Goal: Task Accomplishment & Management: Manage account settings

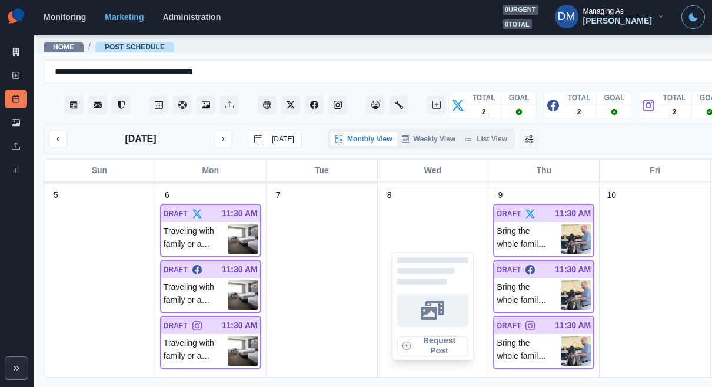
scroll to position [238, 0]
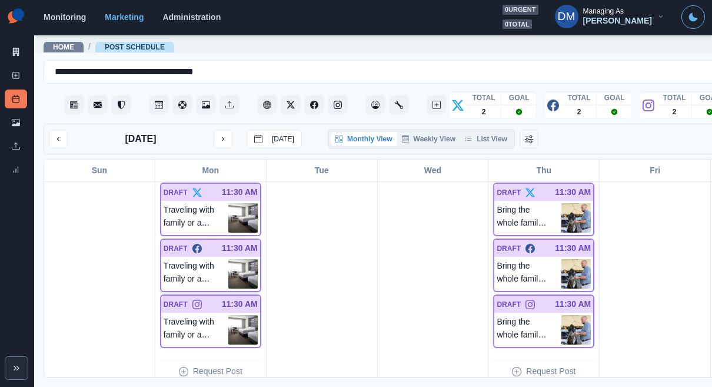
click at [228, 259] on img at bounding box center [242, 273] width 29 height 29
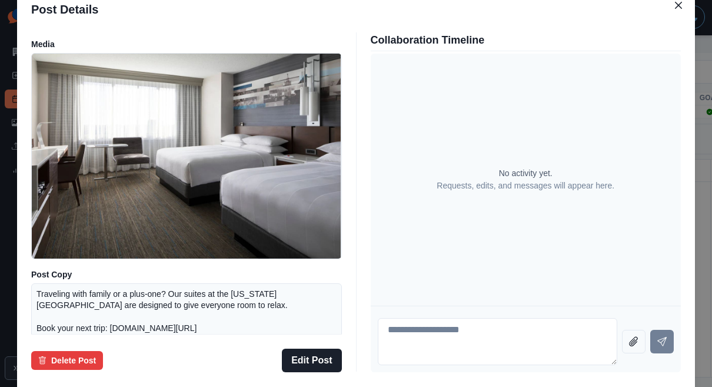
scroll to position [0, 0]
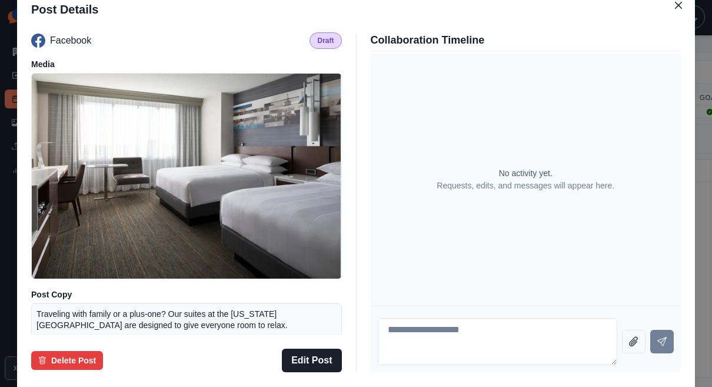
click at [44, 176] on div "Post Details Facebook Draft Media Post Copy Traveling with family or a plus-one…" at bounding box center [356, 193] width 712 height 387
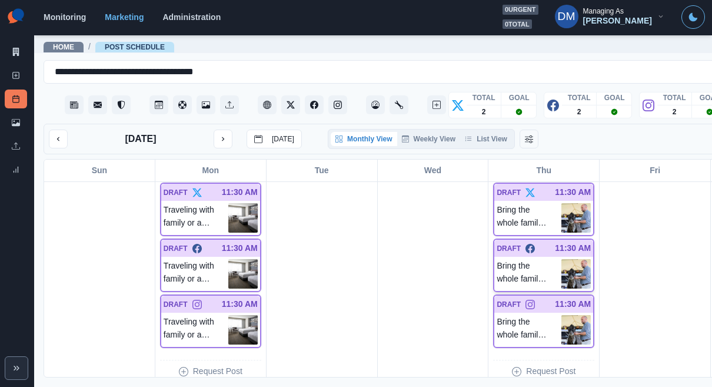
click at [562, 259] on img at bounding box center [576, 273] width 29 height 29
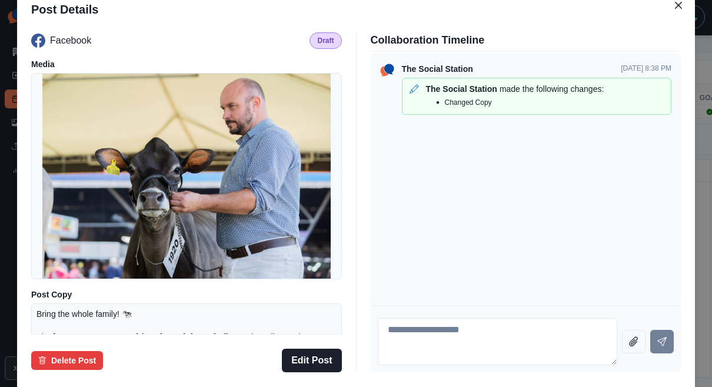
scroll to position [171, 0]
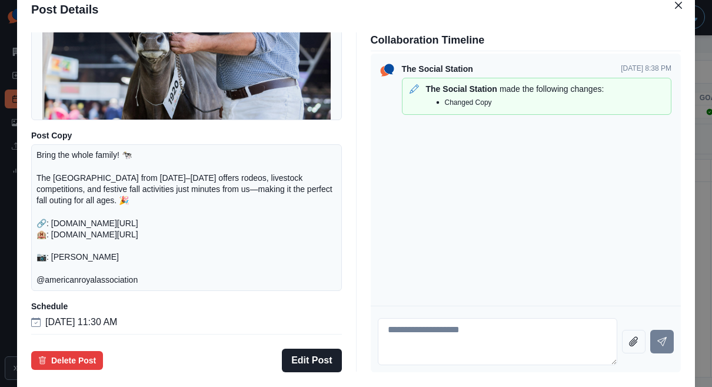
click at [76, 213] on div "Post Details Facebook Draft Media Post Copy Bring the whole family! 🐄 The Ameri…" at bounding box center [356, 193] width 712 height 387
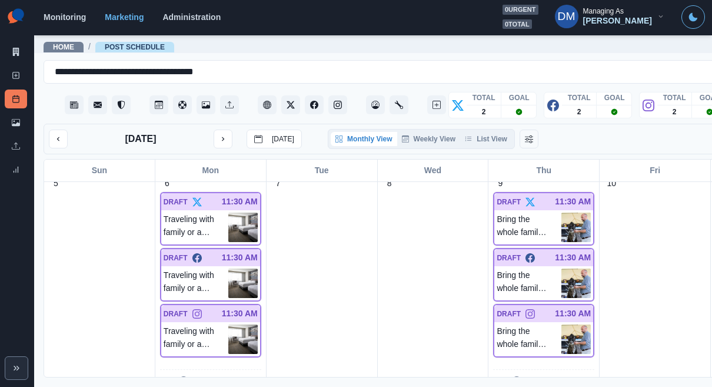
scroll to position [279, 0]
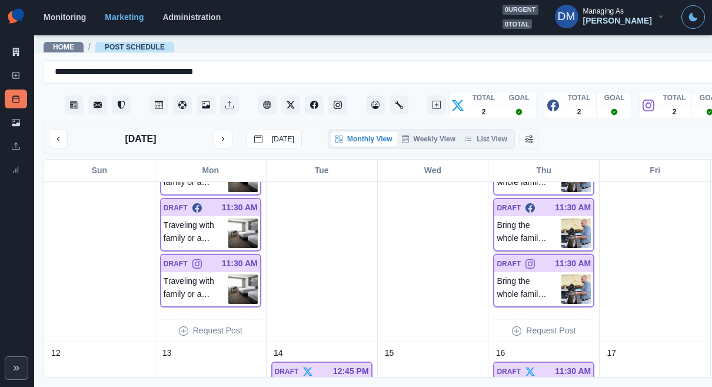
click at [562, 218] on img at bounding box center [576, 232] width 29 height 29
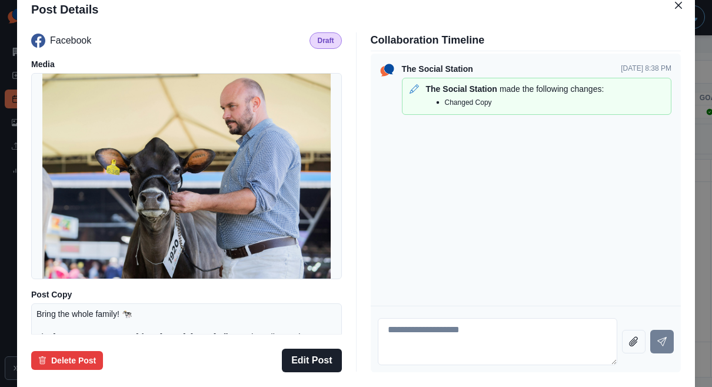
scroll to position [171, 0]
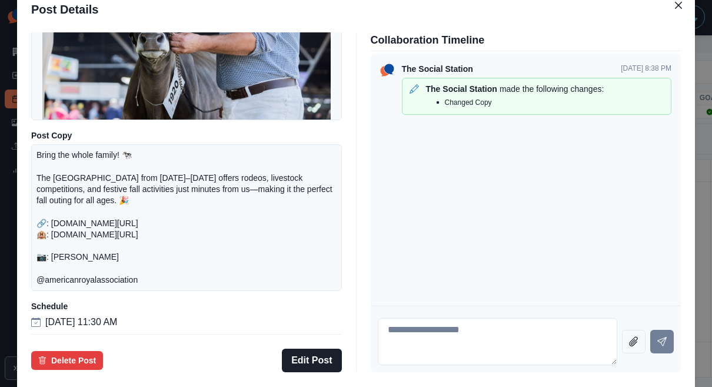
click at [85, 229] on div "Post Details Facebook Draft Media Post Copy Bring the whole family! 🐄 The Ameri…" at bounding box center [356, 193] width 712 height 387
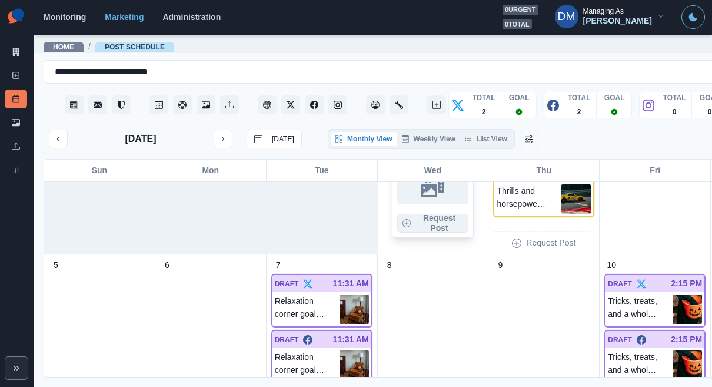
scroll to position [101, 0]
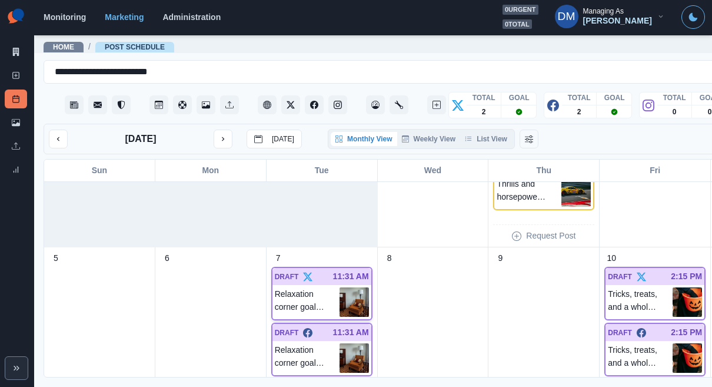
click at [340, 287] on img at bounding box center [354, 301] width 29 height 29
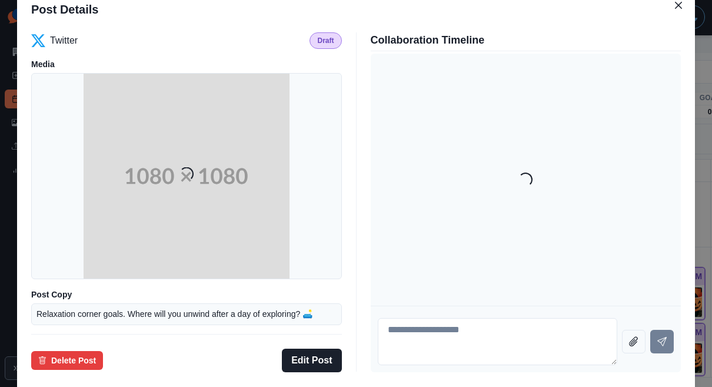
scroll to position [78, 0]
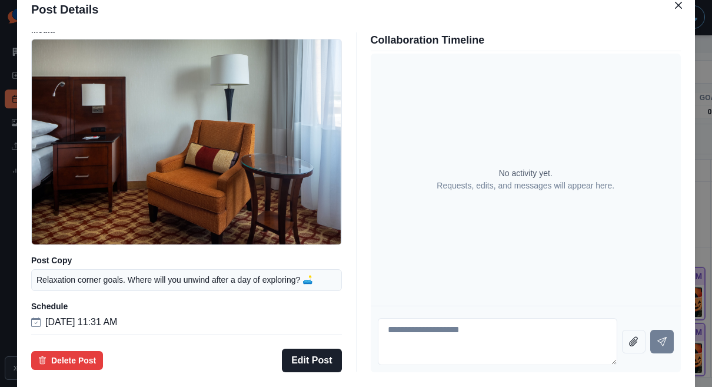
click at [81, 213] on div "Post Details Twitter Draft Media Post Copy Relaxation corner goals. Where will …" at bounding box center [356, 193] width 712 height 387
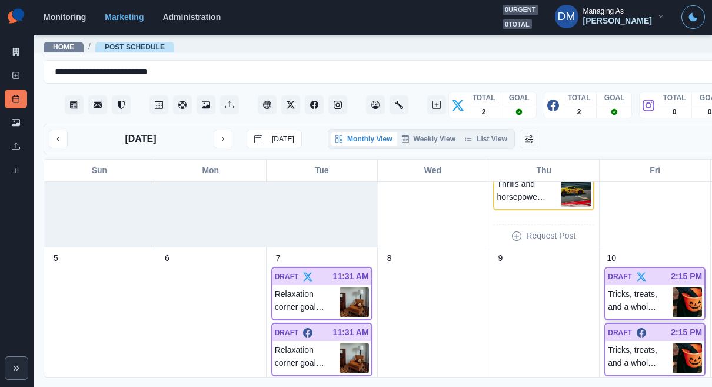
click at [673, 287] on img at bounding box center [687, 301] width 29 height 29
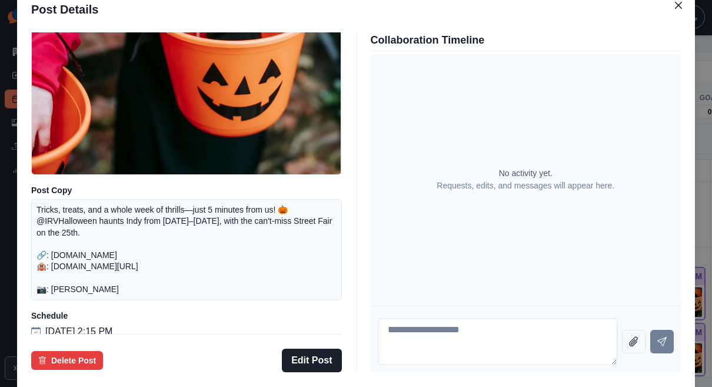
scroll to position [108, 0]
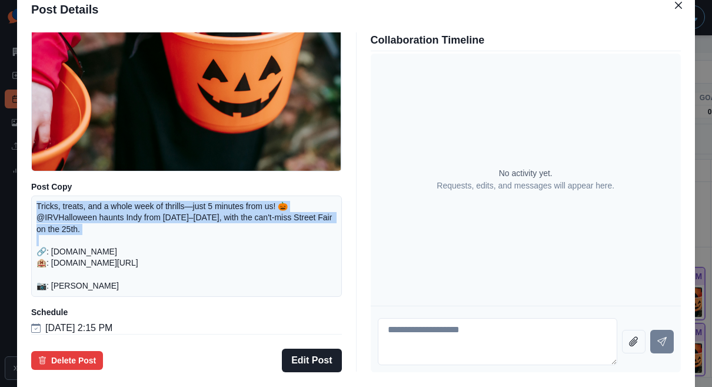
drag, startPoint x: 111, startPoint y: 226, endPoint x: 226, endPoint y: 247, distance: 116.8
click at [226, 247] on div "Twitter Draft Media Post Copy Tricks, treats, and a whole week of thrills—just …" at bounding box center [356, 202] width 678 height 349
copy p "Tricks, treats, and a whole week of thrills—just 5 minutes from us! 🎃 @IRVHallo…"
click at [321, 349] on button "Edit Post" at bounding box center [311, 361] width 59 height 24
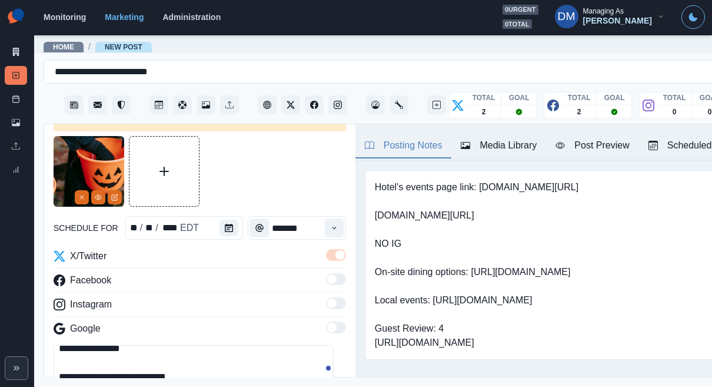
scroll to position [42, 0]
click at [102, 190] on button "View Media" at bounding box center [98, 197] width 14 height 14
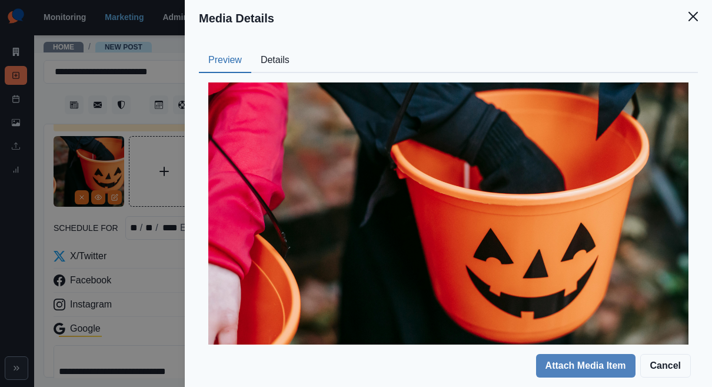
click at [224, 157] on div "Media Details Preview Details Our Description pexels-charles-parker-5859375 Reu…" at bounding box center [356, 193] width 712 height 387
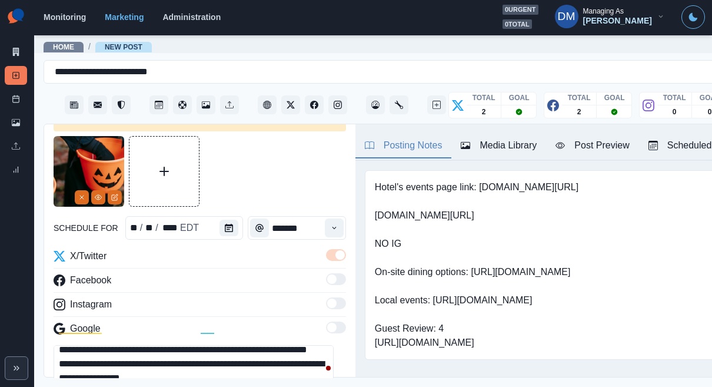
scroll to position [1, 0]
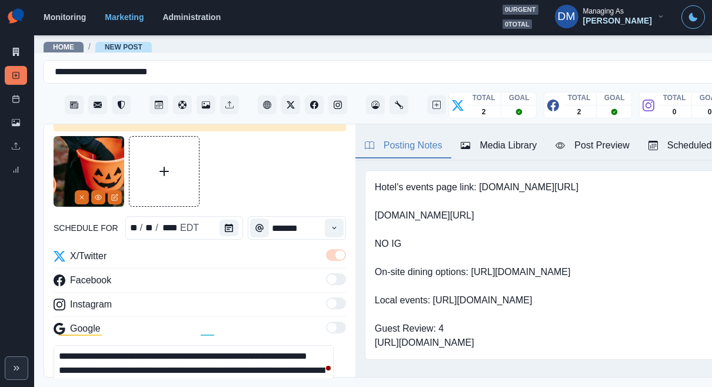
click at [158, 345] on textarea "**********" at bounding box center [194, 371] width 280 height 53
paste textarea "**********"
click at [556, 138] on div "Post Preview" at bounding box center [593, 145] width 74 height 14
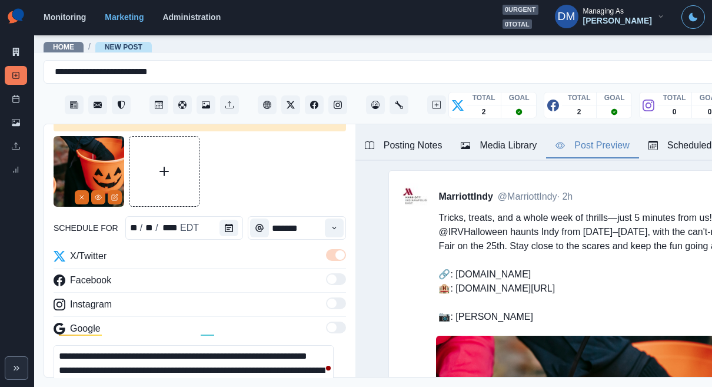
click at [193, 345] on textarea "**********" at bounding box center [194, 371] width 280 height 53
click at [282, 345] on textarea "**********" at bounding box center [194, 371] width 280 height 53
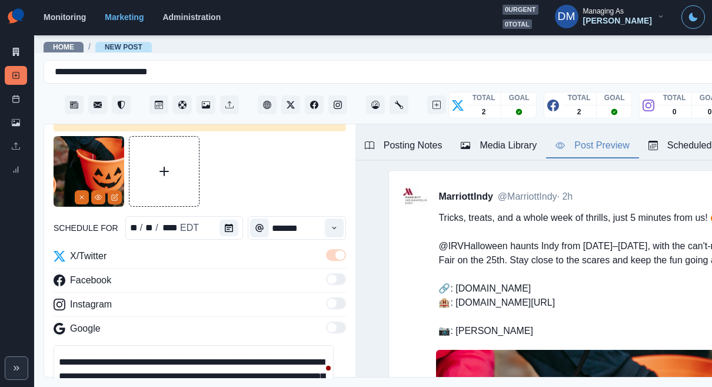
scroll to position [23, 0]
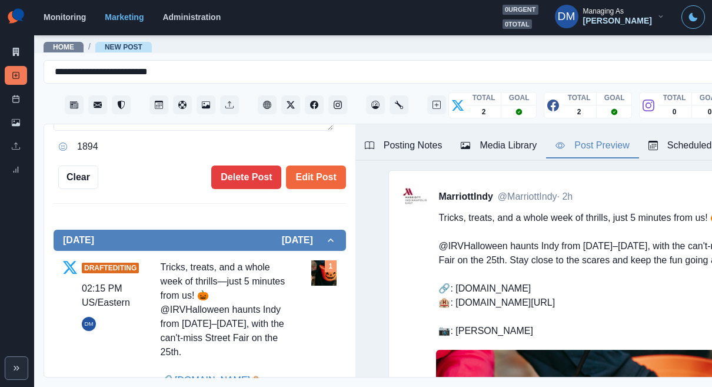
click at [197, 375] on link "www.irvingtonhalloween.com" at bounding box center [212, 380] width 75 height 10
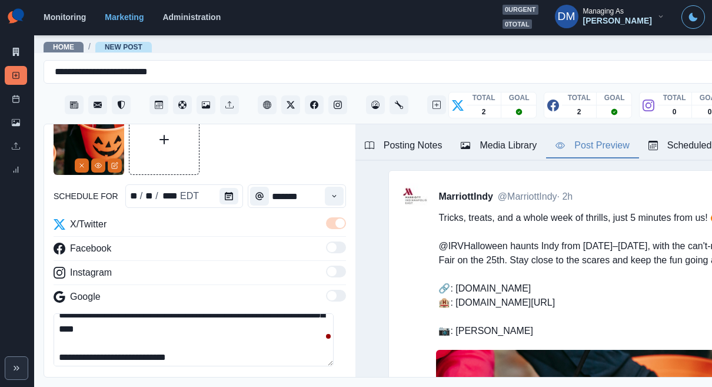
click at [242, 313] on textarea "**********" at bounding box center [194, 339] width 280 height 53
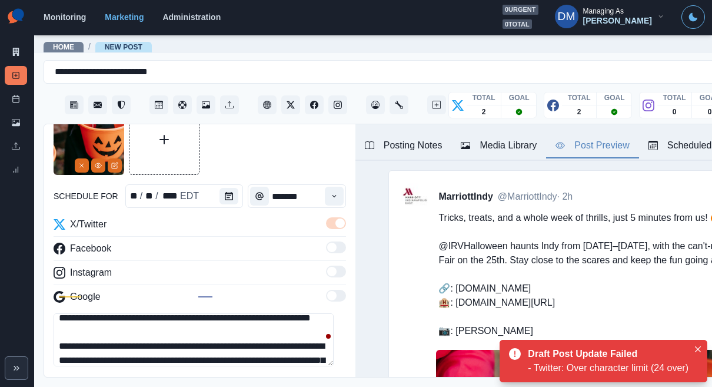
click at [197, 313] on textarea "**********" at bounding box center [194, 339] width 280 height 53
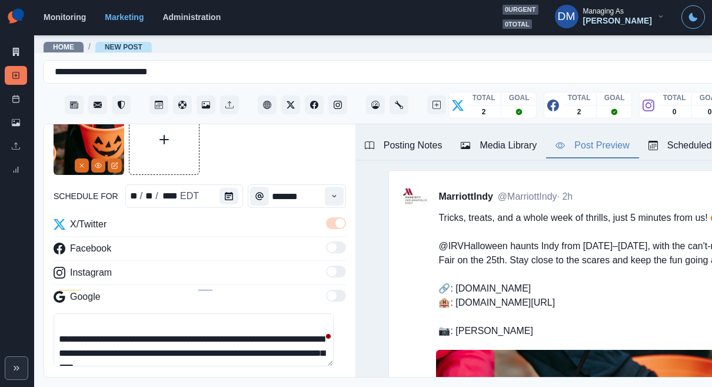
drag, startPoint x: 227, startPoint y: 279, endPoint x: 243, endPoint y: 281, distance: 15.5
click at [243, 313] on textarea "**********" at bounding box center [194, 339] width 280 height 53
click at [198, 313] on textarea "**********" at bounding box center [194, 339] width 280 height 53
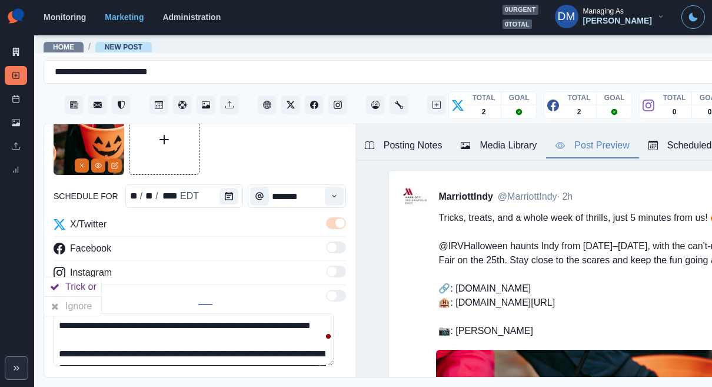
drag, startPoint x: 120, startPoint y: 273, endPoint x: 45, endPoint y: 271, distance: 74.2
click at [45, 271] on div "**********" at bounding box center [199, 251] width 311 height 254
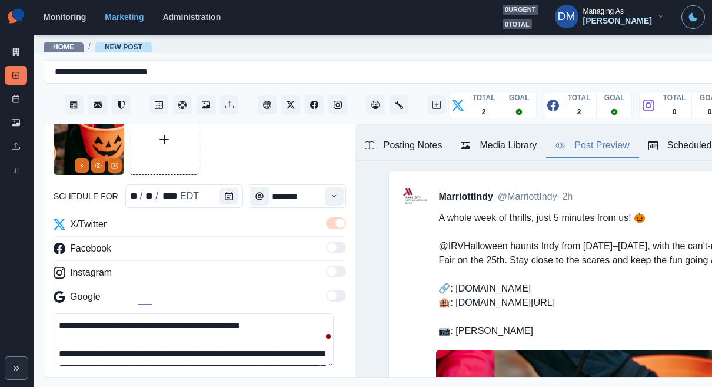
click at [197, 313] on textarea "**********" at bounding box center [194, 339] width 280 height 53
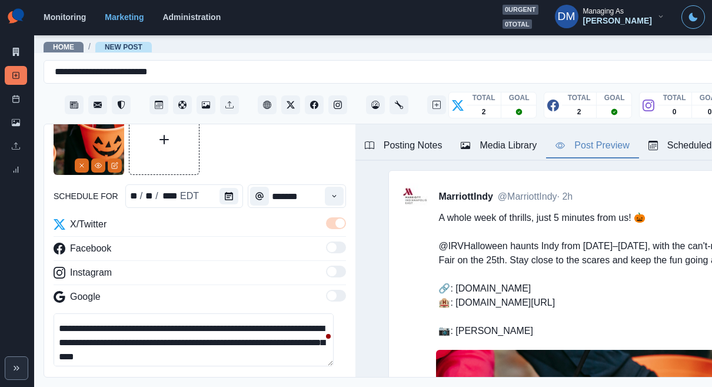
scroll to position [29, 0]
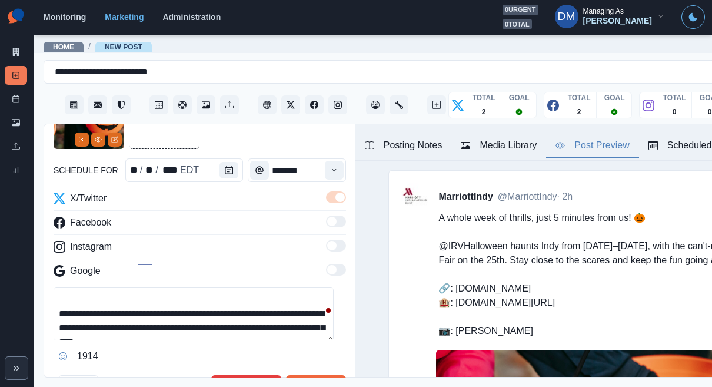
drag, startPoint x: 314, startPoint y: 263, endPoint x: 111, endPoint y: 264, distance: 202.6
click at [111, 287] on textarea "**********" at bounding box center [194, 313] width 280 height 53
click at [306, 375] on button "Edit Post" at bounding box center [315, 387] width 59 height 24
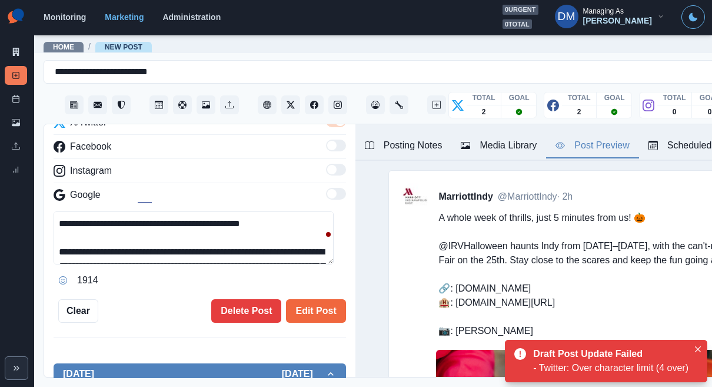
click at [241, 211] on textarea "**********" at bounding box center [194, 237] width 280 height 53
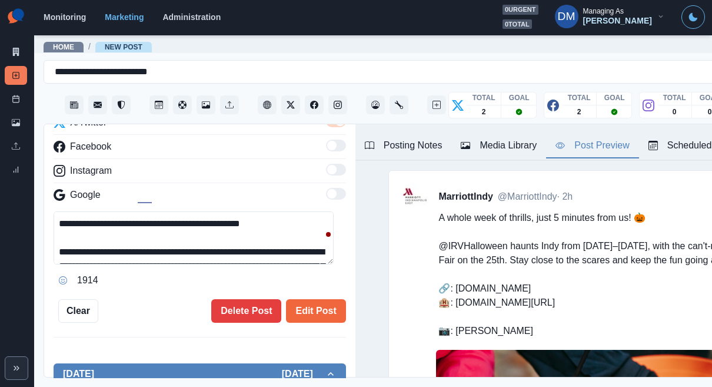
drag, startPoint x: 130, startPoint y: 170, endPoint x: 195, endPoint y: 170, distance: 66.0
click at [195, 211] on textarea "**********" at bounding box center [194, 237] width 280 height 53
drag, startPoint x: 208, startPoint y: 170, endPoint x: 129, endPoint y: 168, distance: 79.5
click at [129, 211] on textarea "**********" at bounding box center [194, 237] width 280 height 53
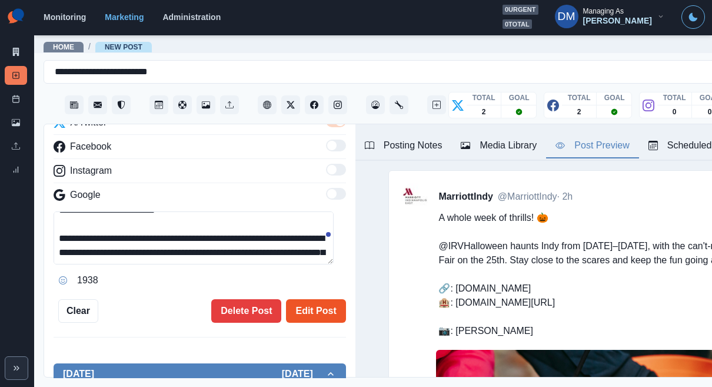
type textarea "**********"
click at [301, 299] on button "Edit Post" at bounding box center [315, 311] width 59 height 24
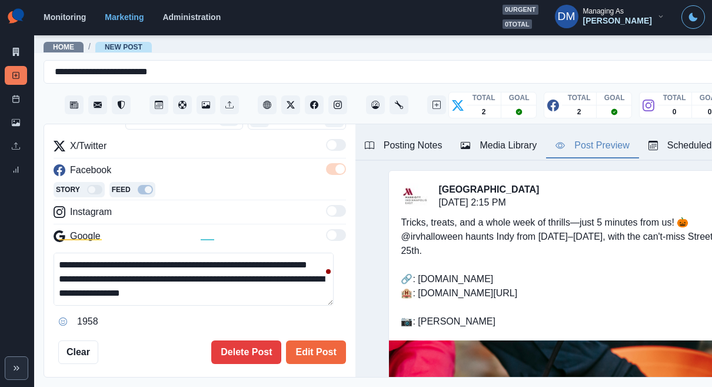
drag, startPoint x: 100, startPoint y: 231, endPoint x: 52, endPoint y: 218, distance: 49.6
click at [54, 253] on textarea "**********" at bounding box center [194, 279] width 280 height 53
paste textarea
click at [147, 253] on textarea "**********" at bounding box center [194, 279] width 280 height 53
paste textarea "**********"
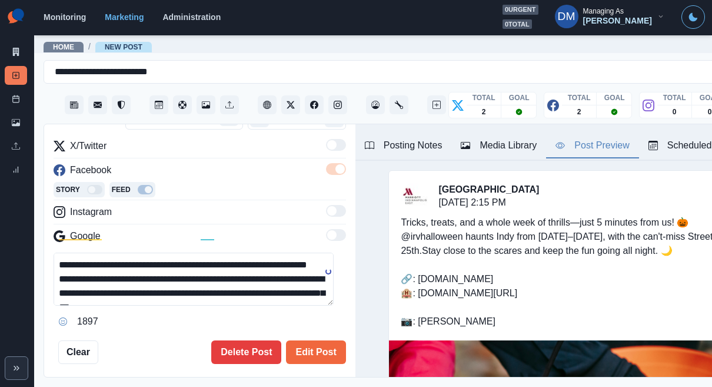
click at [92, 253] on textarea "**********" at bounding box center [194, 279] width 280 height 53
click at [94, 253] on textarea "**********" at bounding box center [194, 279] width 280 height 53
click at [56, 253] on textarea "**********" at bounding box center [194, 279] width 280 height 53
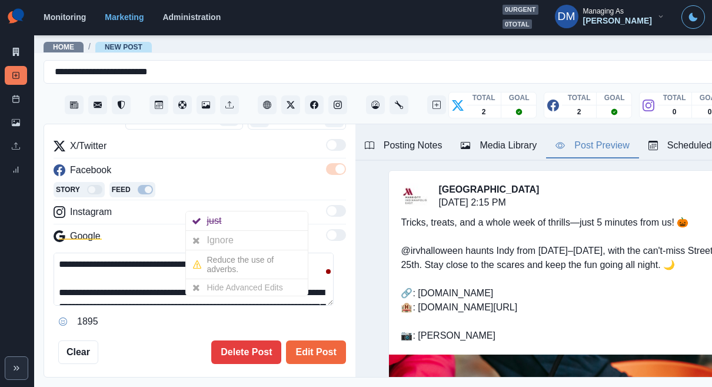
click at [195, 253] on textarea "**********" at bounding box center [194, 279] width 280 height 53
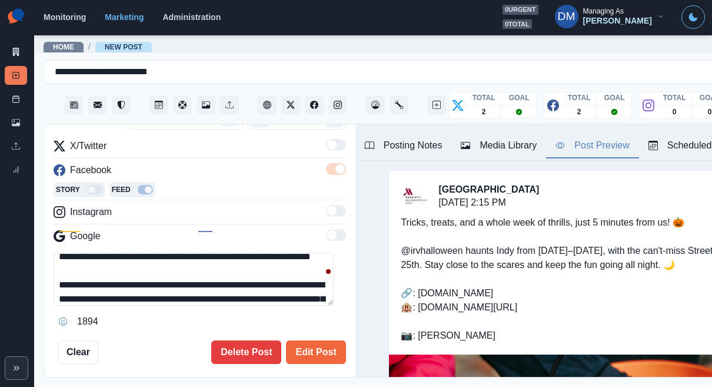
click at [120, 253] on textarea "**********" at bounding box center [194, 279] width 280 height 53
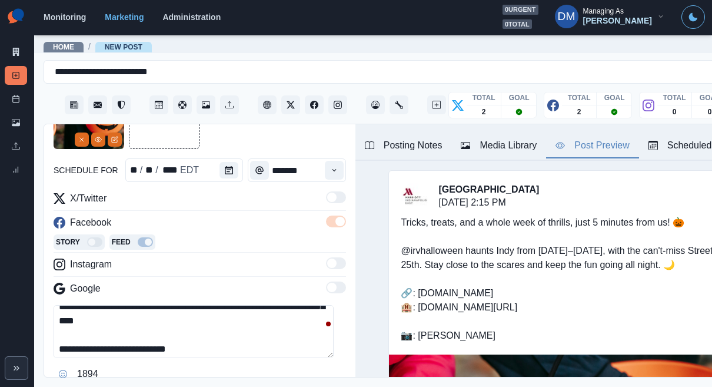
type textarea "**********"
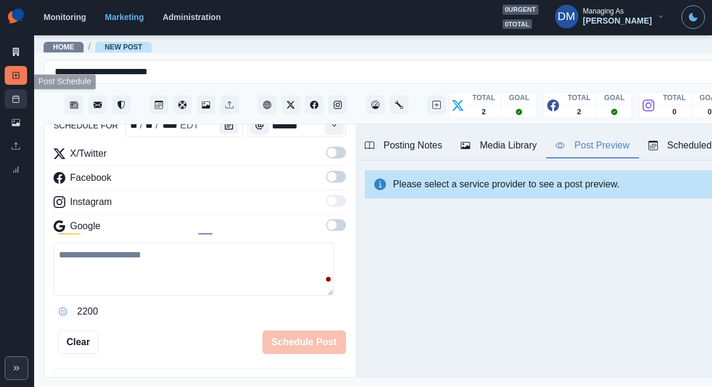
click at [24, 90] on link "Post Schedule" at bounding box center [16, 99] width 22 height 19
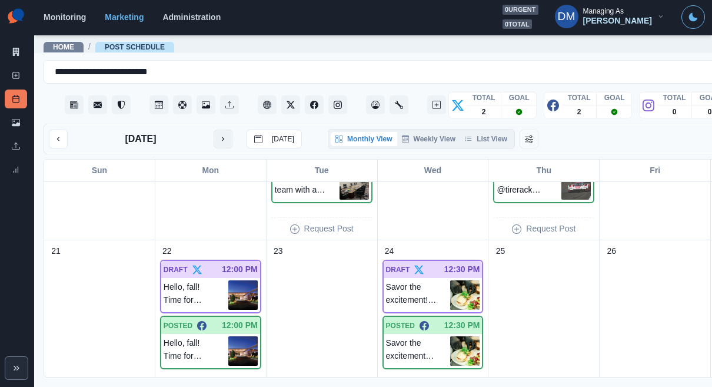
click at [214, 130] on button "next month" at bounding box center [223, 139] width 19 height 19
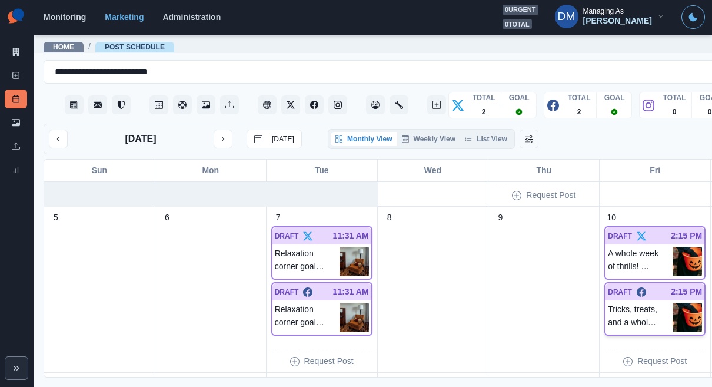
click at [673, 303] on img at bounding box center [687, 317] width 29 height 29
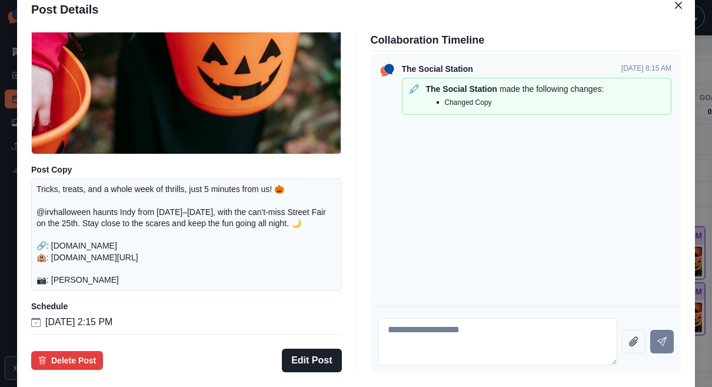
click at [66, 222] on div "Post Details Facebook Draft Media Post Copy Tricks, treats, and a whole week of…" at bounding box center [356, 193] width 712 height 387
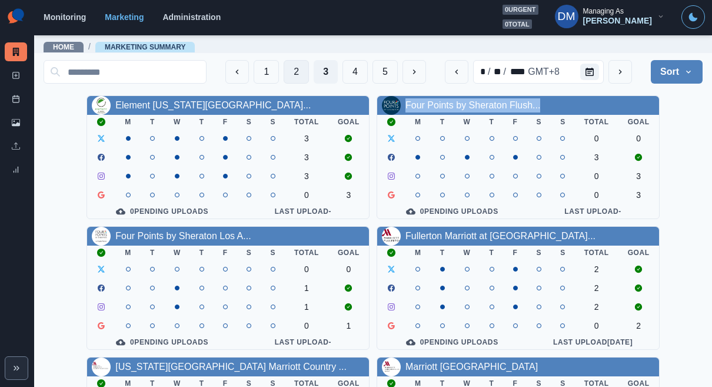
click at [309, 70] on button "2" at bounding box center [296, 72] width 25 height 24
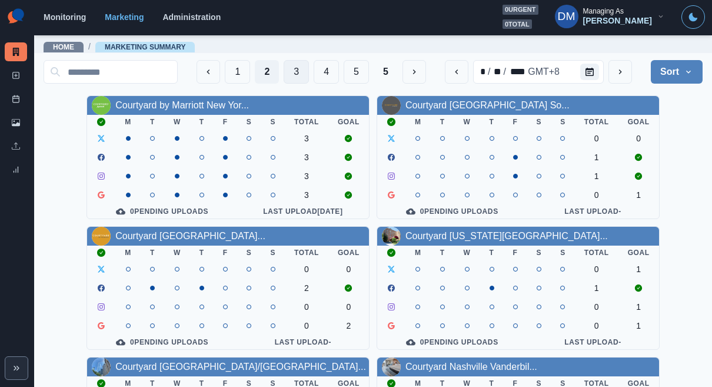
click at [309, 65] on button "3" at bounding box center [296, 72] width 25 height 24
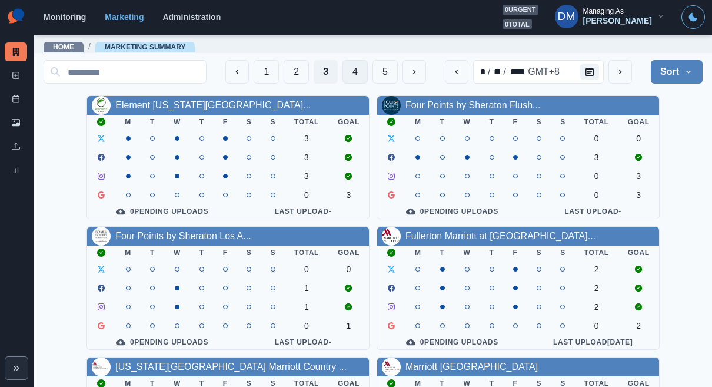
click at [368, 69] on button "4" at bounding box center [355, 72] width 25 height 24
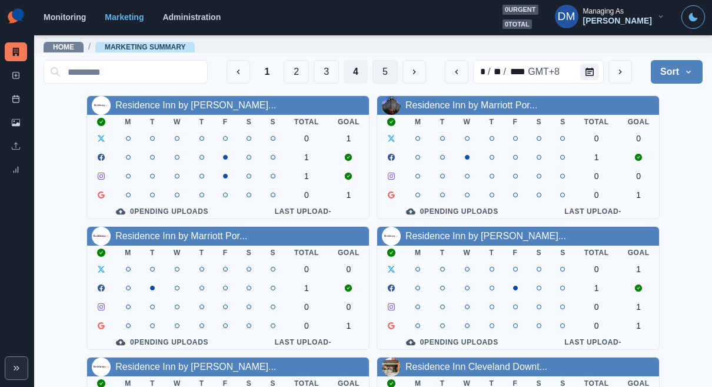
click at [398, 68] on button "5" at bounding box center [385, 72] width 25 height 24
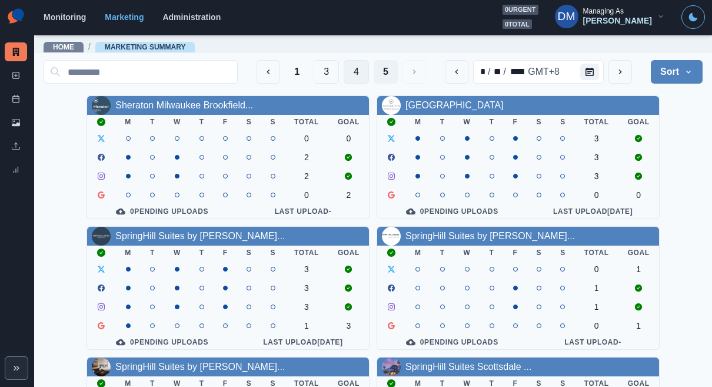
click at [369, 69] on button "4" at bounding box center [356, 72] width 25 height 24
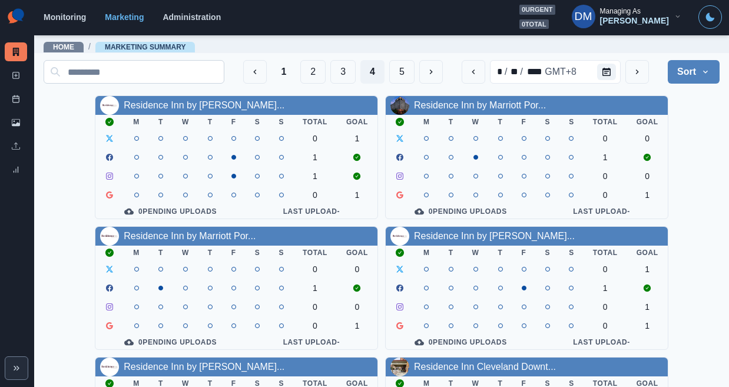
click at [224, 68] on input at bounding box center [134, 72] width 181 height 24
paste input "**********"
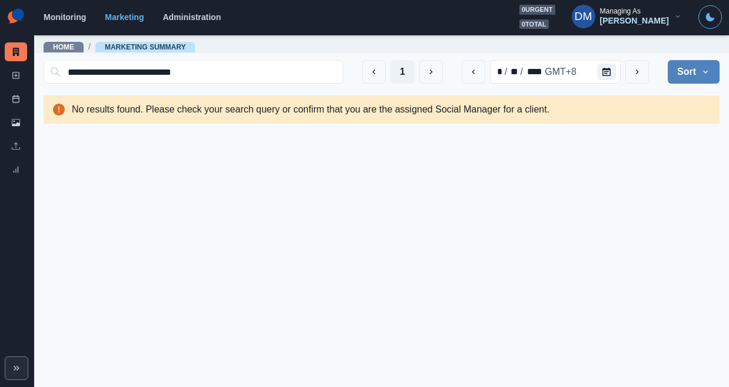
type input "**********"
click at [415, 72] on button "1" at bounding box center [402, 72] width 24 height 24
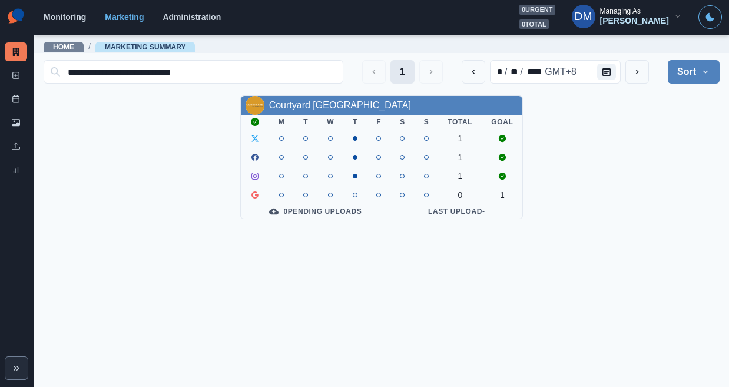
click at [415, 72] on button "1" at bounding box center [402, 72] width 24 height 24
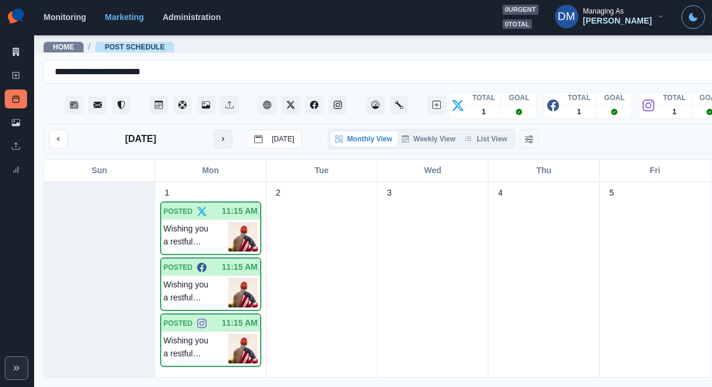
click at [219, 135] on icon "next month" at bounding box center [223, 139] width 8 height 8
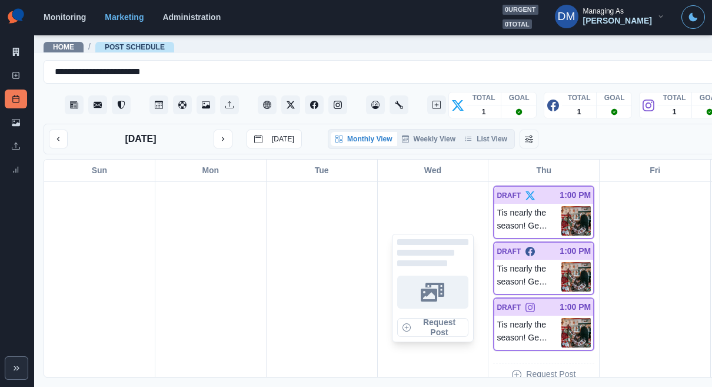
scroll to position [236, 0]
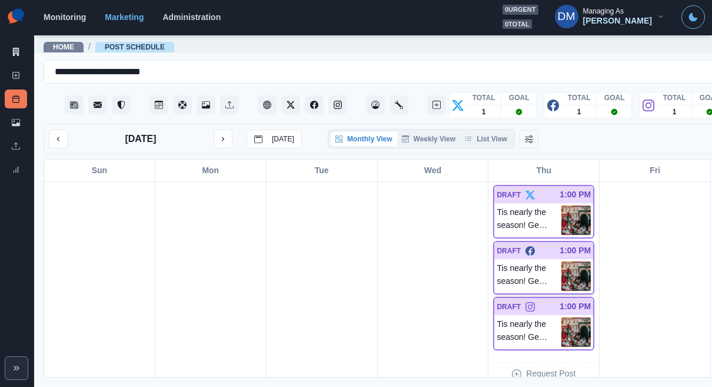
click at [562, 261] on img at bounding box center [576, 275] width 29 height 29
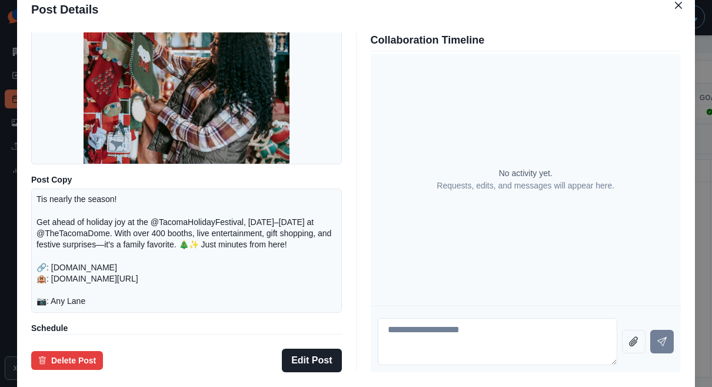
scroll to position [61, 0]
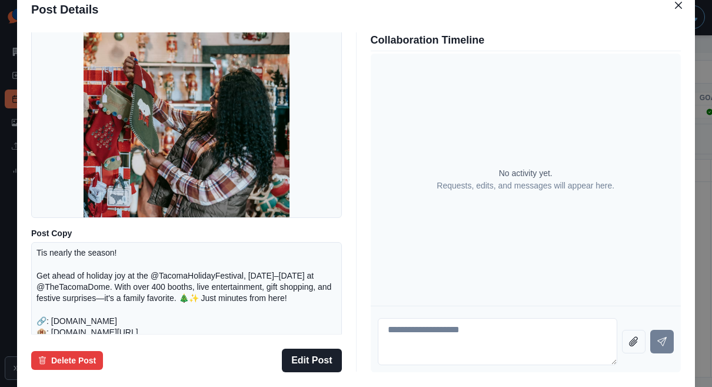
click at [38, 163] on div "Post Details Facebook Draft Media Post Copy Tis nearly the season! Get ahead of…" at bounding box center [356, 193] width 712 height 387
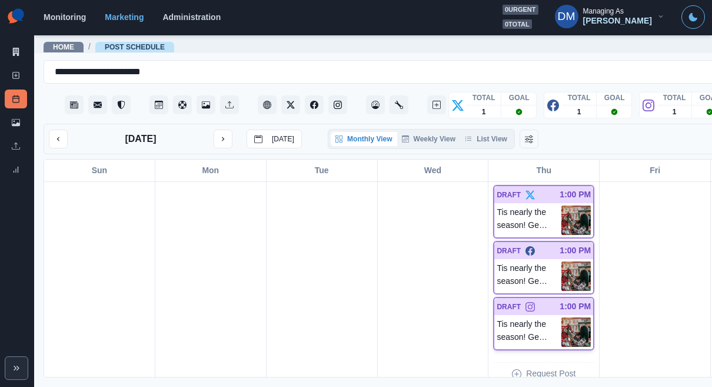
click at [562, 317] on img at bounding box center [576, 331] width 29 height 29
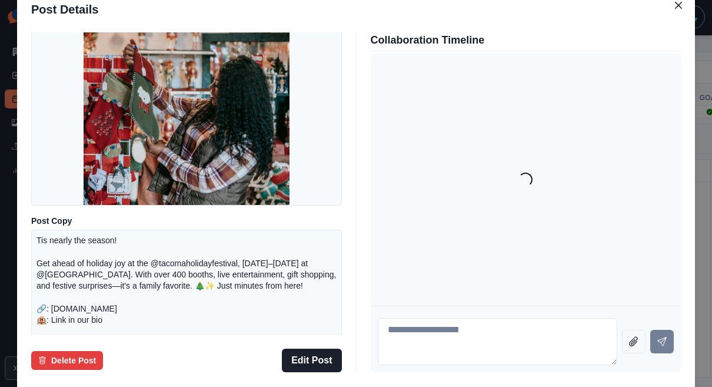
scroll to position [163, 0]
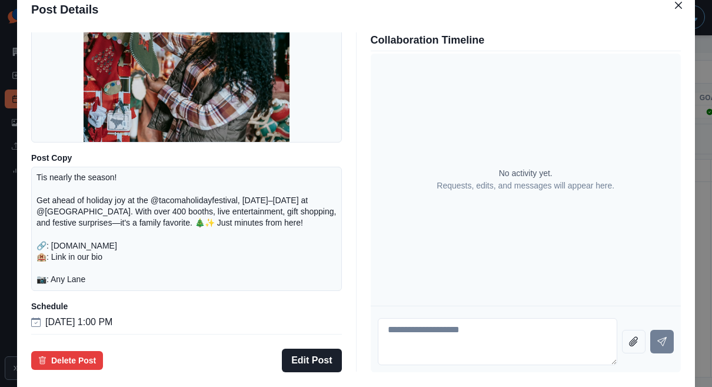
click at [77, 204] on div "Post Details Instagram Draft Media Post Copy Tis nearly the season! Get ahead o…" at bounding box center [356, 193] width 712 height 387
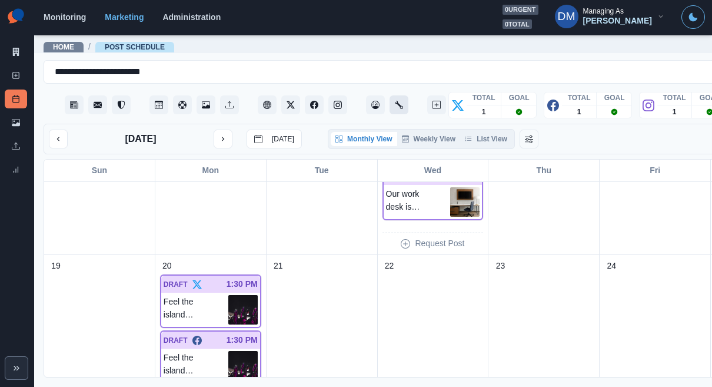
scroll to position [589, 0]
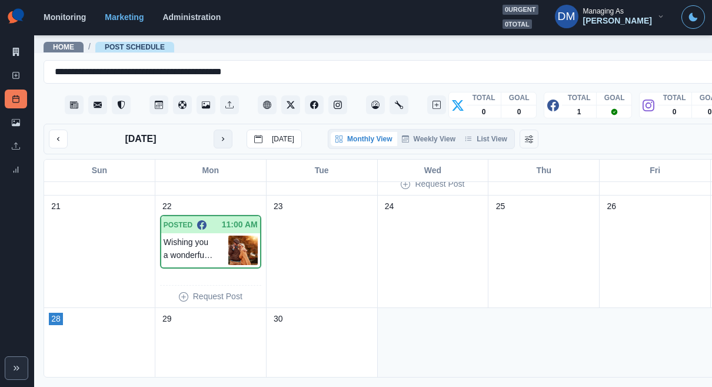
click at [219, 135] on icon "next month" at bounding box center [223, 139] width 8 height 8
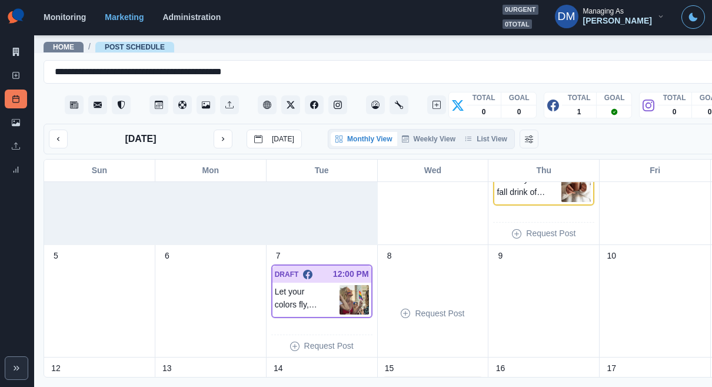
scroll to position [50, 0]
click at [340, 284] on img at bounding box center [354, 298] width 29 height 29
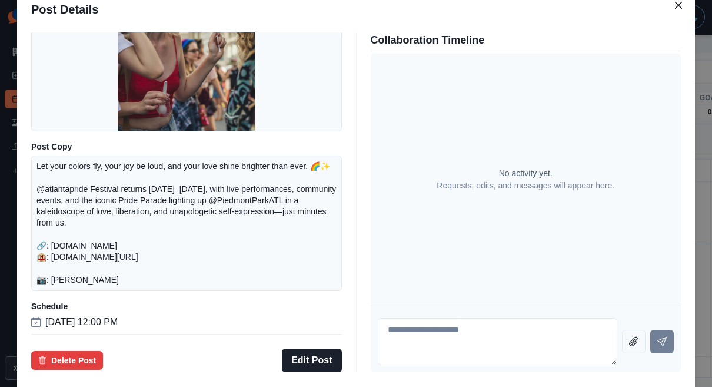
scroll to position [161, 0]
click at [68, 197] on div "Post Details Facebook Draft Media Post Copy Let your colors fly, your joy be lo…" at bounding box center [356, 193] width 712 height 387
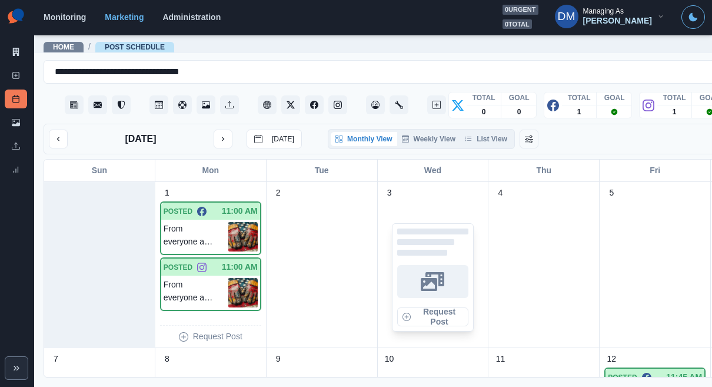
scroll to position [288, 0]
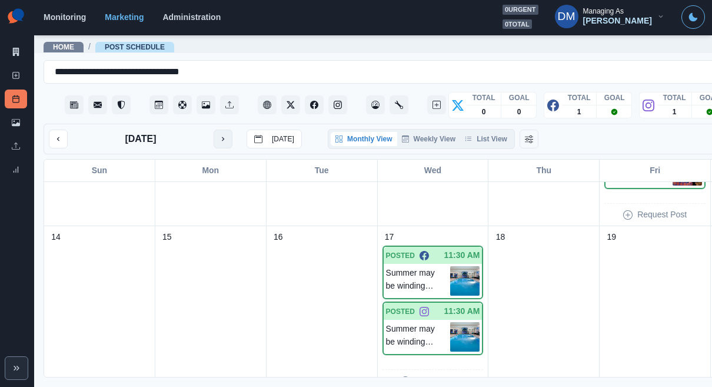
click at [214, 130] on button "next month" at bounding box center [223, 139] width 19 height 19
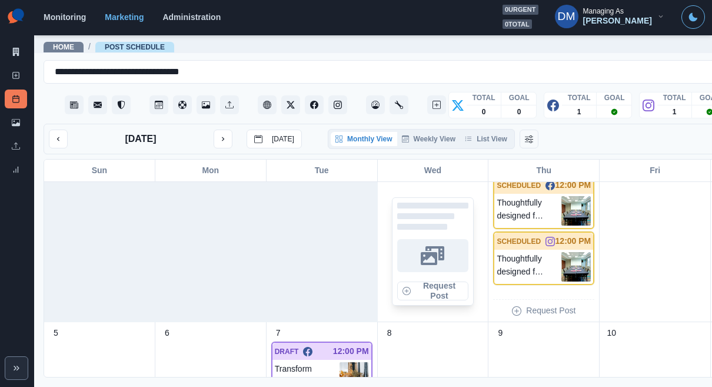
scroll to position [143, 0]
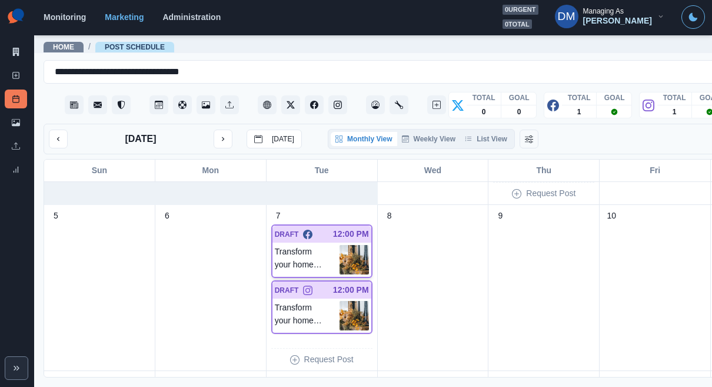
click at [340, 245] on img at bounding box center [354, 259] width 29 height 29
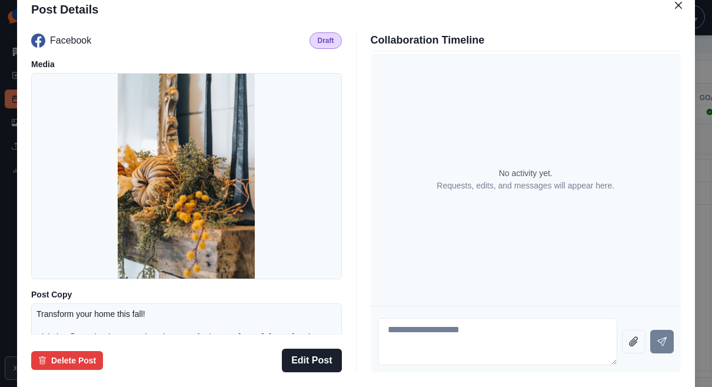
scroll to position [154, 0]
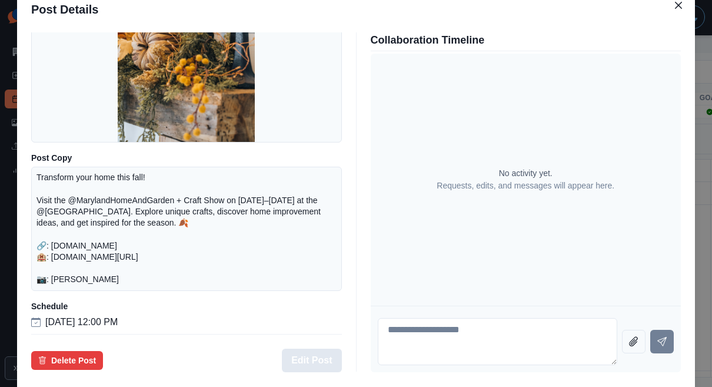
click at [319, 349] on button "Edit Post" at bounding box center [311, 361] width 59 height 24
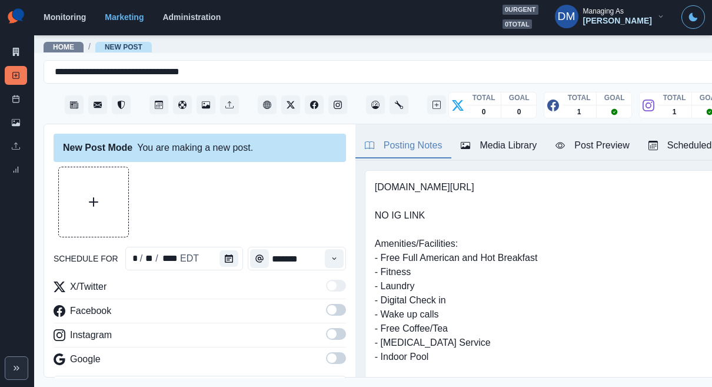
type input "********"
type textarea "**********"
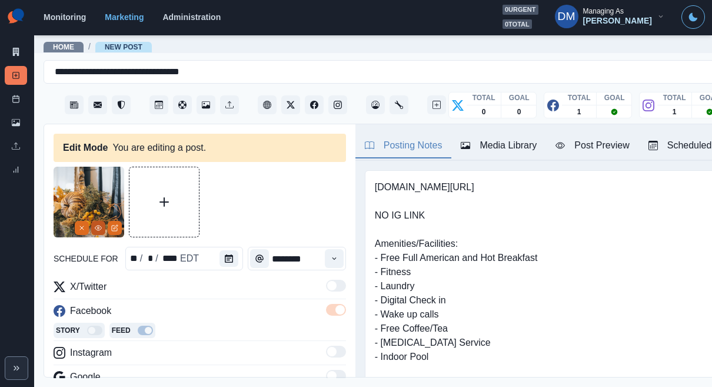
click at [97, 224] on icon "View Media" at bounding box center [98, 227] width 7 height 7
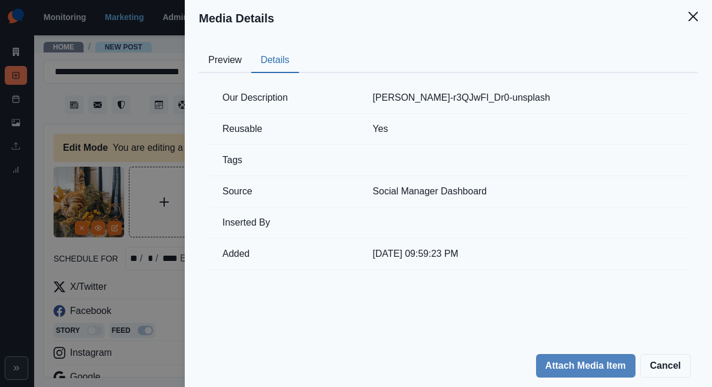
click at [299, 52] on button "Details" at bounding box center [275, 60] width 48 height 25
drag, startPoint x: 446, startPoint y: 75, endPoint x: 602, endPoint y: 74, distance: 155.5
click at [602, 82] on tr "Our Description ronnie-george-r3QJwFI_Dr0-unsplash" at bounding box center [448, 97] width 480 height 31
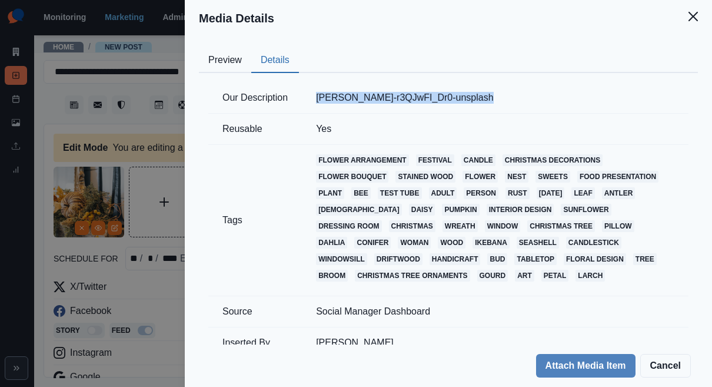
copy tr "ronnie-george-r3QJwFI_Dr0-unsplash"
click at [253, 247] on div "Media Details Preview Details Our Description ronnie-george-r3QJwFI_Dr0-unsplas…" at bounding box center [356, 193] width 712 height 387
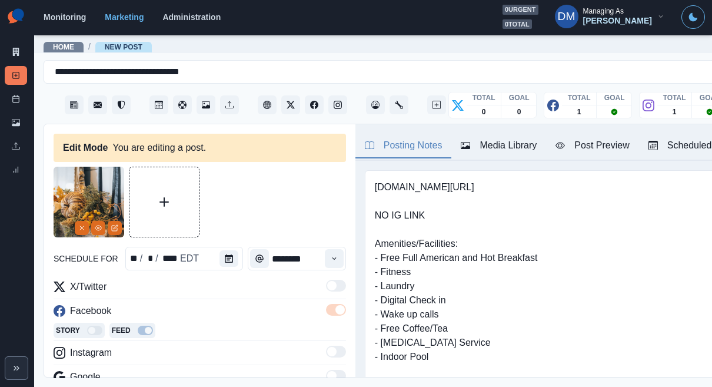
drag, startPoint x: 528, startPoint y: 124, endPoint x: 525, endPoint y: 129, distance: 6.4
click at [556, 138] on div "Post Preview" at bounding box center [593, 145] width 74 height 14
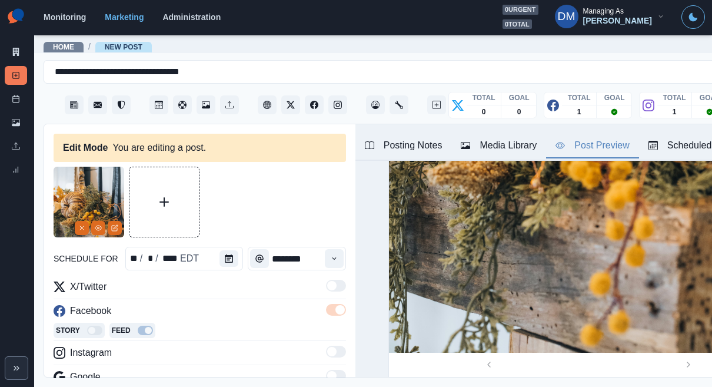
scroll to position [177, 0]
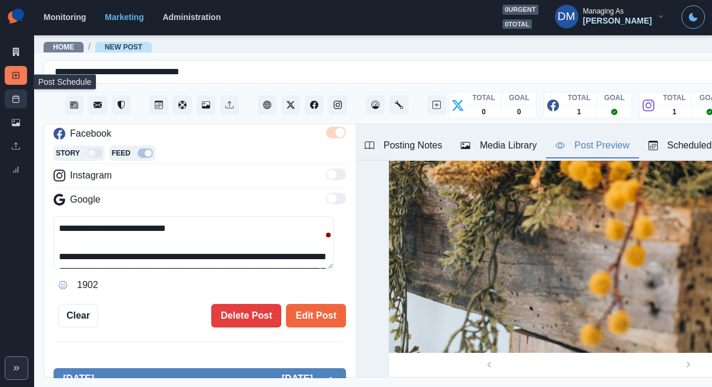
click at [12, 95] on icon at bounding box center [16, 99] width 8 height 8
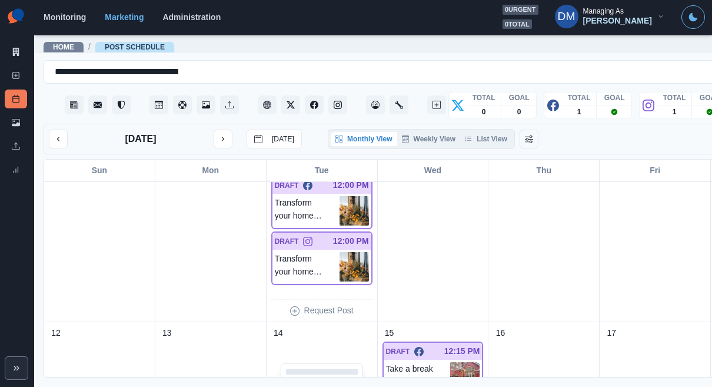
scroll to position [180, 0]
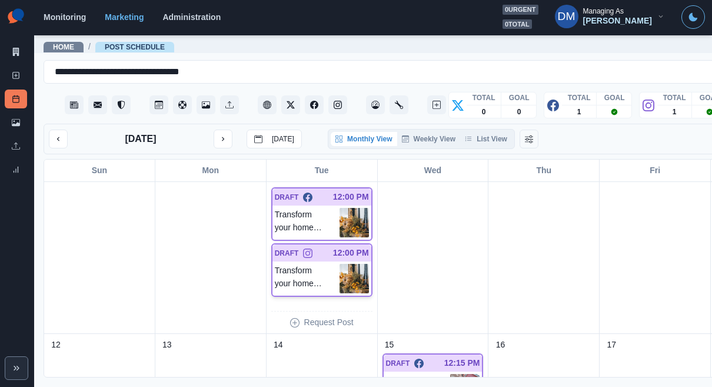
click at [340, 264] on img at bounding box center [354, 278] width 29 height 29
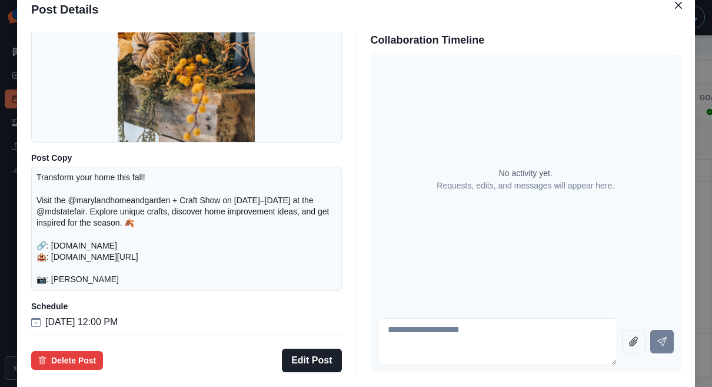
scroll to position [154, 0]
click at [74, 164] on div "Post Details Instagram Draft Media Post Copy Transform your home this fall! Vis…" at bounding box center [356, 193] width 712 height 387
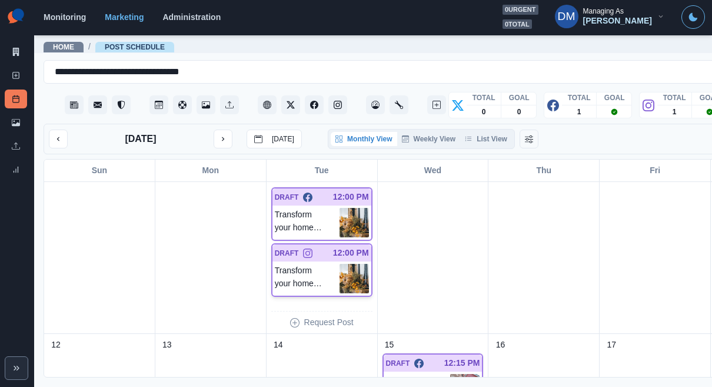
click at [340, 264] on img at bounding box center [354, 278] width 29 height 29
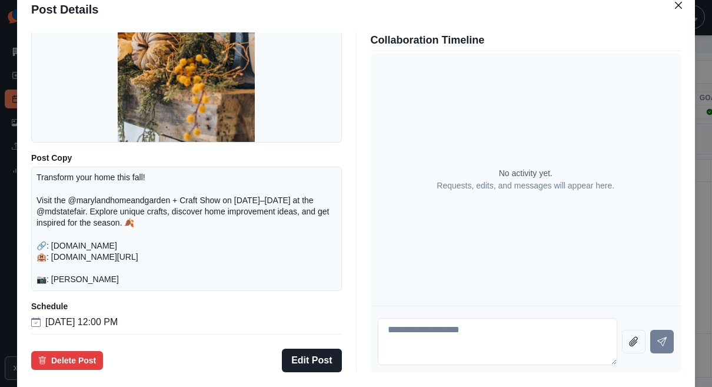
click at [84, 217] on div "Post Details Instagram Draft Media Post Copy Transform your home this fall! Vis…" at bounding box center [356, 193] width 712 height 387
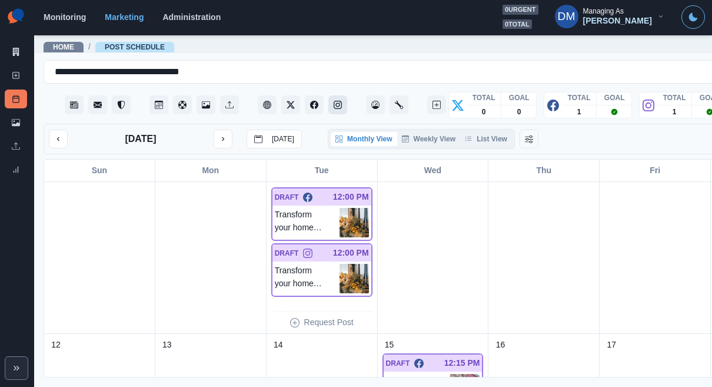
click at [334, 101] on icon "Instagram" at bounding box center [338, 105] width 8 height 8
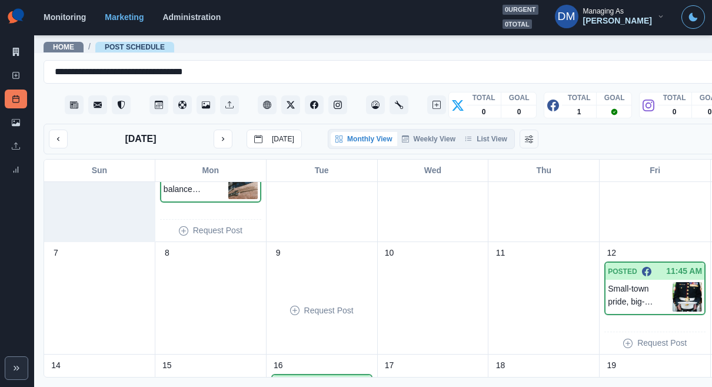
scroll to position [129, 0]
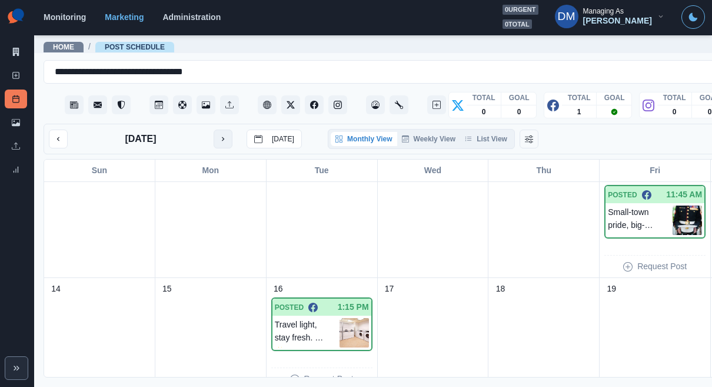
click at [219, 135] on icon "next month" at bounding box center [223, 139] width 8 height 8
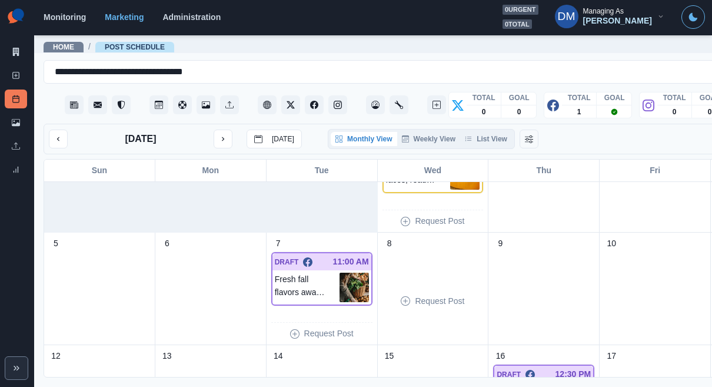
scroll to position [67, 0]
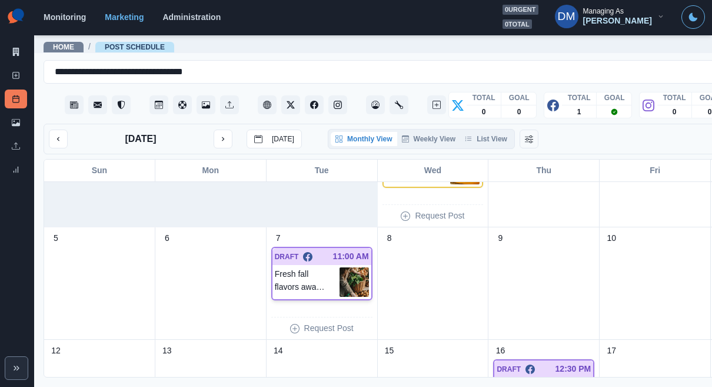
click at [340, 267] on img at bounding box center [354, 281] width 29 height 29
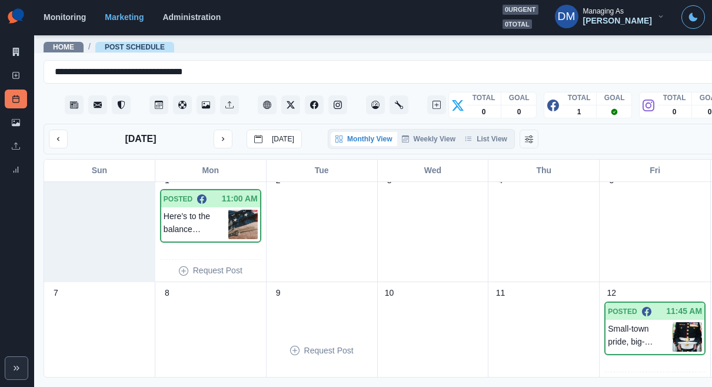
scroll to position [0, 0]
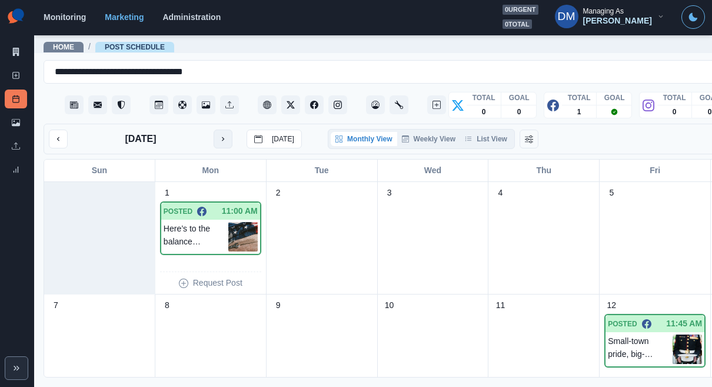
click at [219, 135] on icon "next month" at bounding box center [223, 139] width 8 height 8
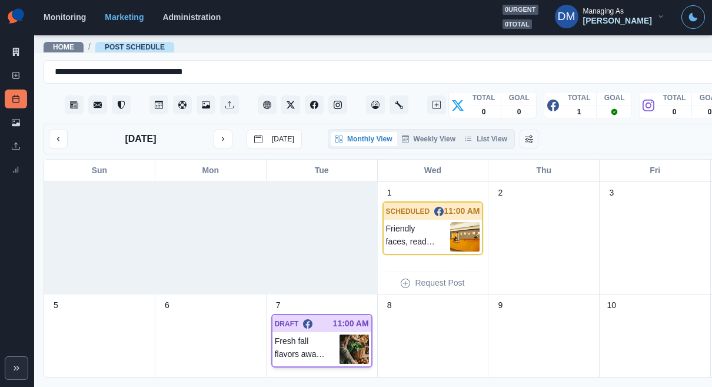
click at [340, 334] on img at bounding box center [354, 348] width 29 height 29
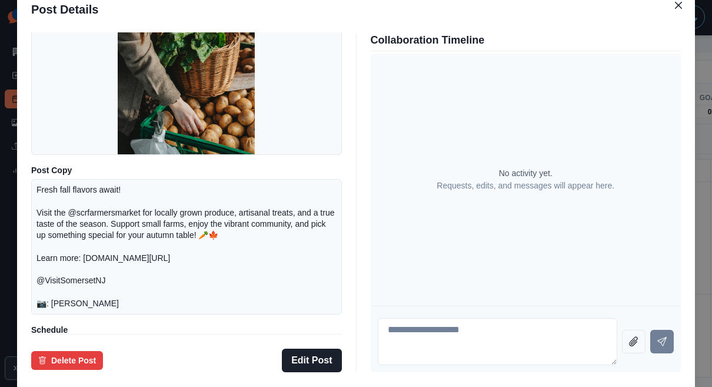
scroll to position [130, 0]
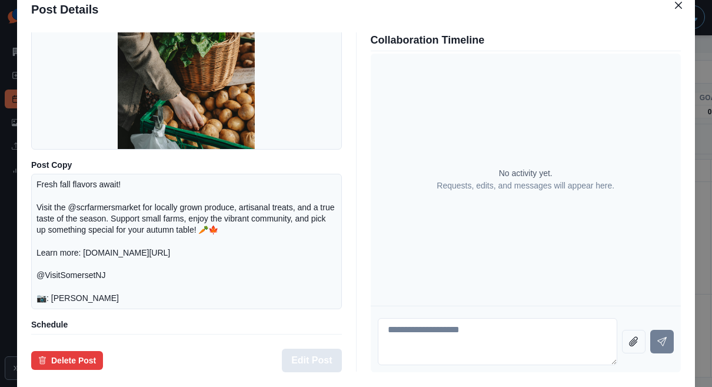
click at [324, 349] on button "Edit Post" at bounding box center [311, 361] width 59 height 24
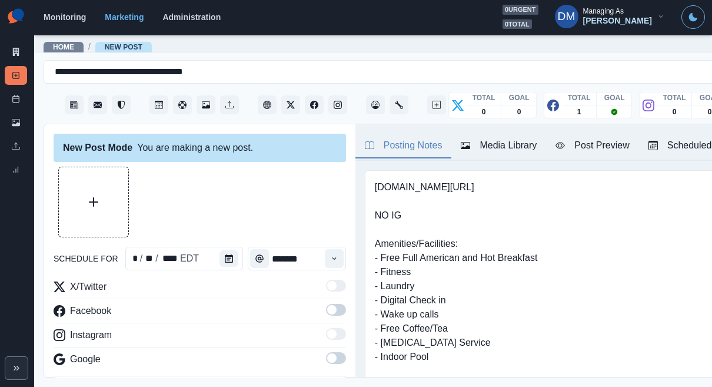
type input "********"
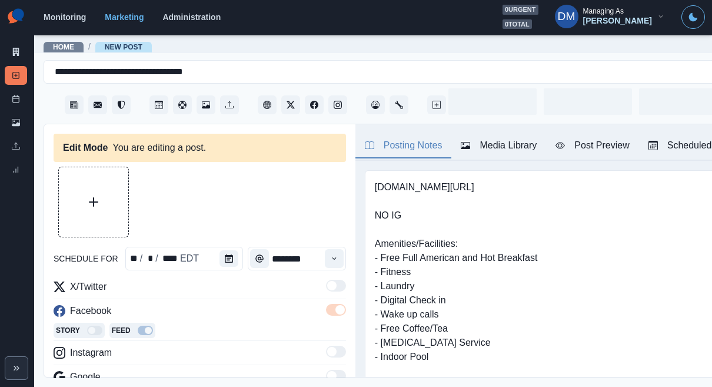
scroll to position [16, 0]
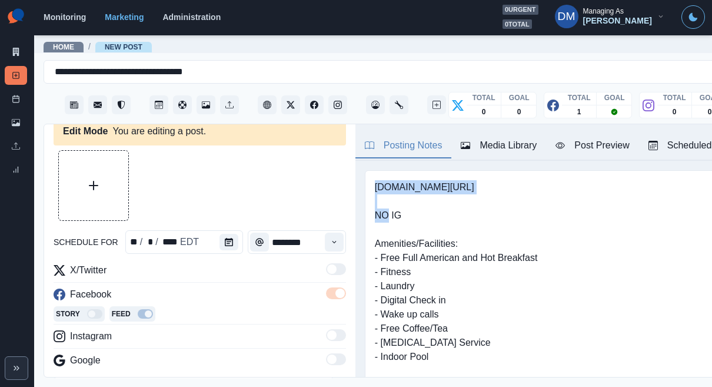
drag, startPoint x: 350, startPoint y: 159, endPoint x: 452, endPoint y: 161, distance: 102.5
click at [453, 170] on div "[DOMAIN_NAME][URL] NO IG Amenities/Facilities: - Free Full American and Hot Bre…" at bounding box center [589, 328] width 448 height 317
copy pre "[DOMAIN_NAME][URL]"
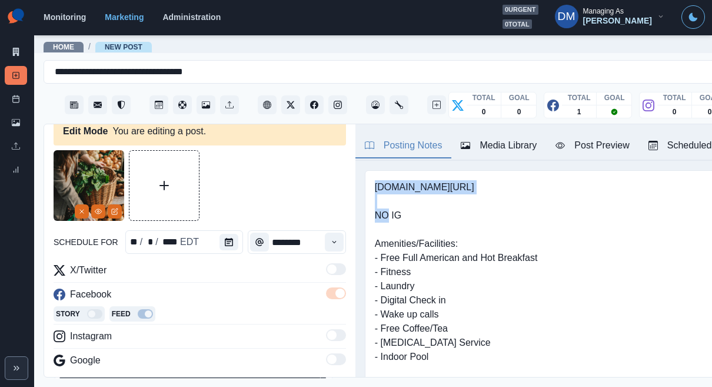
scroll to position [55, 0]
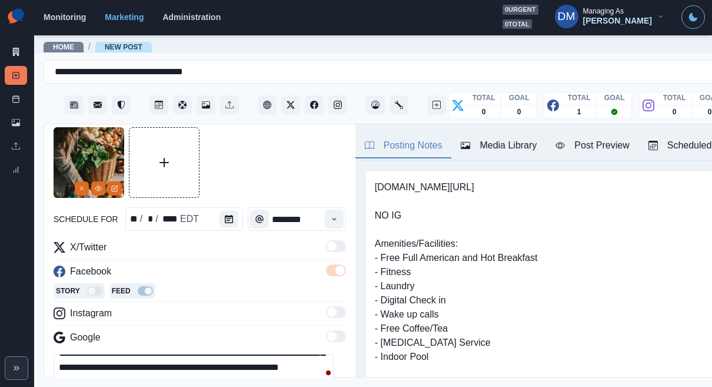
scroll to position [68, 0]
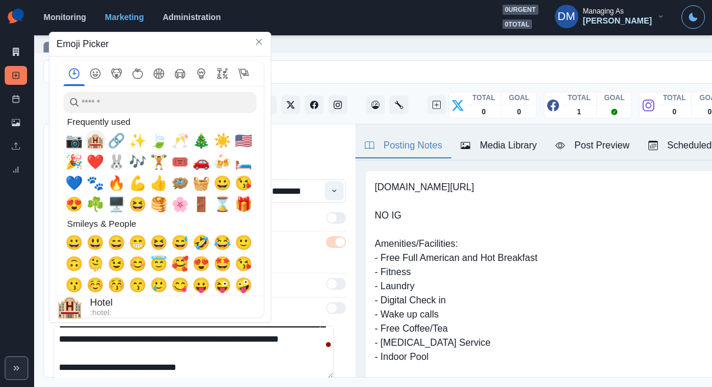
click at [97, 146] on span "🏨" at bounding box center [96, 140] width 18 height 16
click at [312, 326] on textarea "**********" at bounding box center [194, 352] width 280 height 53
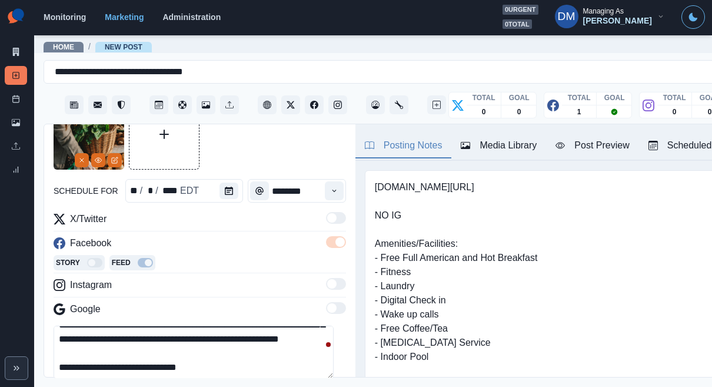
click at [177, 326] on div "**********" at bounding box center [200, 365] width 293 height 78
click at [168, 326] on textarea "**********" at bounding box center [194, 352] width 280 height 53
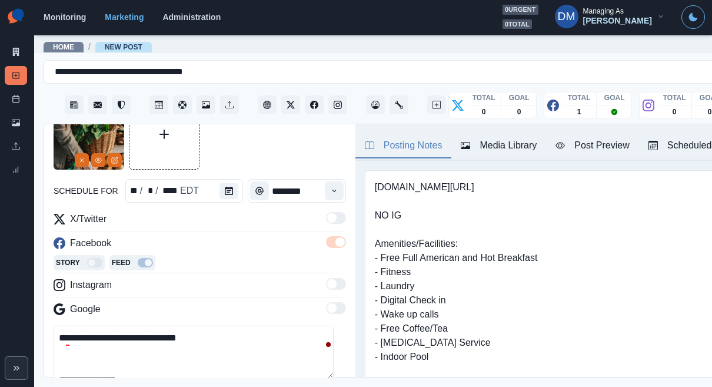
click at [152, 326] on textarea "**********" at bounding box center [194, 352] width 280 height 53
paste textarea "**********"
click at [107, 326] on textarea "**********" at bounding box center [194, 352] width 280 height 53
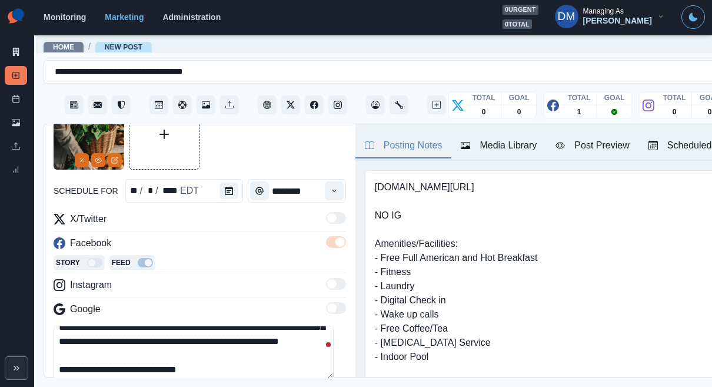
click at [62, 326] on textarea "**********" at bounding box center [194, 352] width 280 height 53
paste textarea "**********"
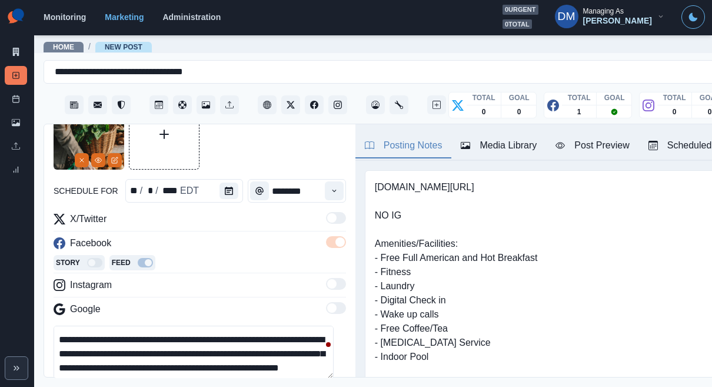
scroll to position [0, 0]
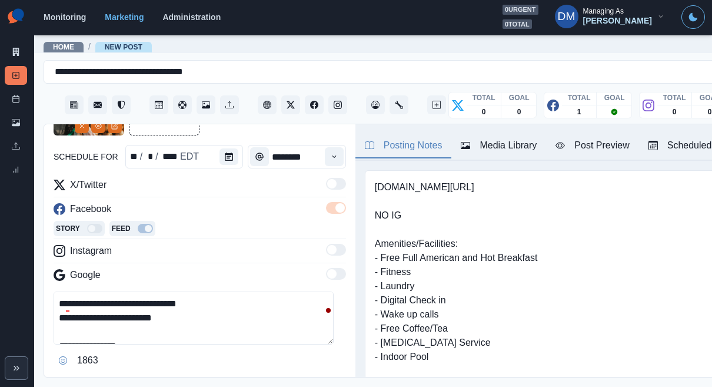
type textarea "**********"
click at [303, 379] on button "Edit Post" at bounding box center [315, 391] width 59 height 24
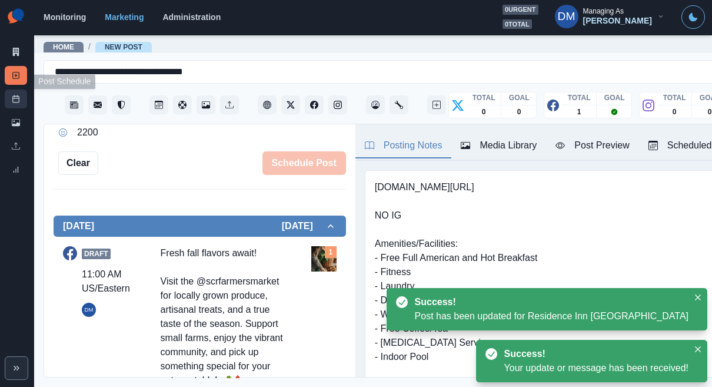
click at [18, 90] on link "Post Schedule" at bounding box center [16, 99] width 22 height 19
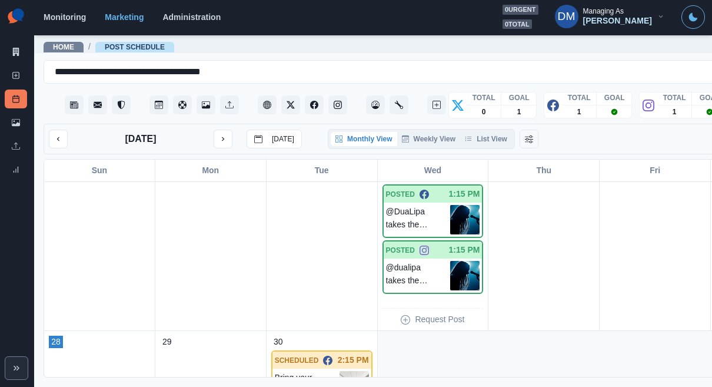
scroll to position [635, 0]
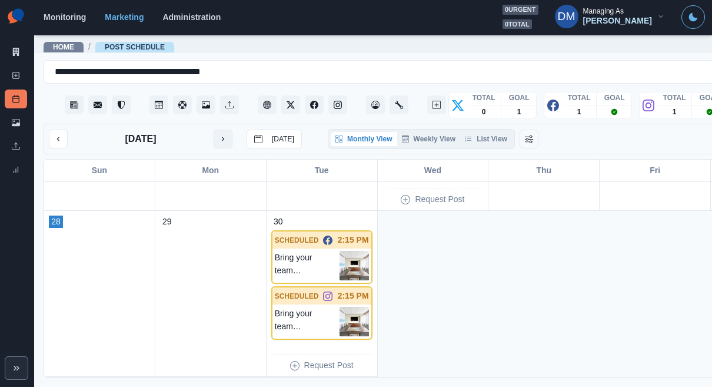
click at [219, 135] on icon "next month" at bounding box center [223, 139] width 8 height 8
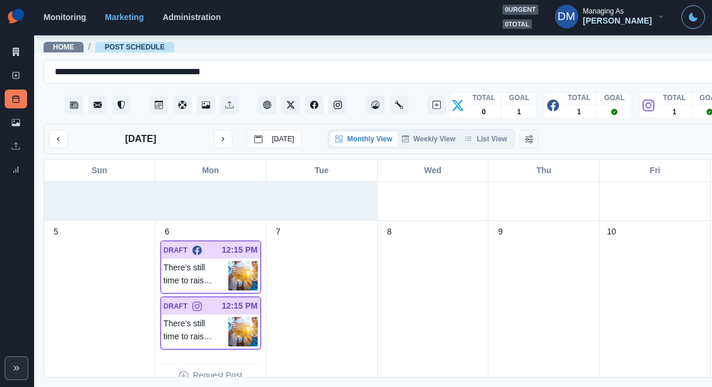
scroll to position [114, 0]
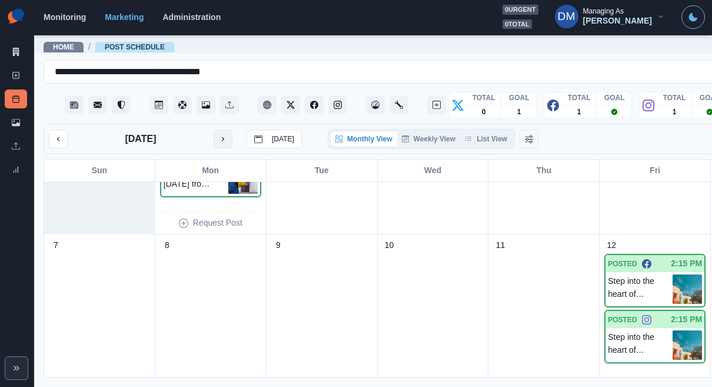
click at [219, 135] on icon "next month" at bounding box center [223, 139] width 8 height 8
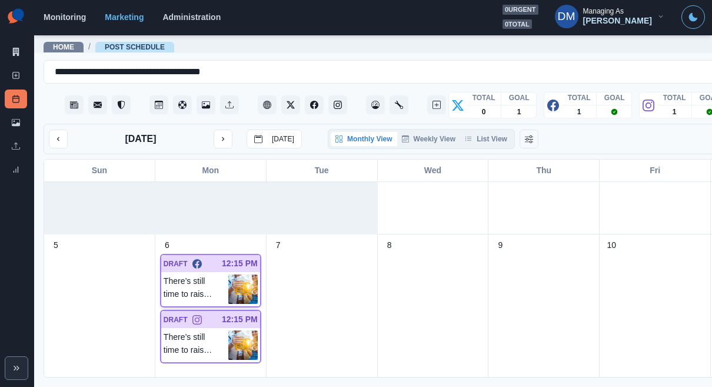
click at [228, 274] on img at bounding box center [242, 288] width 29 height 29
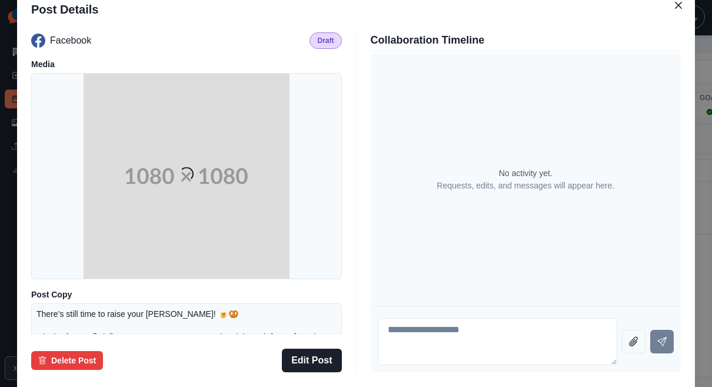
scroll to position [137, 0]
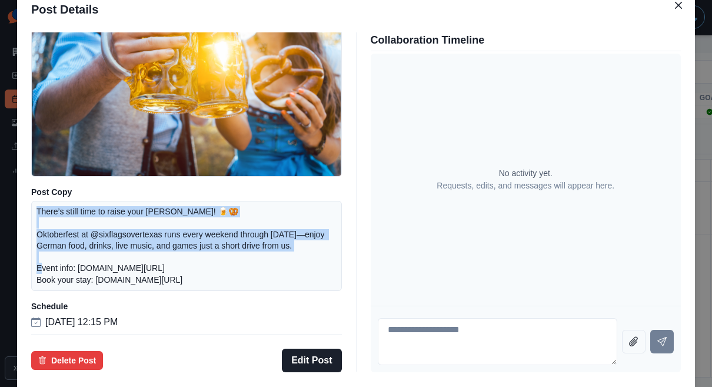
drag, startPoint x: 113, startPoint y: 198, endPoint x: 188, endPoint y: 238, distance: 84.8
click at [188, 238] on div "There’s still time to raise your stein! 🍺🥨 Oktoberfest at @sixflagsovertexas ru…" at bounding box center [186, 246] width 311 height 90
copy p "There’s still time to raise your stein! 🍺🥨 Oktoberfest at @sixflagsovertexas ru…"
click at [317, 349] on button "Edit Post" at bounding box center [311, 361] width 59 height 24
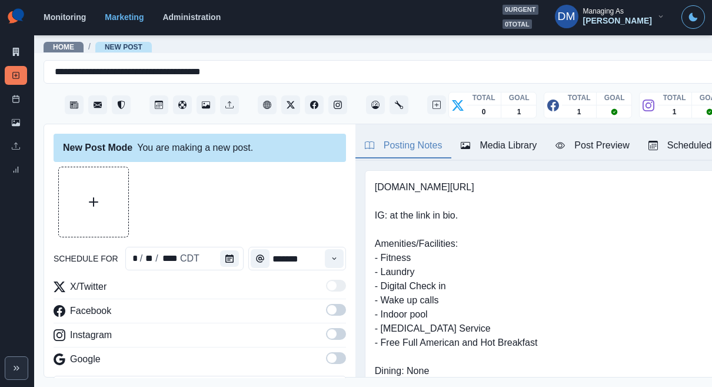
type input "********"
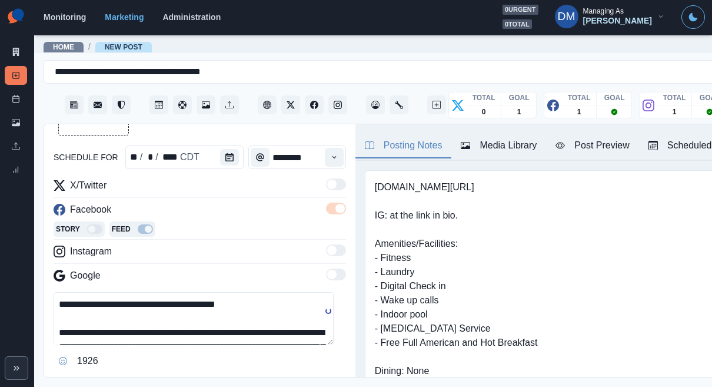
scroll to position [126, 0]
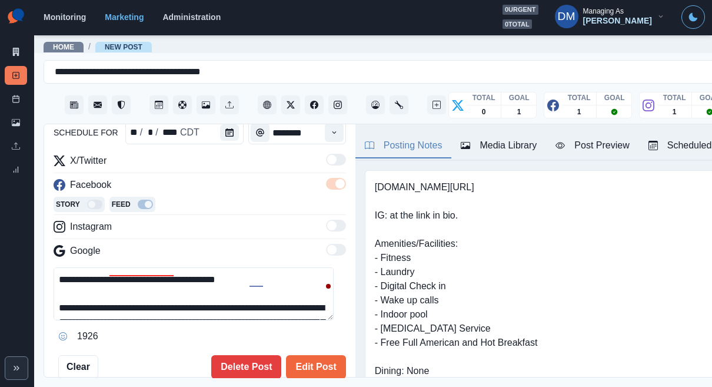
click at [78, 267] on textarea "**********" at bounding box center [194, 293] width 280 height 53
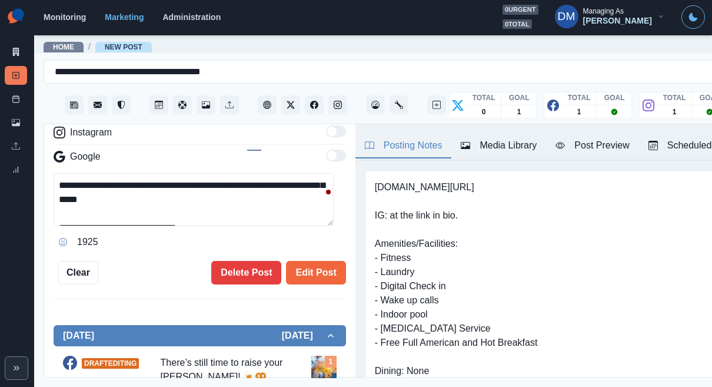
scroll to position [233, 0]
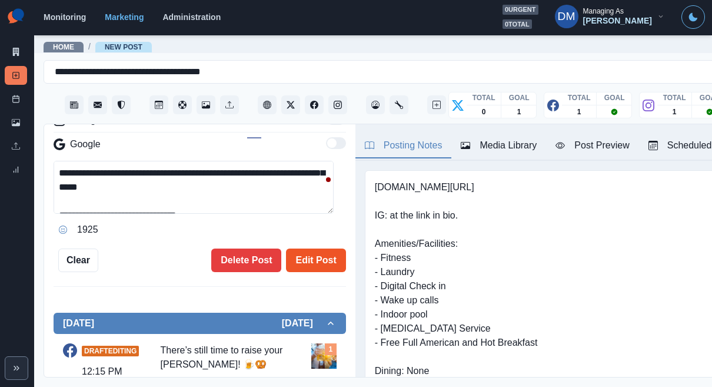
type textarea "**********"
click at [308, 248] on button "Edit Post" at bounding box center [315, 260] width 59 height 24
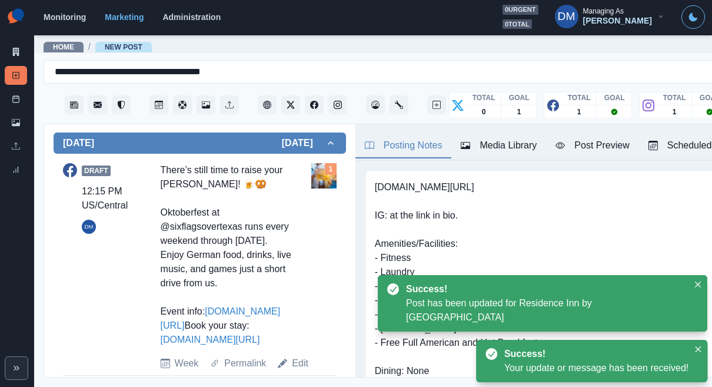
scroll to position [422, 0]
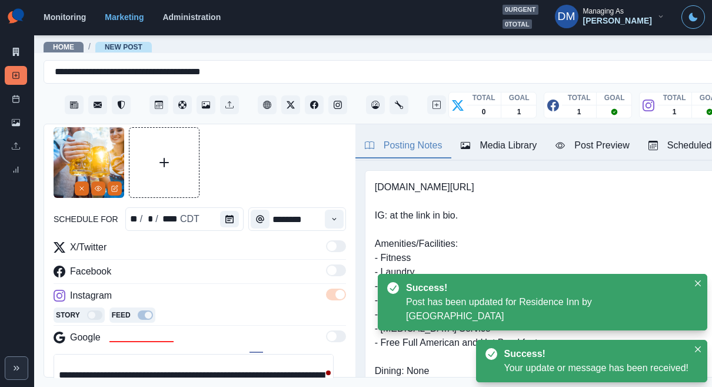
scroll to position [21, 0]
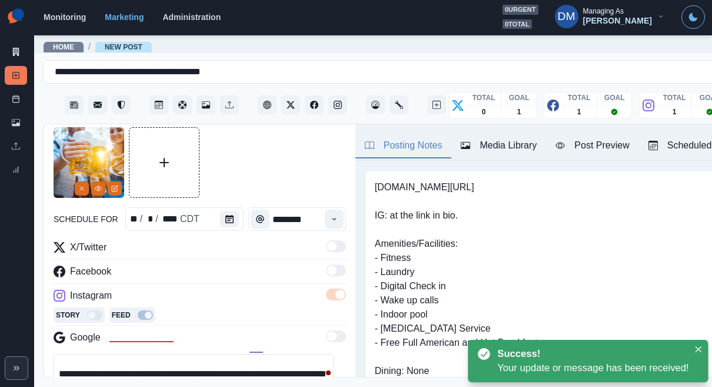
click at [81, 354] on textarea "**********" at bounding box center [194, 380] width 280 height 53
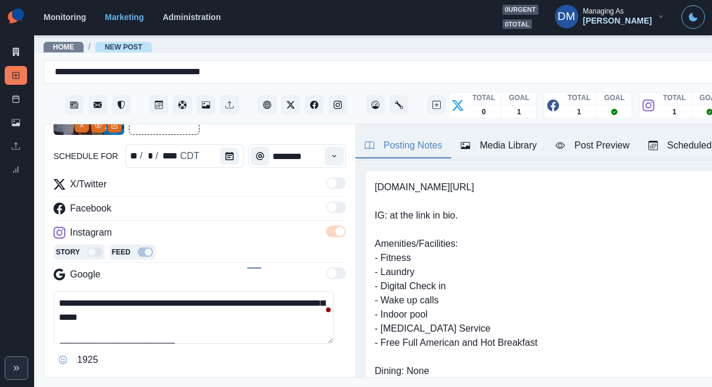
scroll to position [163, 0]
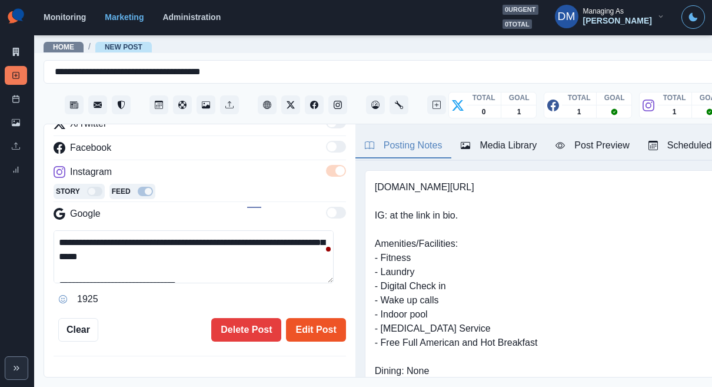
type textarea "**********"
click at [307, 318] on button "Edit Post" at bounding box center [315, 330] width 59 height 24
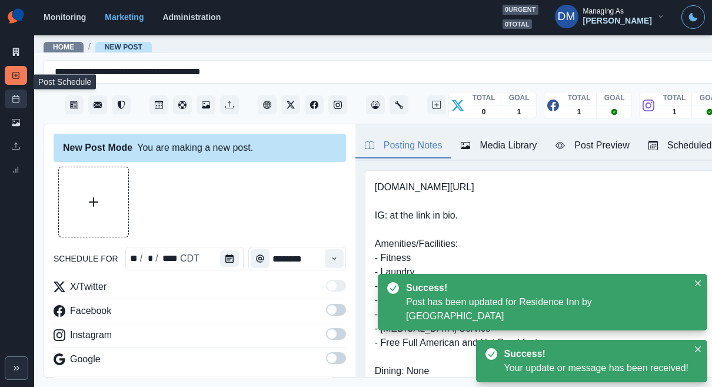
click at [22, 90] on link "Post Schedule" at bounding box center [16, 99] width 22 height 19
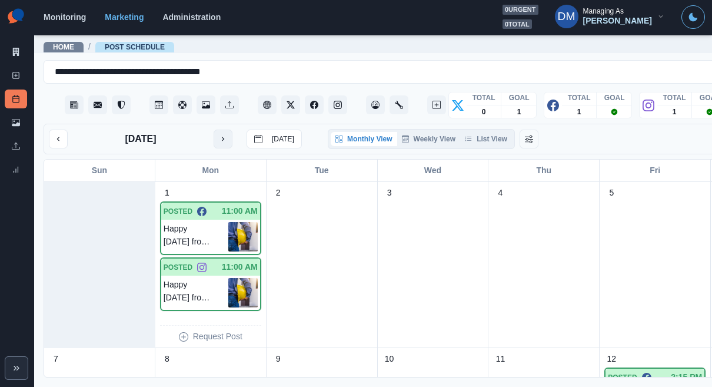
click at [214, 130] on button "next month" at bounding box center [223, 139] width 19 height 19
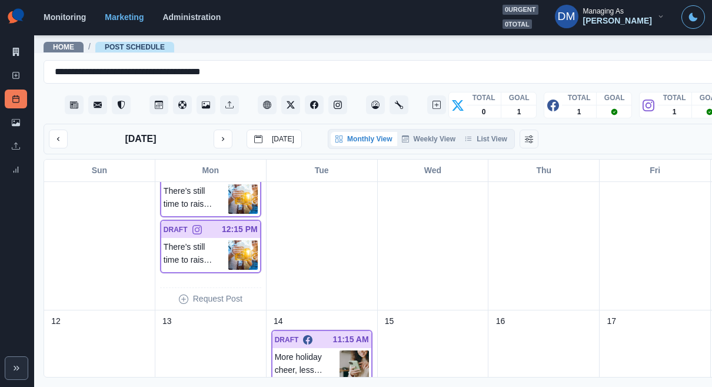
scroll to position [193, 0]
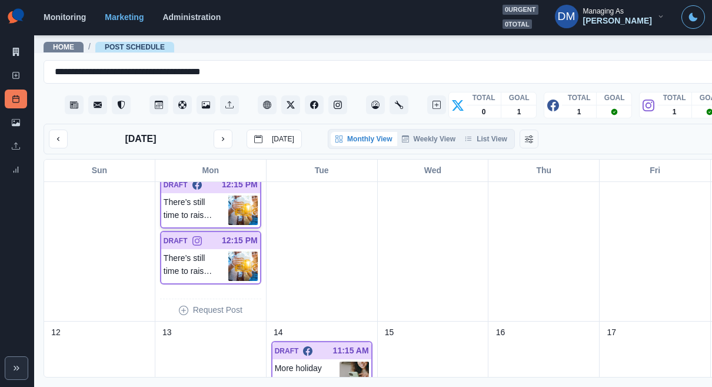
click at [228, 195] on img at bounding box center [242, 209] width 29 height 29
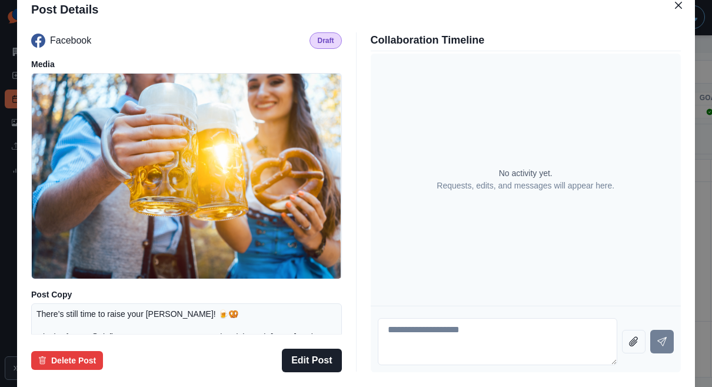
scroll to position [0, 0]
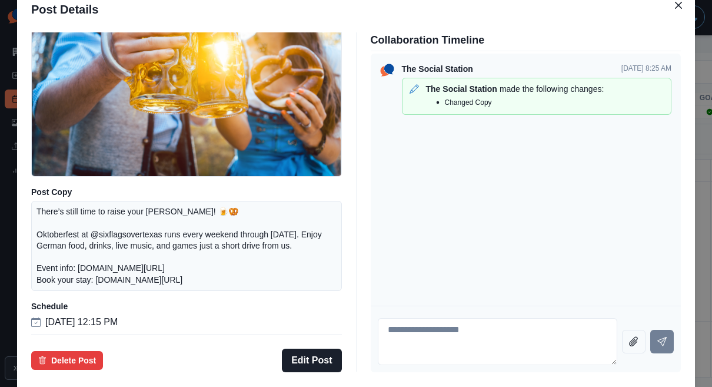
click at [86, 217] on div "Post Details Facebook Draft Media Post Copy There’s still time to raise your st…" at bounding box center [356, 193] width 712 height 387
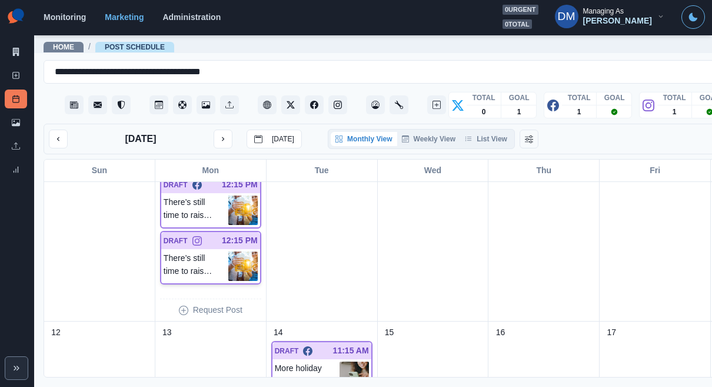
click at [228, 251] on img at bounding box center [242, 265] width 29 height 29
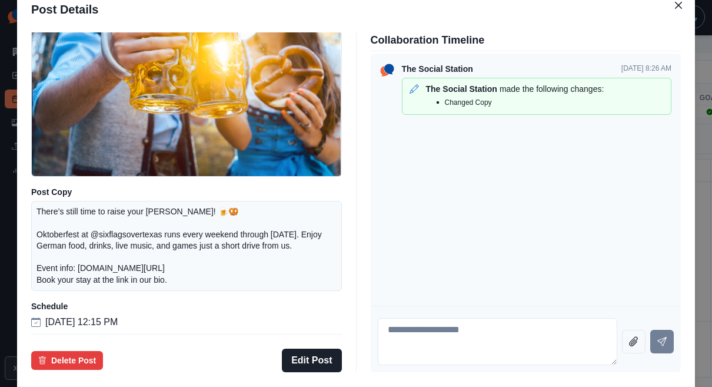
click at [88, 220] on div "Post Details Instagram Draft Media Post Copy There’s still time to raise your s…" at bounding box center [356, 193] width 712 height 387
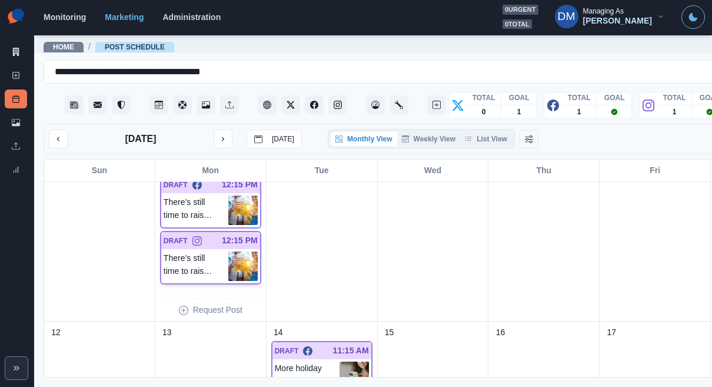
click at [228, 251] on img at bounding box center [242, 265] width 29 height 29
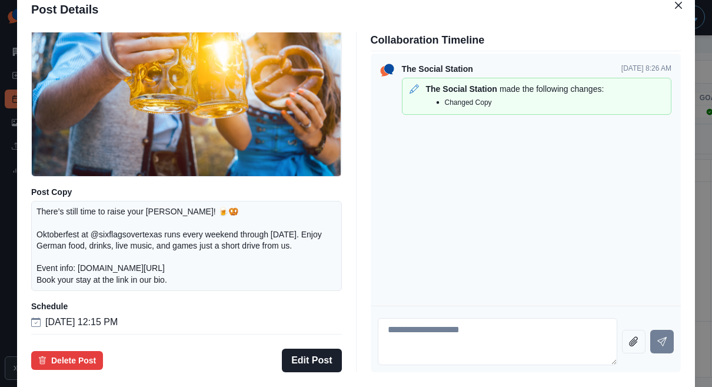
click at [58, 198] on div "Post Details Instagram Draft Media Post Copy There’s still time to raise your s…" at bounding box center [356, 193] width 712 height 387
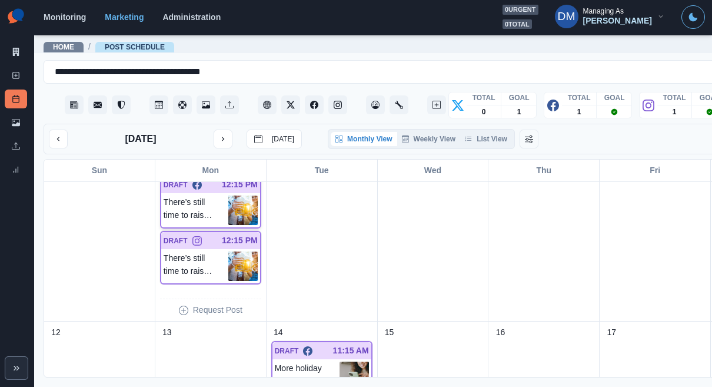
click at [228, 195] on img at bounding box center [242, 209] width 29 height 29
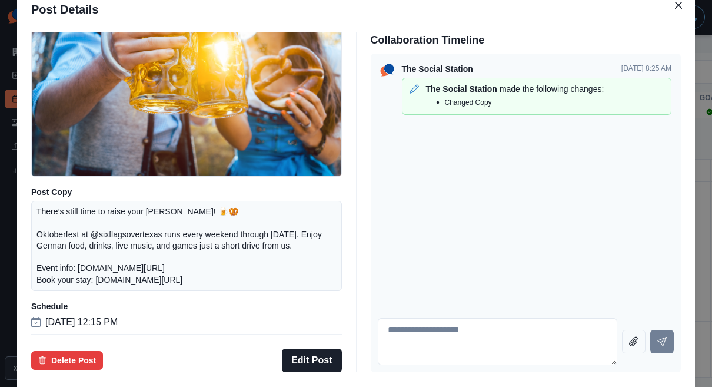
click at [45, 206] on div "Post Details Facebook Draft Media Post Copy There’s still time to raise your st…" at bounding box center [356, 193] width 712 height 387
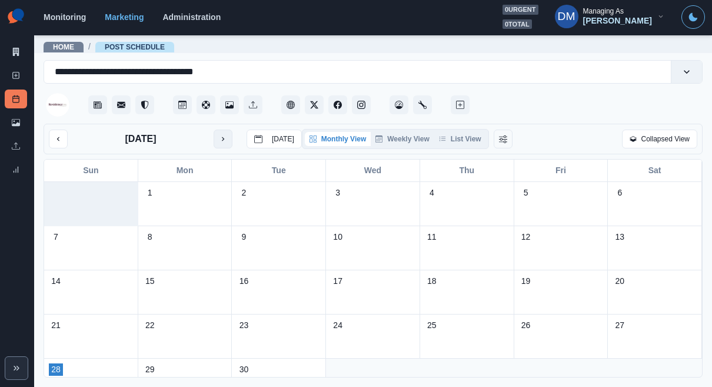
click at [219, 135] on icon "next month" at bounding box center [223, 139] width 8 height 8
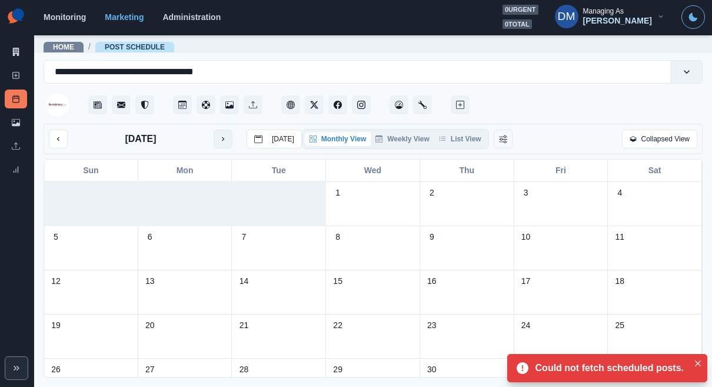
click at [214, 130] on button "next month" at bounding box center [223, 139] width 19 height 19
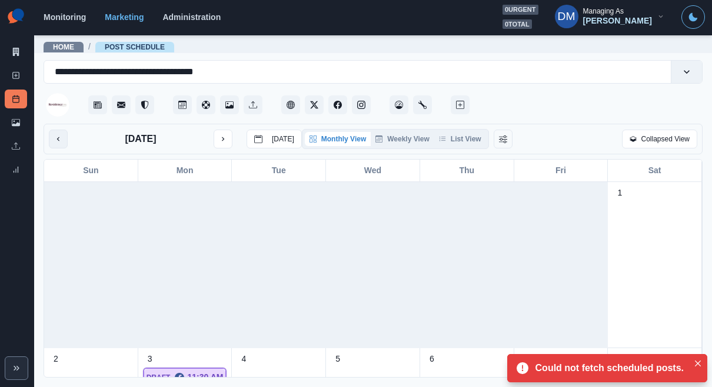
click at [54, 135] on icon "previous month" at bounding box center [58, 139] width 8 height 8
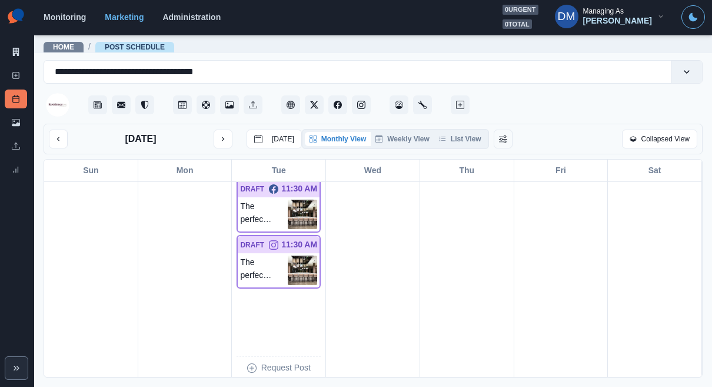
scroll to position [235, 0]
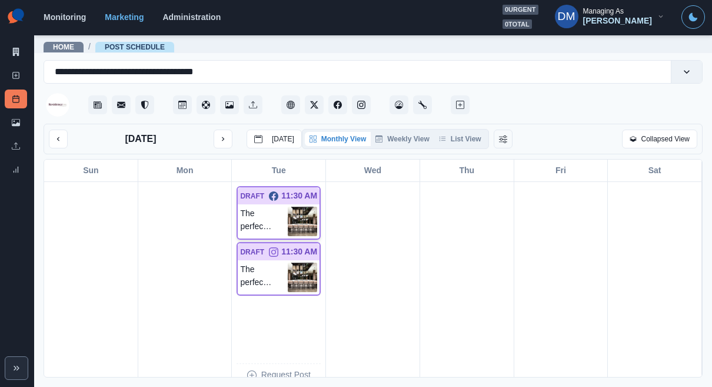
click at [296, 207] on img at bounding box center [302, 221] width 29 height 29
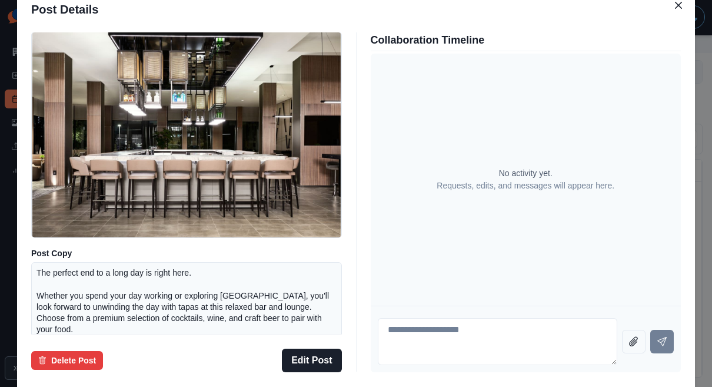
scroll to position [6, 0]
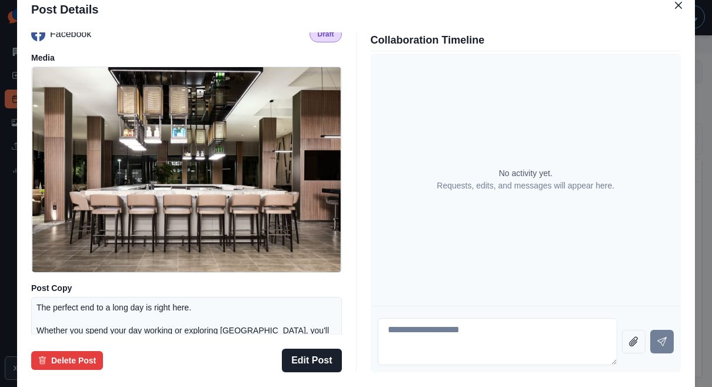
click at [84, 169] on div "Post Details Facebook Draft Media Post Copy The perfect end to a long day is ri…" at bounding box center [356, 193] width 712 height 387
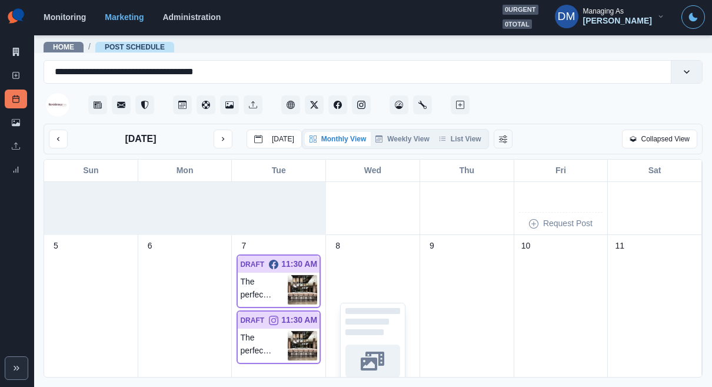
scroll to position [184, 0]
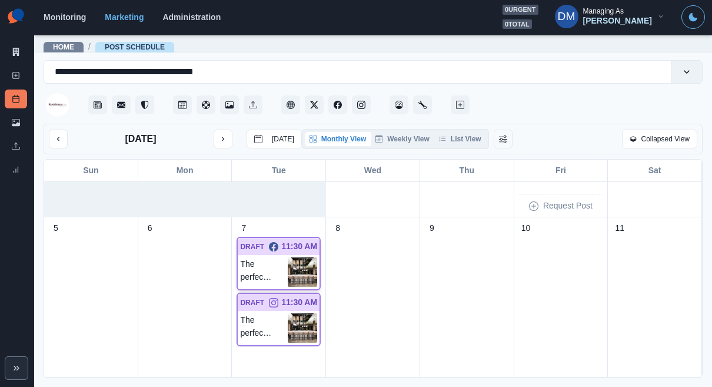
click at [306, 257] on img at bounding box center [302, 271] width 29 height 29
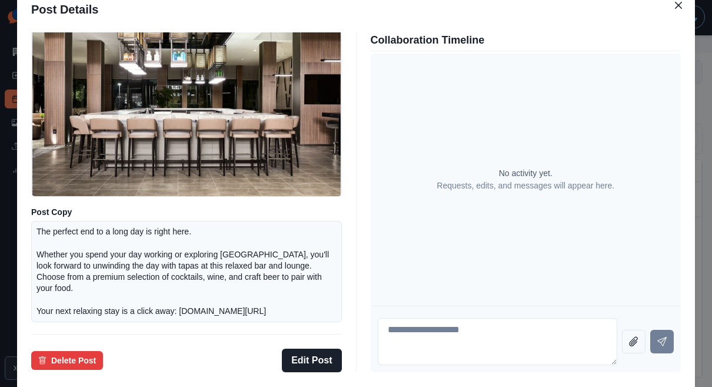
scroll to position [100, 0]
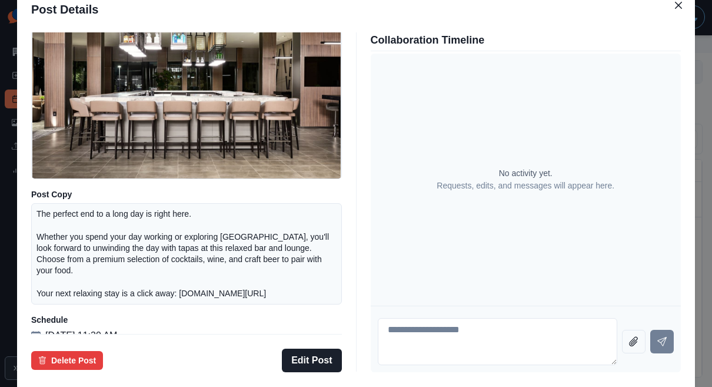
click at [98, 221] on div "Post Details Facebook Draft Media Post Copy The perfect end to a long day is ri…" at bounding box center [356, 193] width 712 height 387
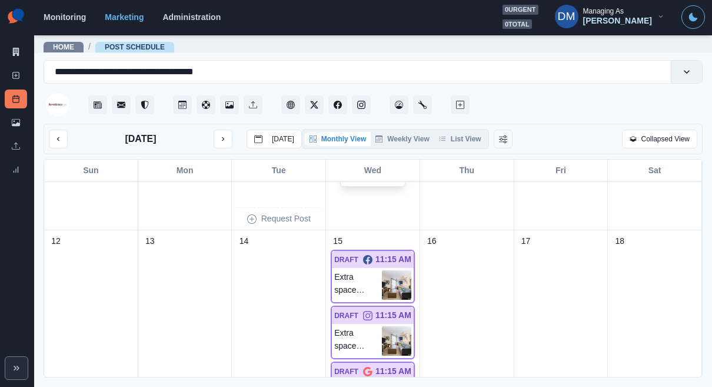
scroll to position [492, 0]
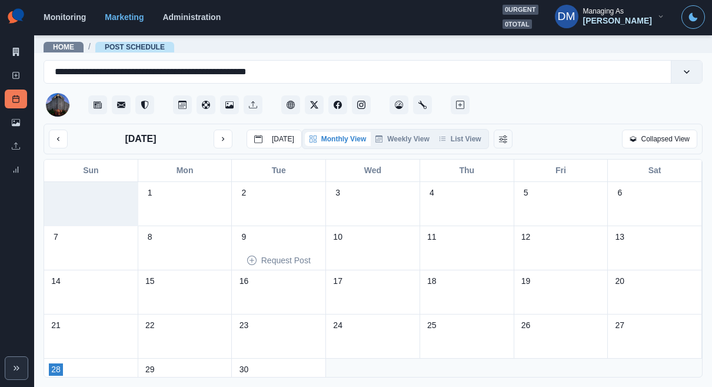
scroll to position [26, 0]
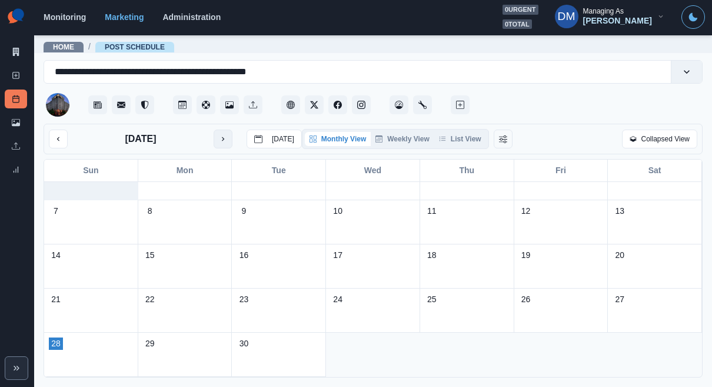
click at [214, 130] on button "next month" at bounding box center [223, 139] width 19 height 19
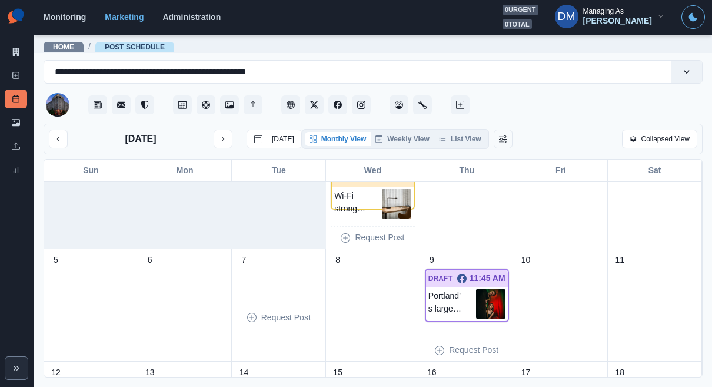
scroll to position [48, 0]
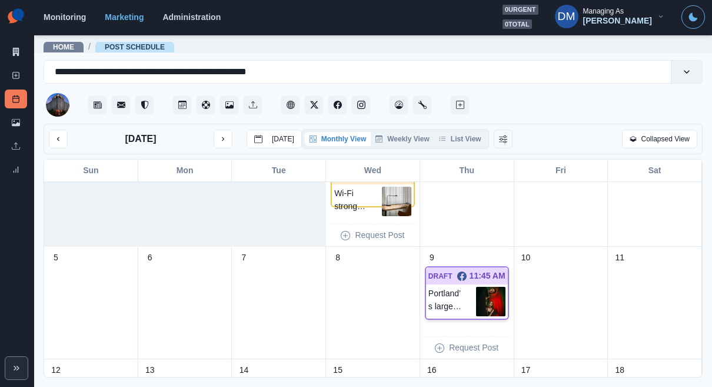
click at [484, 287] on img at bounding box center [490, 301] width 29 height 29
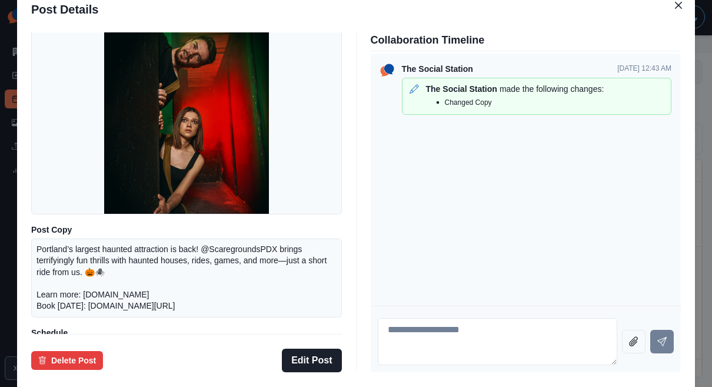
scroll to position [63, 0]
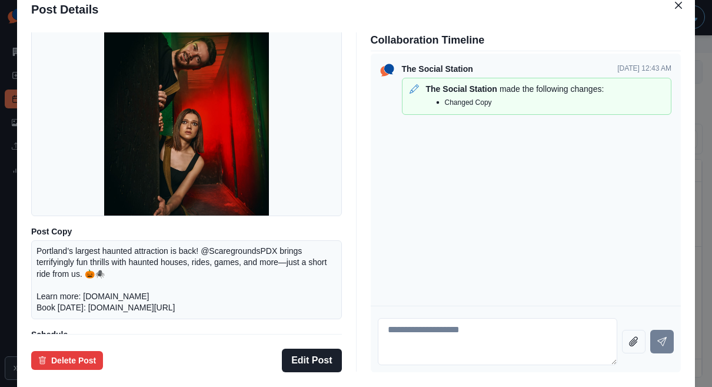
click at [68, 151] on div "Post Details Facebook Draft Media Post Copy Portland’s largest haunted attracti…" at bounding box center [356, 193] width 712 height 387
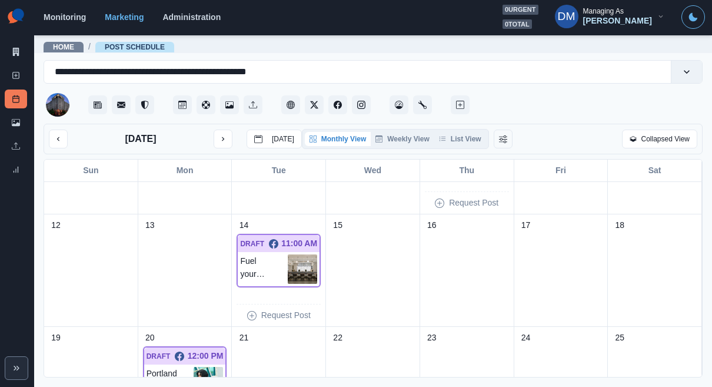
scroll to position [275, 0]
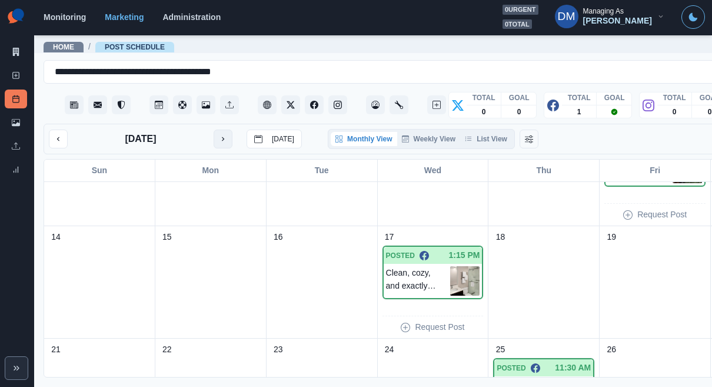
click at [214, 130] on button "next month" at bounding box center [223, 139] width 19 height 19
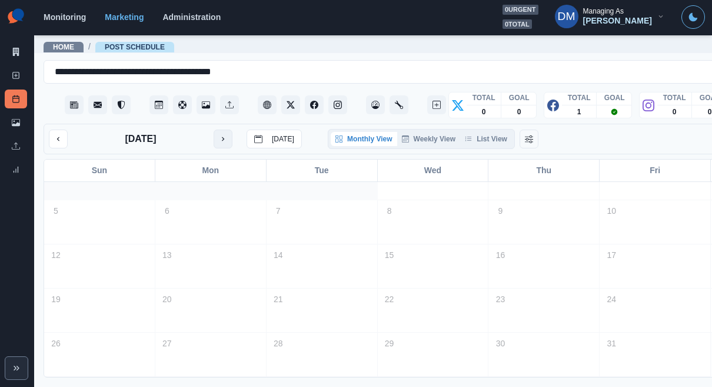
scroll to position [26, 0]
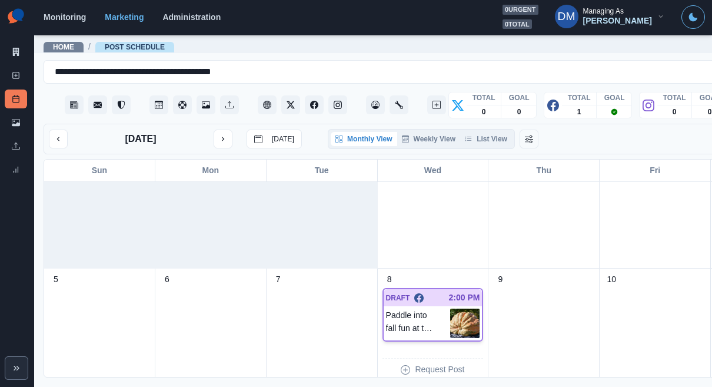
click at [450, 309] on img at bounding box center [464, 323] width 29 height 29
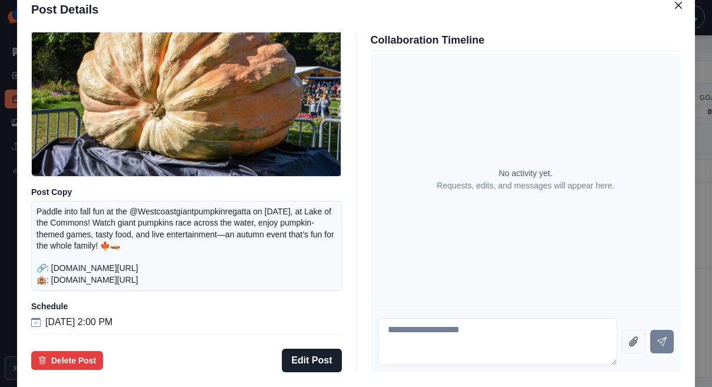
scroll to position [128, 0]
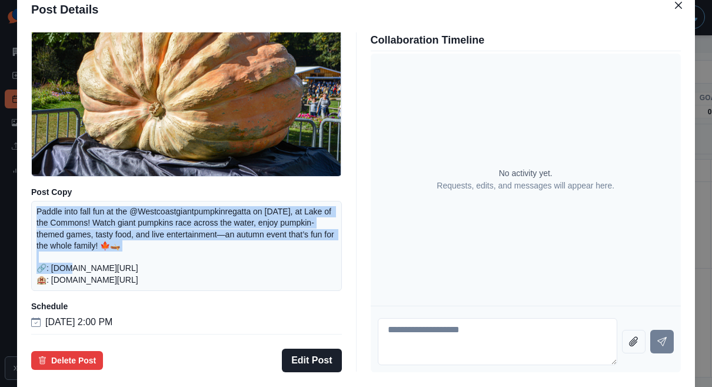
drag, startPoint x: 114, startPoint y: 207, endPoint x: 294, endPoint y: 230, distance: 181.6
click at [294, 230] on div "Paddle into fall fun at the @Westcoastgiantpumpkinregatta on October 19, 2025, …" at bounding box center [186, 246] width 311 height 90
copy p "Paddle into fall fun at the @Westcoastgiantpumpkinregatta on October 19, 2025, …"
click at [317, 349] on button "Edit Post" at bounding box center [311, 361] width 59 height 24
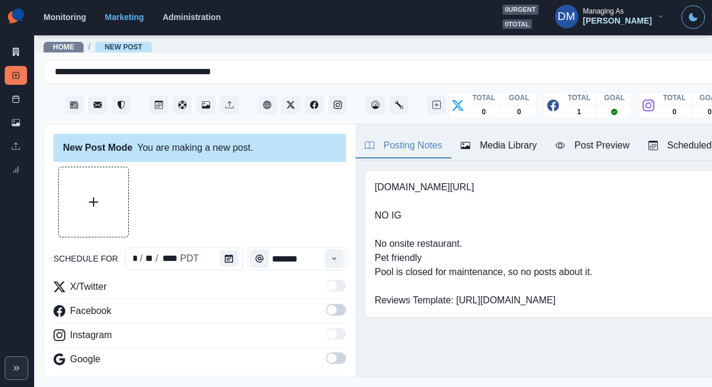
type input "*******"
type textarea "**********"
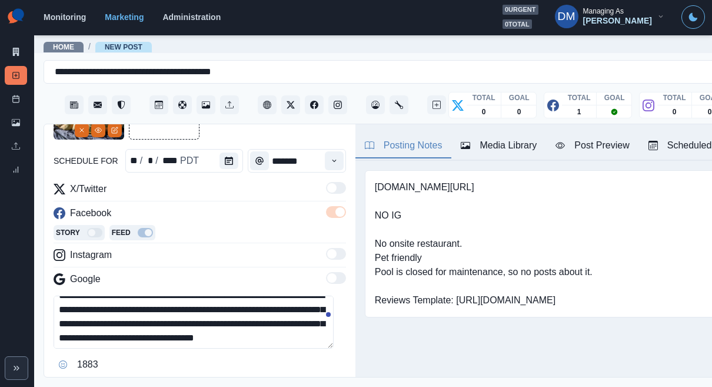
scroll to position [5, 0]
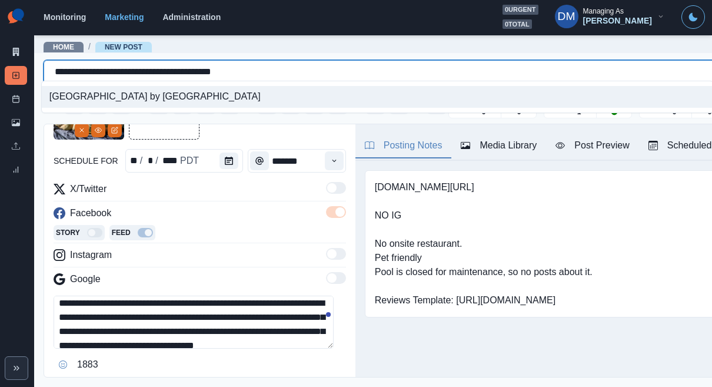
drag, startPoint x: 50, startPoint y: 70, endPoint x: 226, endPoint y: 70, distance: 175.5
click at [226, 70] on div "**********" at bounding box center [418, 72] width 726 height 16
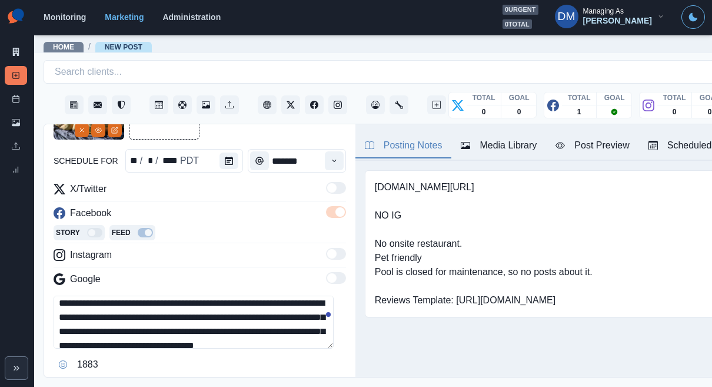
click at [73, 296] on textarea "**********" at bounding box center [194, 322] width 280 height 53
click at [118, 296] on textarea "**********" at bounding box center [194, 322] width 280 height 53
click at [215, 296] on textarea "**********" at bounding box center [194, 322] width 280 height 53
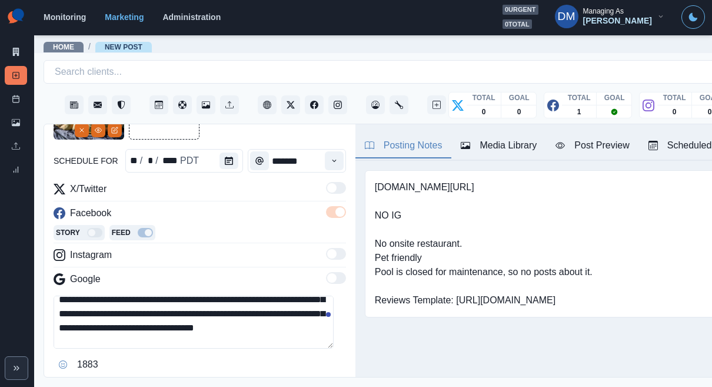
scroll to position [0, 0]
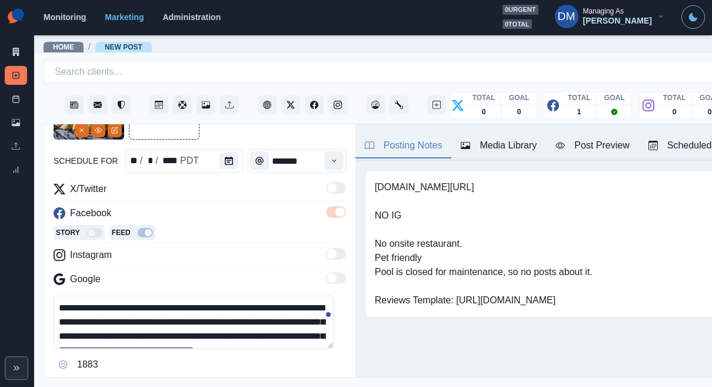
drag, startPoint x: 174, startPoint y: 258, endPoint x: 0, endPoint y: 238, distance: 175.5
click at [0, 238] on div "**********" at bounding box center [356, 193] width 712 height 387
paste textarea
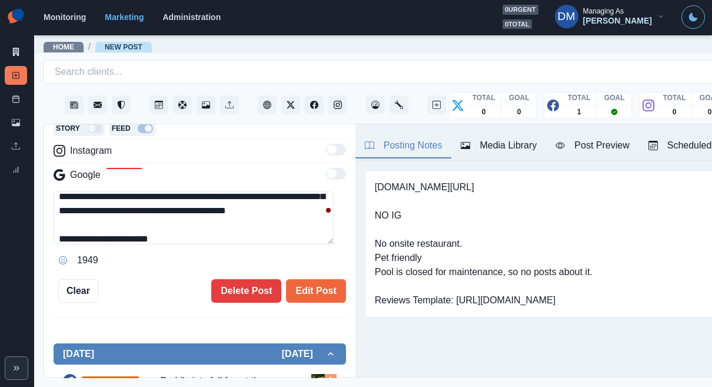
scroll to position [190, 0]
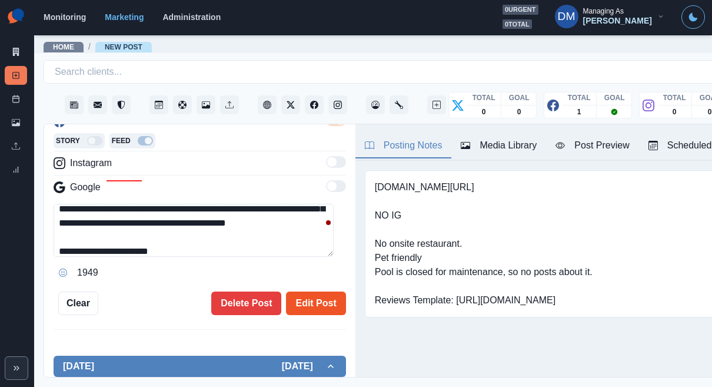
type textarea "**********"
click at [311, 291] on button "Edit Post" at bounding box center [315, 303] width 59 height 24
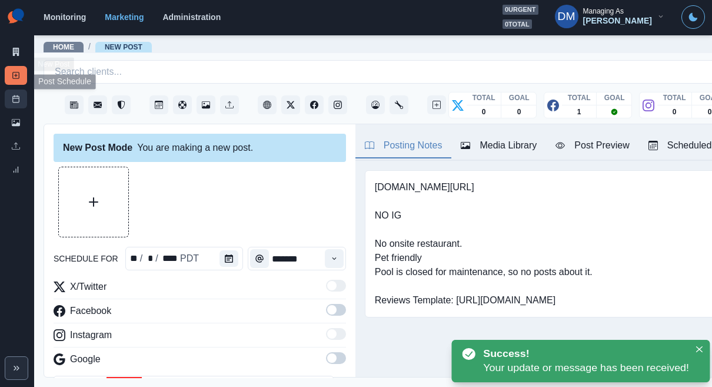
click at [21, 90] on link "Post Schedule" at bounding box center [16, 99] width 22 height 19
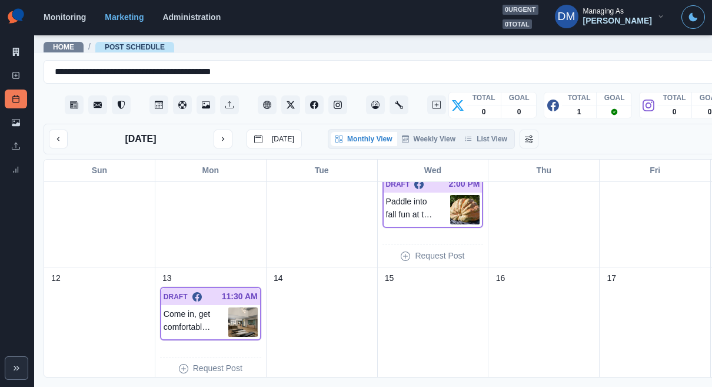
scroll to position [122, 0]
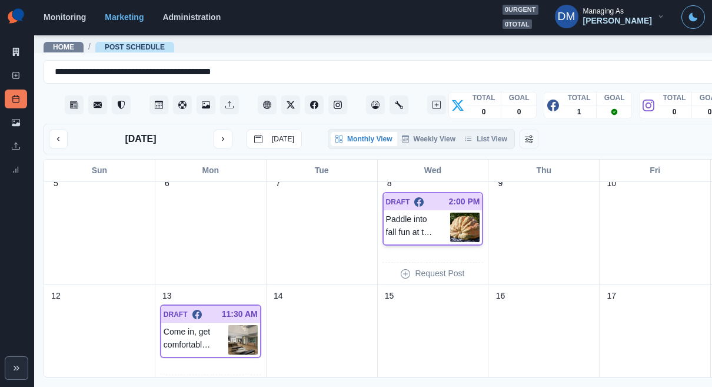
click at [450, 213] on img at bounding box center [464, 227] width 29 height 29
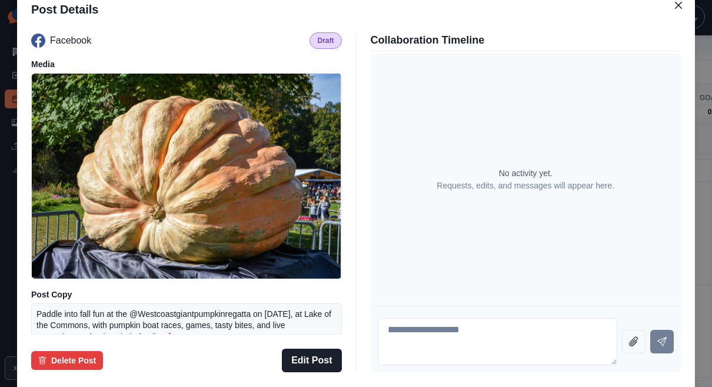
scroll to position [120, 0]
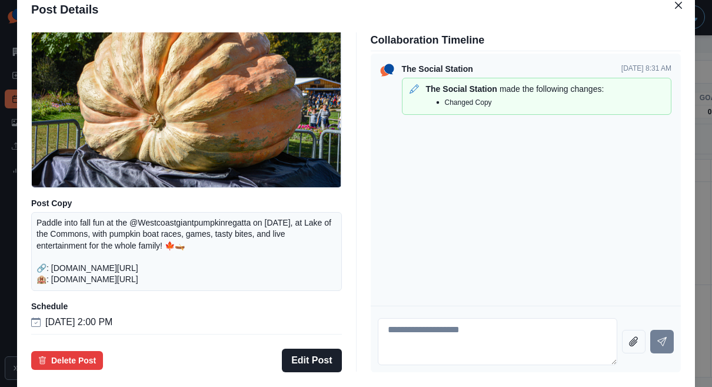
click at [80, 167] on div "Post Details Facebook Draft Media Post Copy Paddle into fall fun at the @Westco…" at bounding box center [356, 193] width 712 height 387
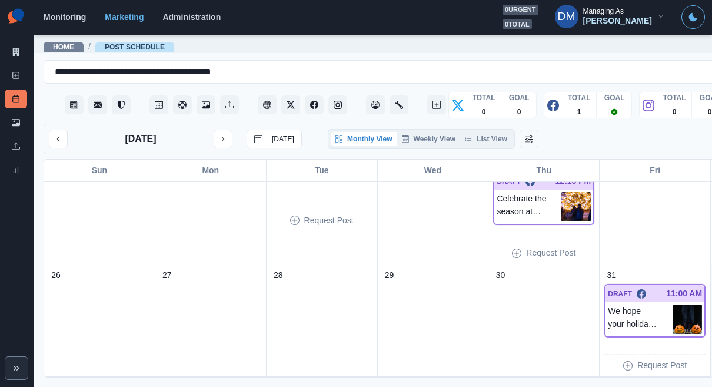
scroll to position [0, 0]
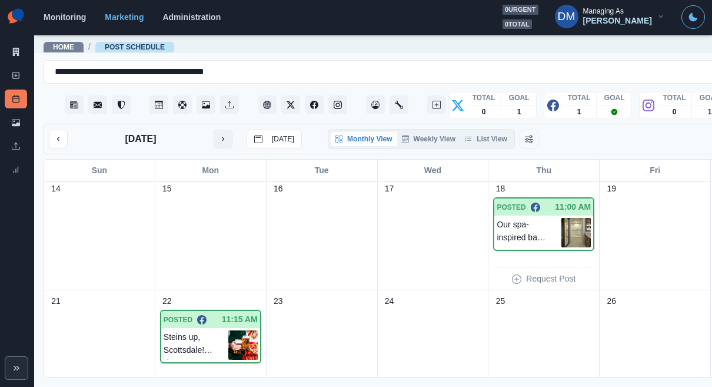
click at [219, 135] on icon "next month" at bounding box center [223, 139] width 8 height 8
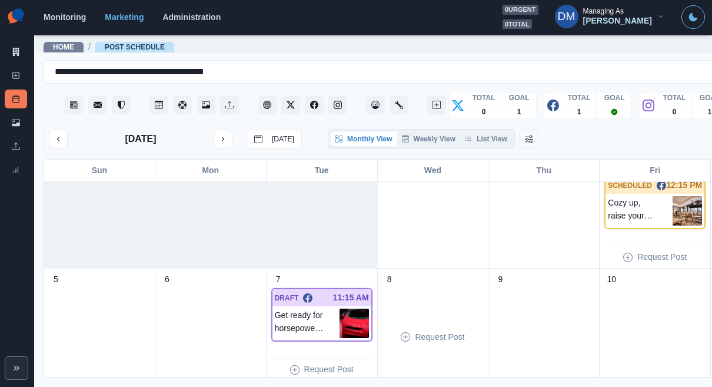
scroll to position [101, 0]
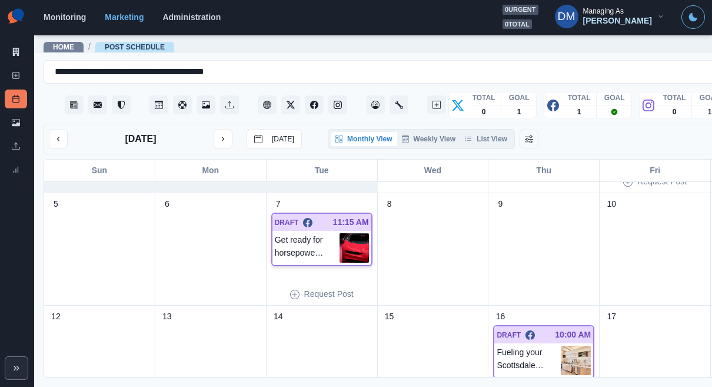
click at [340, 233] on img at bounding box center [354, 247] width 29 height 29
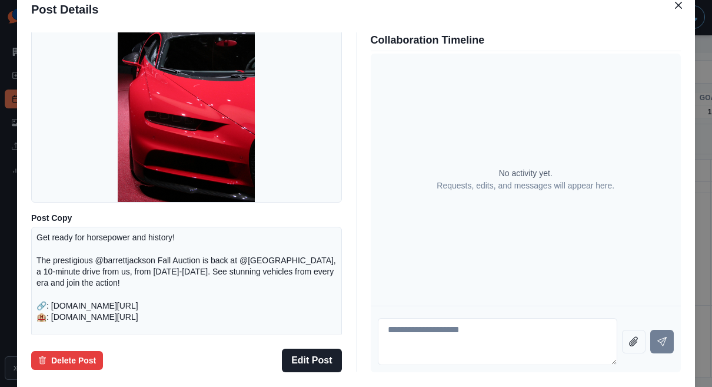
scroll to position [154, 0]
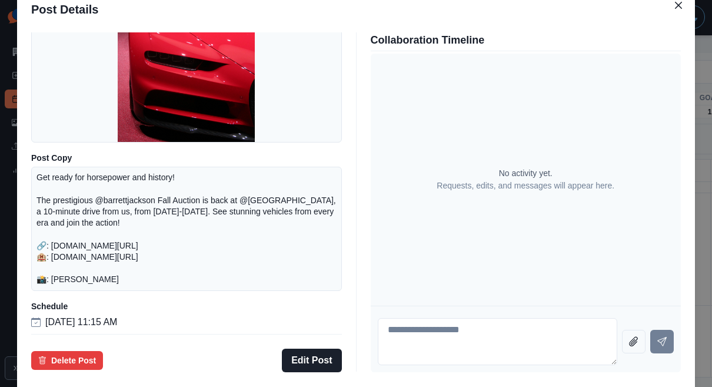
click at [87, 185] on div "Post Details Facebook Draft Media Post Copy Get ready for horsepower and histor…" at bounding box center [356, 193] width 712 height 387
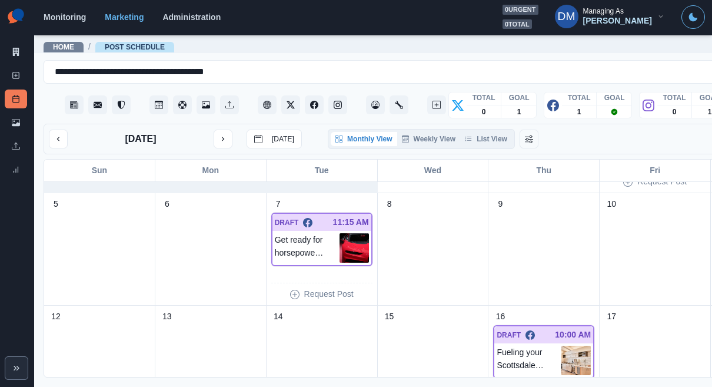
click at [51, 130] on button "previous month" at bounding box center [58, 139] width 19 height 19
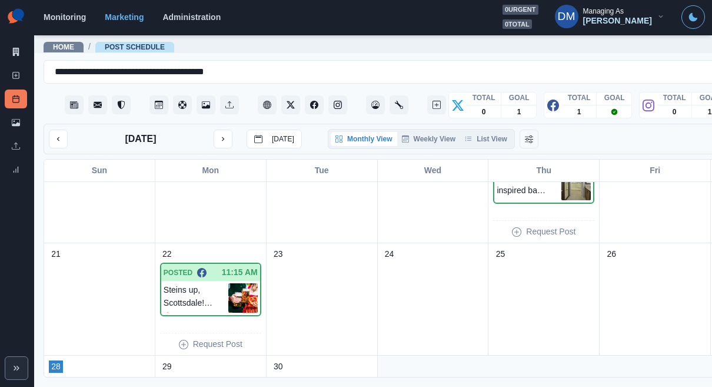
scroll to position [224, 0]
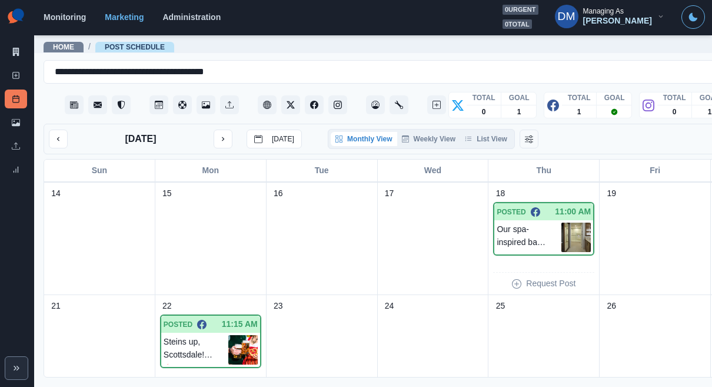
click at [49, 130] on div "[DATE] [DATE]" at bounding box center [175, 139] width 253 height 19
click at [49, 130] on button "previous month" at bounding box center [58, 139] width 19 height 19
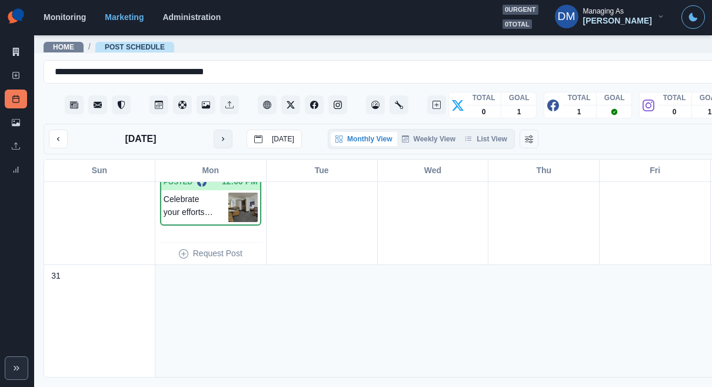
click at [219, 135] on icon "next month" at bounding box center [223, 139] width 8 height 8
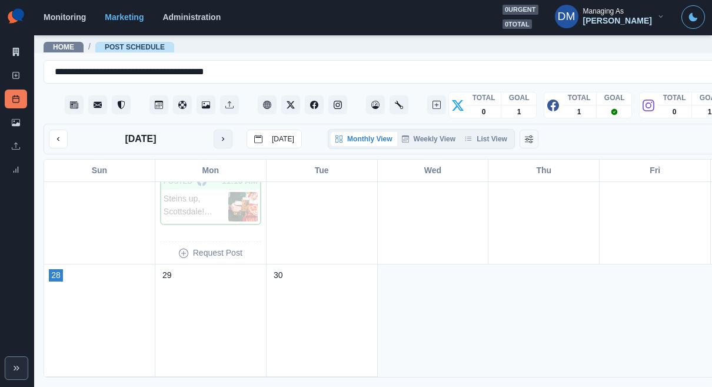
scroll to position [367, 0]
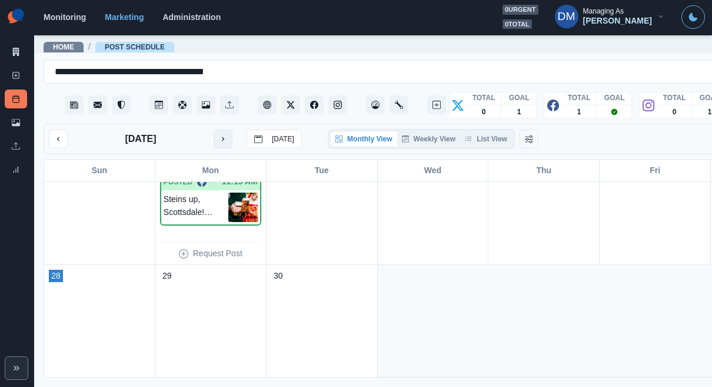
click at [219, 135] on icon "next month" at bounding box center [223, 139] width 8 height 8
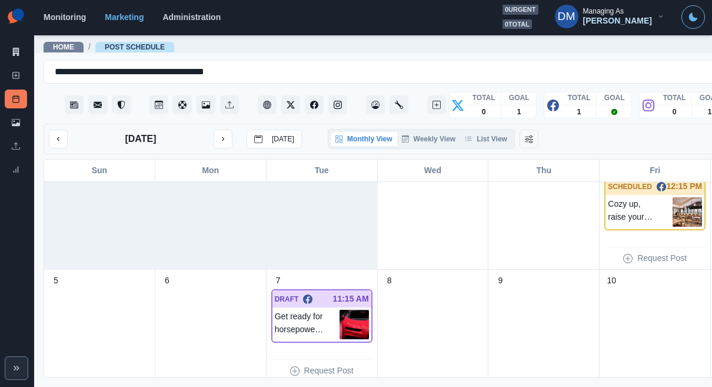
scroll to position [0, 0]
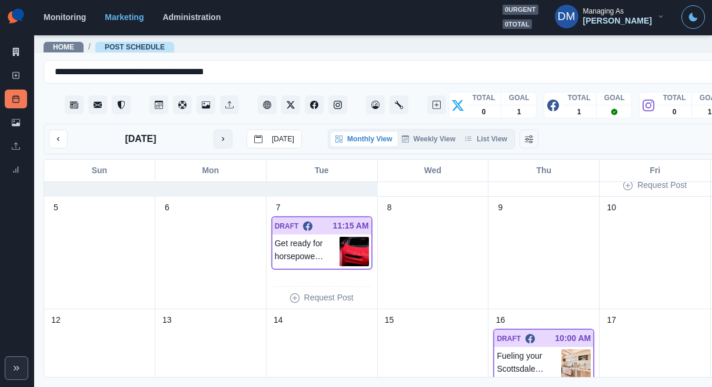
click at [214, 130] on button "next month" at bounding box center [223, 139] width 19 height 19
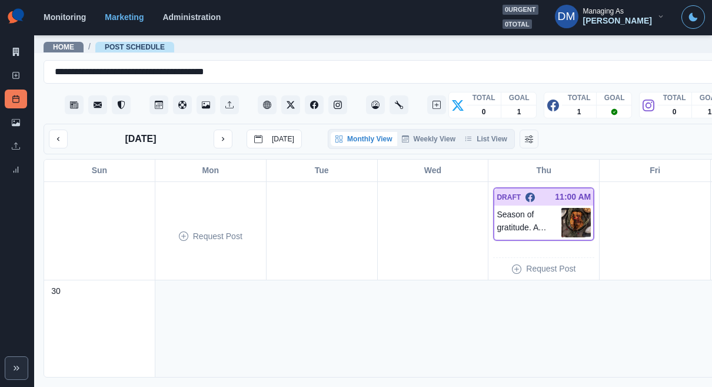
scroll to position [475, 0]
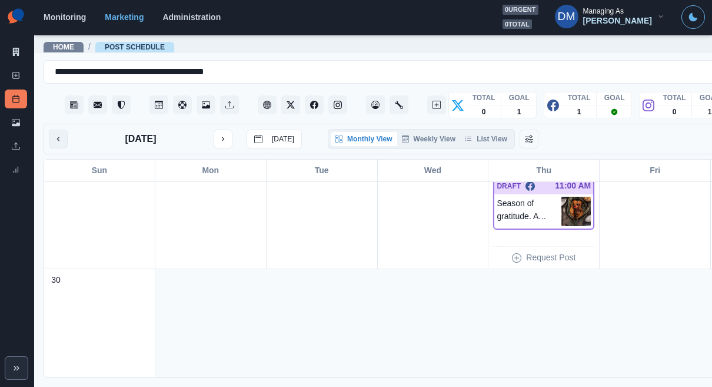
click at [51, 130] on button "previous month" at bounding box center [58, 139] width 19 height 19
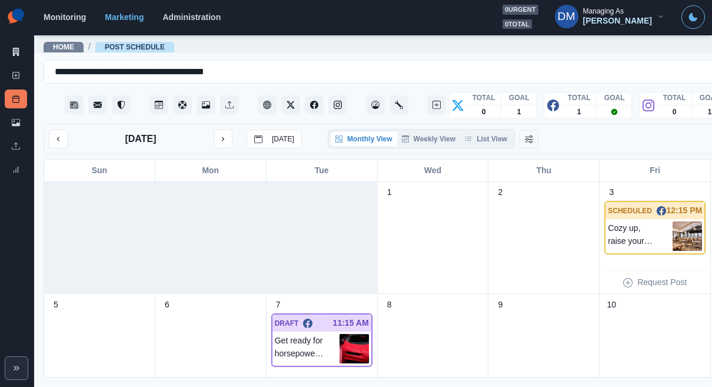
scroll to position [0, 0]
click at [340, 334] on img at bounding box center [354, 348] width 29 height 29
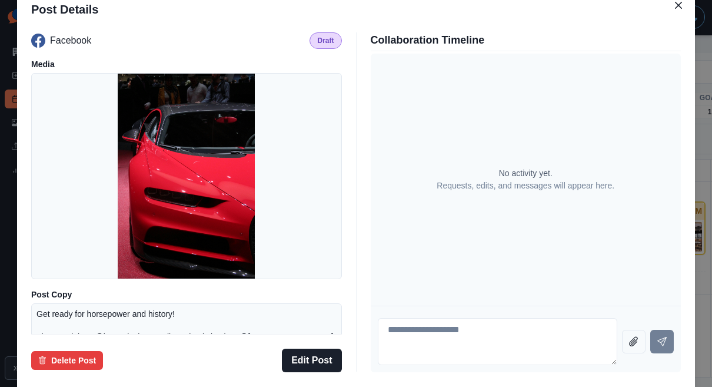
scroll to position [154, 0]
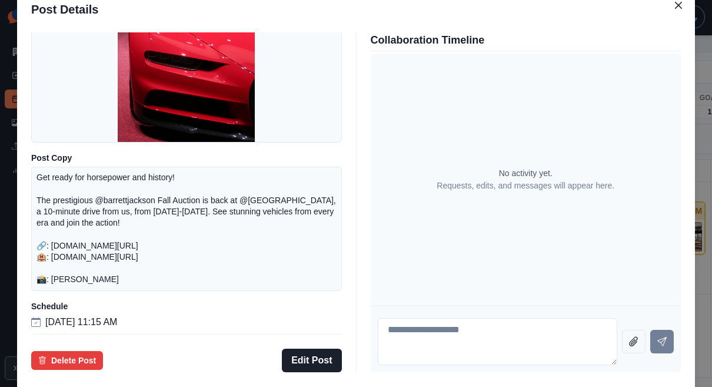
click at [69, 209] on div "Post Details Facebook Draft Media Post Copy Get ready for horsepower and histor…" at bounding box center [356, 193] width 712 height 387
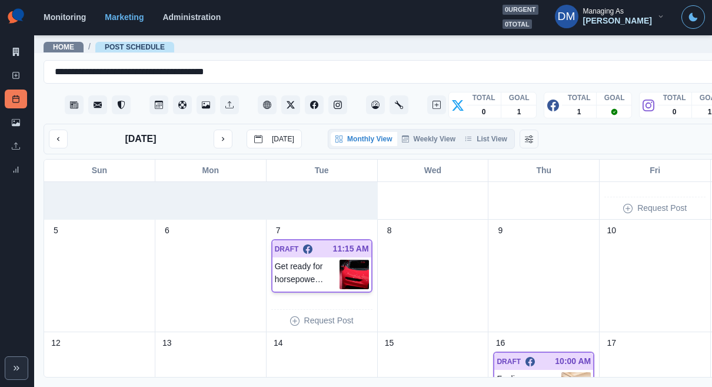
scroll to position [98, 0]
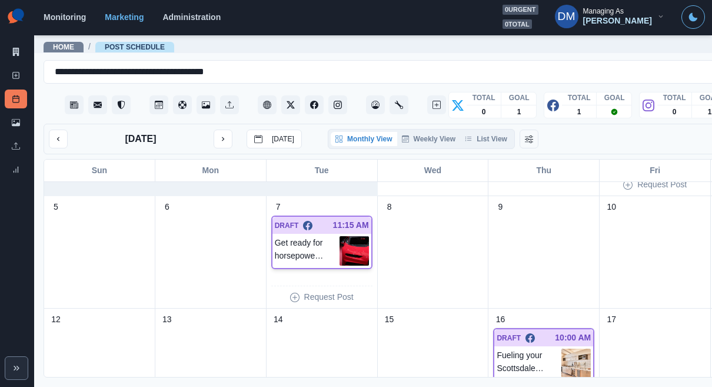
click at [340, 236] on img at bounding box center [354, 250] width 29 height 29
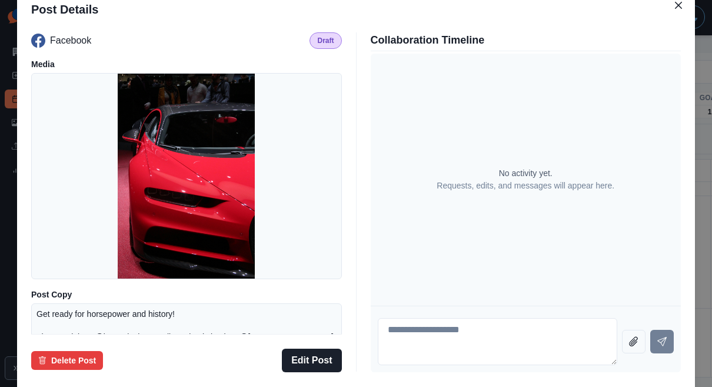
scroll to position [154, 0]
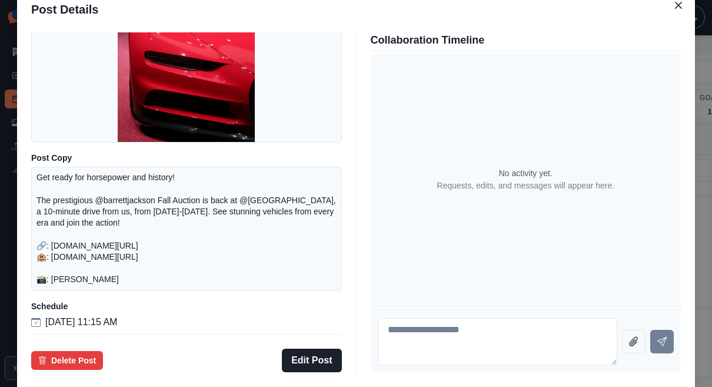
click at [55, 162] on div "Post Details Facebook Draft Media Post Copy Get ready for horsepower and histor…" at bounding box center [356, 193] width 712 height 387
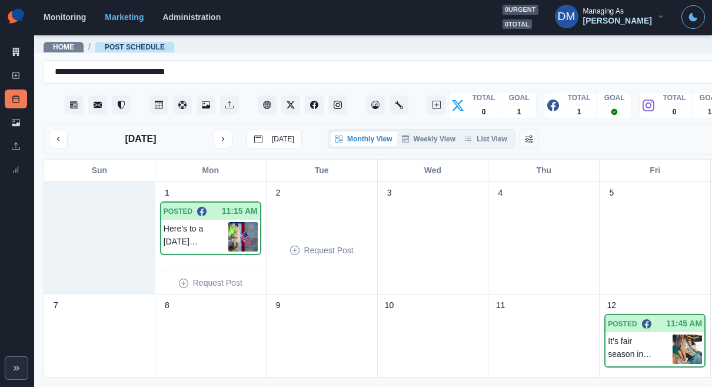
scroll to position [159, 0]
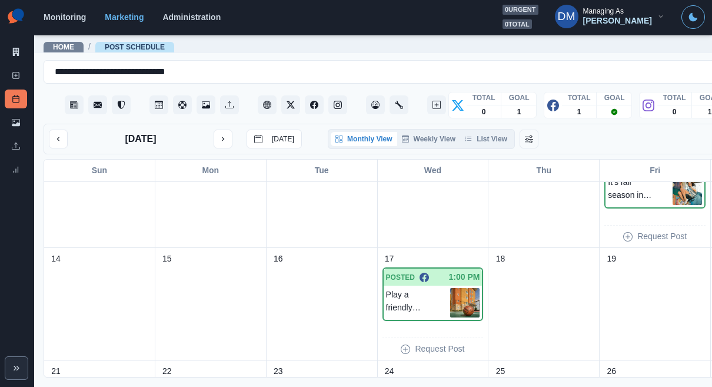
click at [207, 124] on div "[DATE] [DATE] Monthly View Weekly View List View Collapsed View" at bounding box center [434, 139] width 780 height 31
click at [214, 130] on button "next month" at bounding box center [223, 139] width 19 height 19
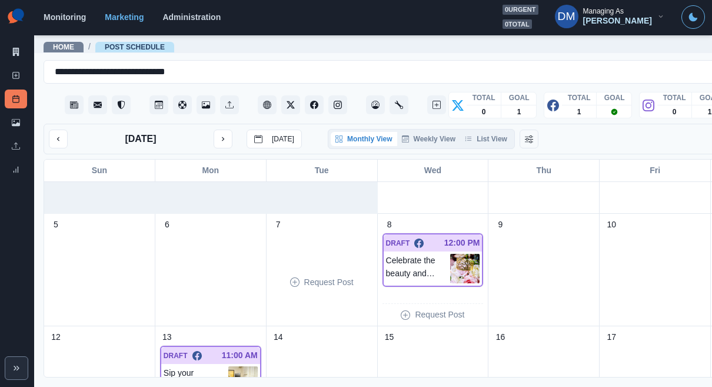
scroll to position [107, 0]
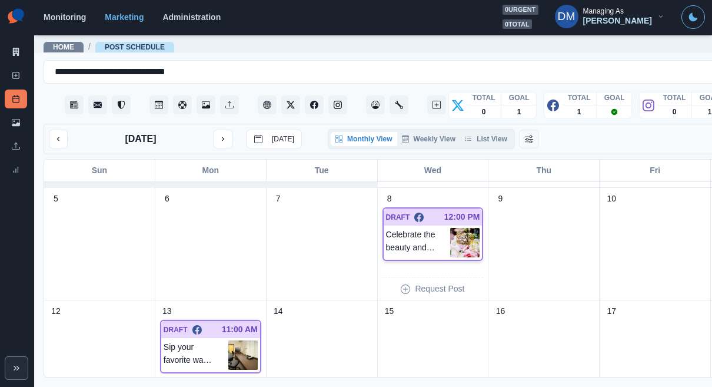
click at [450, 228] on img at bounding box center [464, 242] width 29 height 29
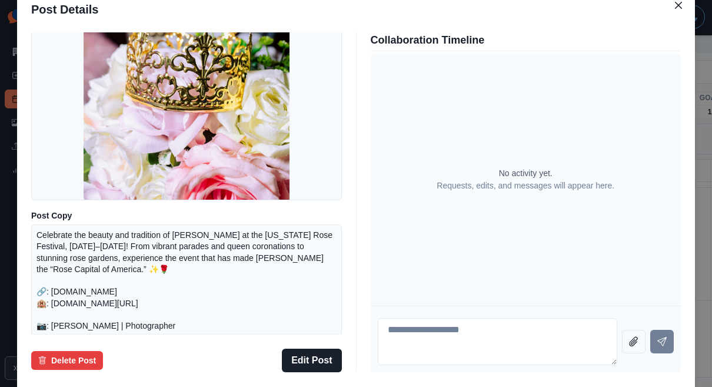
scroll to position [77, 0]
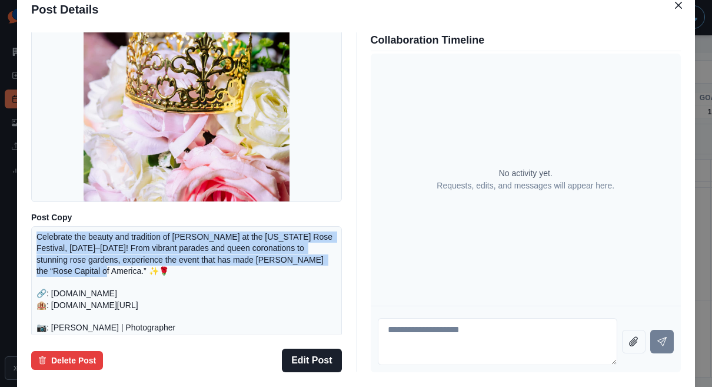
drag, startPoint x: 112, startPoint y: 258, endPoint x: 215, endPoint y: 280, distance: 105.4
click at [216, 281] on div "Celebrate the beauty and tradition of Tyler at the Texas Rose Festival, October…" at bounding box center [186, 293] width 311 height 135
copy p "Celebrate the beauty and tradition of Tyler at the Texas Rose Festival, October…"
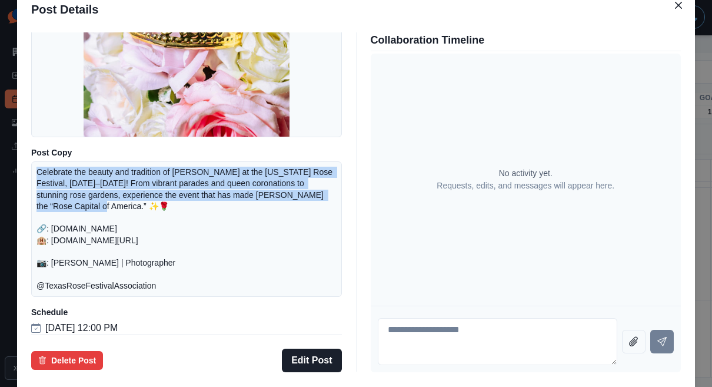
scroll to position [146, 0]
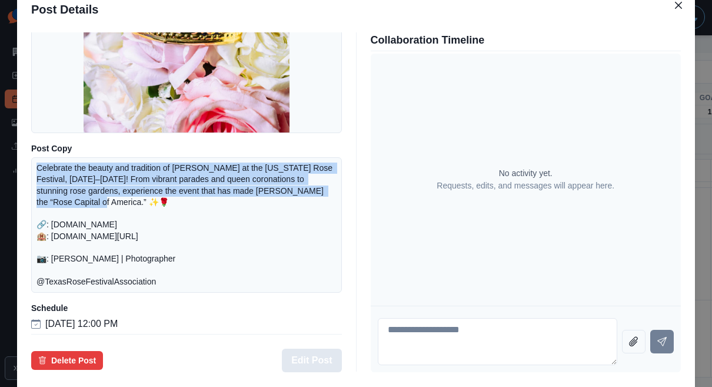
click at [322, 349] on button "Edit Post" at bounding box center [311, 361] width 59 height 24
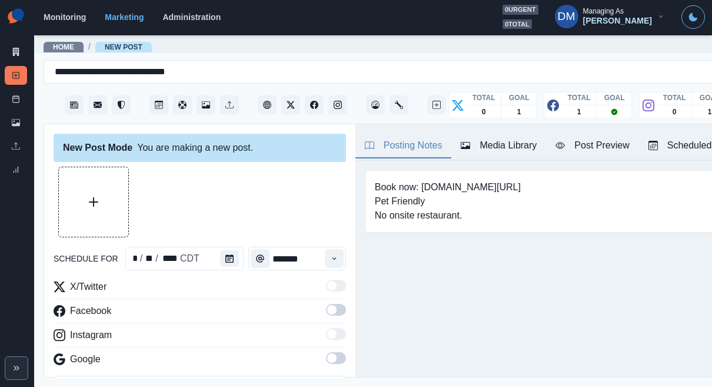
type input "********"
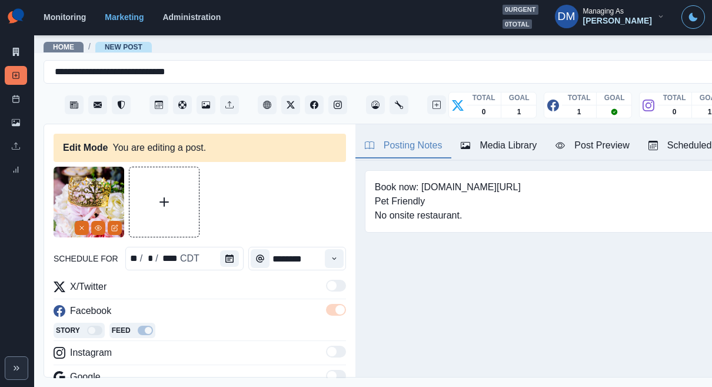
paste textarea "****"
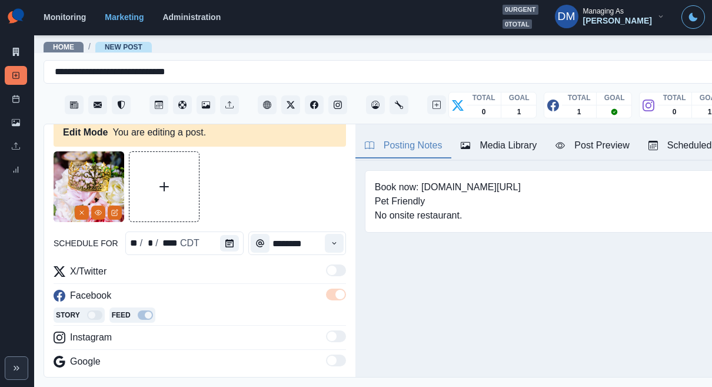
scroll to position [74, 0]
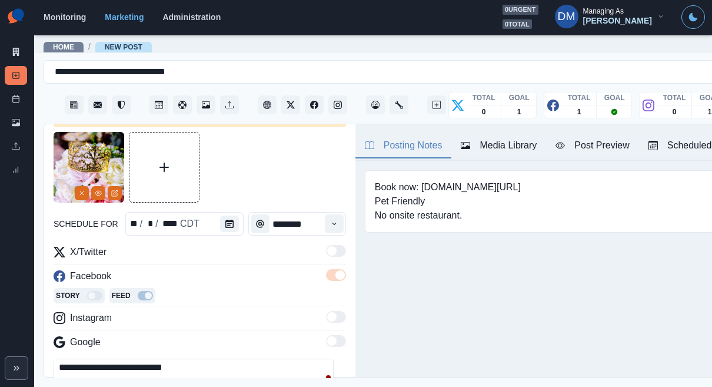
drag, startPoint x: 125, startPoint y: 359, endPoint x: 273, endPoint y: 370, distance: 148.3
click at [273, 370] on main "**********" at bounding box center [433, 210] width 798 height 353
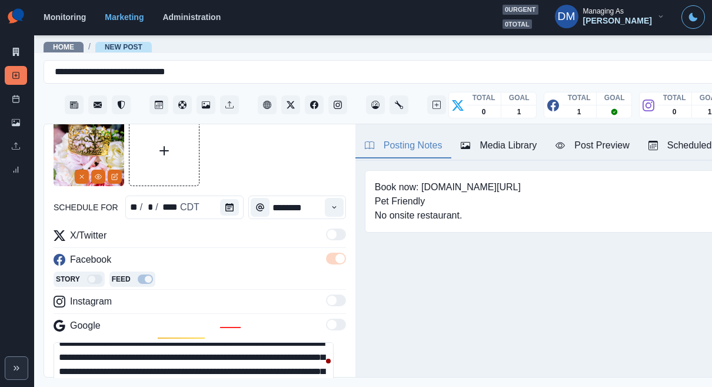
scroll to position [8, 0]
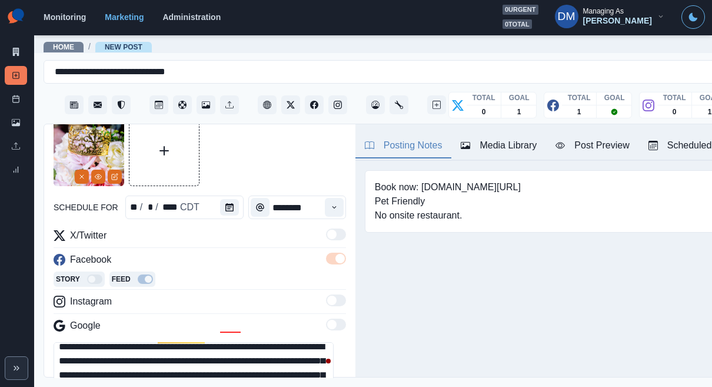
click at [132, 342] on textarea "**********" at bounding box center [194, 368] width 280 height 53
paste textarea "**********"
click at [127, 342] on textarea "**********" at bounding box center [194, 368] width 280 height 53
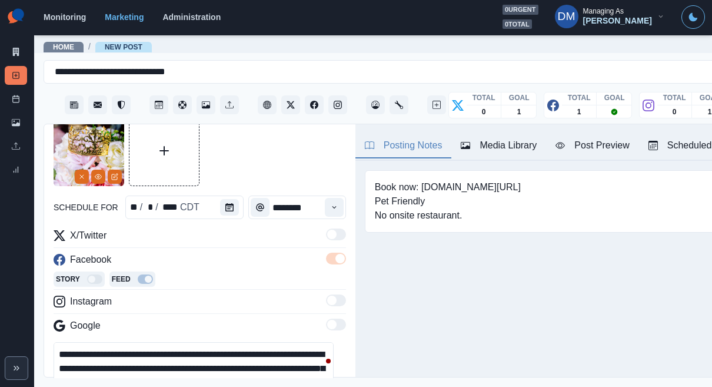
click at [228, 342] on textarea "**********" at bounding box center [194, 368] width 280 height 53
click at [255, 342] on textarea "**********" at bounding box center [194, 368] width 280 height 53
click at [267, 342] on textarea "**********" at bounding box center [194, 368] width 280 height 53
click at [194, 342] on textarea "**********" at bounding box center [194, 368] width 280 height 53
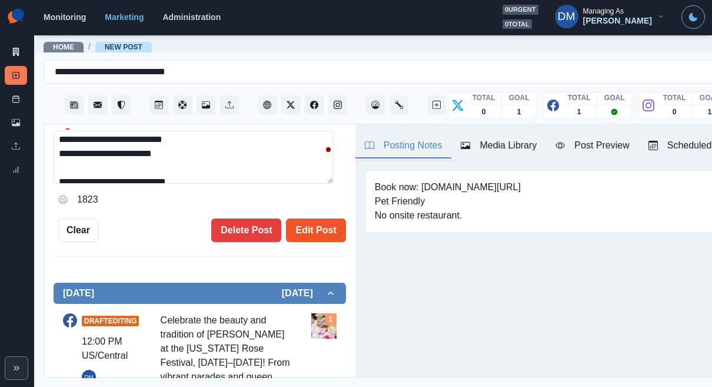
type textarea "**********"
click at [306, 218] on button "Edit Post" at bounding box center [315, 230] width 59 height 24
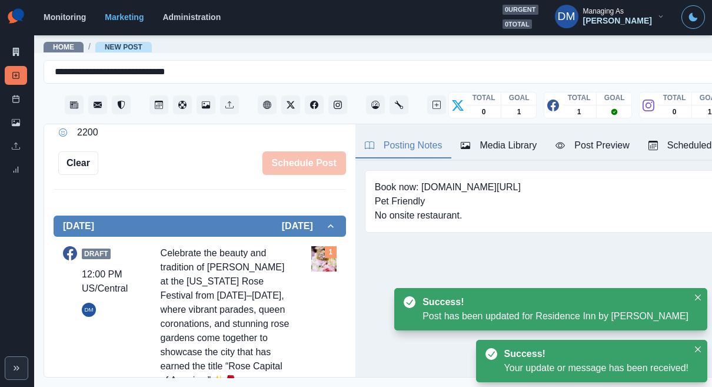
click at [325, 246] on div "1" at bounding box center [331, 252] width 12 height 12
click at [311, 246] on img at bounding box center [323, 258] width 25 height 25
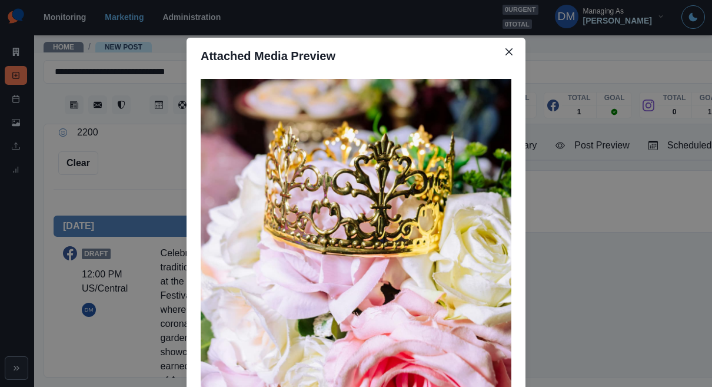
click at [173, 179] on div "Attached Media Preview" at bounding box center [356, 193] width 712 height 387
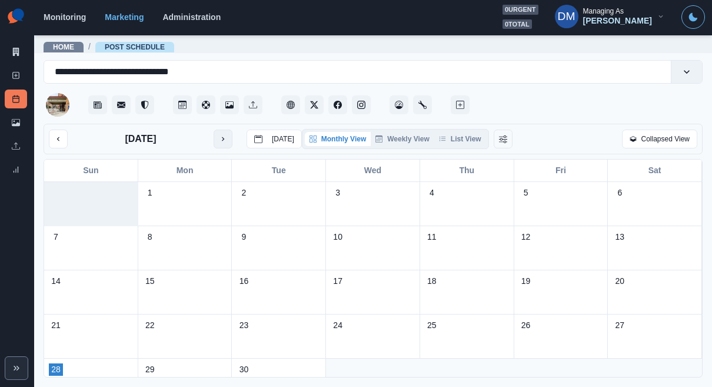
click at [214, 130] on button "next month" at bounding box center [223, 139] width 19 height 19
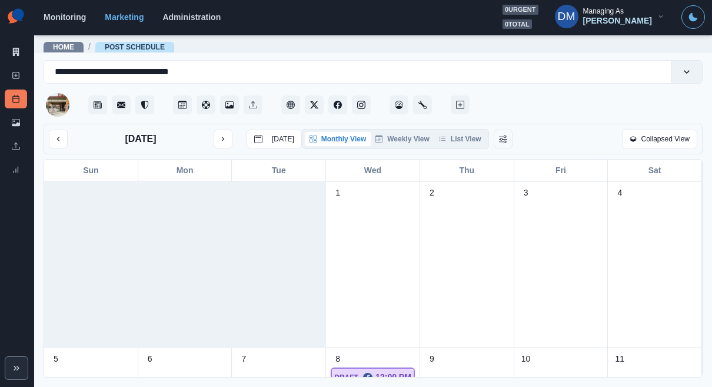
scroll to position [170, 0]
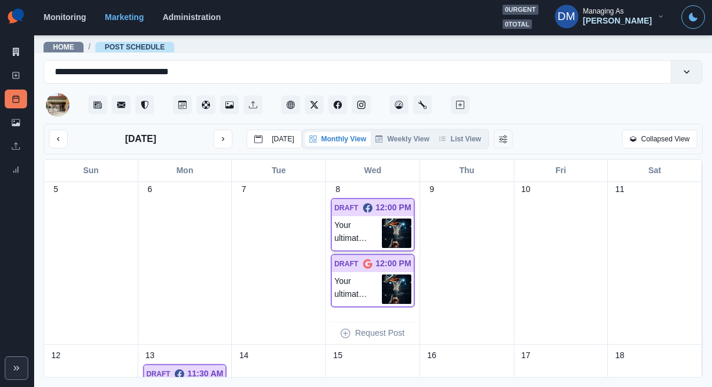
click at [394, 218] on img at bounding box center [396, 232] width 29 height 29
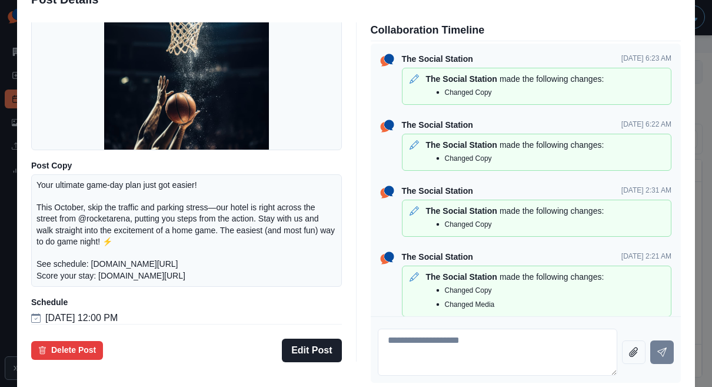
scroll to position [145, 0]
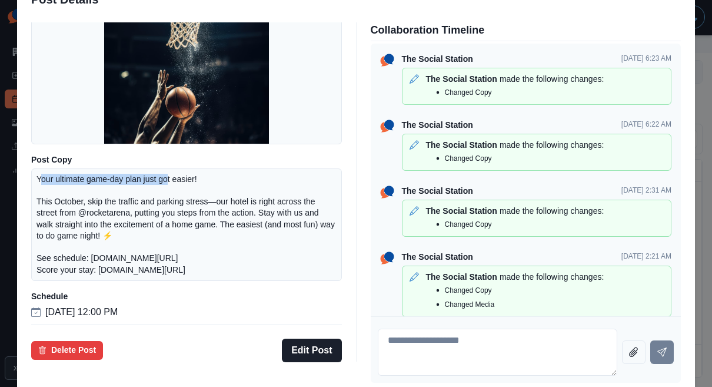
drag, startPoint x: 120, startPoint y: 184, endPoint x: 223, endPoint y: 183, distance: 103.1
click at [224, 183] on p "Your ultimate game-day plan just got easier! This October, skip the traffic and…" at bounding box center [187, 225] width 300 height 102
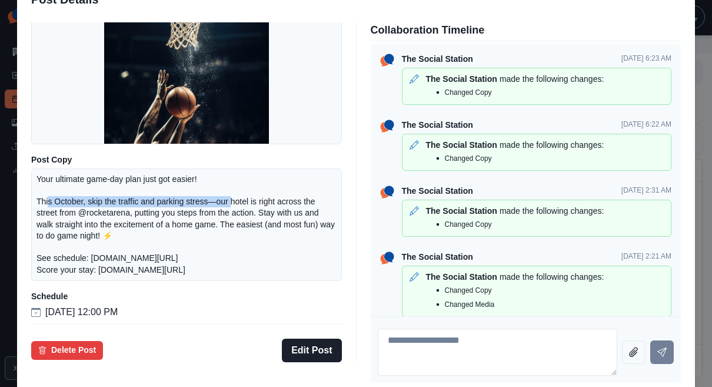
drag, startPoint x: 127, startPoint y: 197, endPoint x: 276, endPoint y: 197, distance: 149.0
click at [276, 197] on p "Your ultimate game-day plan just got easier! This October, skip the traffic and…" at bounding box center [187, 225] width 300 height 102
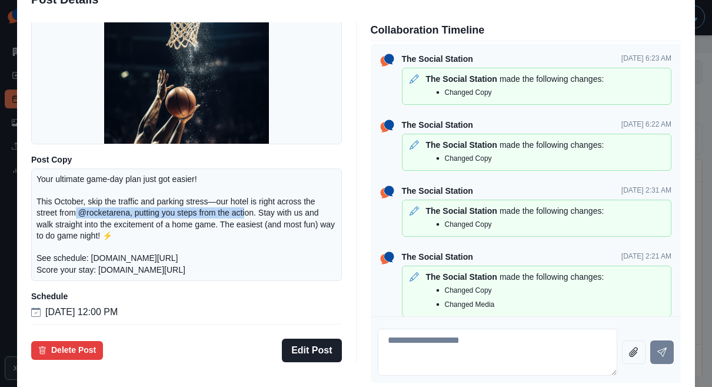
drag, startPoint x: 161, startPoint y: 208, endPoint x: 300, endPoint y: 207, distance: 139.0
click at [300, 207] on p "Your ultimate game-day plan just got easier! This October, skip the traffic and…" at bounding box center [187, 225] width 300 height 102
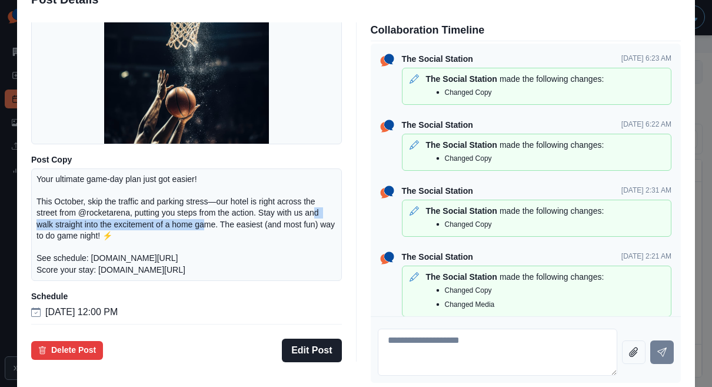
drag, startPoint x: 132, startPoint y: 218, endPoint x: 277, endPoint y: 215, distance: 144.3
click at [277, 215] on p "Your ultimate game-day plan just got easier! This October, skip the traffic and…" at bounding box center [187, 225] width 300 height 102
click at [326, 339] on button "Edit Post" at bounding box center [311, 351] width 59 height 24
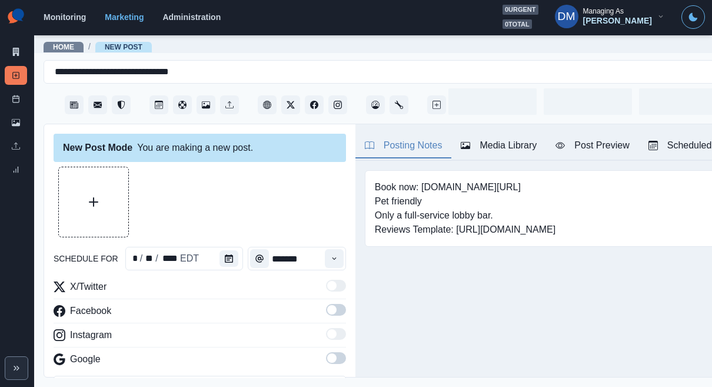
type input "********"
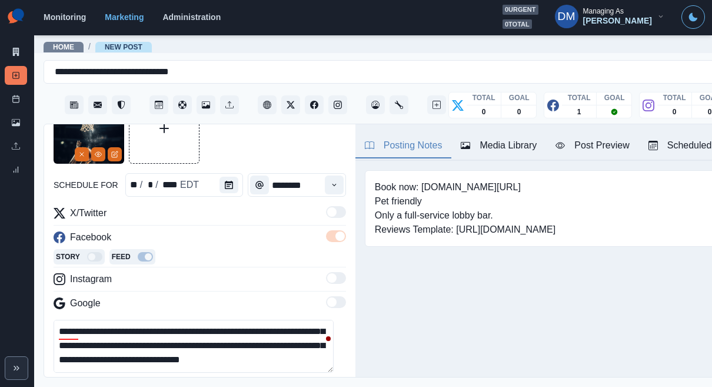
scroll to position [52, 0]
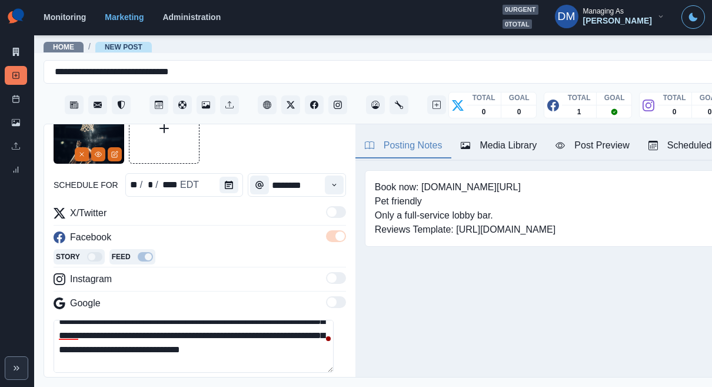
drag, startPoint x: 54, startPoint y: 295, endPoint x: 215, endPoint y: 294, distance: 160.8
click at [215, 320] on textarea "**********" at bounding box center [194, 346] width 280 height 53
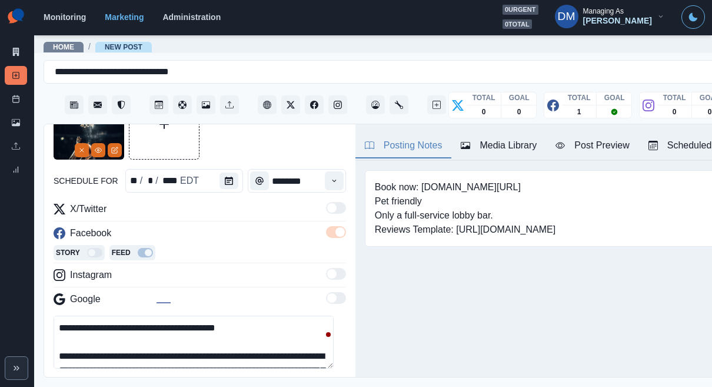
scroll to position [0, 0]
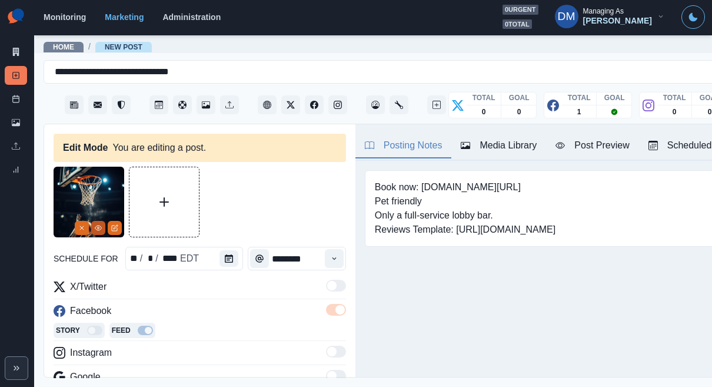
type textarea "**********"
click at [95, 221] on button "View Media" at bounding box center [98, 228] width 14 height 14
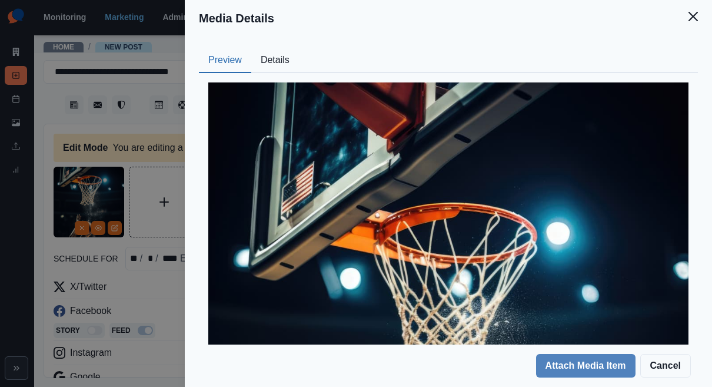
click at [299, 48] on button "Details" at bounding box center [275, 60] width 48 height 25
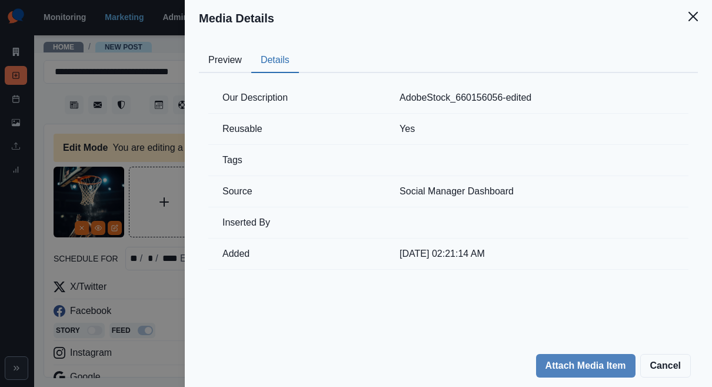
click at [214, 209] on div "Media Details Preview Details Our Description AdobeStock_660156056-edited Reusa…" at bounding box center [356, 193] width 712 height 387
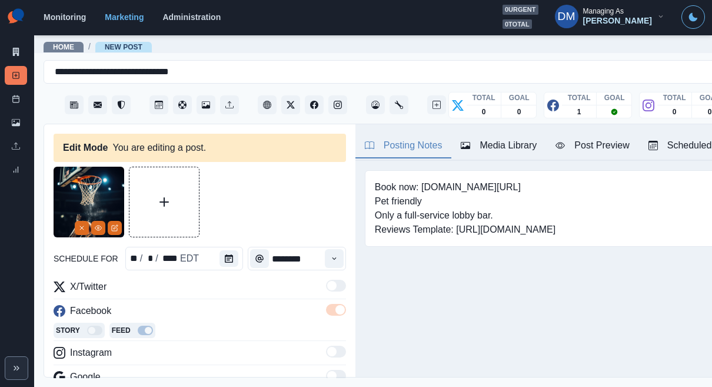
click at [462, 138] on div "Media Library" at bounding box center [499, 145] width 76 height 14
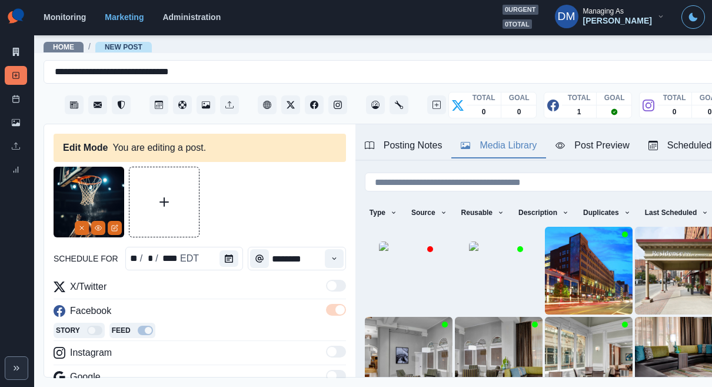
click at [556, 138] on div "Post Preview" at bounding box center [593, 145] width 74 height 14
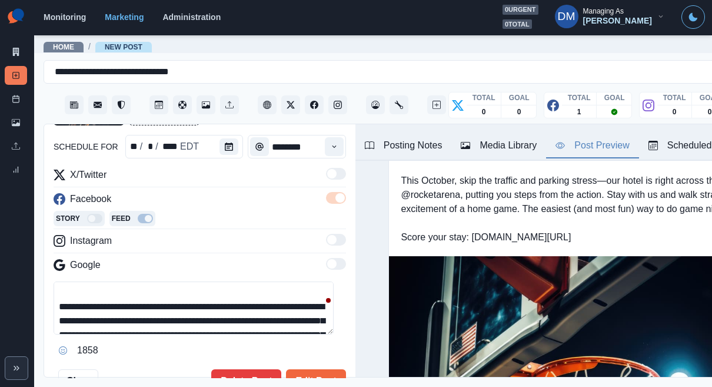
click at [117, 281] on textarea "**********" at bounding box center [194, 307] width 280 height 53
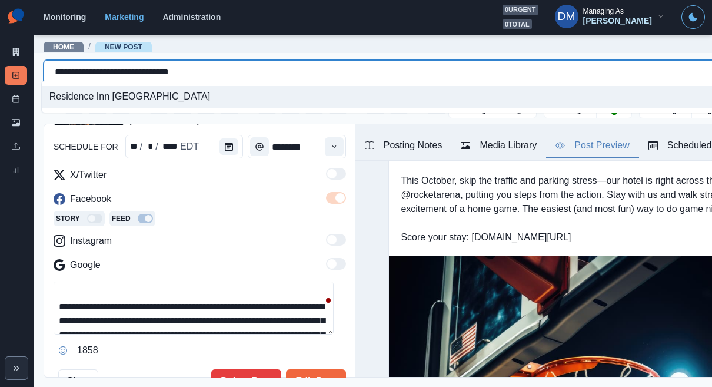
drag, startPoint x: 51, startPoint y: 68, endPoint x: 247, endPoint y: 69, distance: 196.1
click at [247, 69] on div "**********" at bounding box center [418, 72] width 726 height 16
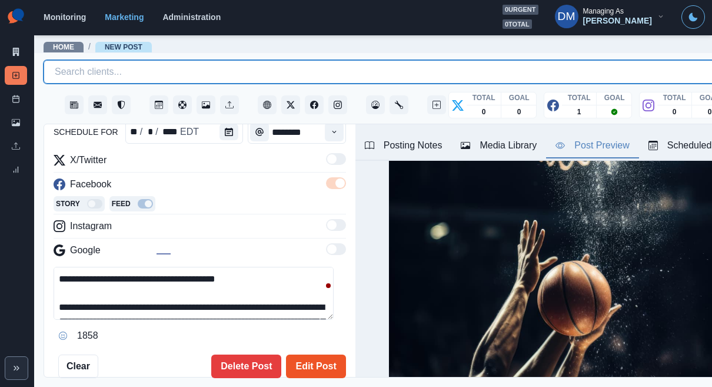
click at [308, 354] on button "Edit Post" at bounding box center [315, 366] width 59 height 24
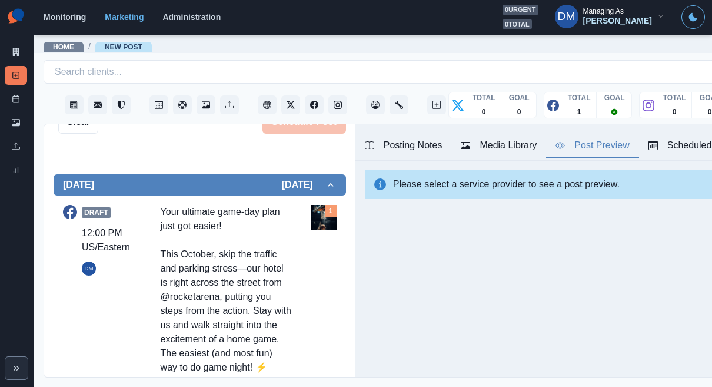
scroll to position [352, 0]
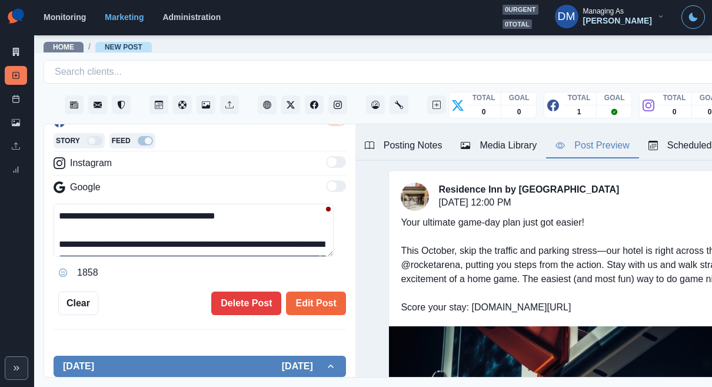
scroll to position [177, 0]
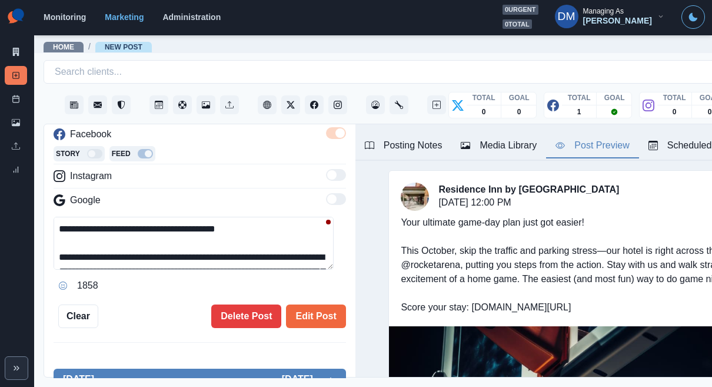
drag, startPoint x: 52, startPoint y: 190, endPoint x: 222, endPoint y: 195, distance: 170.2
click at [222, 217] on textarea "**********" at bounding box center [194, 243] width 280 height 53
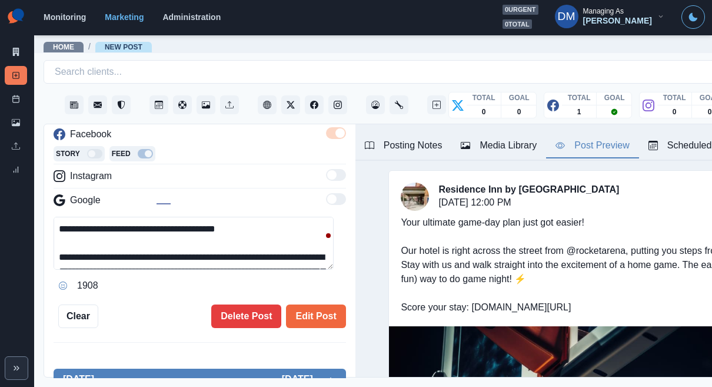
scroll to position [4, 0]
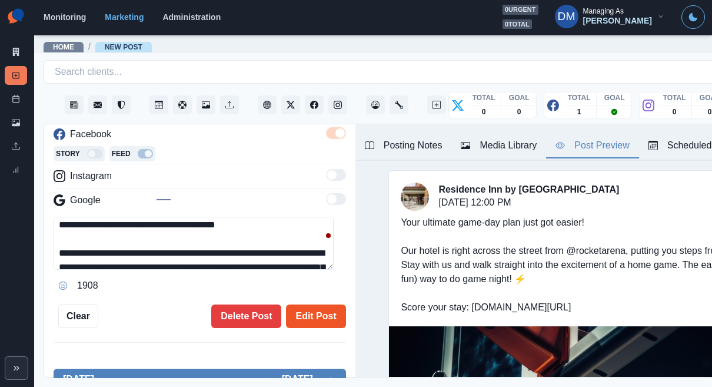
type textarea "**********"
click at [300, 304] on button "Edit Post" at bounding box center [315, 316] width 59 height 24
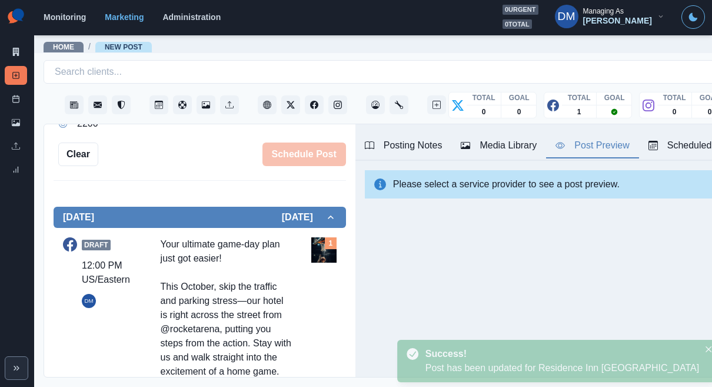
scroll to position [307, 0]
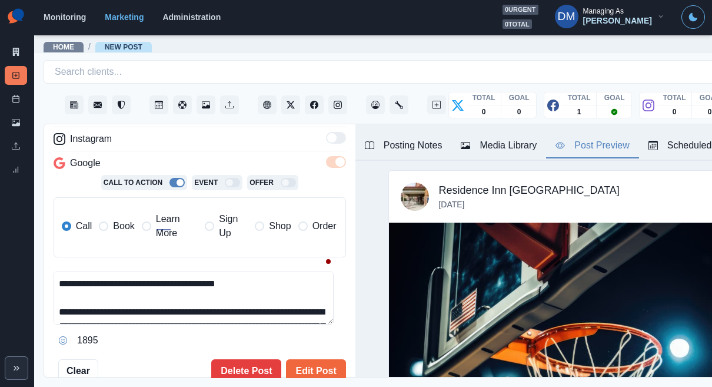
drag, startPoint x: 52, startPoint y: 218, endPoint x: 223, endPoint y: 220, distance: 170.2
click at [223, 271] on textarea "**********" at bounding box center [194, 297] width 280 height 53
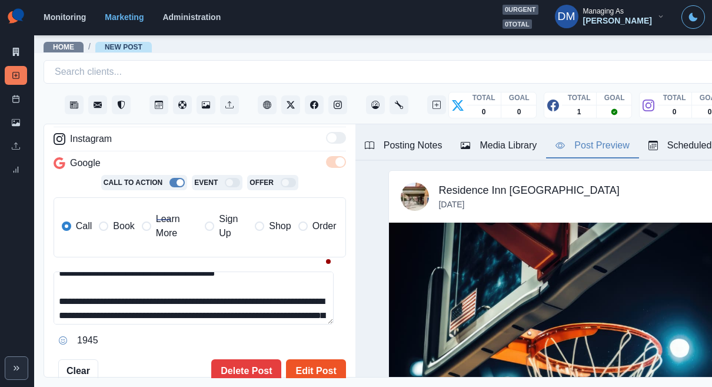
type textarea "**********"
click at [301, 359] on button "Edit Post" at bounding box center [315, 371] width 59 height 24
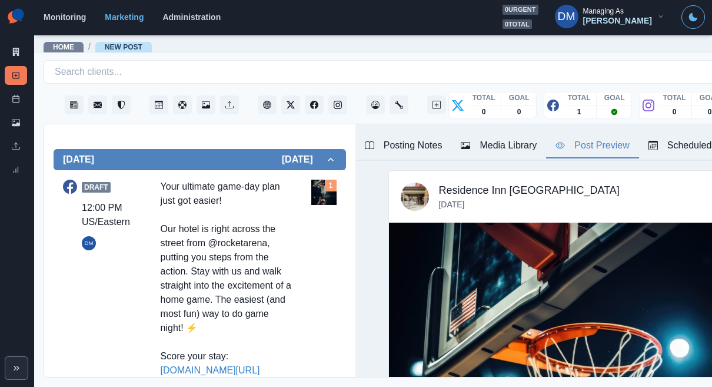
scroll to position [412, 0]
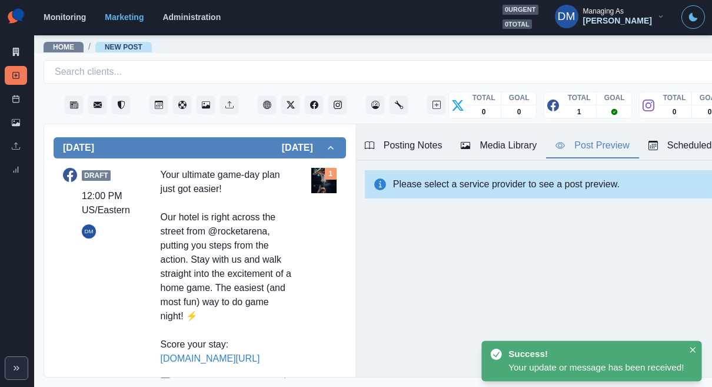
type textarea "**********"
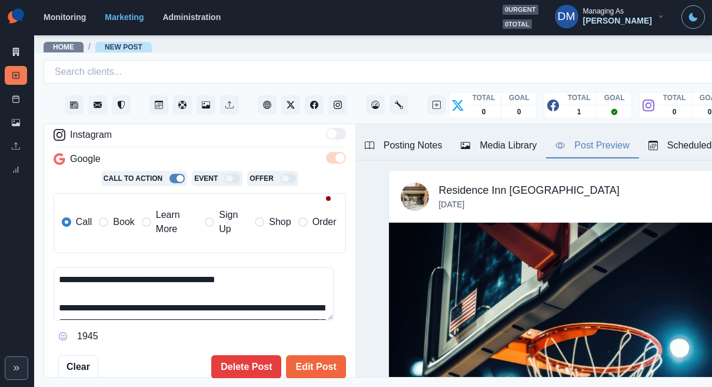
click at [121, 215] on span "Book" at bounding box center [123, 222] width 21 height 14
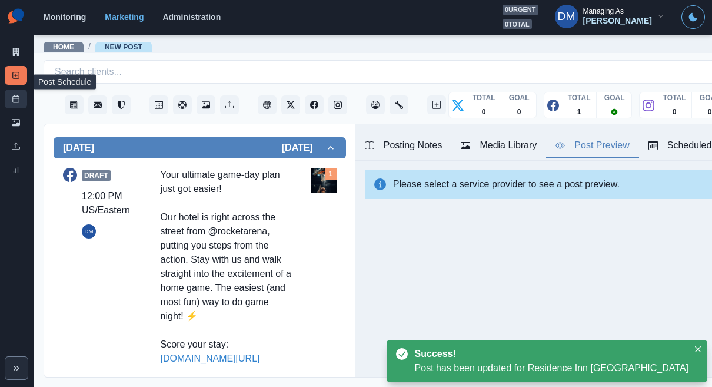
click at [12, 95] on icon at bounding box center [16, 99] width 8 height 8
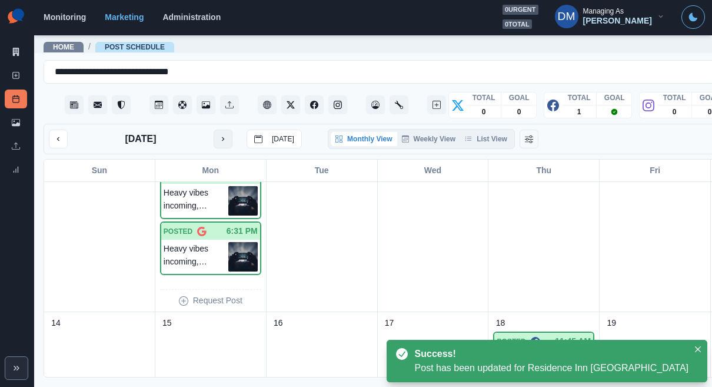
click at [214, 130] on button "next month" at bounding box center [223, 139] width 19 height 19
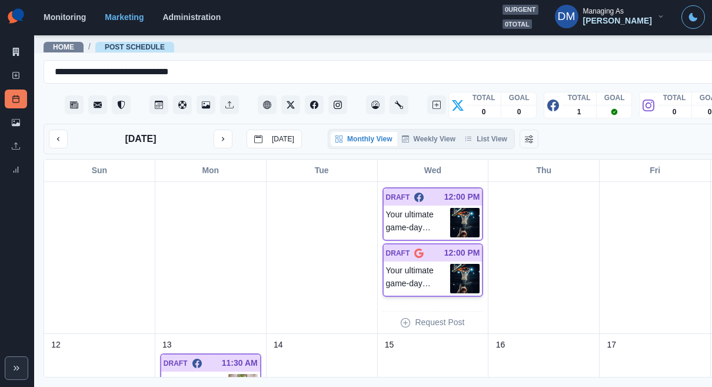
click at [450, 264] on img at bounding box center [464, 278] width 29 height 29
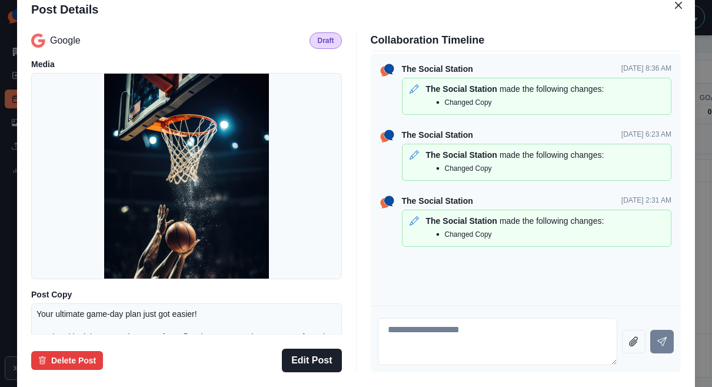
click at [66, 189] on div "Post Details Google Draft Media Post Copy Your ultimate game-day plan just got …" at bounding box center [356, 193] width 712 height 387
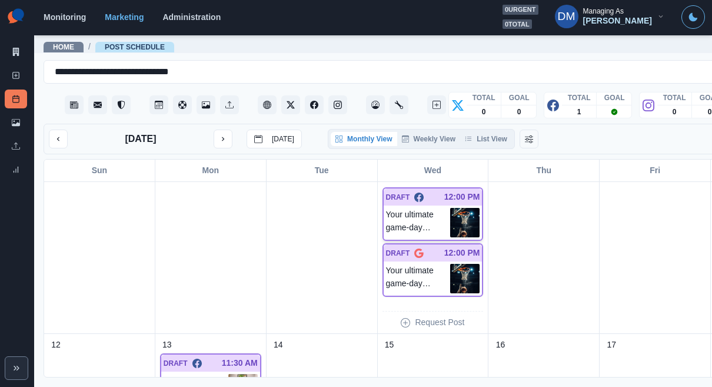
click at [450, 208] on img at bounding box center [464, 222] width 29 height 29
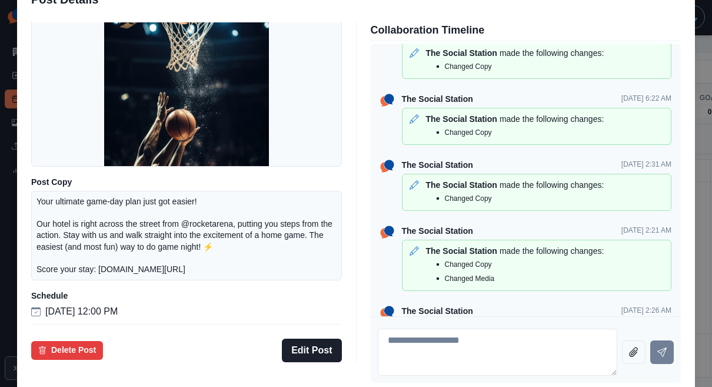
click at [83, 213] on div "Post Details Facebook Draft Media Post Copy Your ultimate game-day plan just go…" at bounding box center [356, 193] width 712 height 387
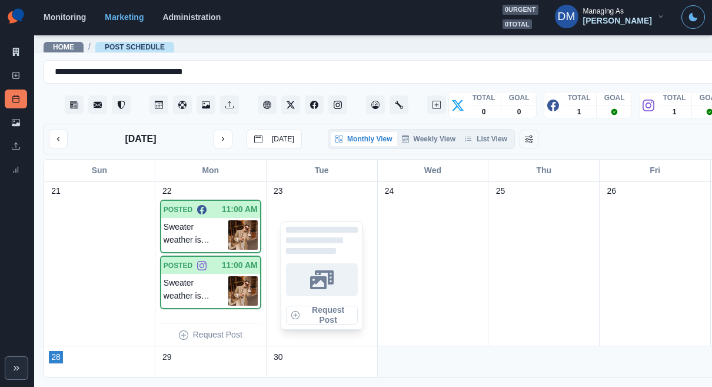
scroll to position [635, 0]
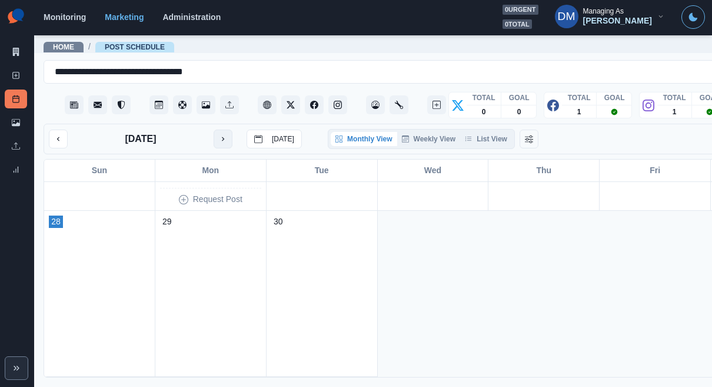
click at [222, 137] on icon "next month" at bounding box center [223, 139] width 2 height 4
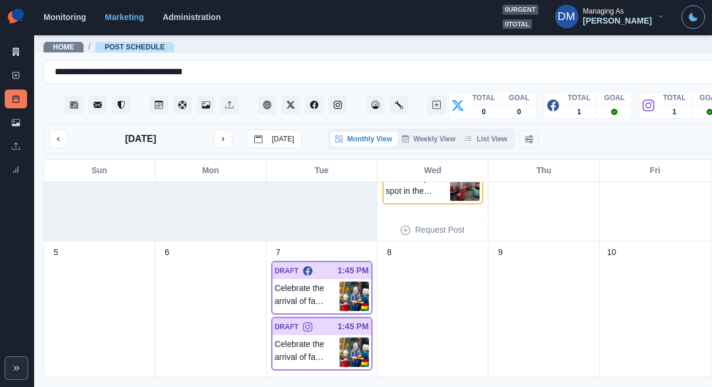
scroll to position [200, 0]
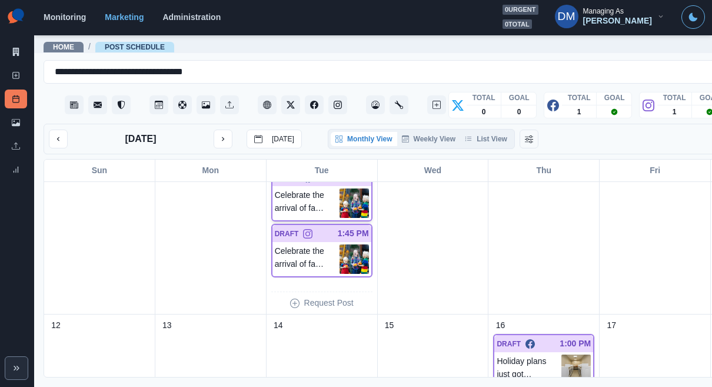
click at [340, 188] on img at bounding box center [354, 202] width 29 height 29
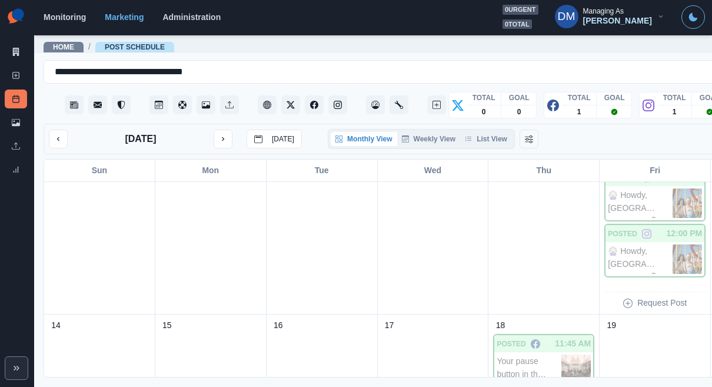
scroll to position [34, 0]
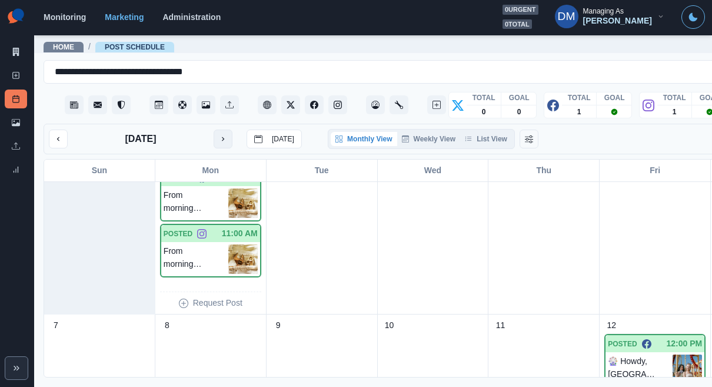
click at [214, 130] on button "next month" at bounding box center [223, 139] width 19 height 19
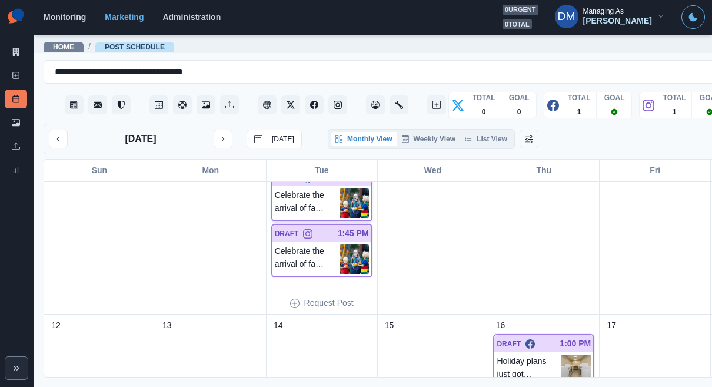
click at [340, 188] on img at bounding box center [354, 202] width 29 height 29
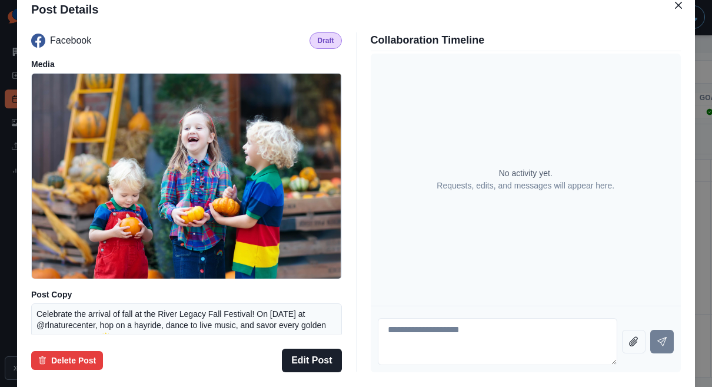
scroll to position [120, 0]
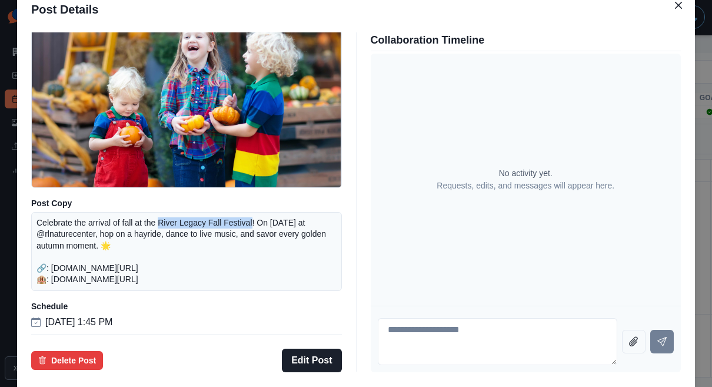
drag, startPoint x: 216, startPoint y: 214, endPoint x: 290, endPoint y: 213, distance: 74.2
click at [290, 217] on p "Celebrate the arrival of fall at the River Legacy Fall Festival! On [DATE] at @…" at bounding box center [187, 251] width 300 height 68
click at [164, 224] on p "Celebrate the arrival of fall at the River Legacy Fall Festival! On [DATE] at @…" at bounding box center [187, 251] width 300 height 68
copy p "rlnaturecenter"
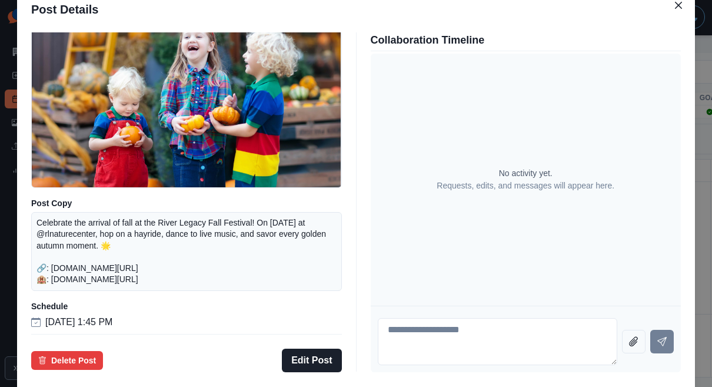
click at [82, 59] on div "Post Details Facebook Draft Media Post Copy Celebrate the arrival of fall at th…" at bounding box center [356, 193] width 712 height 387
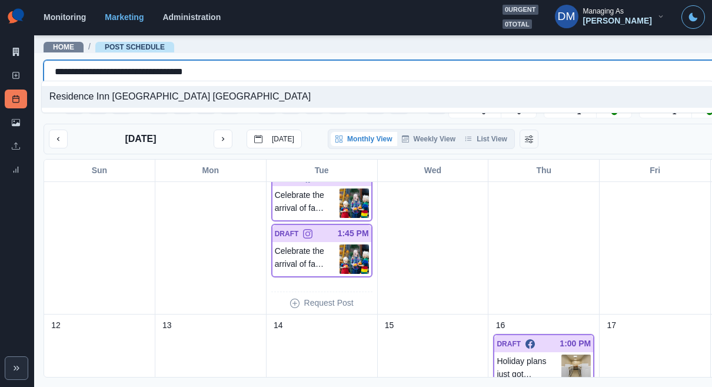
drag, startPoint x: 52, startPoint y: 68, endPoint x: 110, endPoint y: 68, distance: 57.7
click at [110, 68] on input "**********" at bounding box center [134, 72] width 158 height 14
drag, startPoint x: 50, startPoint y: 67, endPoint x: 203, endPoint y: 67, distance: 153.1
click at [203, 67] on div "**********" at bounding box center [418, 72] width 726 height 16
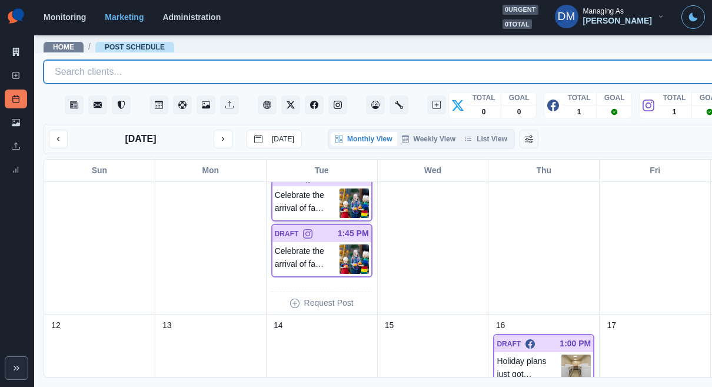
click at [340, 188] on img at bounding box center [354, 202] width 29 height 29
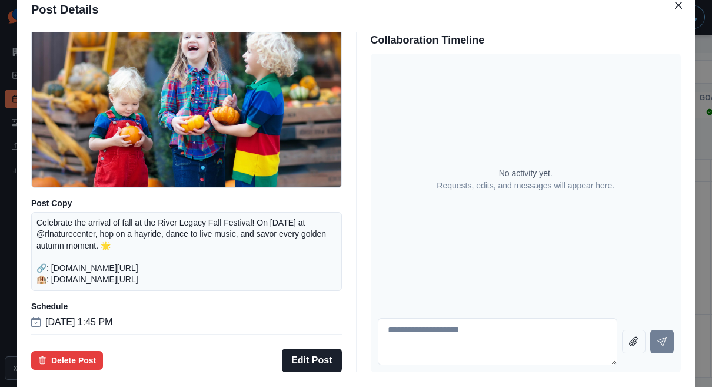
click at [155, 225] on p "Celebrate the arrival of fall at the River Legacy Fall Festival! On October 11,…" at bounding box center [187, 251] width 300 height 68
copy p "rlnaturecenter"
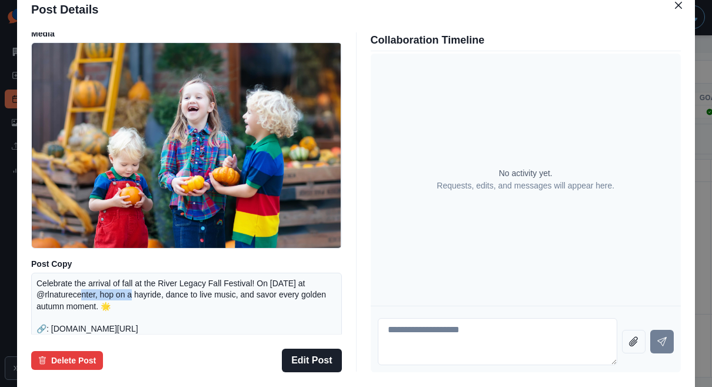
scroll to position [0, 0]
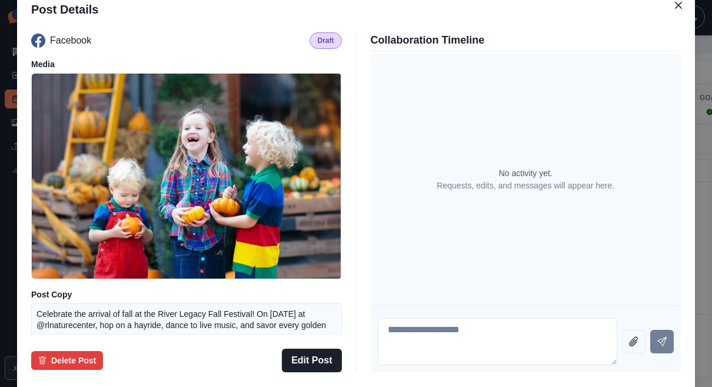
click at [81, 149] on div "Post Details Facebook Draft Media Post Copy Celebrate the arrival of fall at th…" at bounding box center [356, 193] width 712 height 387
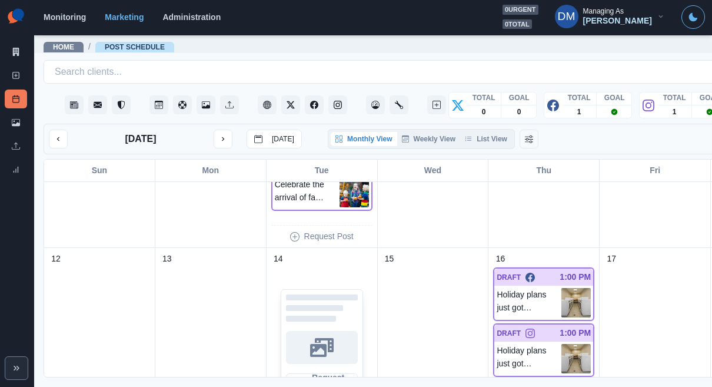
scroll to position [249, 0]
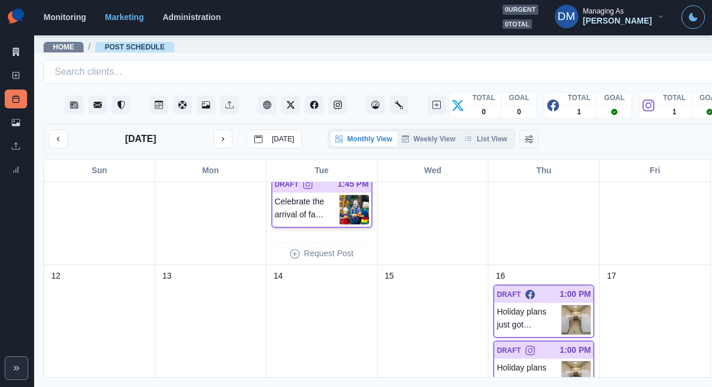
click at [340, 195] on img at bounding box center [354, 209] width 29 height 29
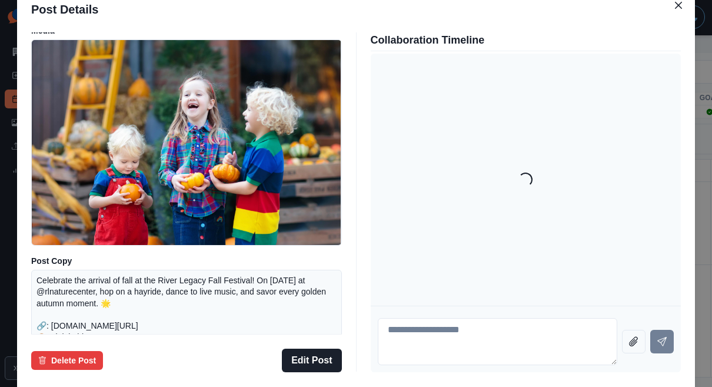
scroll to position [120, 0]
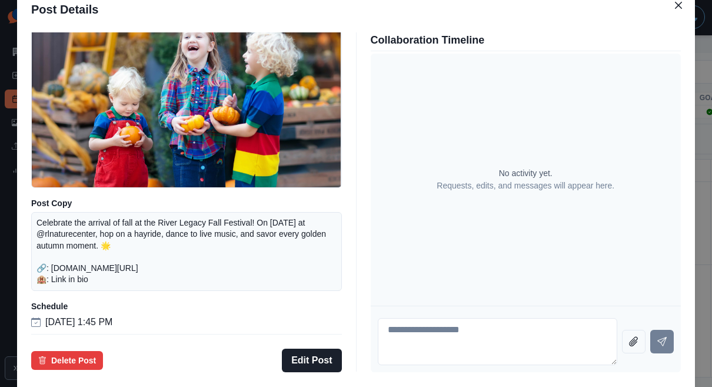
click at [94, 233] on div "Post Details Instagram Draft Media Post Copy Celebrate the arrival of fall at t…" at bounding box center [356, 193] width 712 height 387
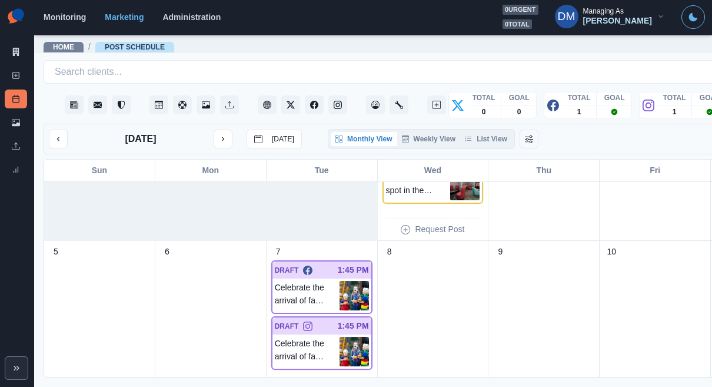
scroll to position [37, 0]
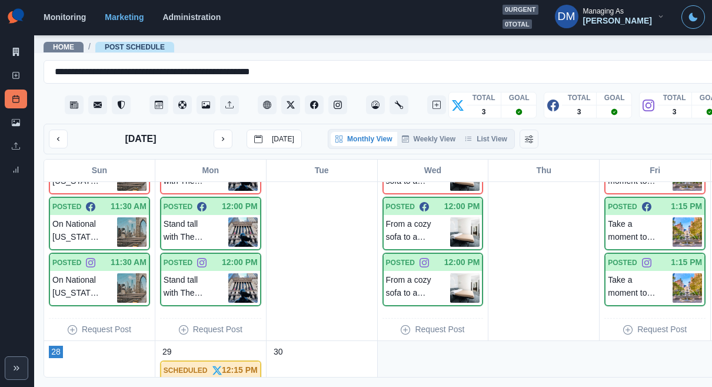
scroll to position [818, 0]
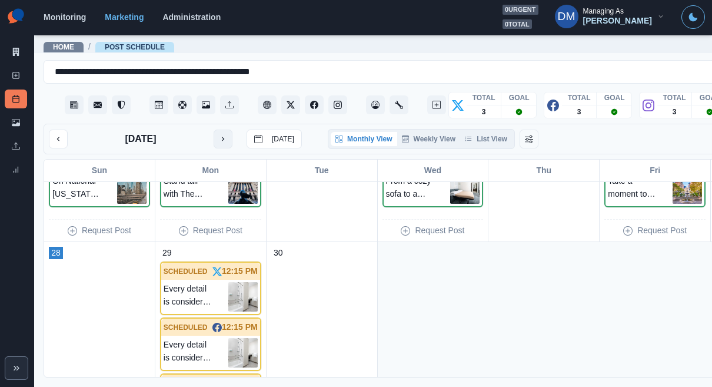
click at [219, 135] on icon "next month" at bounding box center [223, 139] width 8 height 8
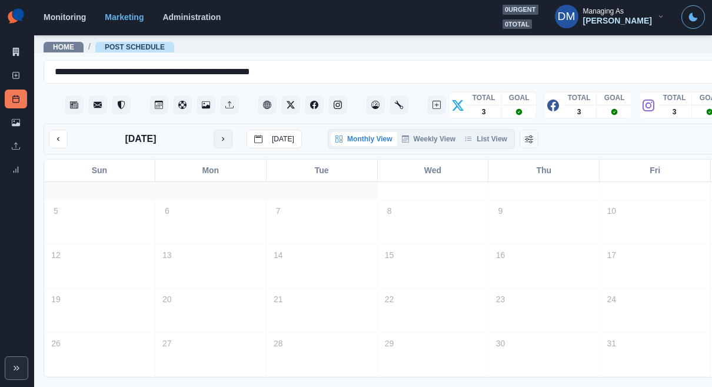
scroll to position [26, 0]
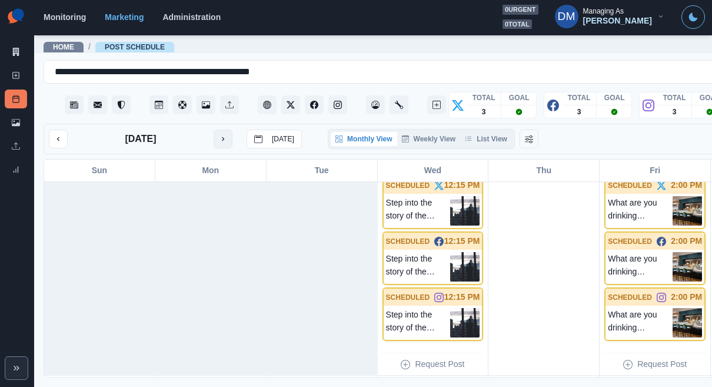
click at [219, 135] on icon "next month" at bounding box center [223, 139] width 8 height 8
click at [197, 130] on div "[DATE] [DATE]" at bounding box center [175, 139] width 253 height 19
click at [214, 130] on button "next month" at bounding box center [223, 139] width 19 height 19
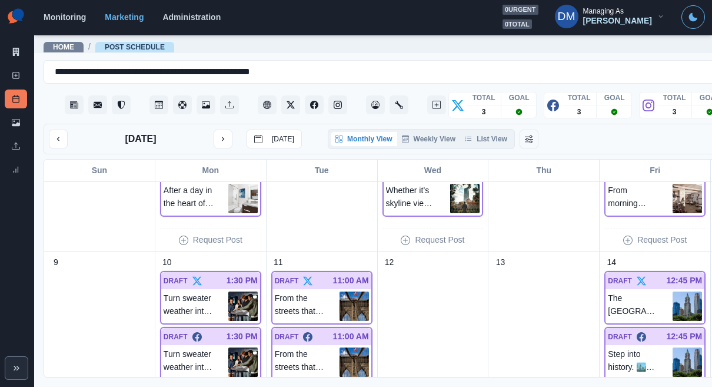
scroll to position [191, 0]
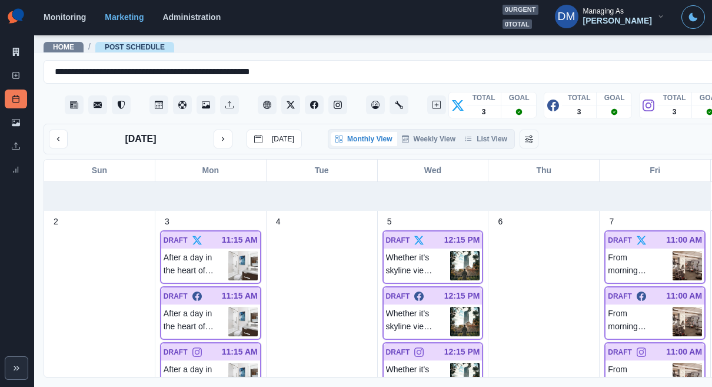
click at [54, 135] on icon "previous month" at bounding box center [58, 139] width 8 height 8
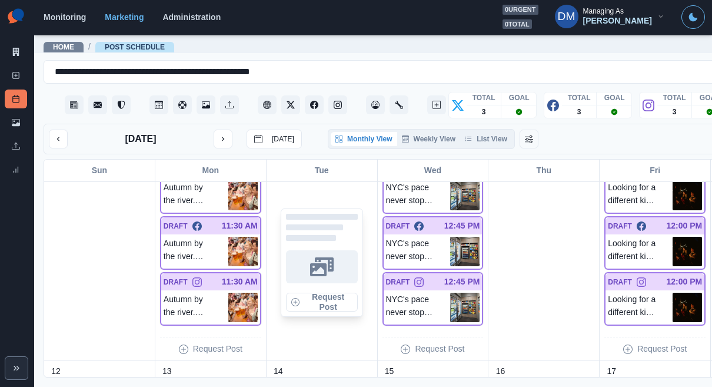
scroll to position [272, 0]
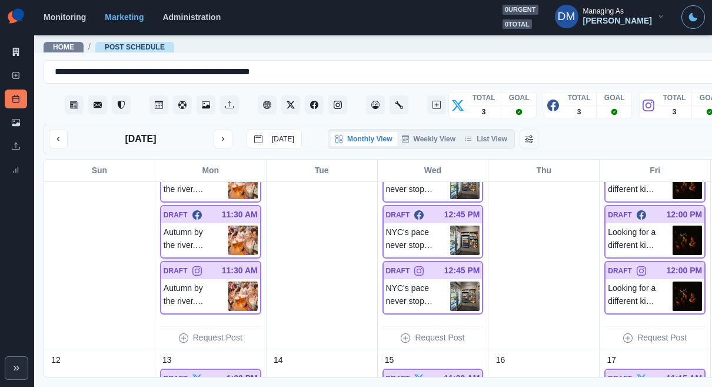
click at [228, 226] on img at bounding box center [242, 240] width 29 height 29
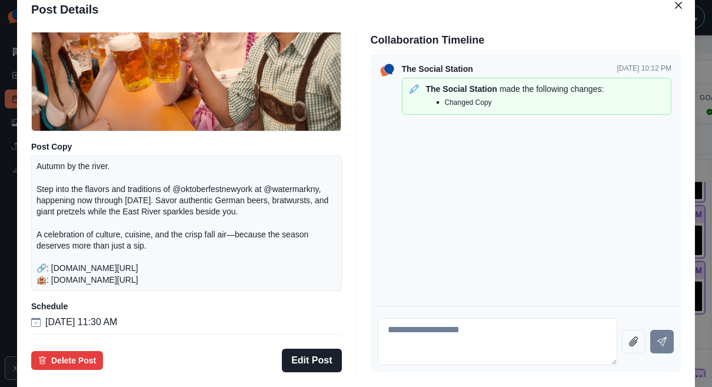
scroll to position [146, 0]
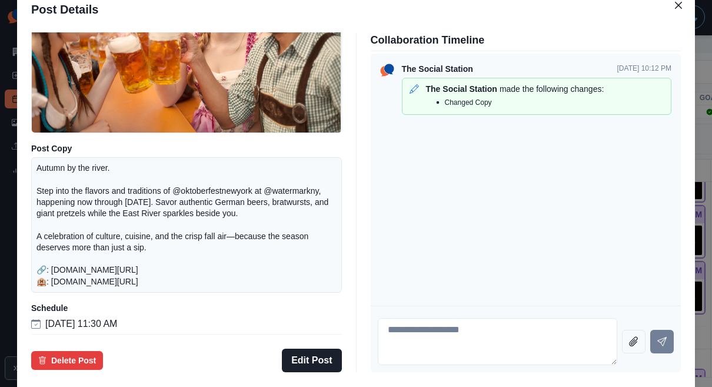
click at [46, 153] on div "Post Details Facebook Draft Media Post Copy Autumn by the river. Step into the …" at bounding box center [356, 193] width 712 height 387
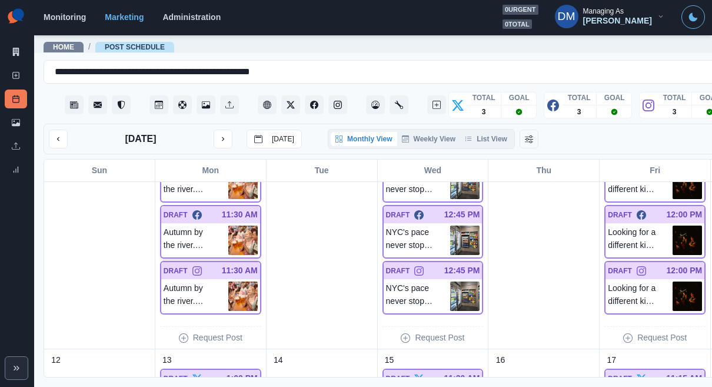
click at [228, 226] on img at bounding box center [242, 240] width 29 height 29
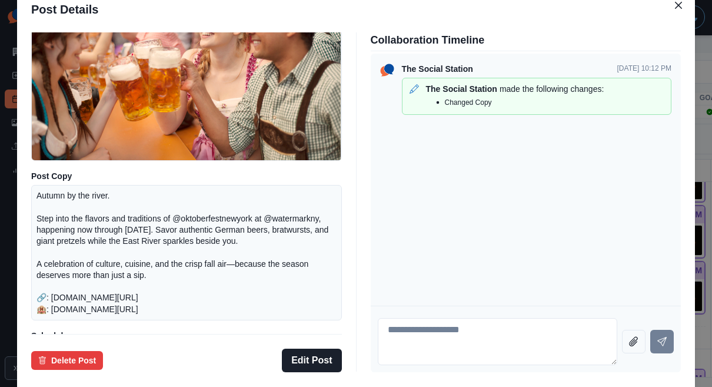
scroll to position [124, 0]
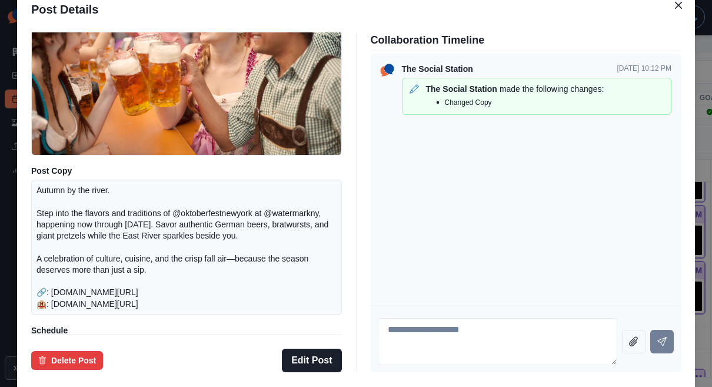
click at [91, 257] on div "Post Details Facebook Draft Media Post Copy Autumn by the river. Step into the …" at bounding box center [356, 193] width 712 height 387
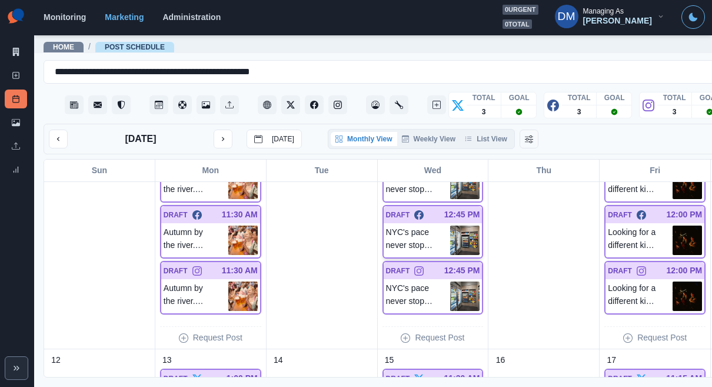
click at [450, 226] on img at bounding box center [464, 240] width 29 height 29
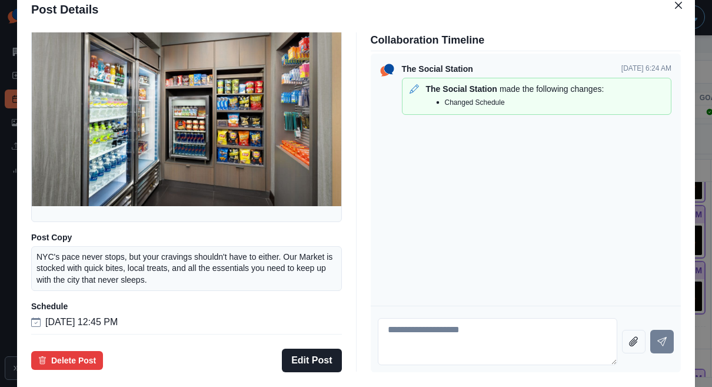
scroll to position [95, 0]
click at [69, 164] on div "Post Details Facebook Draft Media Post Copy NYC's pace never stops, but your cr…" at bounding box center [356, 193] width 712 height 387
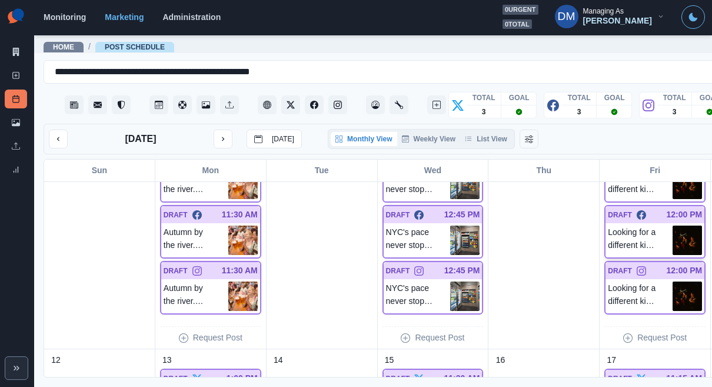
click at [673, 226] on img at bounding box center [687, 240] width 29 height 29
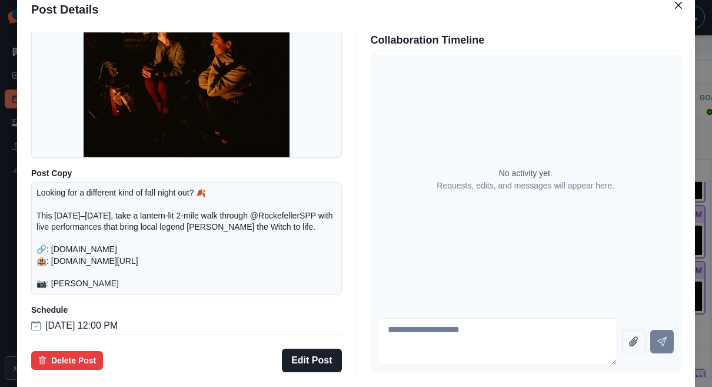
scroll to position [119, 0]
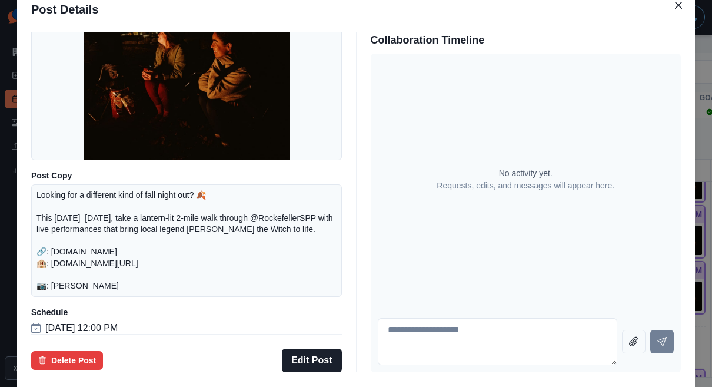
click at [314, 236] on p "Looking for a different kind of fall night out? 🍂 This [DATE]–[DATE], take a la…" at bounding box center [187, 241] width 300 height 102
copy p "ockefellerSPP"
click at [64, 195] on div "Post Details Facebook Draft Media Post Copy Looking for a different kind of fal…" at bounding box center [356, 193] width 712 height 387
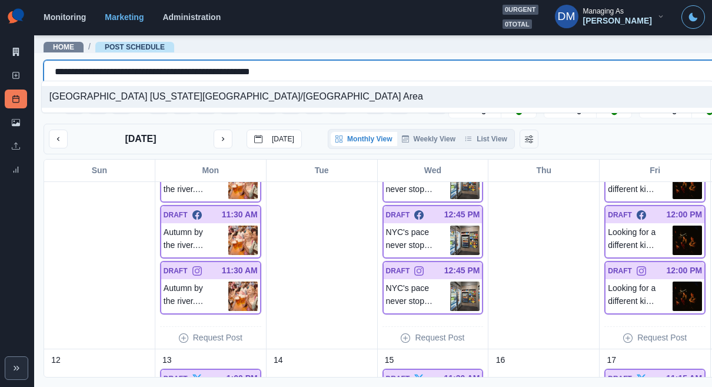
drag, startPoint x: 49, startPoint y: 67, endPoint x: 317, endPoint y: 67, distance: 267.3
click at [317, 67] on div "**********" at bounding box center [418, 72] width 726 height 16
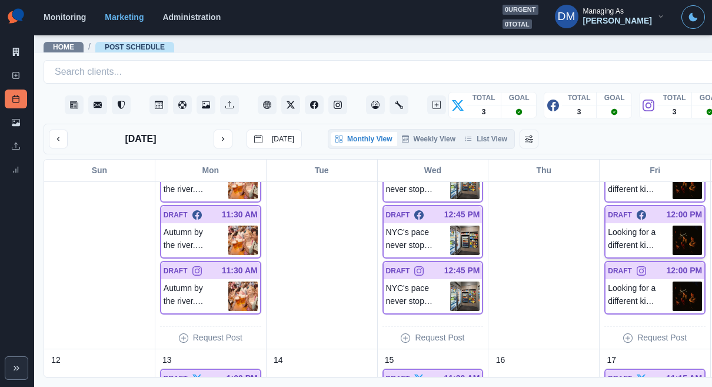
click at [673, 226] on img at bounding box center [687, 240] width 29 height 29
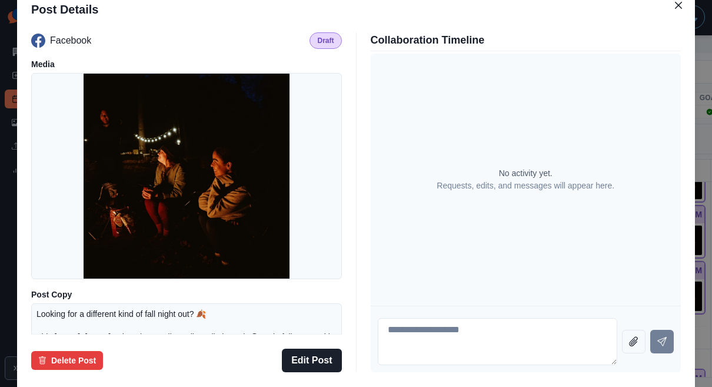
scroll to position [139, 0]
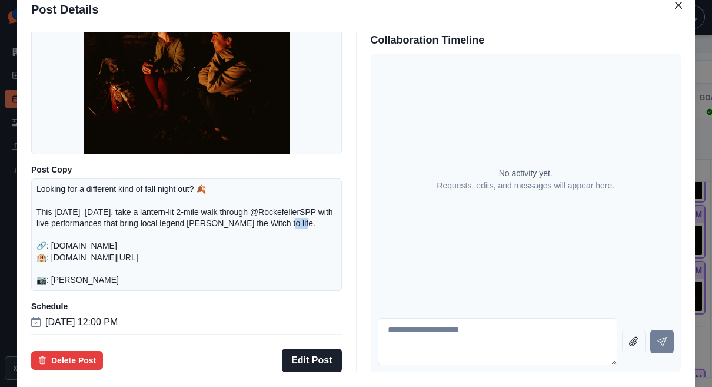
drag, startPoint x: 128, startPoint y: 240, endPoint x: 230, endPoint y: 235, distance: 102.0
click at [230, 235] on p "Looking for a different kind of fall night out? 🍂 This [DATE]–[DATE], take a la…" at bounding box center [187, 235] width 300 height 102
click at [161, 243] on p "Looking for a different kind of fall night out? 🍂 This October 15–25, take a la…" at bounding box center [187, 235] width 300 height 102
drag, startPoint x: 126, startPoint y: 239, endPoint x: 228, endPoint y: 237, distance: 101.9
click at [228, 237] on p "Looking for a different kind of fall night out? 🍂 This October 15–25, take a la…" at bounding box center [187, 235] width 300 height 102
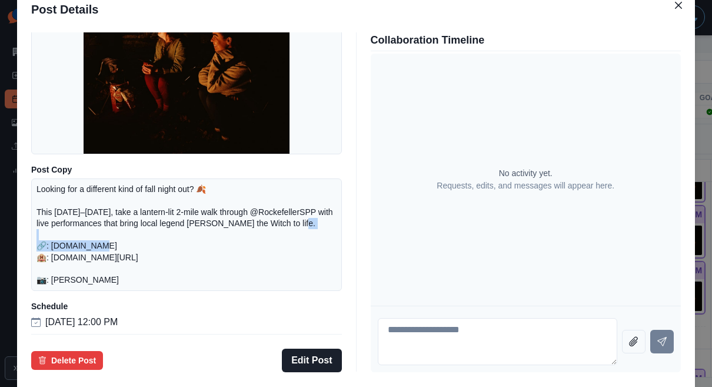
copy p "w.huldasnight.com 🏨"
click at [69, 247] on div "Post Details Facebook Draft Media Post Copy Looking for a different kind of fal…" at bounding box center [356, 193] width 712 height 387
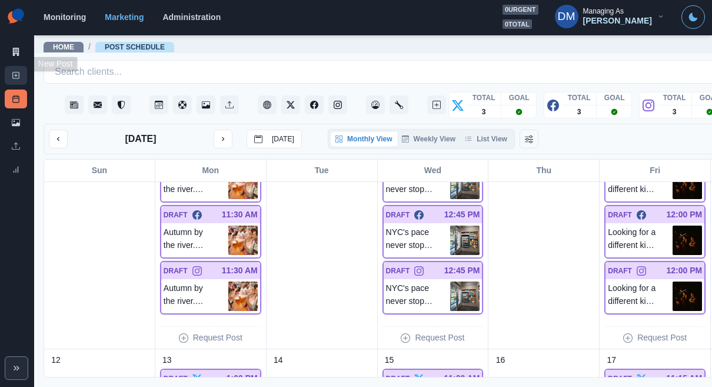
click at [20, 66] on link "New Post" at bounding box center [16, 75] width 22 height 19
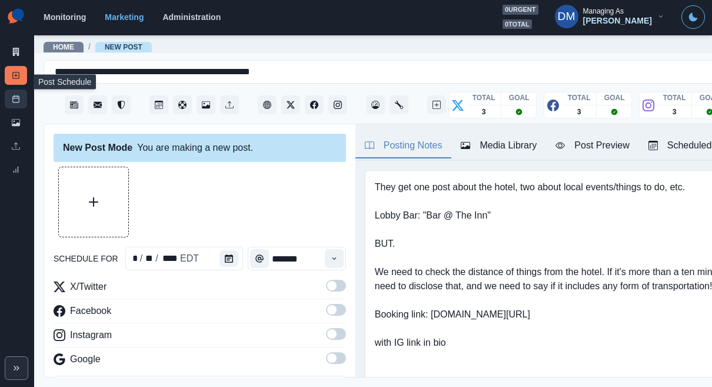
click at [16, 90] on link "Post Schedule" at bounding box center [16, 99] width 22 height 19
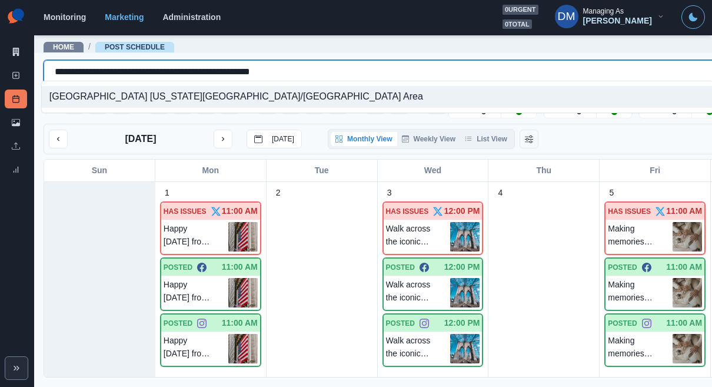
drag, startPoint x: 51, startPoint y: 69, endPoint x: 266, endPoint y: 65, distance: 215.0
click at [266, 65] on div "**********" at bounding box center [418, 72] width 726 height 16
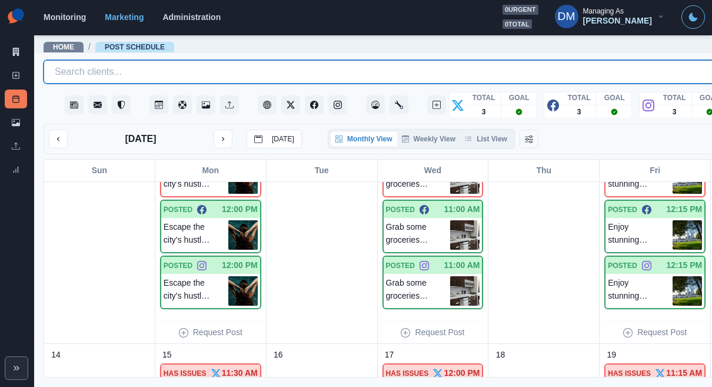
scroll to position [444, 0]
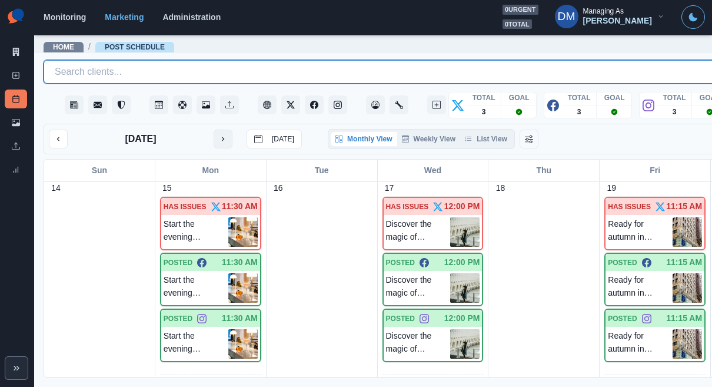
click at [219, 135] on icon "next month" at bounding box center [223, 139] width 8 height 8
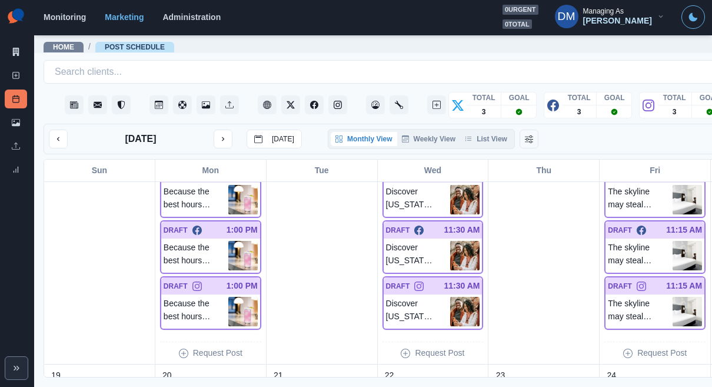
scroll to position [505, 0]
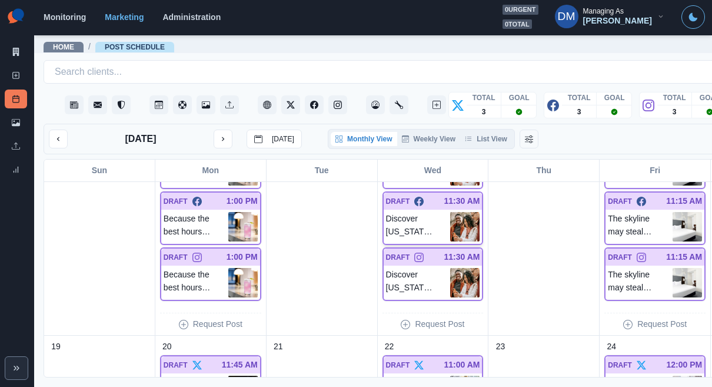
click at [450, 212] on img at bounding box center [464, 226] width 29 height 29
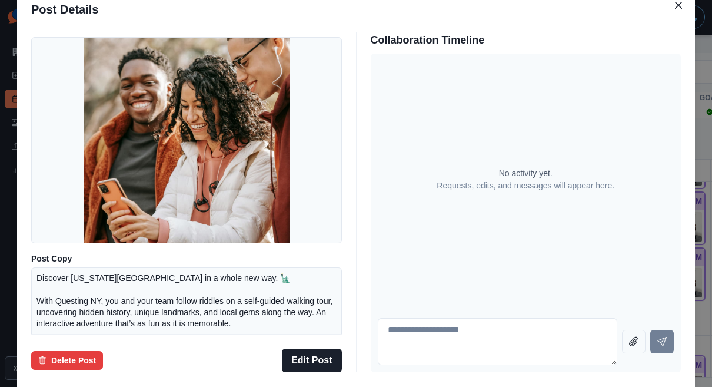
scroll to position [25, 0]
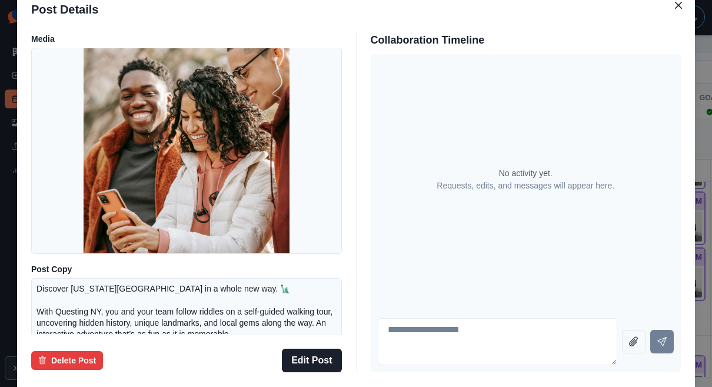
click at [64, 187] on div "Post Details Facebook Draft Media Post Copy Discover New York City in a whole n…" at bounding box center [356, 193] width 712 height 387
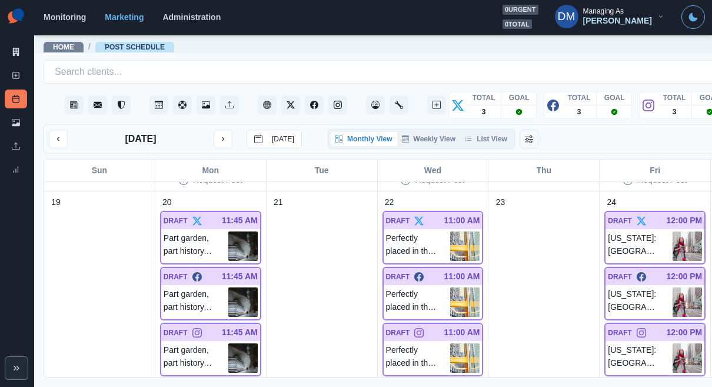
scroll to position [669, 0]
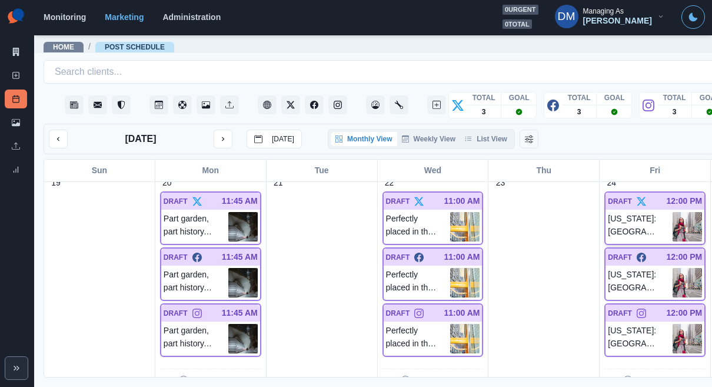
click at [673, 212] on img at bounding box center [687, 226] width 29 height 29
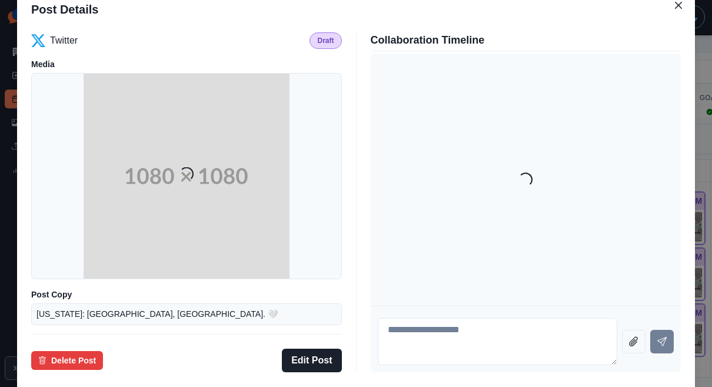
scroll to position [78, 0]
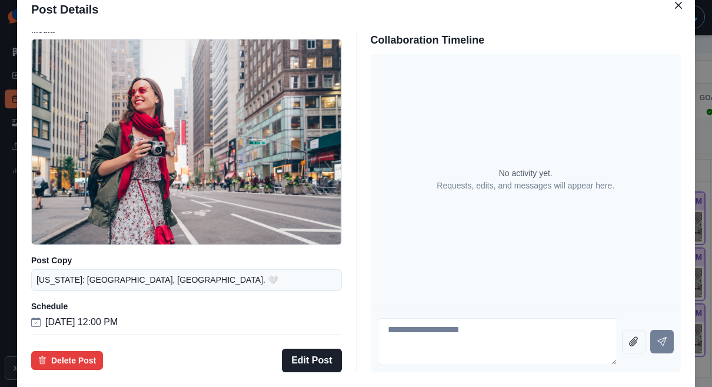
click at [70, 229] on div "Post Details Twitter Draft Media Post Copy New York: Big city, big vibes. 🤍 Sch…" at bounding box center [356, 193] width 712 height 387
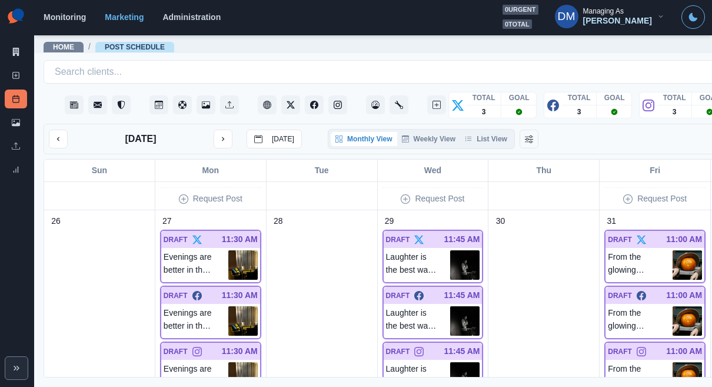
scroll to position [853, 0]
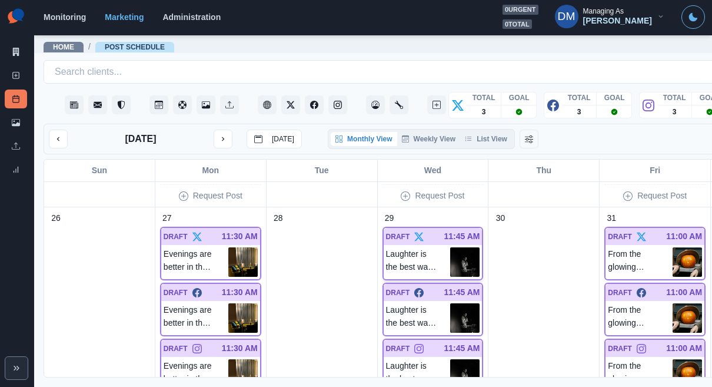
click at [450, 247] on img at bounding box center [464, 261] width 29 height 29
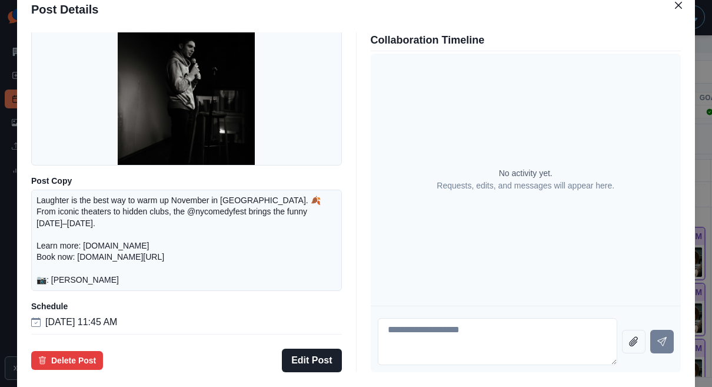
scroll to position [120, 0]
click at [91, 208] on div "Post Details Twitter Draft Media Post Copy Laughter is the best way to warm up …" at bounding box center [356, 193] width 712 height 387
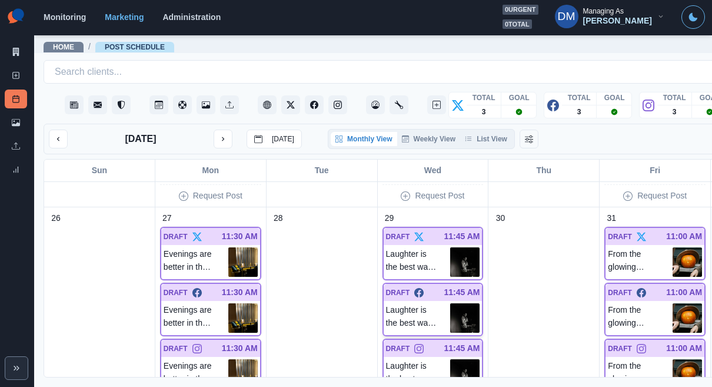
click at [450, 303] on img at bounding box center [464, 317] width 29 height 29
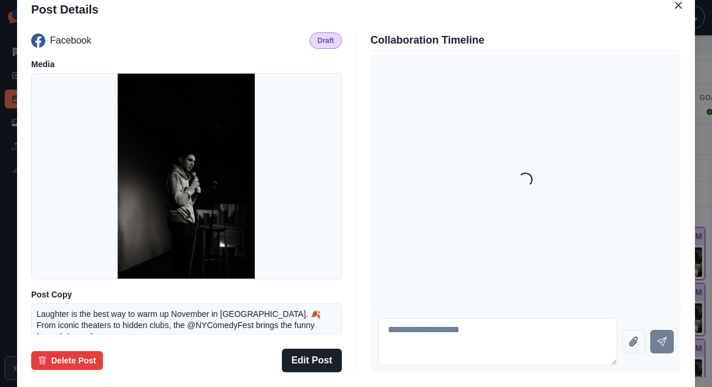
scroll to position [137, 0]
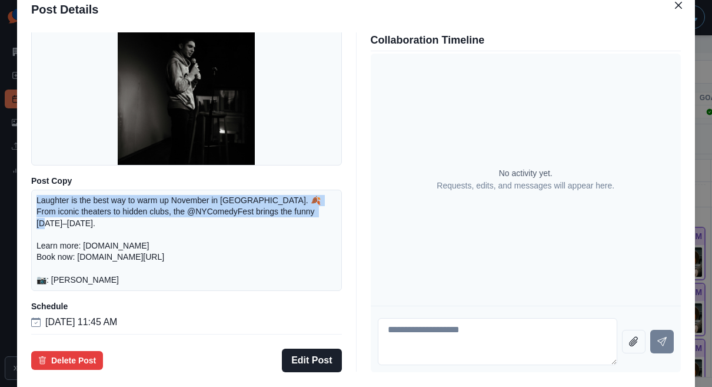
drag, startPoint x: 112, startPoint y: 200, endPoint x: 181, endPoint y: 221, distance: 71.5
click at [181, 221] on div "Laughter is the best way to warm up November in NYC. 🍂 From iconic theaters to …" at bounding box center [186, 240] width 311 height 101
copy p "Laughter is the best way to warm up November in NYC. 🍂 From iconic theaters to …"
click at [314, 349] on button "Edit Post" at bounding box center [311, 361] width 59 height 24
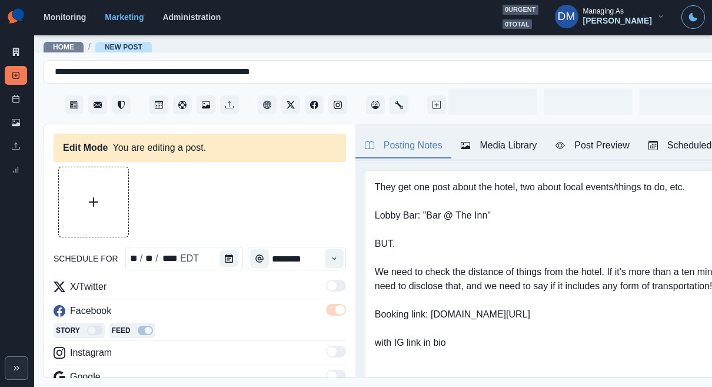
type input "********"
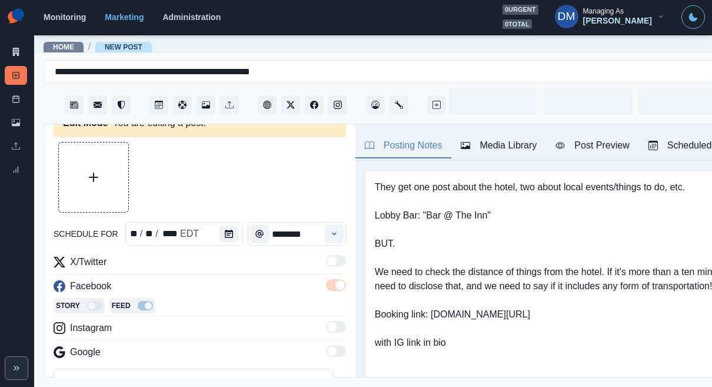
scroll to position [61, 0]
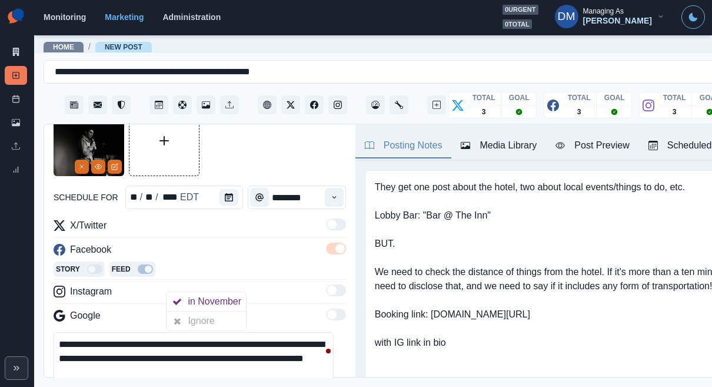
drag, startPoint x: 301, startPoint y: 297, endPoint x: 0, endPoint y: 271, distance: 302.0
click at [0, 271] on div "**********" at bounding box center [356, 193] width 712 height 387
paste textarea "**********"
click at [132, 332] on textarea "**********" at bounding box center [194, 358] width 280 height 53
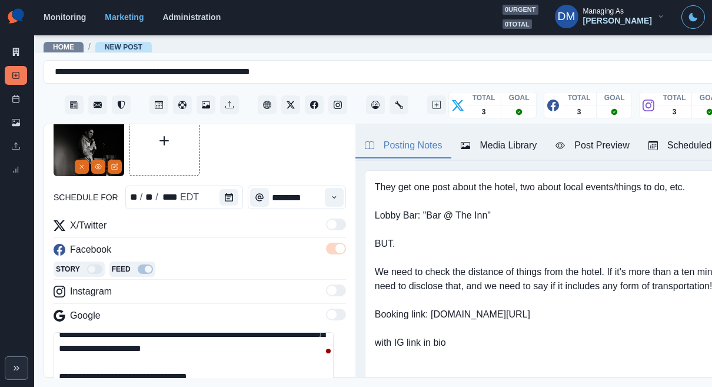
scroll to position [25, 0]
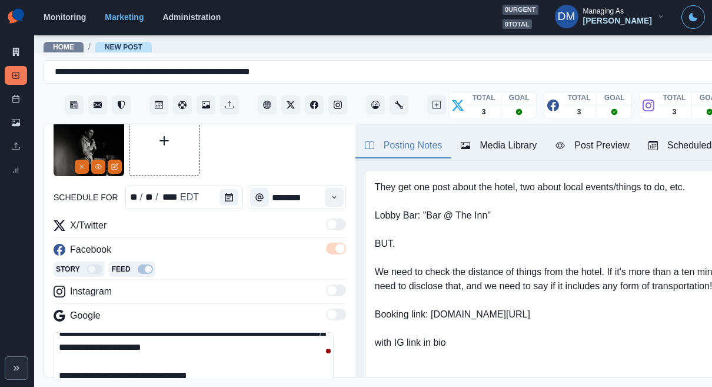
click at [68, 332] on textarea "**********" at bounding box center [194, 358] width 280 height 53
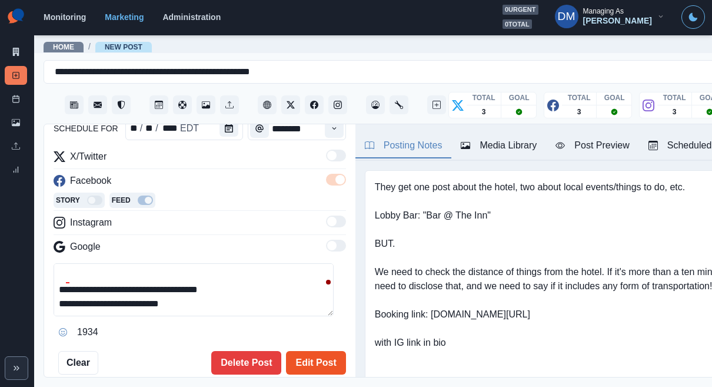
type textarea "**********"
click at [305, 351] on button "Edit Post" at bounding box center [315, 363] width 59 height 24
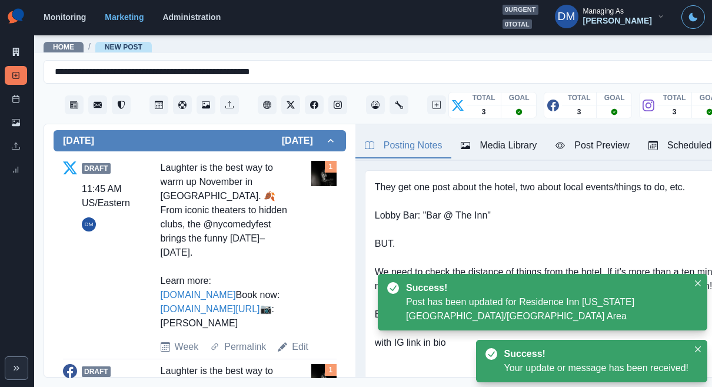
scroll to position [409, 0]
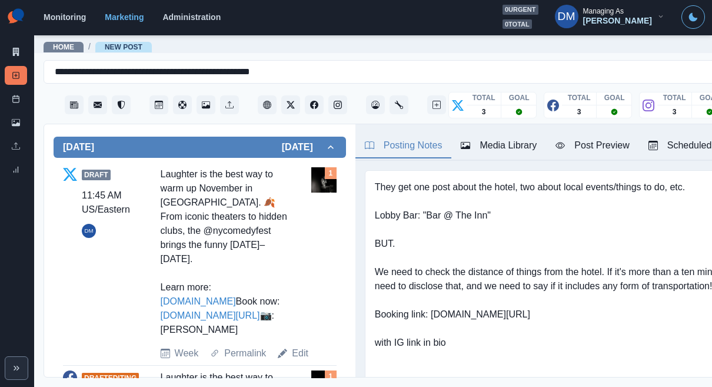
type textarea "**********"
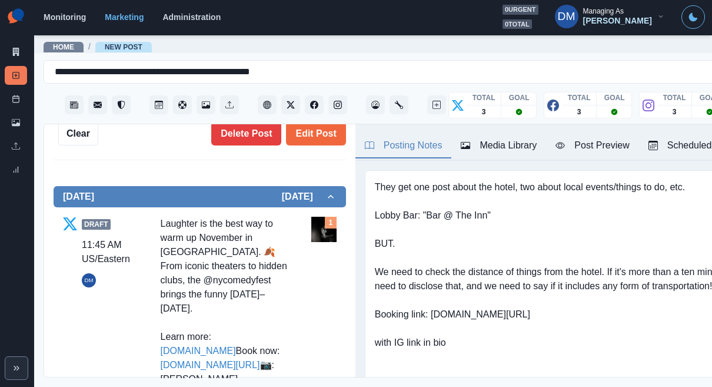
scroll to position [361, 0]
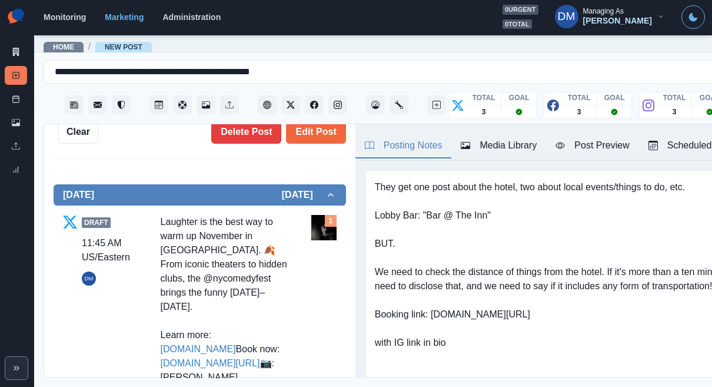
drag, startPoint x: 142, startPoint y: 274, endPoint x: 259, endPoint y: 314, distance: 123.6
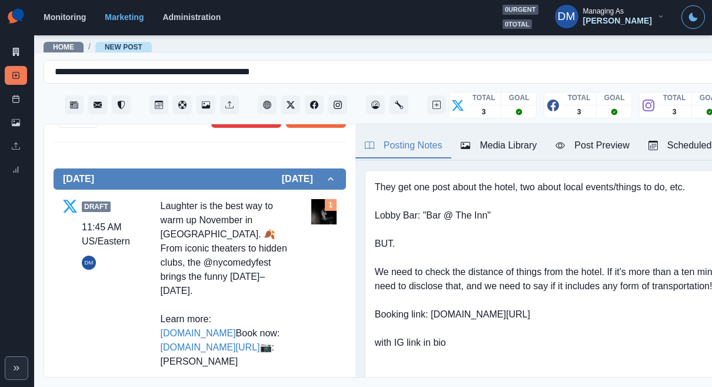
copy div "Laughter is the best way to warm up November in NYC, and from November 7–16, 20…"
click at [292, 378] on link "Edit" at bounding box center [300, 385] width 16 height 14
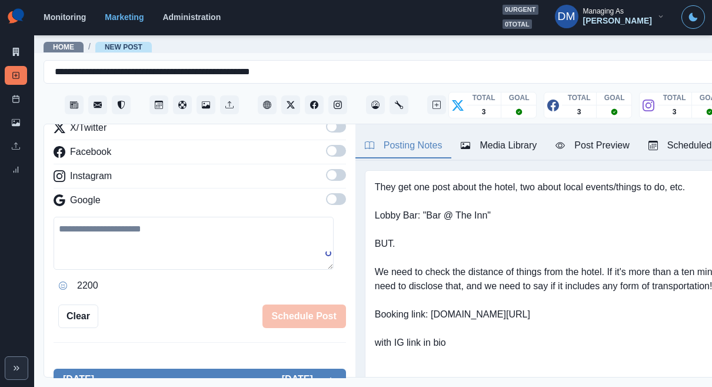
scroll to position [111, 0]
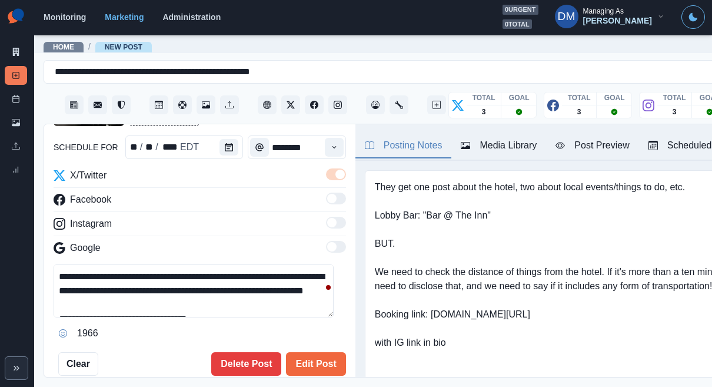
drag, startPoint x: 300, startPoint y: 236, endPoint x: 38, endPoint y: 214, distance: 262.9
click at [38, 214] on main "**********" at bounding box center [433, 210] width 798 height 353
paste textarea "**********"
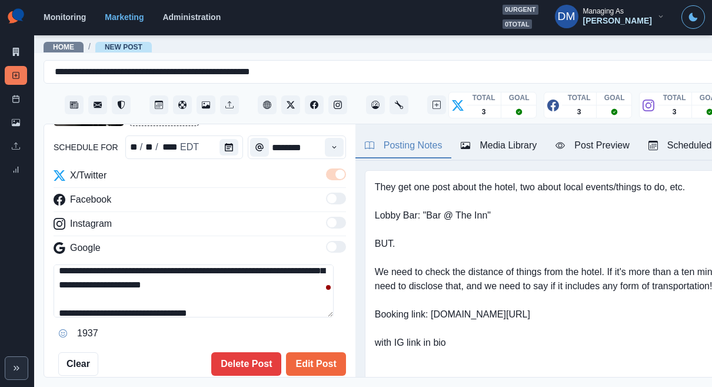
scroll to position [0, 0]
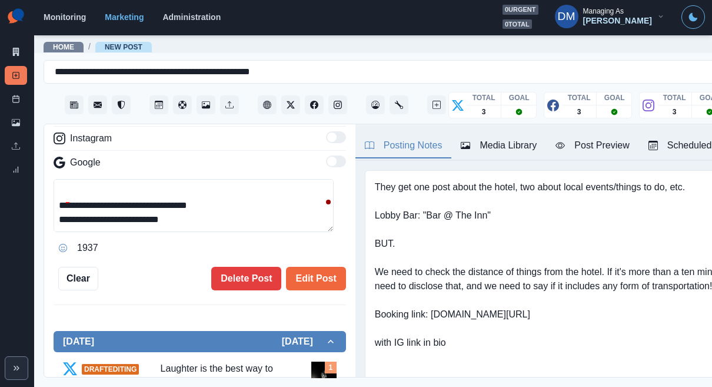
copy div "ycomedyfest"
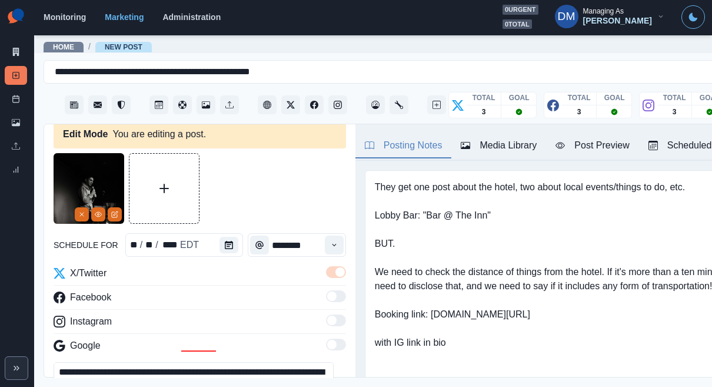
click at [130, 362] on textarea "**********" at bounding box center [194, 388] width 280 height 53
paste textarea "*"
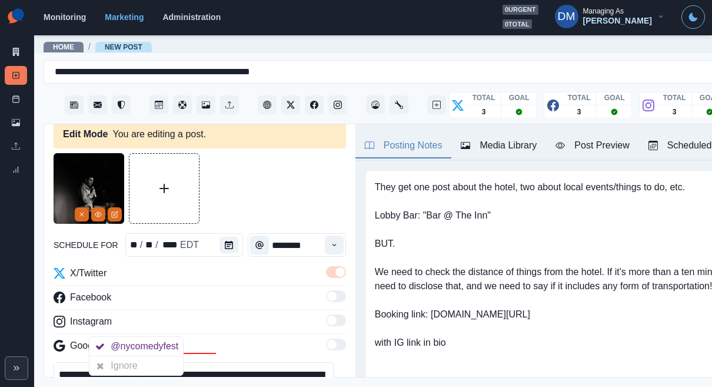
click at [108, 362] on textarea "**********" at bounding box center [194, 388] width 280 height 53
type textarea "**********"
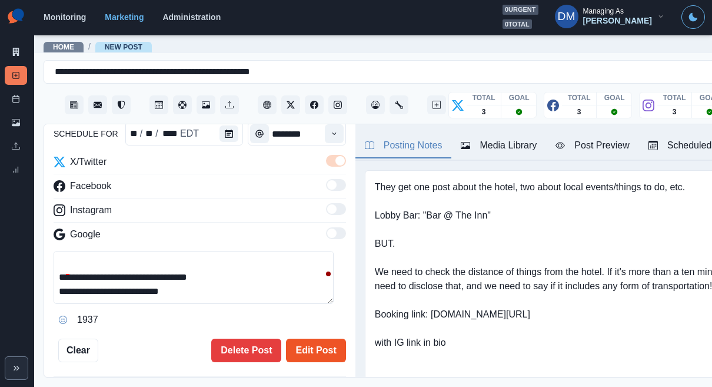
click at [308, 339] on button "Edit Post" at bounding box center [315, 351] width 59 height 24
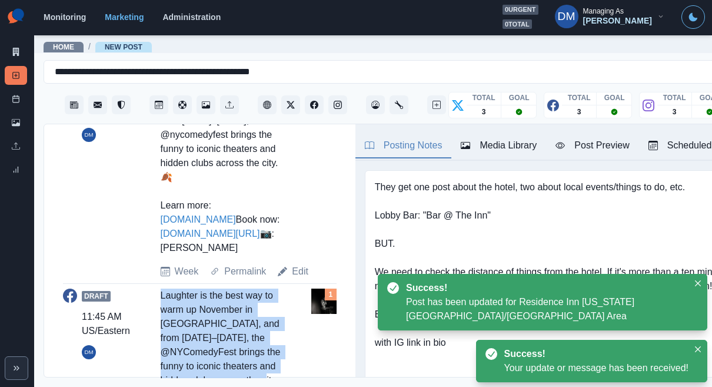
drag, startPoint x: 144, startPoint y: 132, endPoint x: 263, endPoint y: 185, distance: 130.0
click at [265, 289] on div "Draft 11:45 AM US/Eastern DM Laughter is the best way to warm up November in NY…" at bounding box center [200, 392] width 274 height 207
copy div "Laughter is the best way to warm up November in NYC, and from November 7–16, 20…"
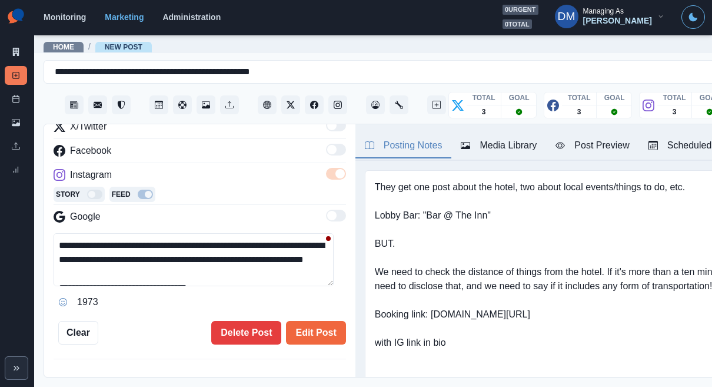
drag, startPoint x: 299, startPoint y: 199, endPoint x: 31, endPoint y: 182, distance: 268.5
click at [31, 182] on div "**********" at bounding box center [356, 193] width 712 height 387
paste textarea "**********"
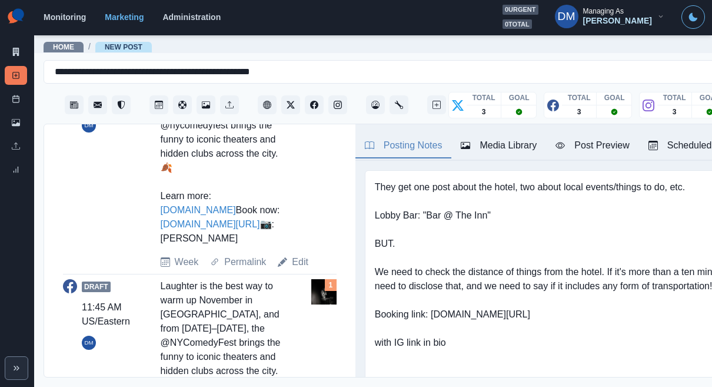
copy div "nycomedyfest"
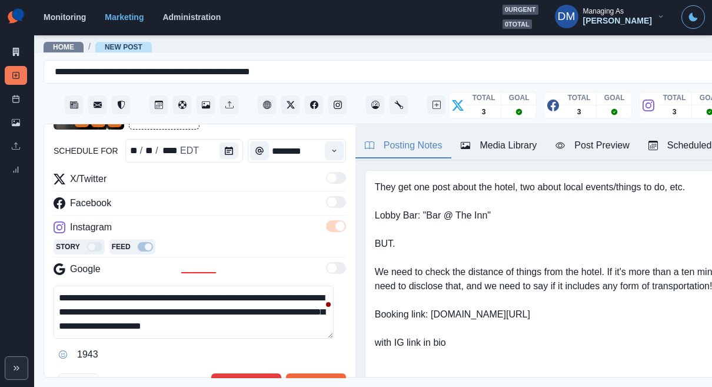
drag, startPoint x: 101, startPoint y: 253, endPoint x: 157, endPoint y: 253, distance: 55.9
click at [157, 286] on textarea "**********" at bounding box center [194, 312] width 280 height 53
paste textarea
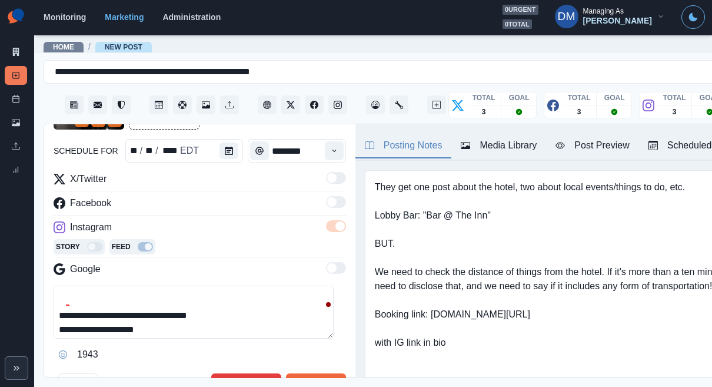
drag, startPoint x: 91, startPoint y: 242, endPoint x: 21, endPoint y: 242, distance: 70.1
click at [21, 242] on div "**********" at bounding box center [356, 193] width 712 height 387
type textarea "**********"
click at [304, 373] on button "Edit Post" at bounding box center [315, 385] width 59 height 24
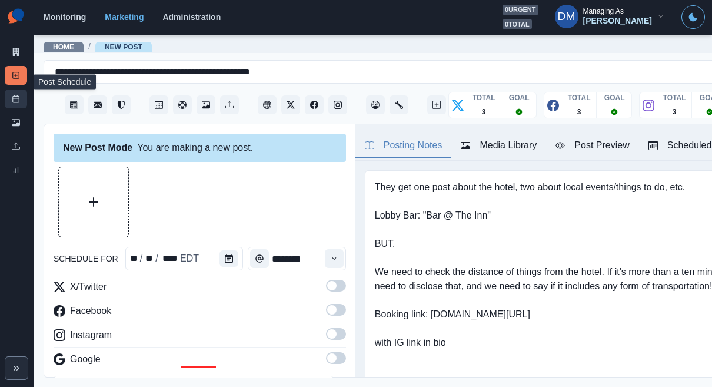
click at [16, 90] on link "Post Schedule" at bounding box center [16, 99] width 22 height 19
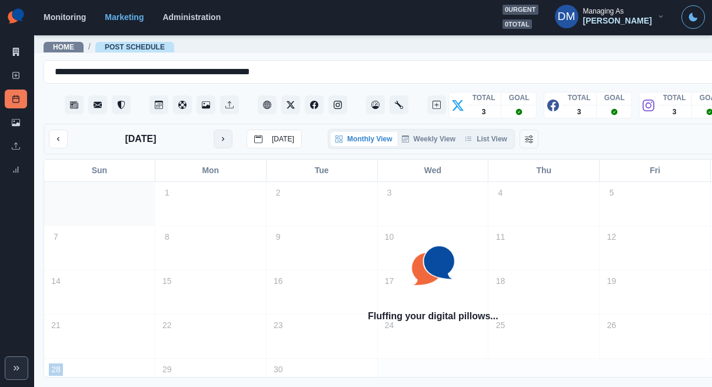
click at [214, 130] on button "next month" at bounding box center [223, 139] width 19 height 19
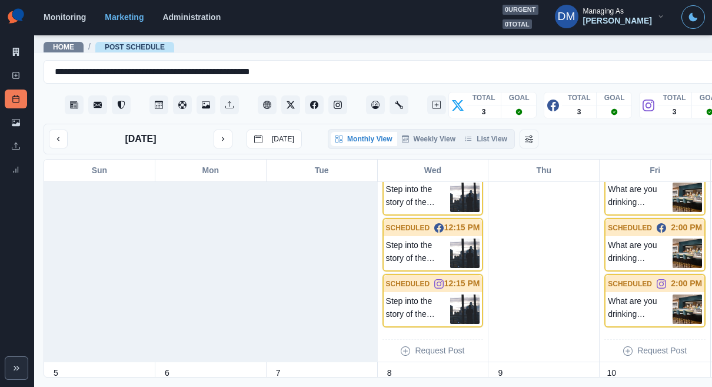
scroll to position [170, 0]
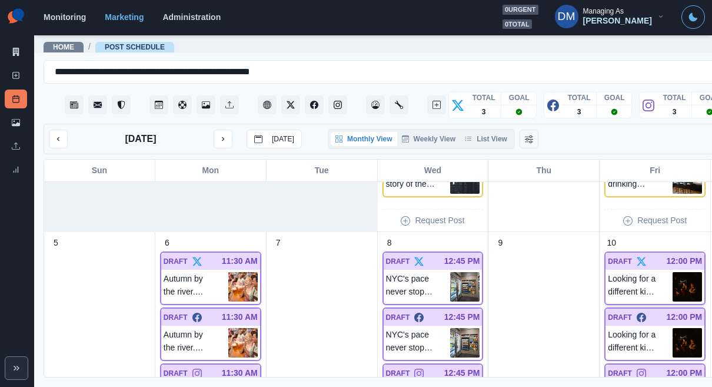
click at [673, 272] on img at bounding box center [687, 286] width 29 height 29
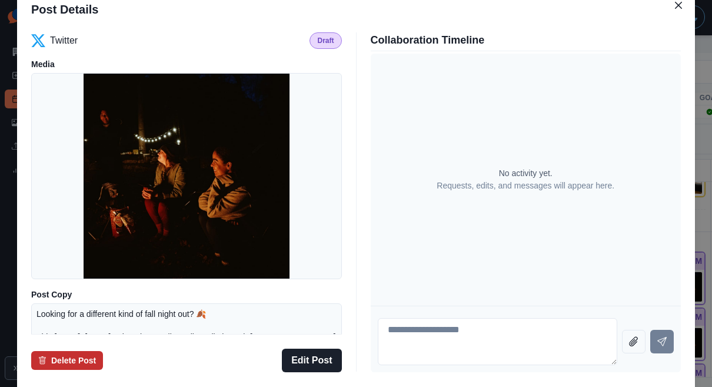
click at [103, 351] on button "Delete Post" at bounding box center [67, 360] width 72 height 19
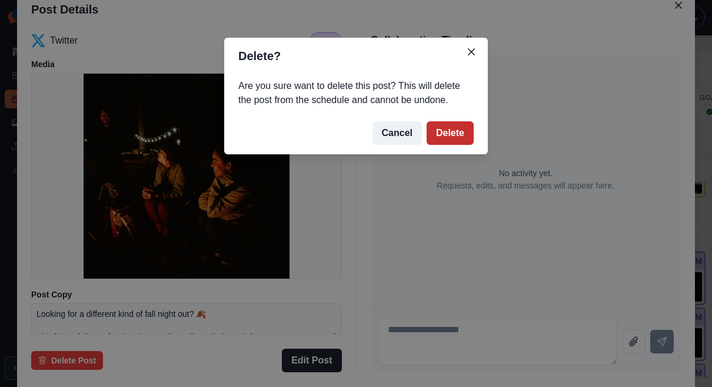
click at [439, 121] on button "Delete" at bounding box center [450, 133] width 47 height 24
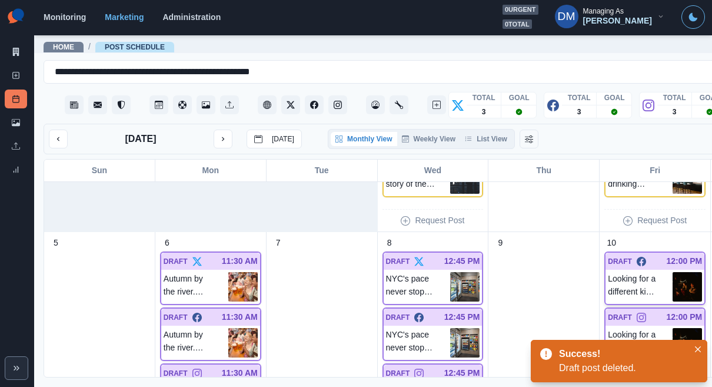
click at [673, 272] on img at bounding box center [687, 286] width 29 height 29
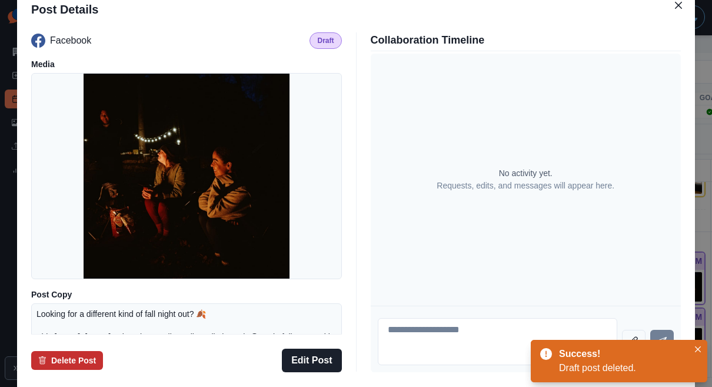
click at [103, 351] on button "Delete Post" at bounding box center [67, 360] width 72 height 19
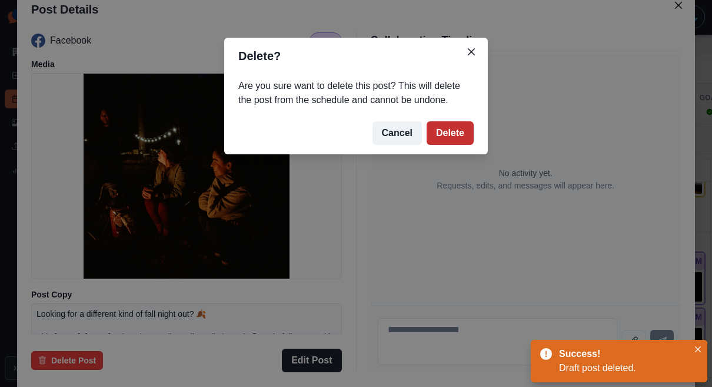
click at [427, 121] on button "Delete" at bounding box center [450, 133] width 47 height 24
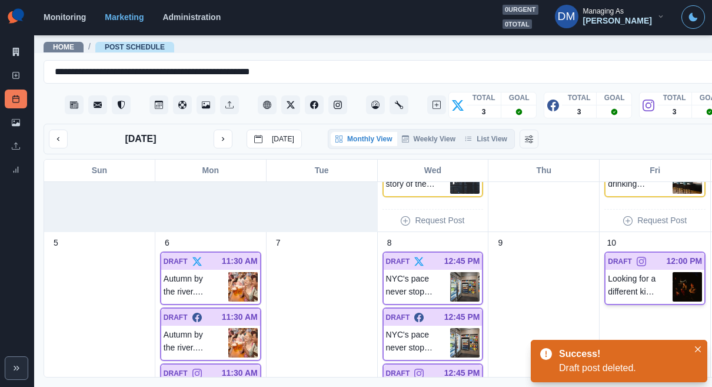
click at [673, 272] on img at bounding box center [687, 286] width 29 height 29
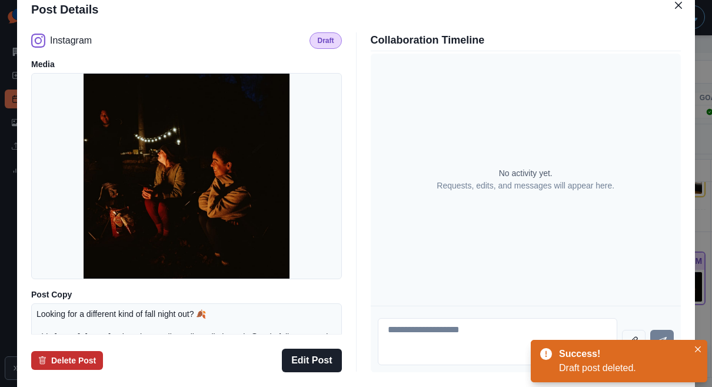
click at [103, 351] on button "Delete Post" at bounding box center [67, 360] width 72 height 19
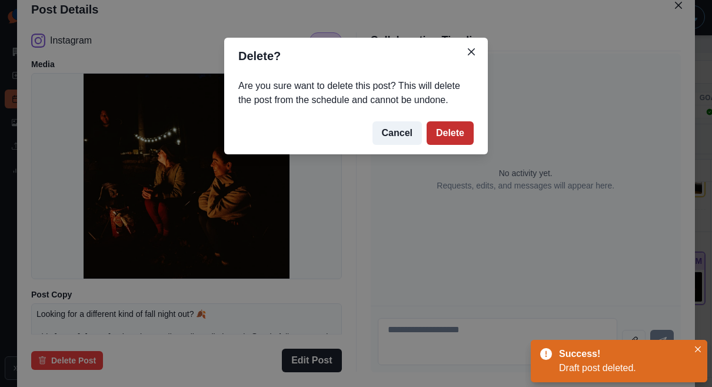
click at [427, 121] on button "Delete" at bounding box center [450, 133] width 47 height 24
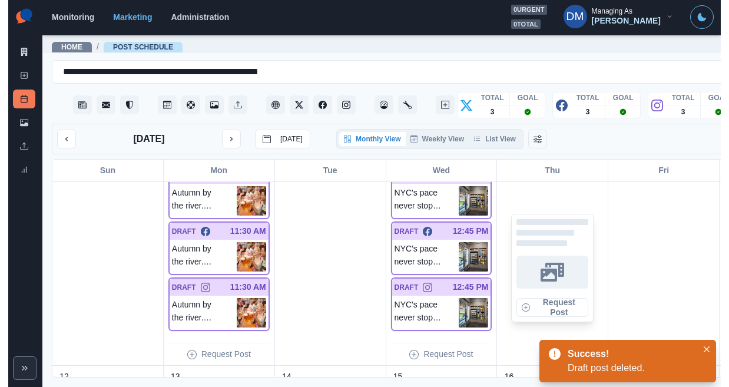
scroll to position [238, 0]
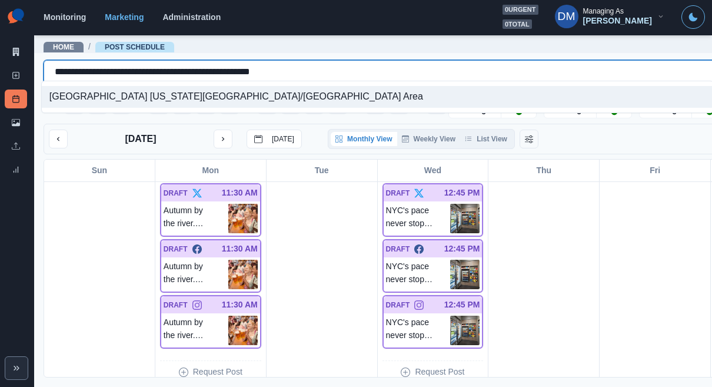
drag, startPoint x: 50, startPoint y: 65, endPoint x: 321, endPoint y: 64, distance: 271.5
click at [321, 64] on div "**********" at bounding box center [418, 72] width 726 height 16
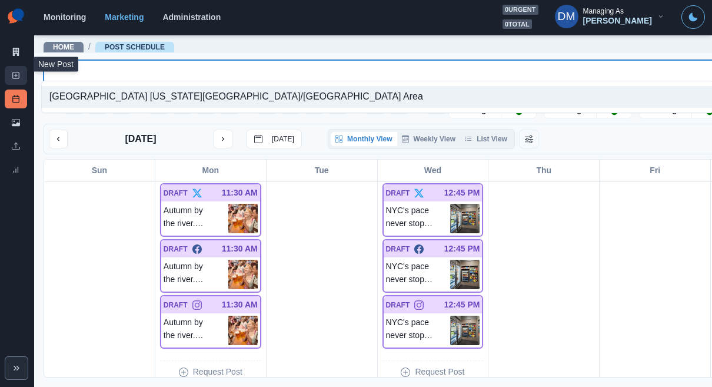
click at [21, 66] on link "New Post" at bounding box center [16, 75] width 22 height 19
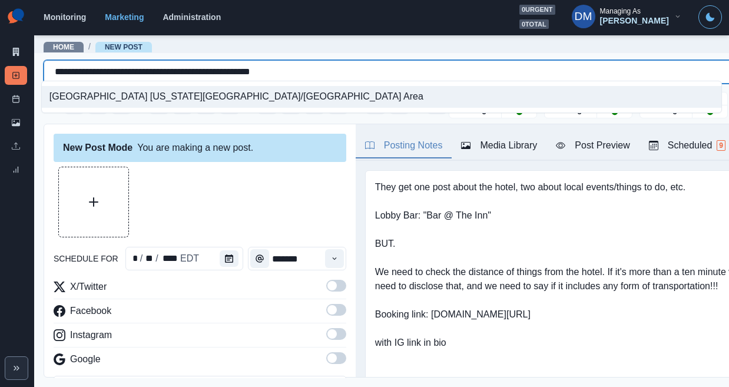
drag, startPoint x: 52, startPoint y: 68, endPoint x: 320, endPoint y: 82, distance: 268.9
click at [320, 82] on body "**********" at bounding box center [364, 193] width 729 height 387
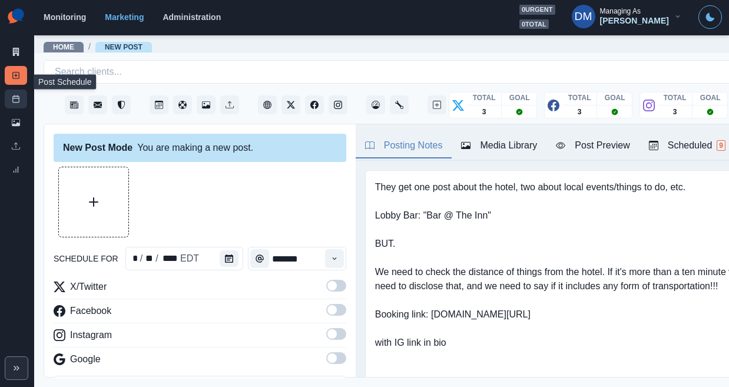
click at [18, 90] on link "Post Schedule" at bounding box center [16, 99] width 22 height 19
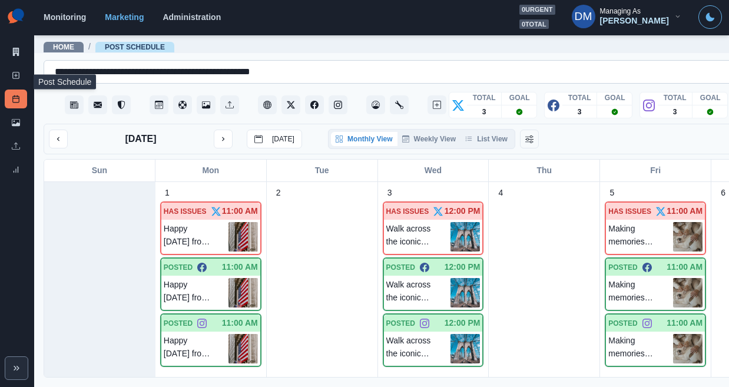
click at [55, 65] on input "**********" at bounding box center [184, 72] width 258 height 14
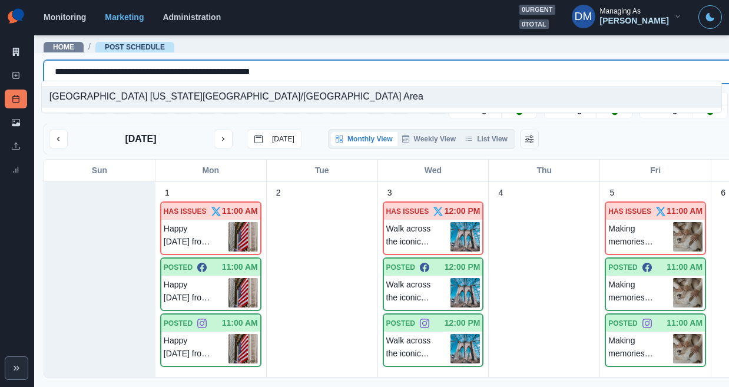
drag, startPoint x: 51, startPoint y: 67, endPoint x: 296, endPoint y: 69, distance: 245.0
click at [296, 69] on div "**********" at bounding box center [418, 72] width 726 height 16
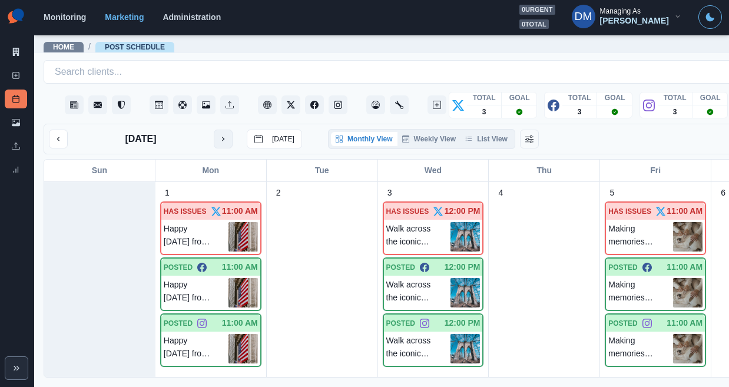
click at [219, 135] on icon "next month" at bounding box center [223, 139] width 8 height 8
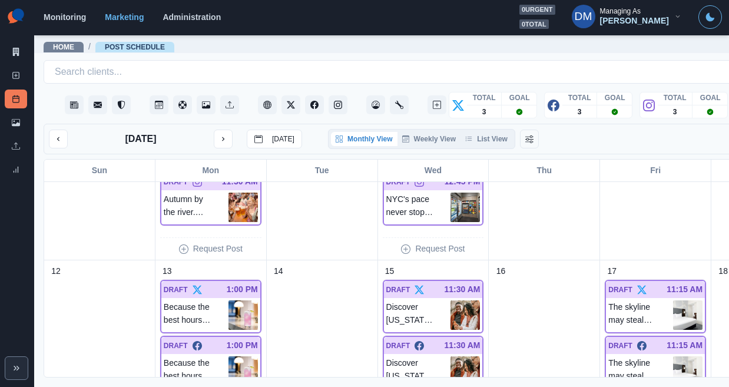
scroll to position [488, 0]
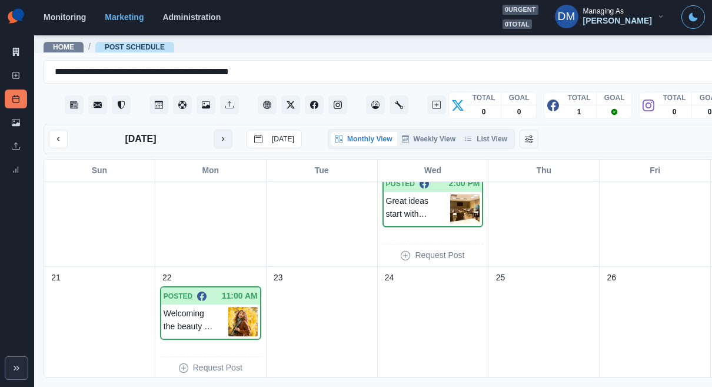
click at [214, 130] on button "next month" at bounding box center [223, 139] width 19 height 19
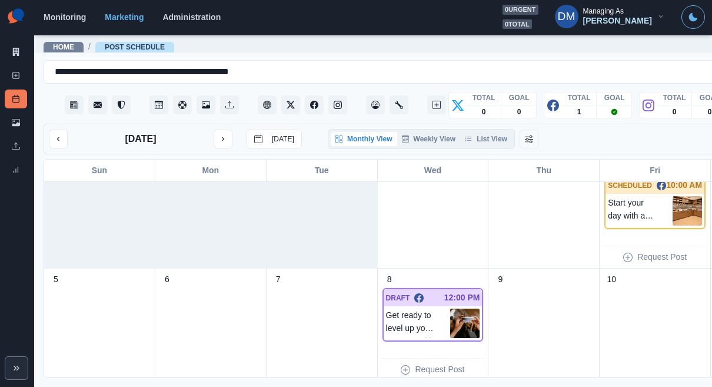
scroll to position [41, 0]
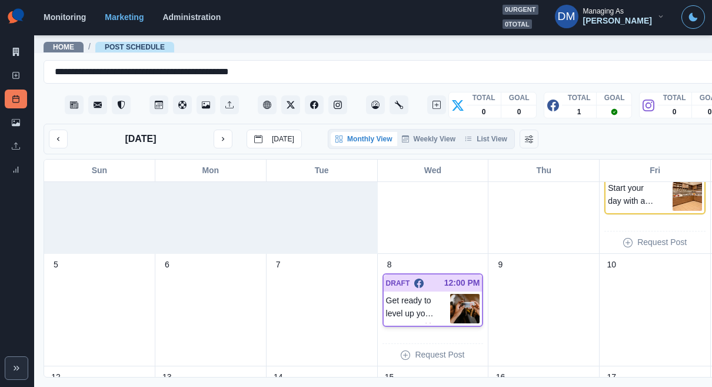
click at [450, 294] on div at bounding box center [464, 308] width 29 height 29
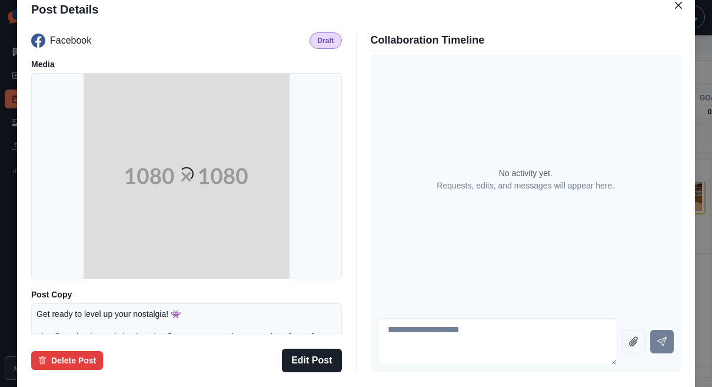
scroll to position [154, 0]
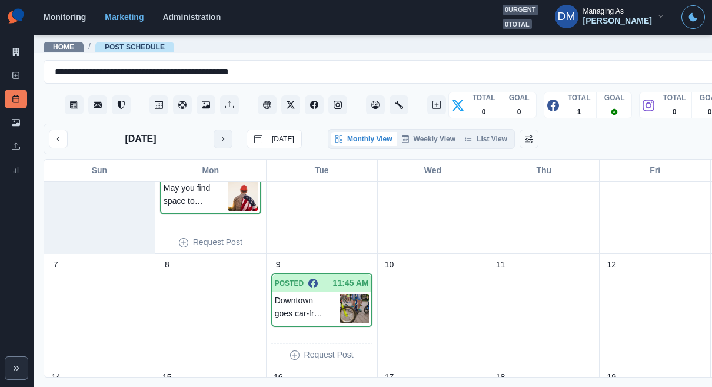
click at [214, 130] on button "next month" at bounding box center [223, 139] width 19 height 19
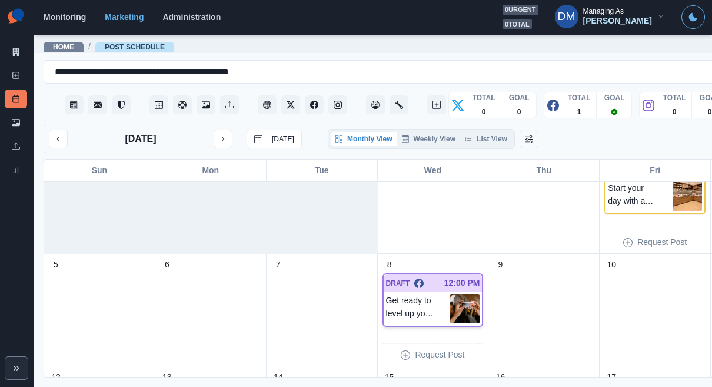
click at [450, 294] on img at bounding box center [464, 308] width 29 height 29
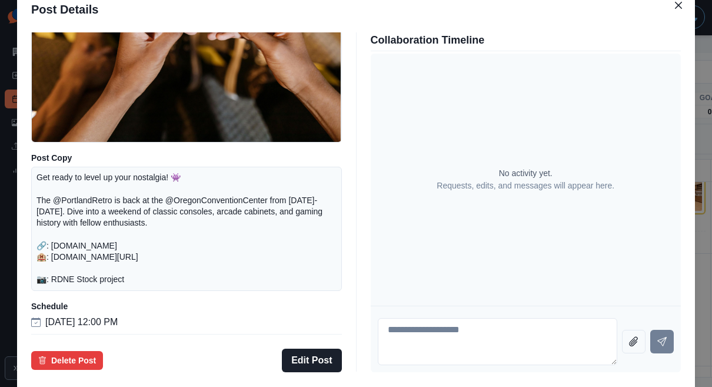
click at [71, 227] on div "Post Details Facebook Draft Media Post Copy Get ready to level up your nostalgi…" at bounding box center [356, 193] width 712 height 387
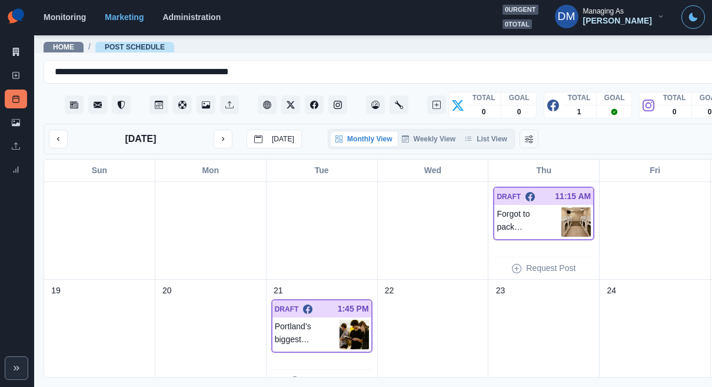
scroll to position [261, 0]
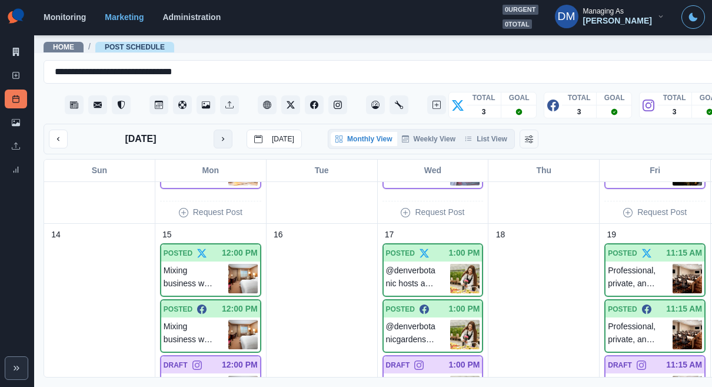
click at [219, 135] on icon "next month" at bounding box center [223, 139] width 8 height 8
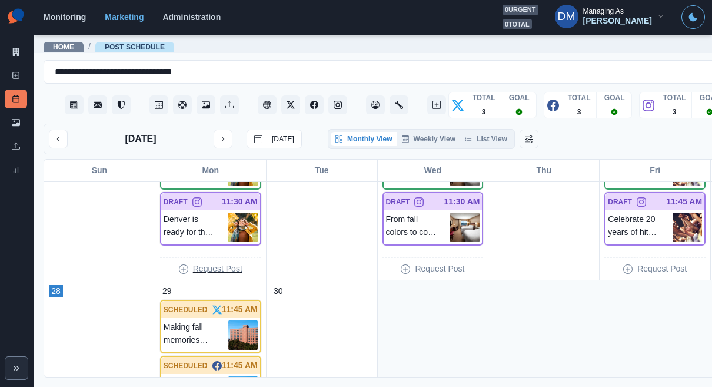
scroll to position [850, 0]
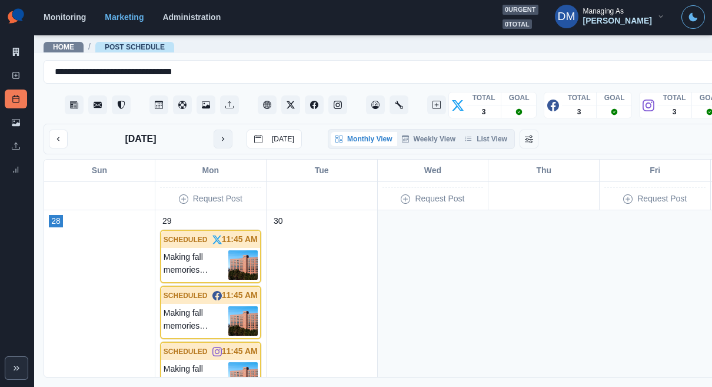
click at [219, 135] on icon "next month" at bounding box center [223, 139] width 8 height 8
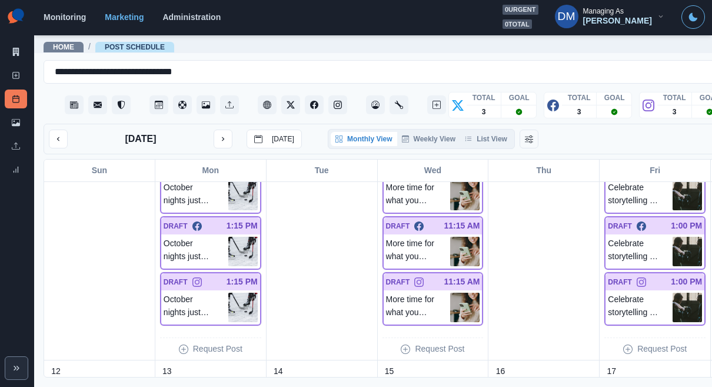
scroll to position [254, 0]
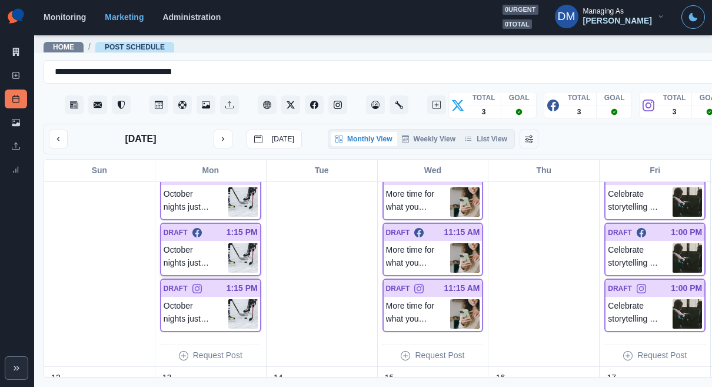
click at [228, 243] on img at bounding box center [242, 257] width 29 height 29
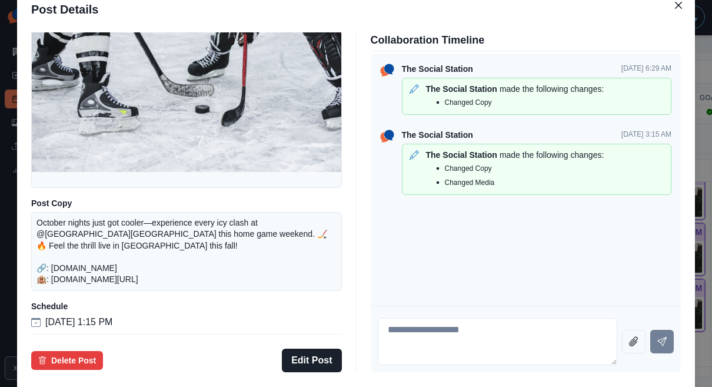
scroll to position [105, 0]
click at [319, 349] on button "Edit Post" at bounding box center [311, 361] width 59 height 24
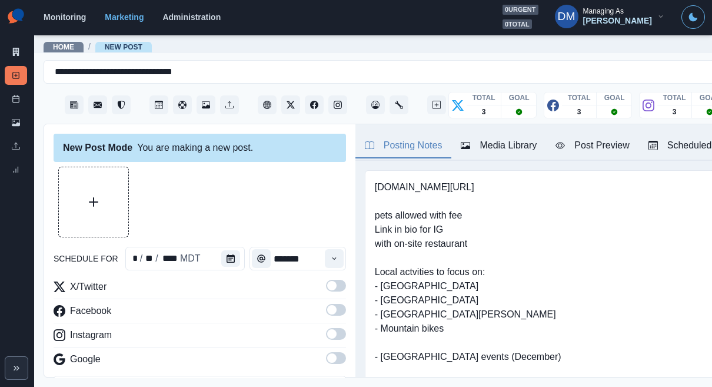
type input "*******"
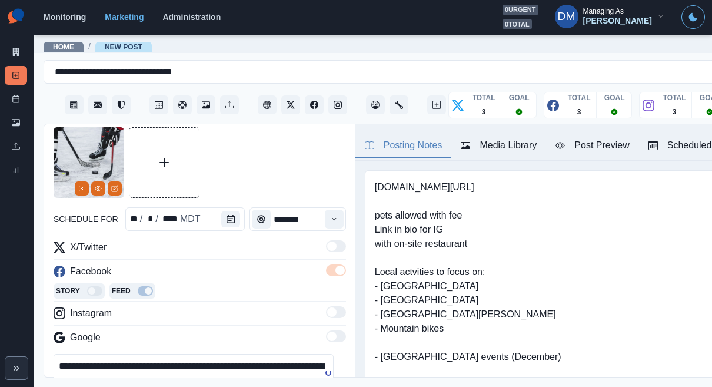
scroll to position [45, 0]
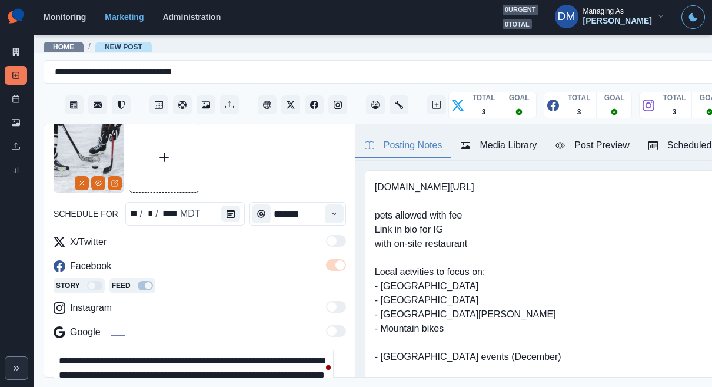
drag, startPoint x: 171, startPoint y: 331, endPoint x: 38, endPoint y: 332, distance: 132.5
click at [38, 332] on main "**********" at bounding box center [433, 210] width 798 height 353
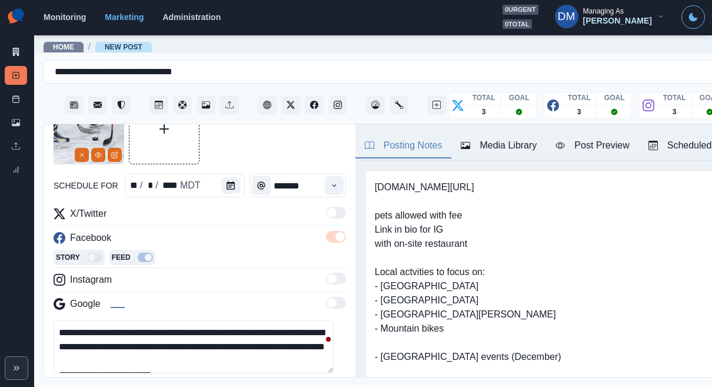
scroll to position [82, 0]
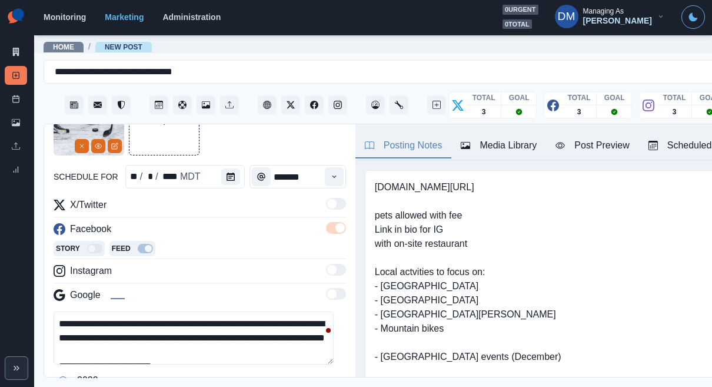
type textarea "**********"
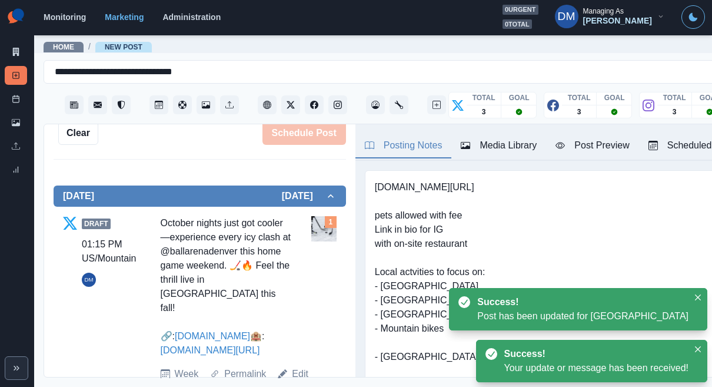
scroll to position [448, 0]
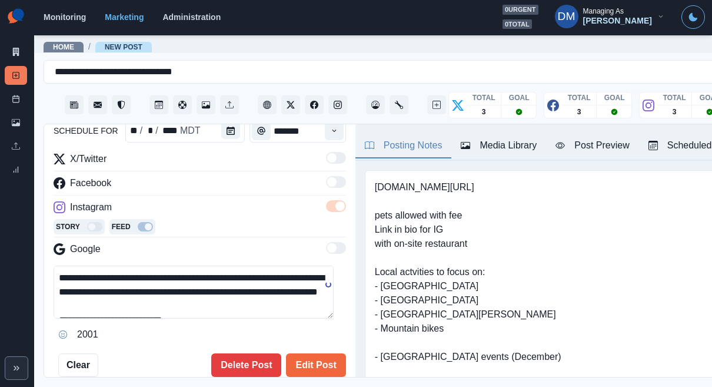
scroll to position [84, 0]
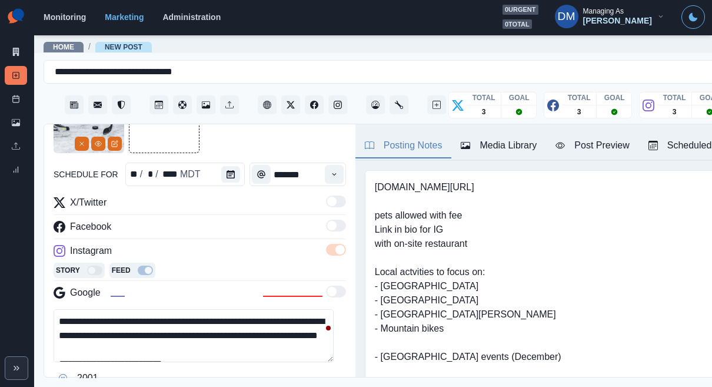
drag, startPoint x: 173, startPoint y: 297, endPoint x: 36, endPoint y: 290, distance: 136.8
click at [36, 290] on main "**********" at bounding box center [433, 210] width 798 height 353
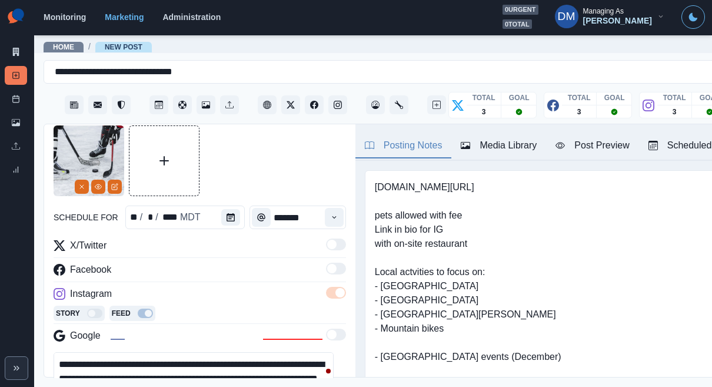
scroll to position [41, 0]
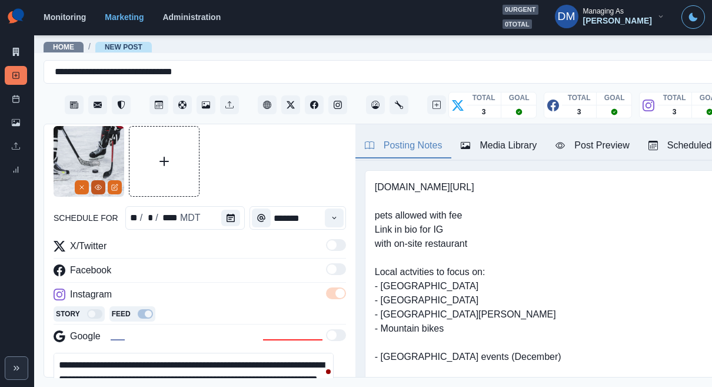
type textarea "**********"
click at [100, 184] on icon "View Media" at bounding box center [98, 187] width 7 height 7
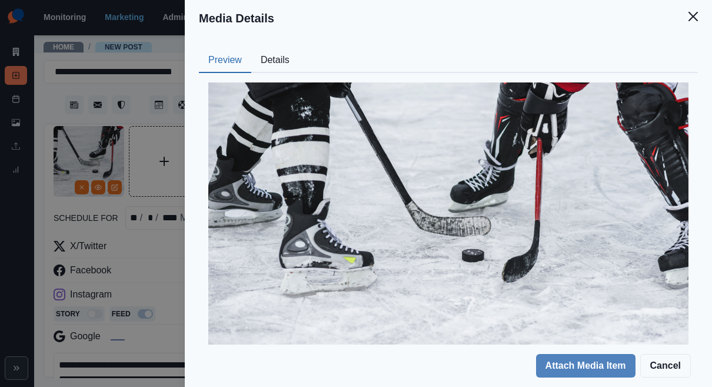
click at [299, 48] on button "Details" at bounding box center [275, 60] width 48 height 25
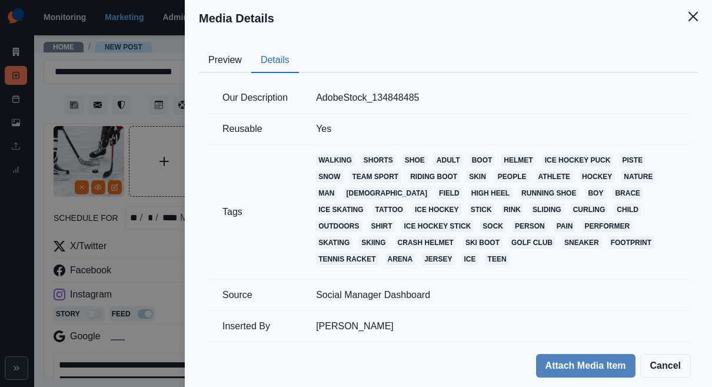
click at [264, 207] on div "Media Details Preview Details Our Description AdobeStock_134848485 Reusable Yes…" at bounding box center [356, 193] width 712 height 387
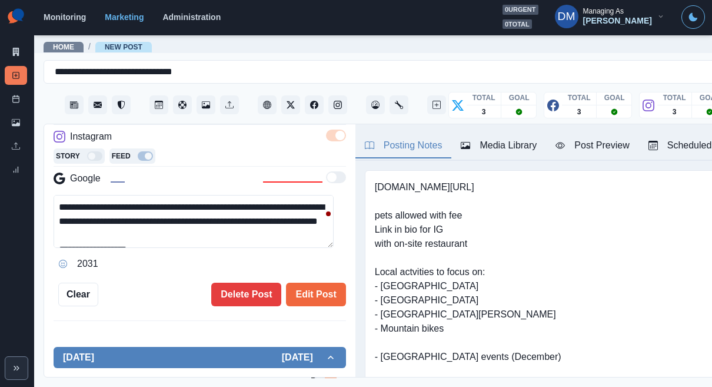
scroll to position [234, 0]
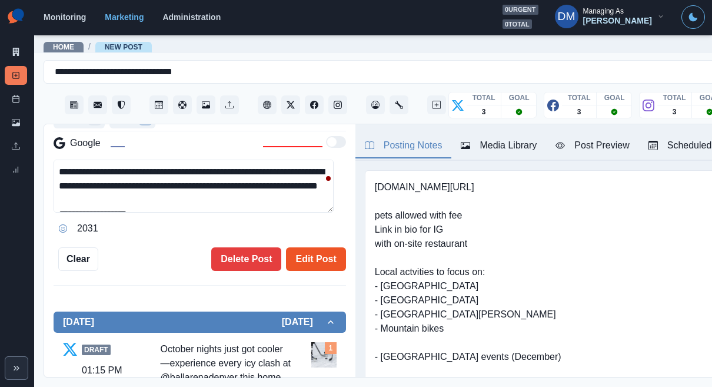
click at [304, 247] on button "Edit Post" at bounding box center [315, 259] width 59 height 24
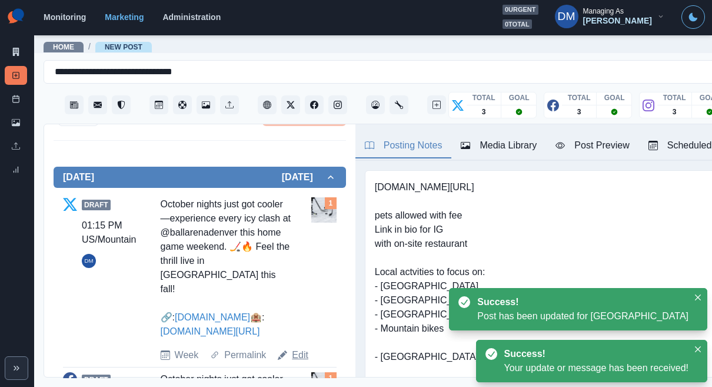
click at [292, 348] on link "Edit" at bounding box center [300, 355] width 16 height 14
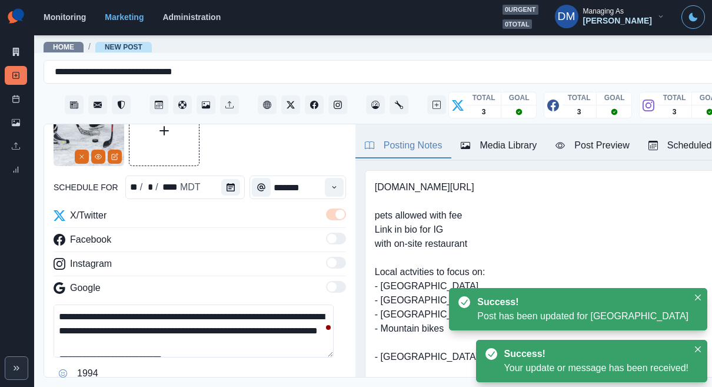
scroll to position [8, 0]
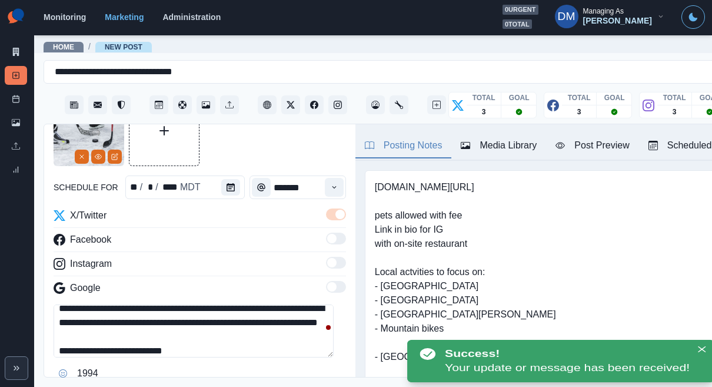
drag, startPoint x: 170, startPoint y: 288, endPoint x: 37, endPoint y: 286, distance: 133.1
click at [37, 286] on main "**********" at bounding box center [433, 210] width 798 height 353
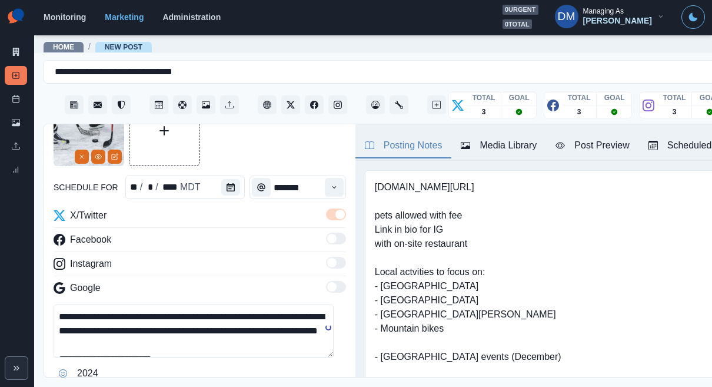
scroll to position [98, 0]
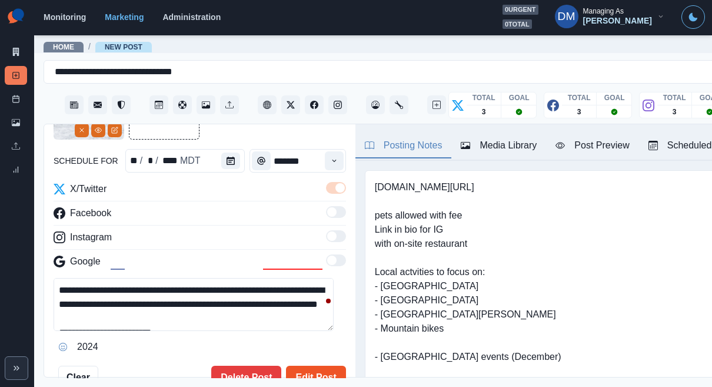
type textarea "**********"
click at [304, 366] on button "Edit Post" at bounding box center [315, 378] width 59 height 24
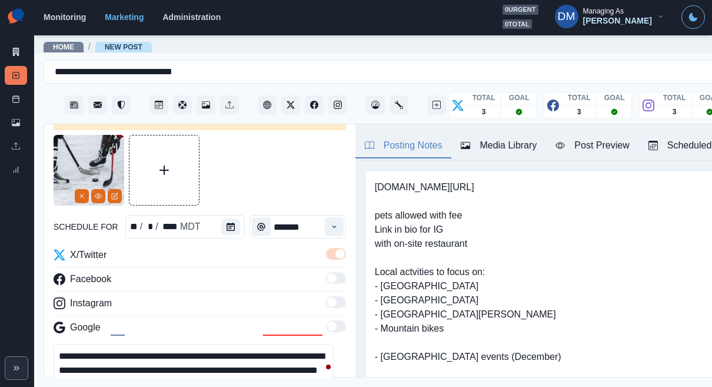
scroll to position [0, 0]
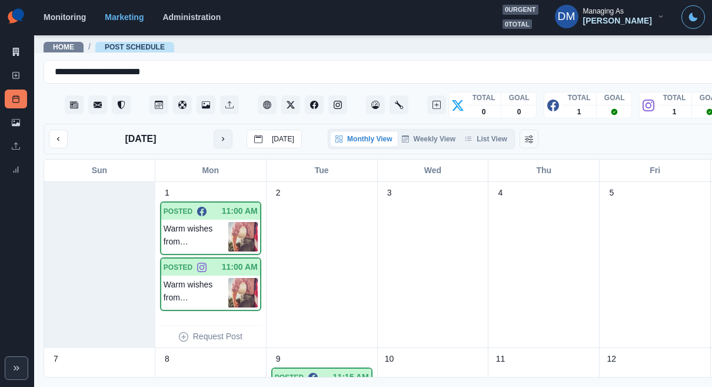
click at [214, 130] on button "next month" at bounding box center [223, 139] width 19 height 19
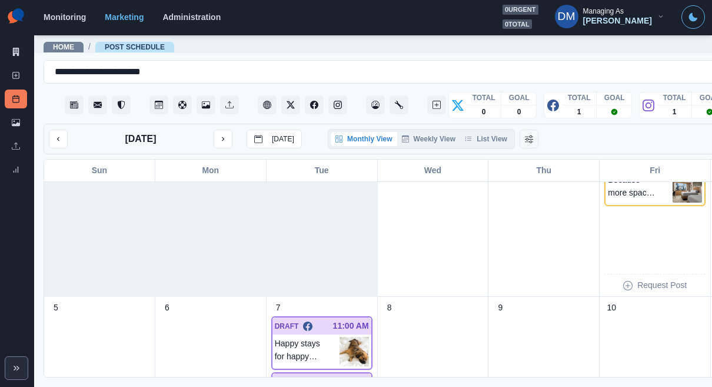
scroll to position [257, 0]
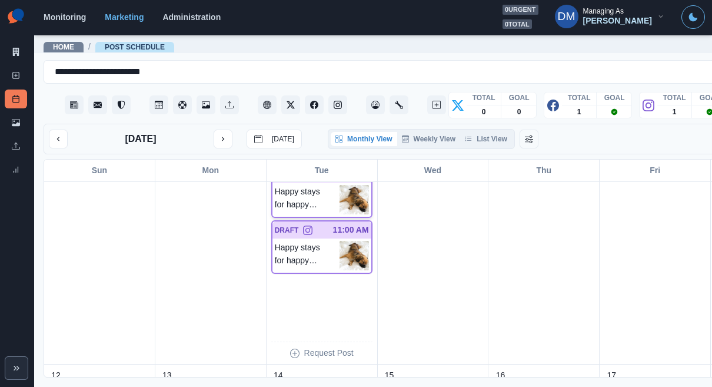
click at [340, 185] on img at bounding box center [354, 199] width 29 height 29
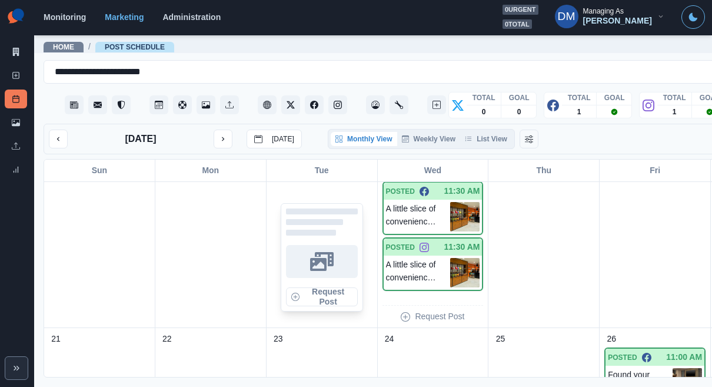
scroll to position [479, 0]
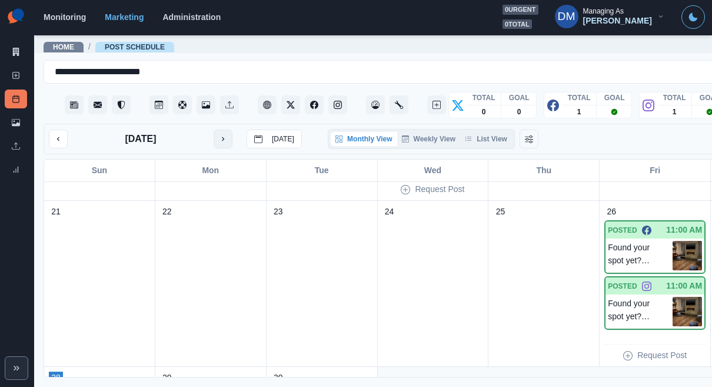
click at [214, 130] on button "next month" at bounding box center [223, 139] width 19 height 19
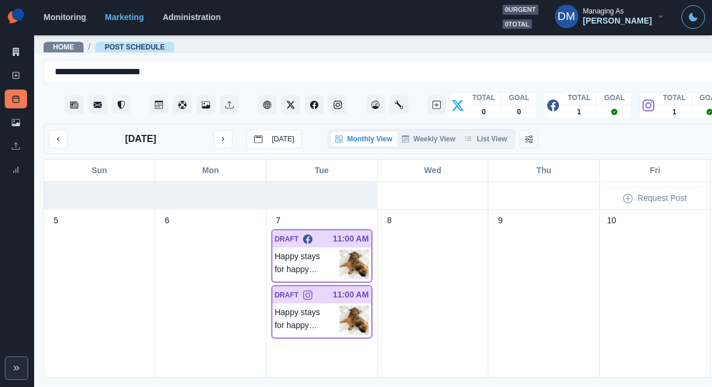
scroll to position [185, 0]
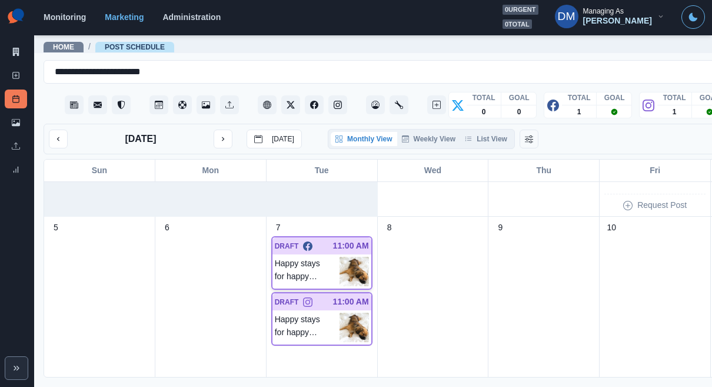
click at [340, 257] on img at bounding box center [354, 271] width 29 height 29
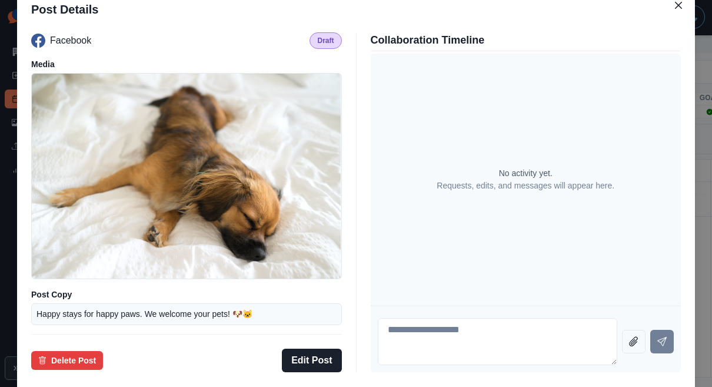
scroll to position [78, 0]
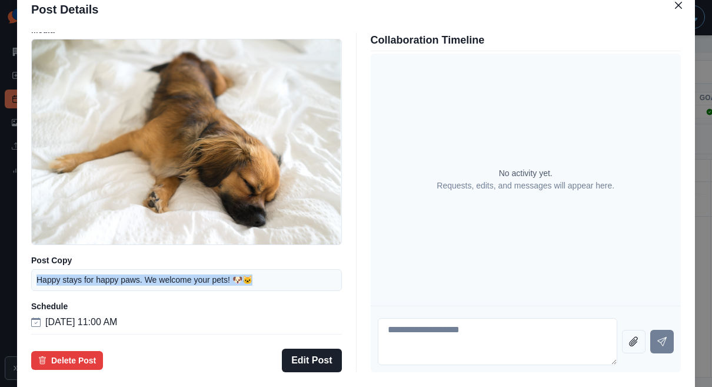
drag, startPoint x: 117, startPoint y: 259, endPoint x: 345, endPoint y: 264, distance: 228.5
click at [342, 269] on div "Happy stays for happy paws. We welcome your pets! 🐶🐱" at bounding box center [186, 280] width 311 height 22
copy p "Happy stays for happy paws. We welcome your pets! 🐶🐱"
click at [326, 349] on button "Edit Post" at bounding box center [311, 361] width 59 height 24
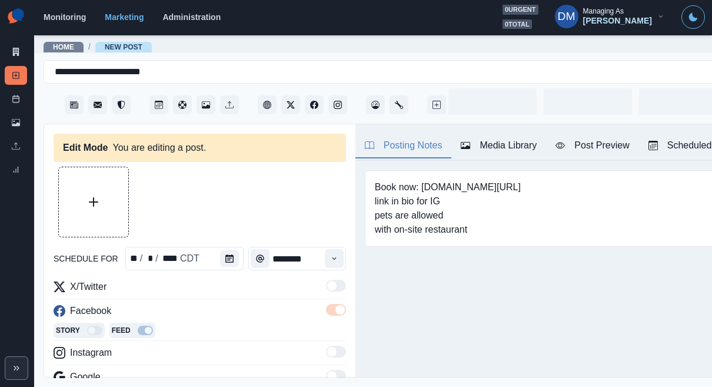
type input "********"
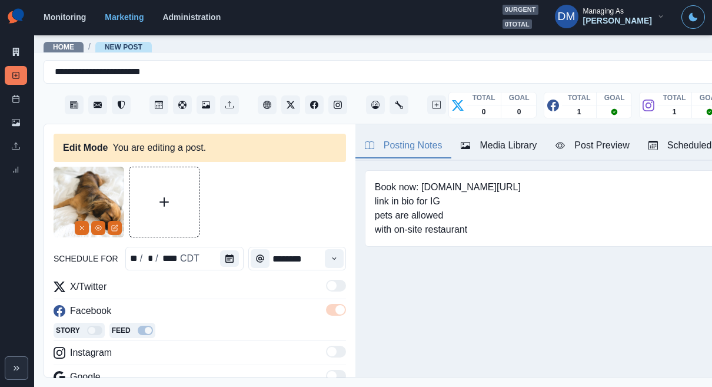
paste textarea "**********"
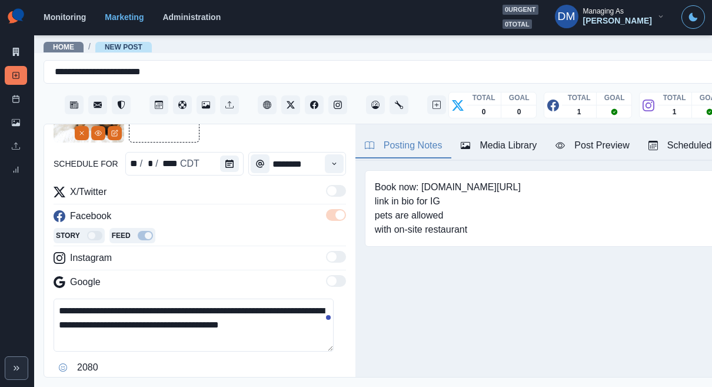
scroll to position [133, 0]
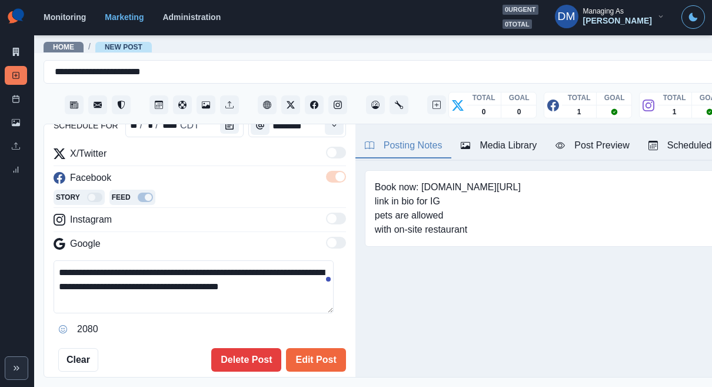
click at [59, 325] on icon "Opens Emoji Picker" at bounding box center [63, 329] width 8 height 8
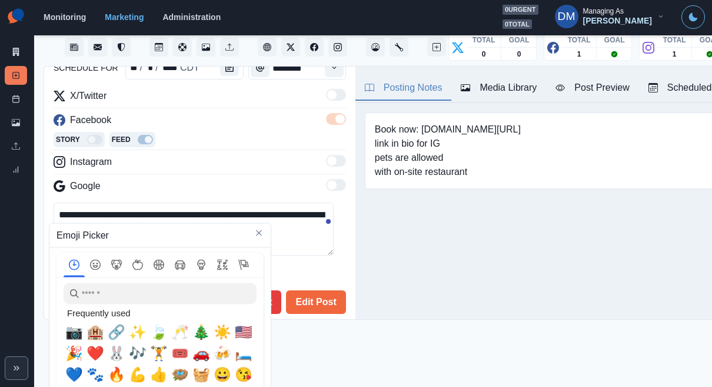
scroll to position [85, 0]
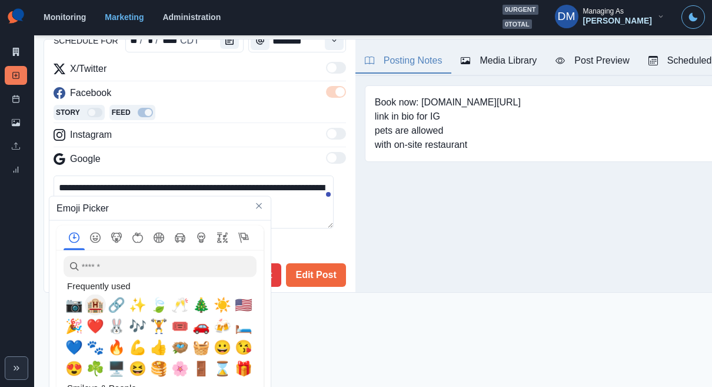
click at [88, 301] on span "🏨" at bounding box center [96, 305] width 18 height 16
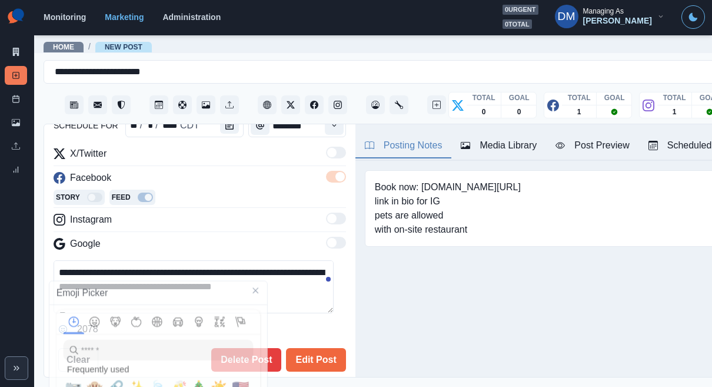
click at [75, 260] on textarea "**********" at bounding box center [194, 286] width 280 height 53
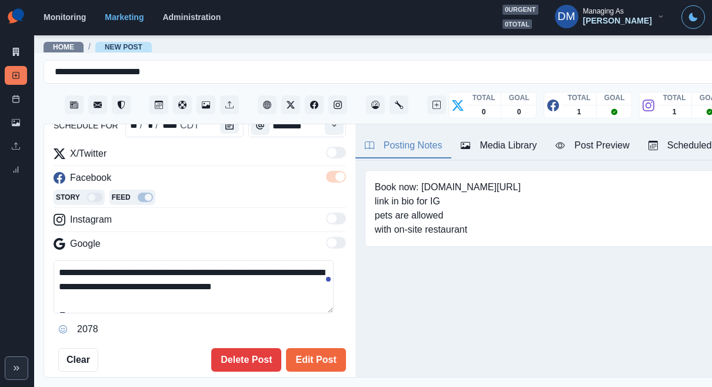
click at [75, 260] on textarea "**********" at bounding box center [194, 286] width 280 height 53
drag, startPoint x: 385, startPoint y: 158, endPoint x: 460, endPoint y: 164, distance: 75.1
click at [460, 170] on div "Book now: [DOMAIN_NAME][URL] link in bio for IG pets are allowed with on-site r…" at bounding box center [589, 208] width 448 height 77
copy pre "[DOMAIN_NAME][URL]"
click at [121, 260] on textarea "**********" at bounding box center [194, 286] width 280 height 53
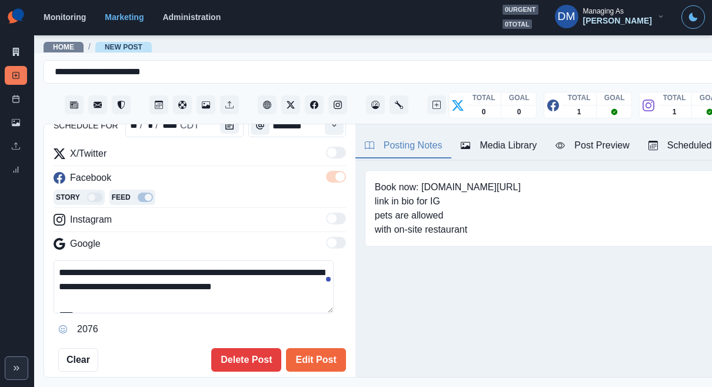
paste textarea "**********"
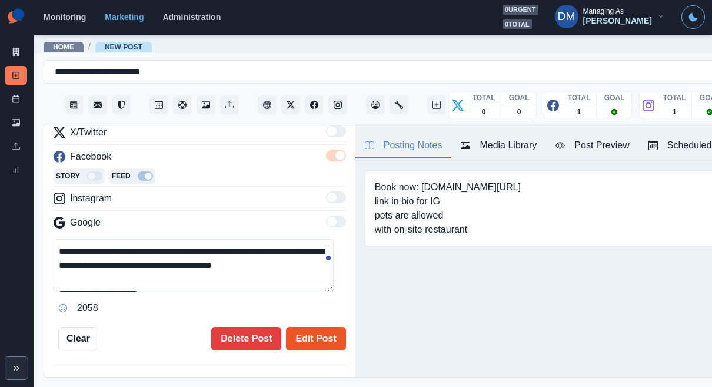
type textarea "**********"
click at [298, 327] on button "Edit Post" at bounding box center [315, 339] width 59 height 24
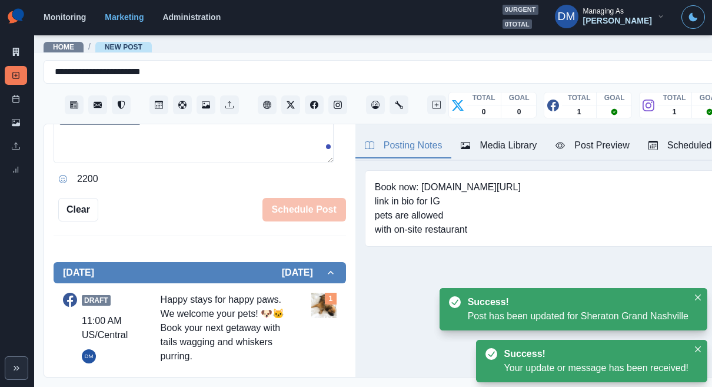
scroll to position [277, 0]
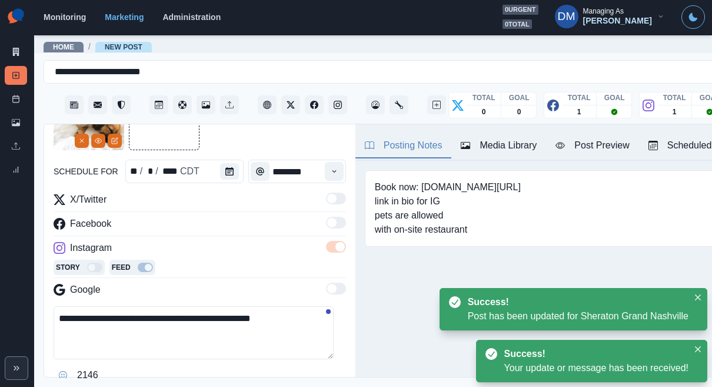
scroll to position [82, 0]
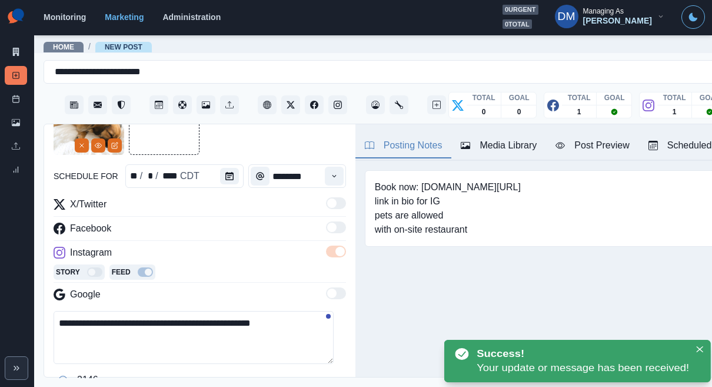
click at [201, 311] on textarea "**********" at bounding box center [194, 337] width 280 height 53
paste textarea "**********"
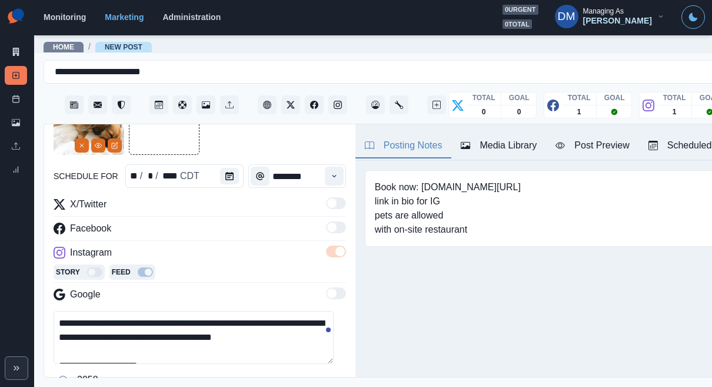
click at [68, 311] on textarea "**********" at bounding box center [194, 337] width 280 height 53
type textarea "**********"
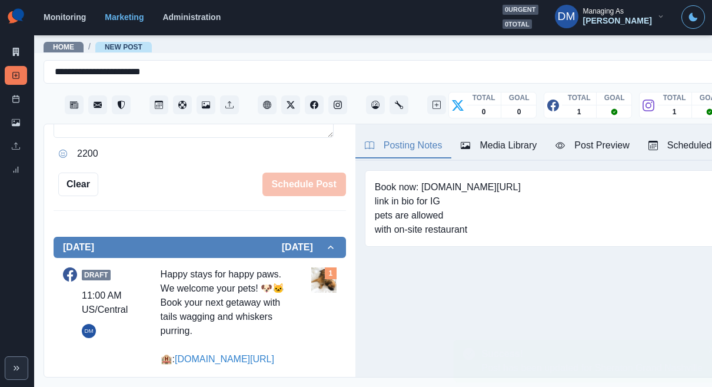
scroll to position [277, 0]
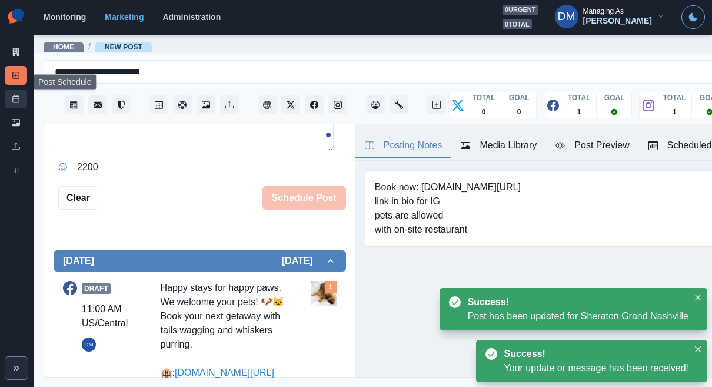
click at [17, 90] on link "Post Schedule" at bounding box center [16, 99] width 22 height 19
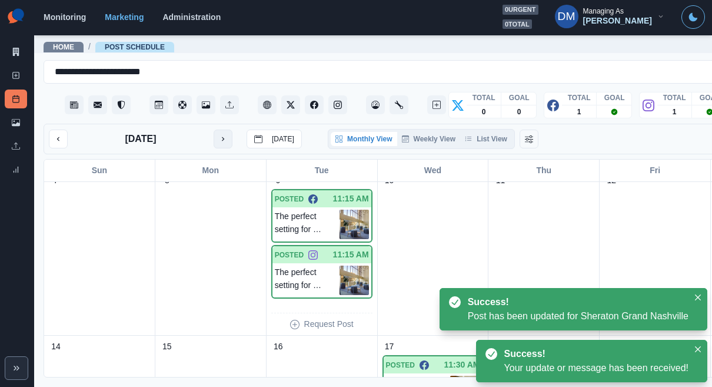
click at [219, 135] on icon "next month" at bounding box center [223, 139] width 8 height 8
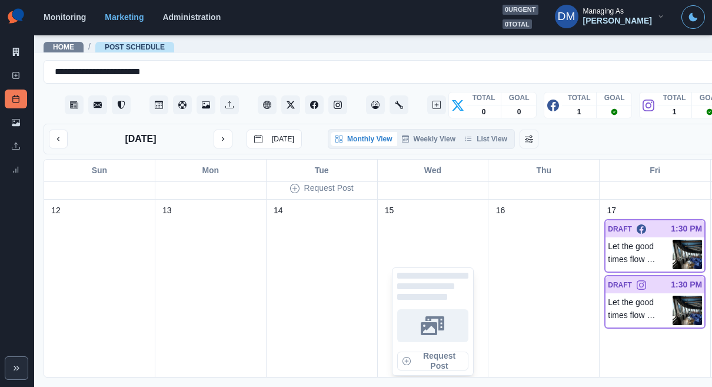
scroll to position [204, 0]
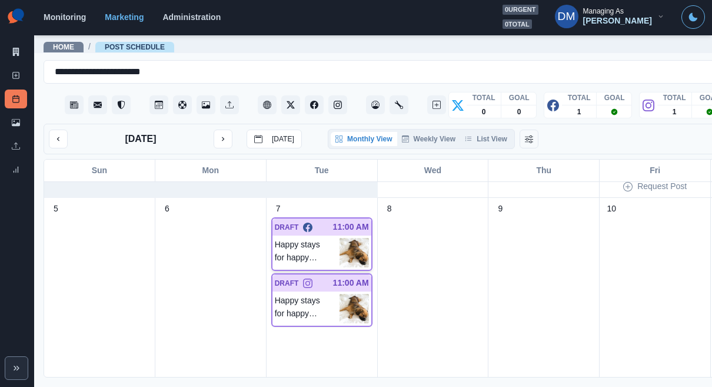
click at [333, 221] on p "11:00 AM" at bounding box center [351, 227] width 36 height 12
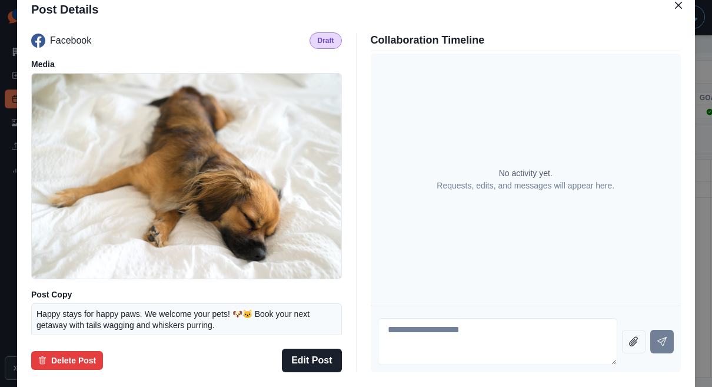
scroll to position [103, 0]
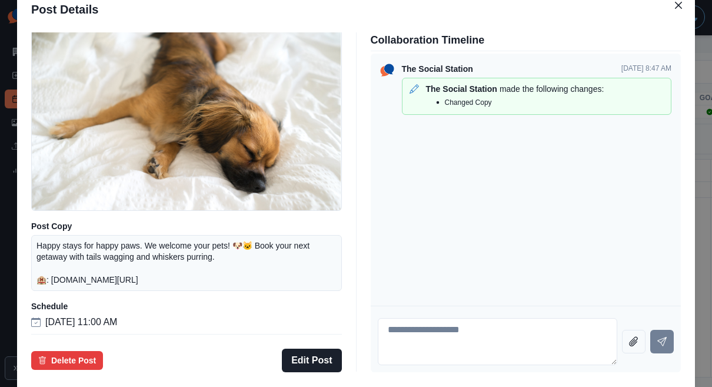
click at [75, 204] on div "Post Details Facebook Draft Media Post Copy Happy stays for happy paws. We welc…" at bounding box center [356, 193] width 712 height 387
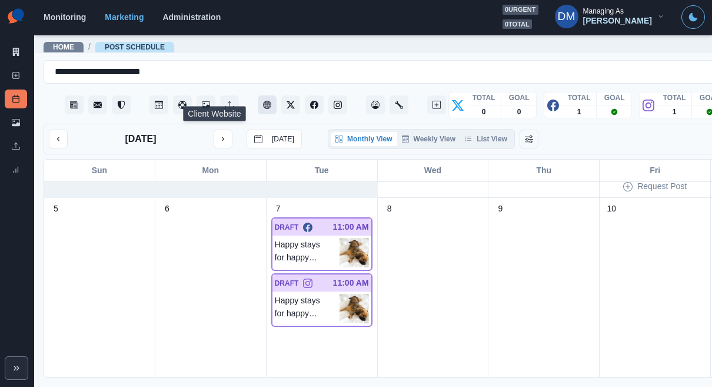
click at [263, 101] on icon "Client Website" at bounding box center [267, 105] width 8 height 8
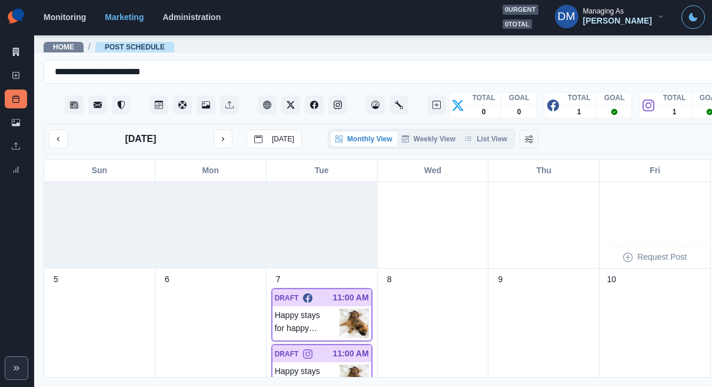
scroll to position [126, 0]
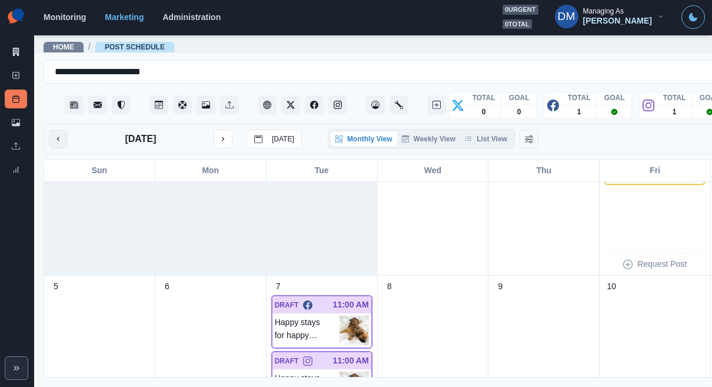
click at [54, 130] on button "previous month" at bounding box center [58, 139] width 19 height 19
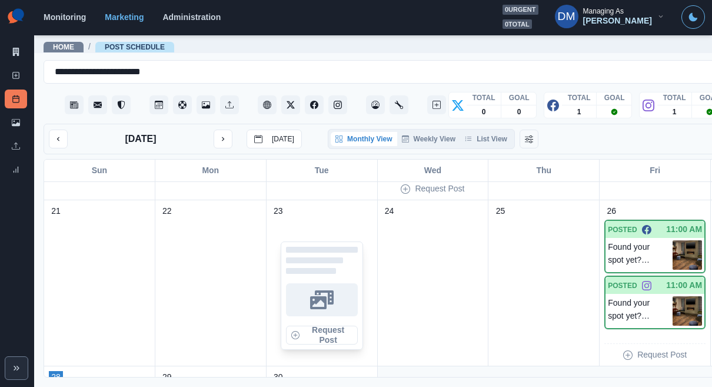
scroll to position [0, 0]
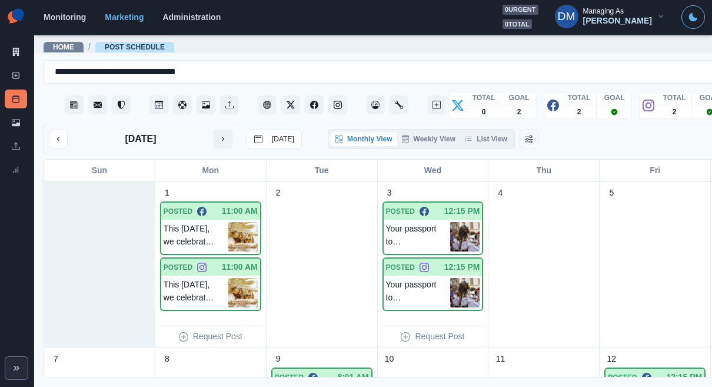
click at [214, 130] on button "next month" at bounding box center [223, 139] width 19 height 19
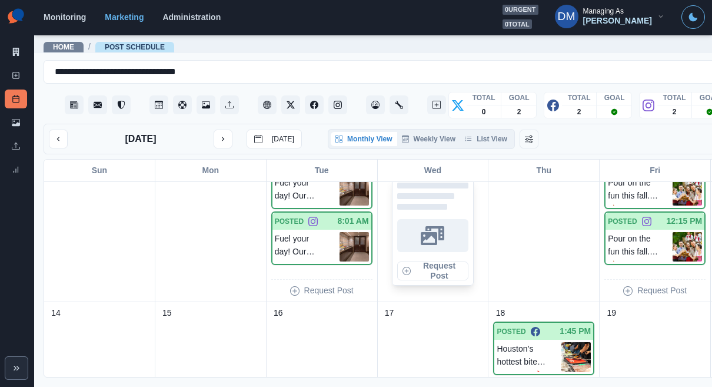
scroll to position [223, 0]
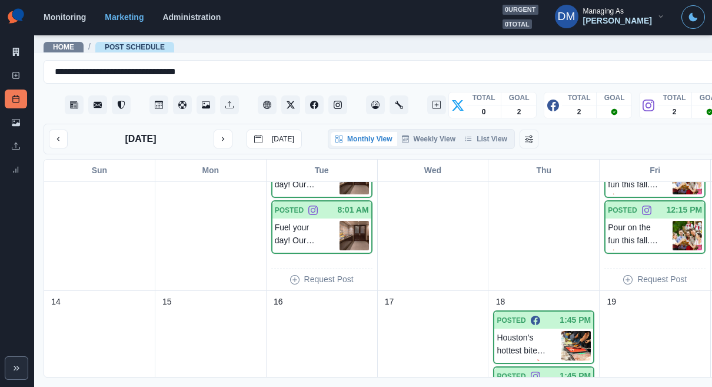
click at [211, 130] on div "[DATE] [DATE]" at bounding box center [175, 139] width 253 height 19
click at [214, 130] on button "next month" at bounding box center [223, 139] width 19 height 19
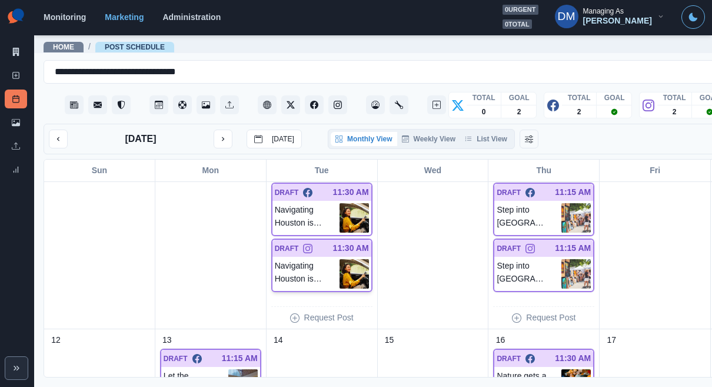
scroll to position [179, 0]
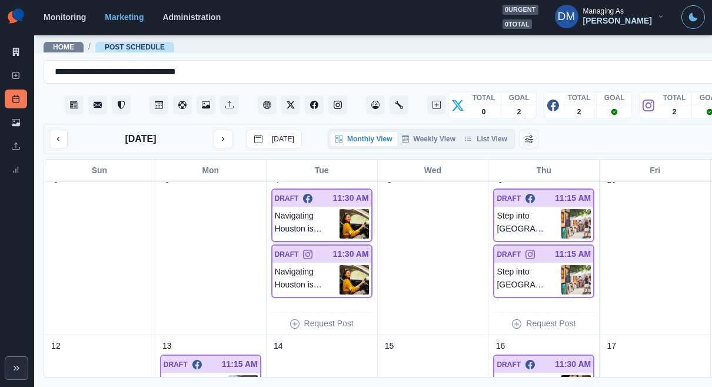
click at [340, 209] on img at bounding box center [354, 223] width 29 height 29
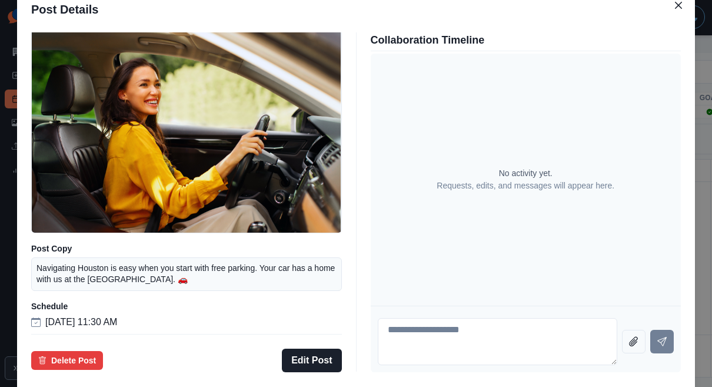
scroll to position [86, 0]
click at [84, 199] on div "Post Details Facebook Draft Media Post Copy Navigating [GEOGRAPHIC_DATA] is eas…" at bounding box center [356, 193] width 712 height 387
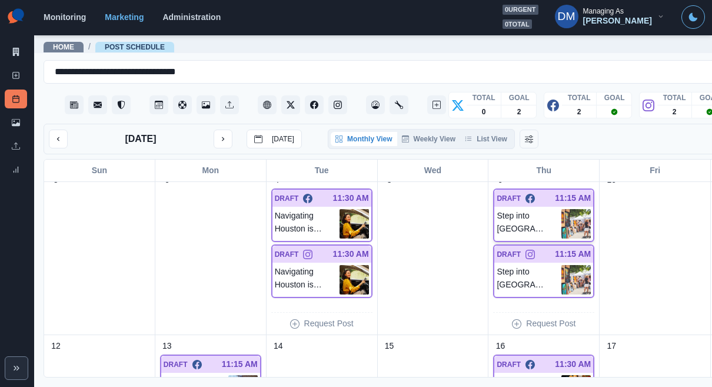
click at [562, 209] on img at bounding box center [576, 223] width 29 height 29
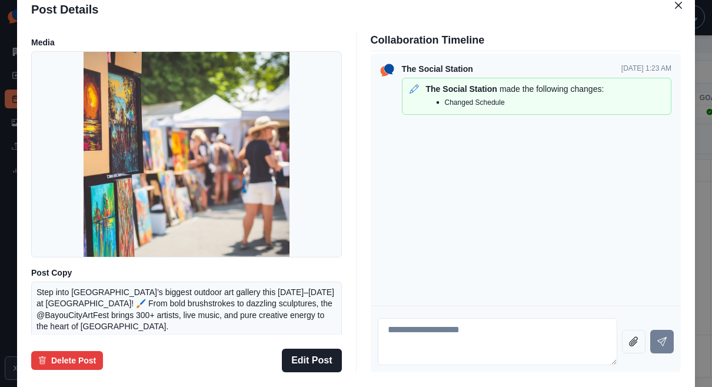
scroll to position [0, 0]
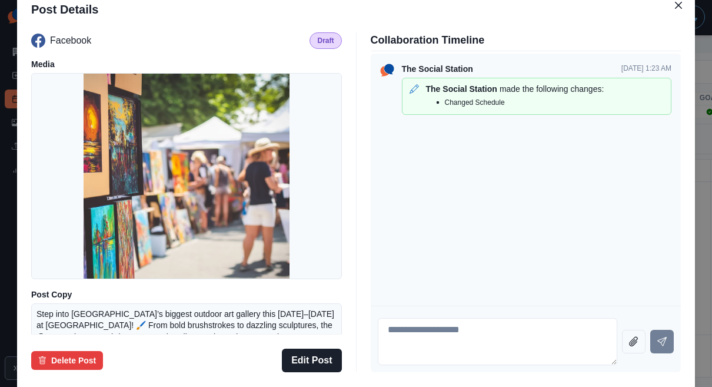
click at [65, 224] on div "Post Details Facebook Draft Media Post Copy Step into Houston’s biggest outdoor…" at bounding box center [356, 193] width 712 height 387
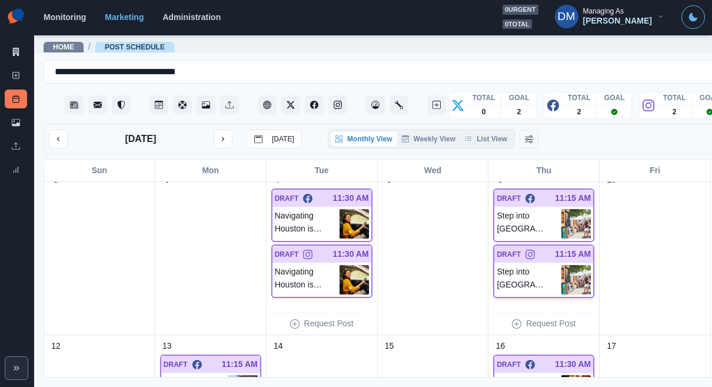
click at [562, 265] on img at bounding box center [576, 279] width 29 height 29
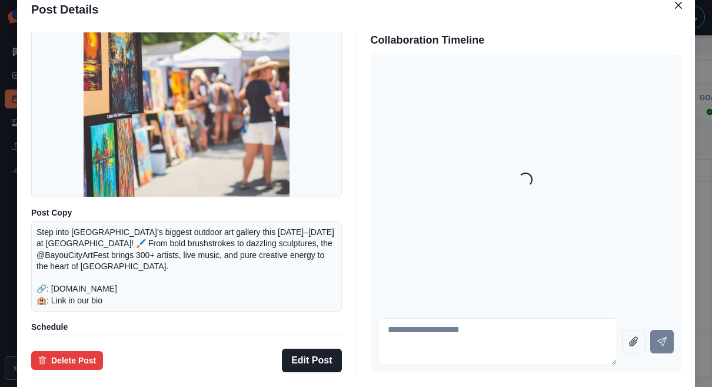
scroll to position [128, 0]
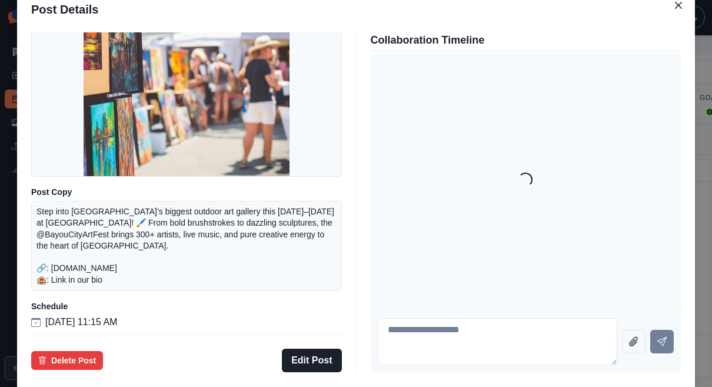
click at [90, 224] on div "Post Details Instagram Draft Media Post Copy Step into Houston’s biggest outdoo…" at bounding box center [356, 193] width 712 height 387
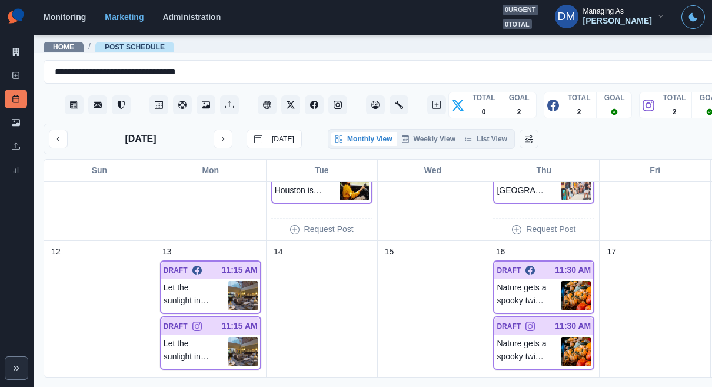
scroll to position [347, 0]
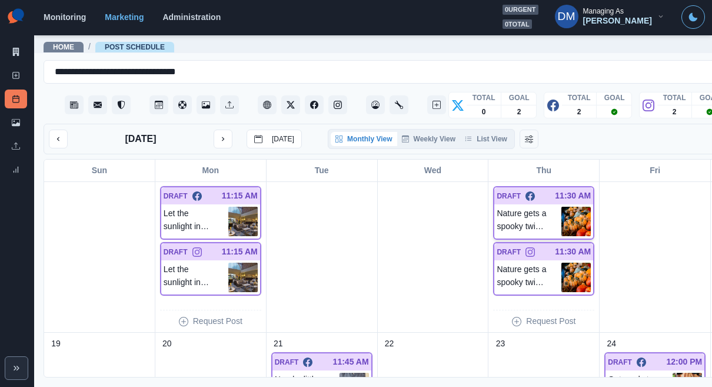
click at [562, 207] on img at bounding box center [576, 221] width 29 height 29
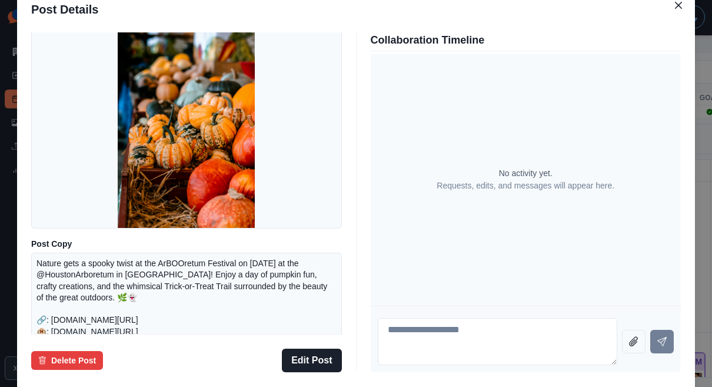
scroll to position [40, 0]
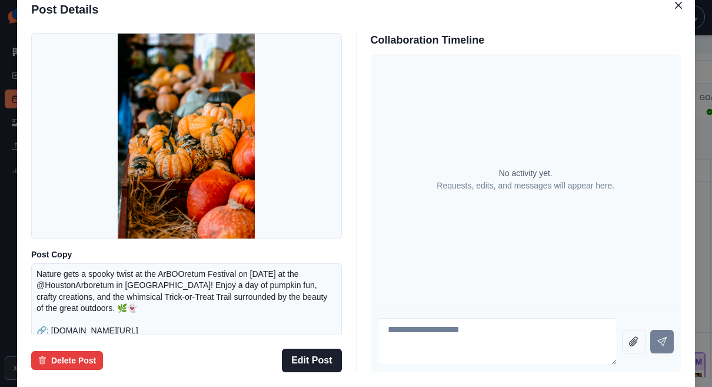
click at [65, 146] on div "Post Details Facebook Draft Media Post Copy Nature gets a spooky twist at the A…" at bounding box center [356, 193] width 712 height 387
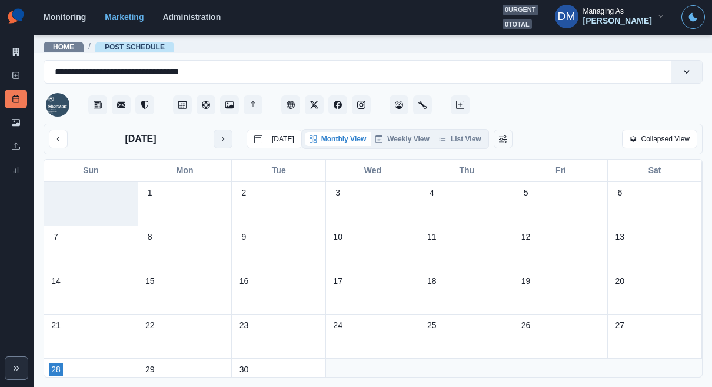
click at [219, 135] on icon "next month" at bounding box center [223, 139] width 8 height 8
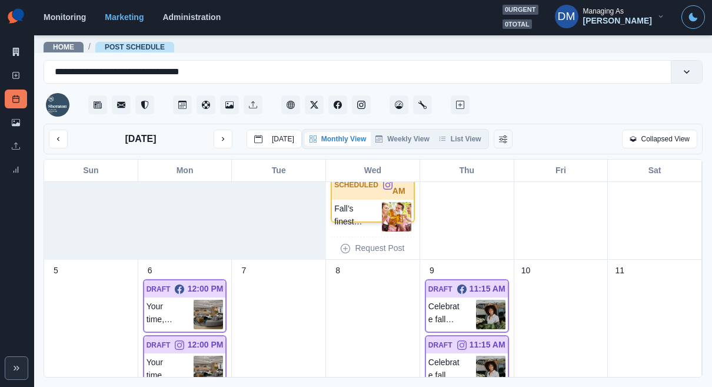
scroll to position [135, 0]
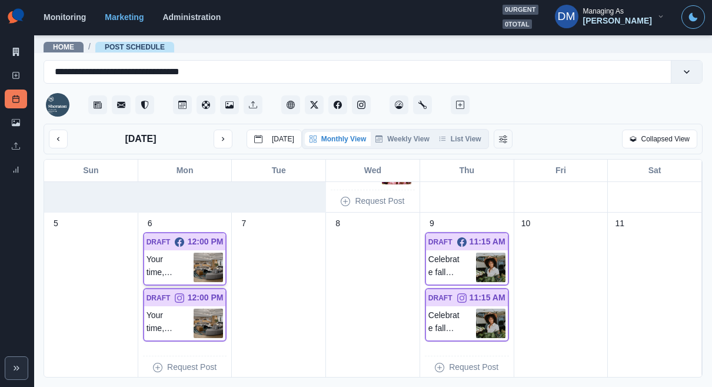
click at [203, 253] on img at bounding box center [208, 267] width 29 height 29
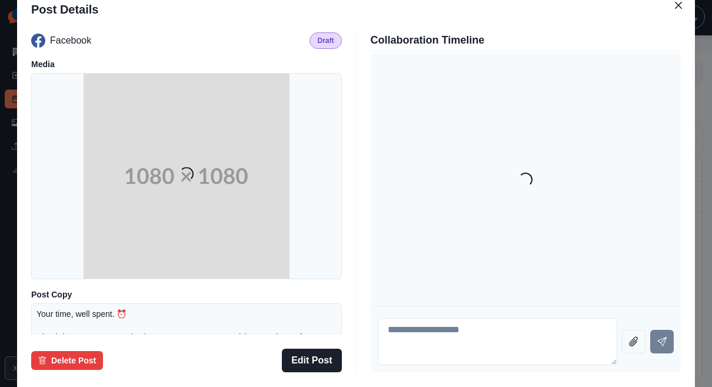
scroll to position [120, 0]
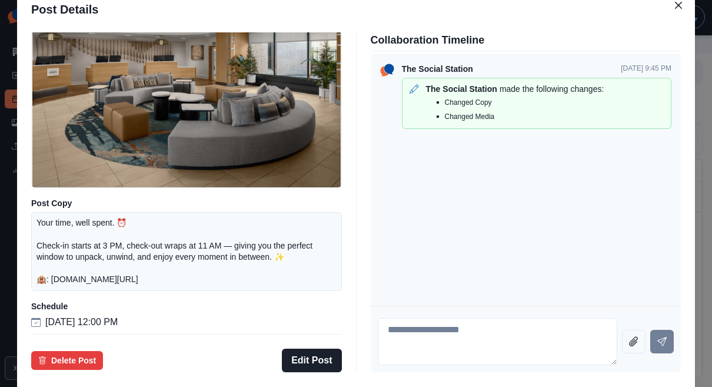
click at [77, 206] on div "Post Details Facebook Draft Media Post Copy Your time, well spent. ⏰ Check-in s…" at bounding box center [356, 193] width 712 height 387
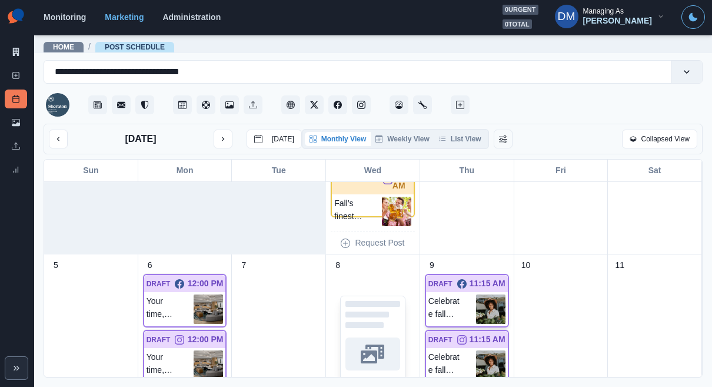
scroll to position [88, 0]
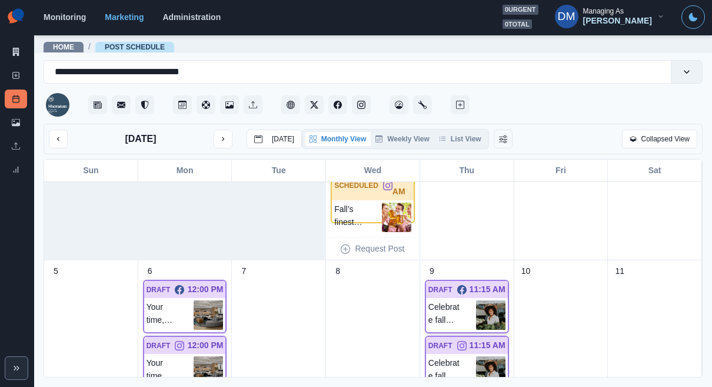
click at [500, 300] on img at bounding box center [490, 314] width 29 height 29
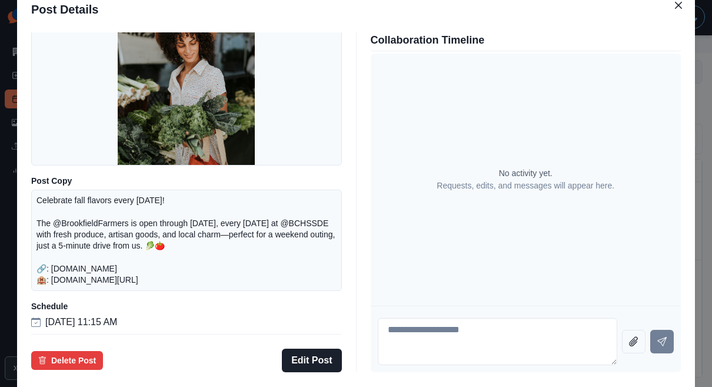
scroll to position [131, 0]
click at [78, 167] on div "Post Details Facebook Draft Media Post Copy Celebrate fall flavors every Saturd…" at bounding box center [356, 193] width 712 height 387
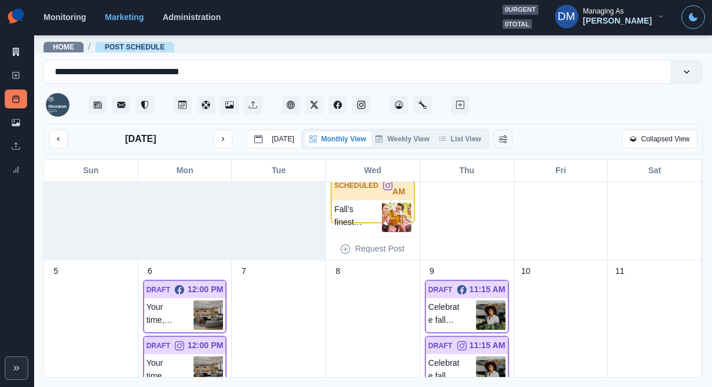
click at [492, 356] on img at bounding box center [490, 370] width 29 height 29
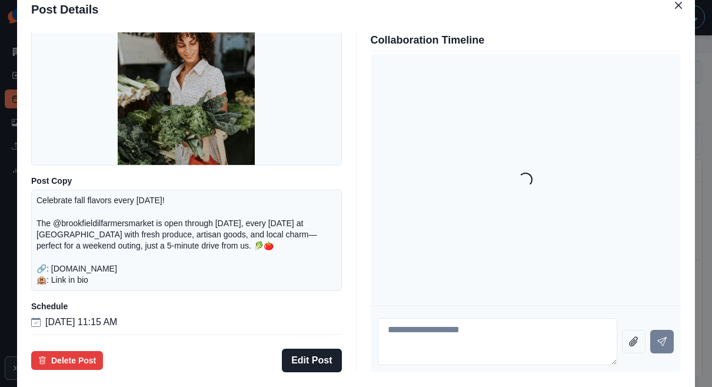
scroll to position [145, 0]
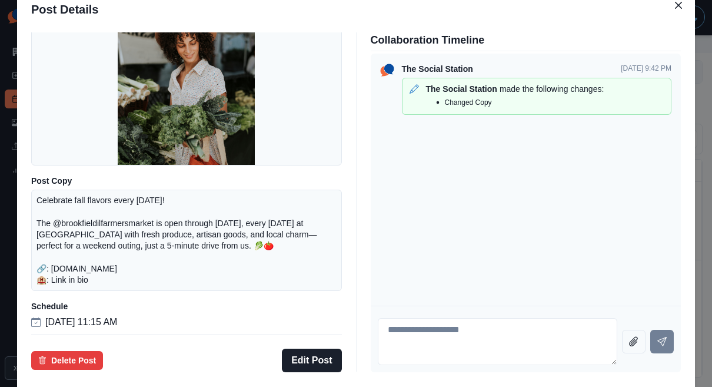
click at [72, 207] on div "Post Details Instagram Draft Media Post Copy Celebrate fall flavors every Satur…" at bounding box center [356, 193] width 712 height 387
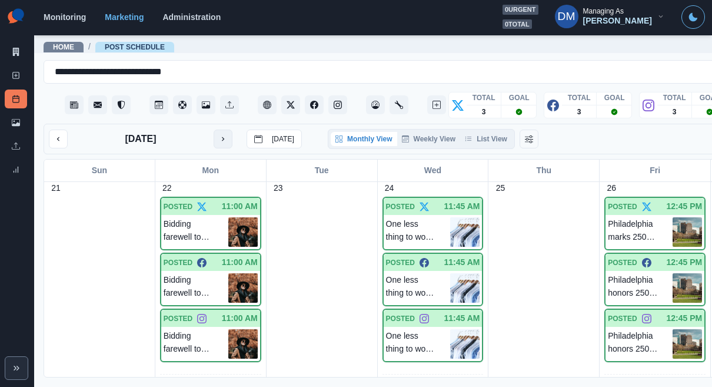
click at [214, 130] on button "next month" at bounding box center [223, 139] width 19 height 19
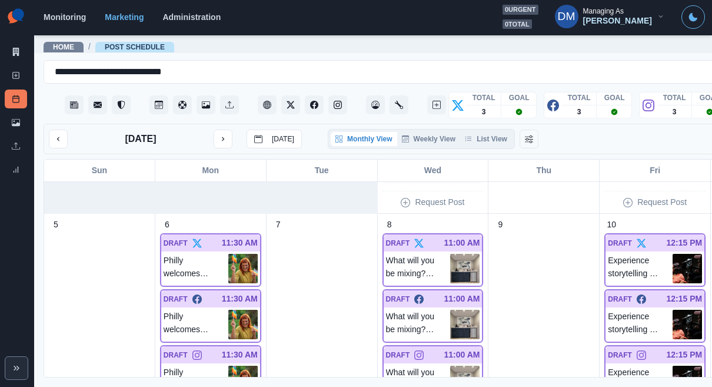
scroll to position [175, 0]
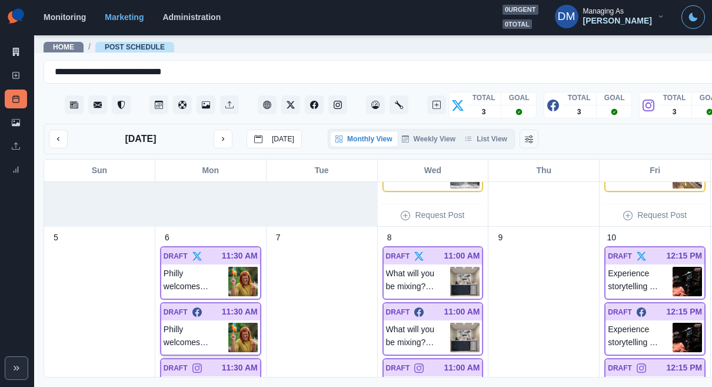
click at [228, 323] on img at bounding box center [242, 337] width 29 height 29
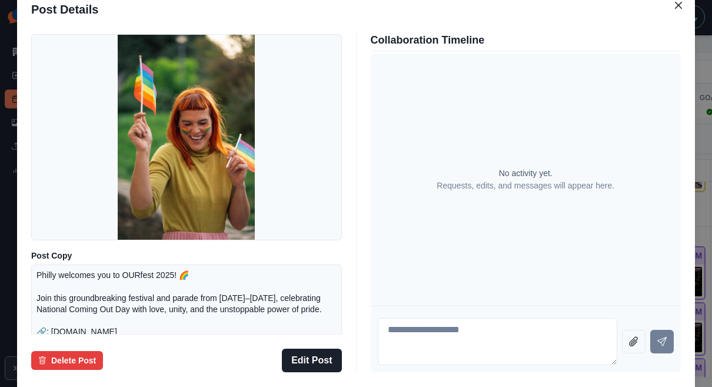
scroll to position [35, 0]
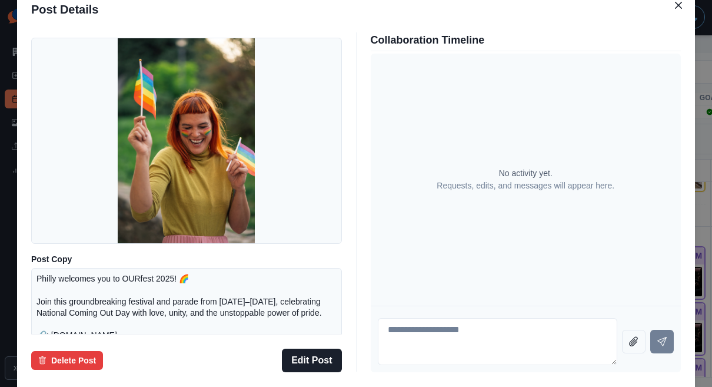
click at [52, 189] on div "Post Details Facebook Draft Media Post Copy Philly welcomes you to OURfest 2025…" at bounding box center [356, 193] width 712 height 387
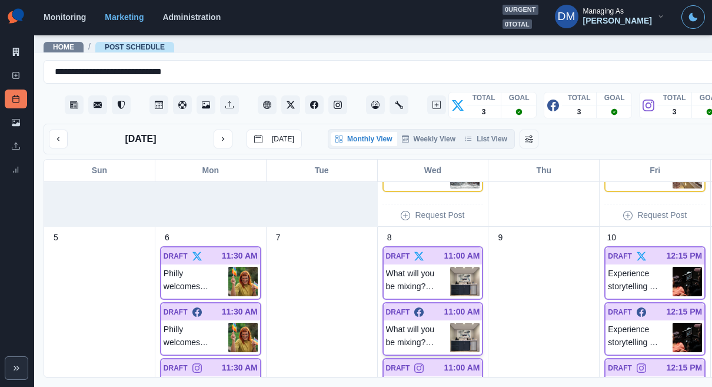
click at [450, 323] on img at bounding box center [464, 337] width 29 height 29
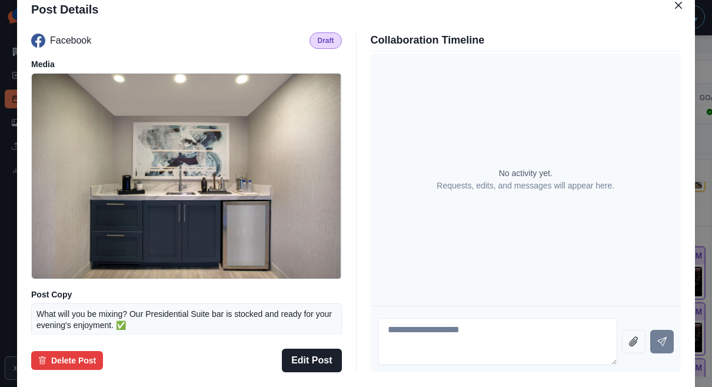
click at [58, 221] on div "Post Details Facebook Draft Media Post Copy What will you be mixing? Our Presid…" at bounding box center [356, 193] width 712 height 387
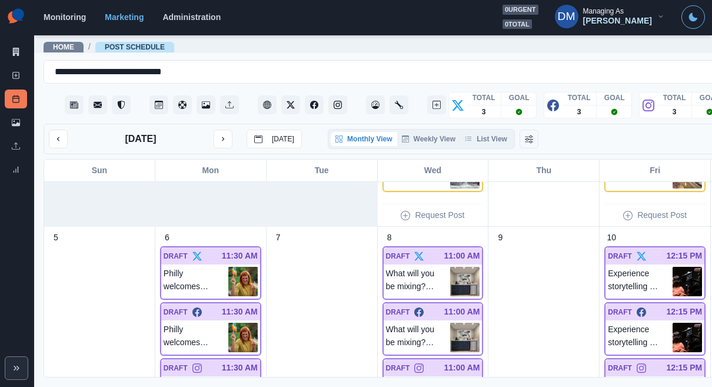
click at [210, 359] on div "DRAFT 11:30 AM" at bounding box center [210, 367] width 99 height 17
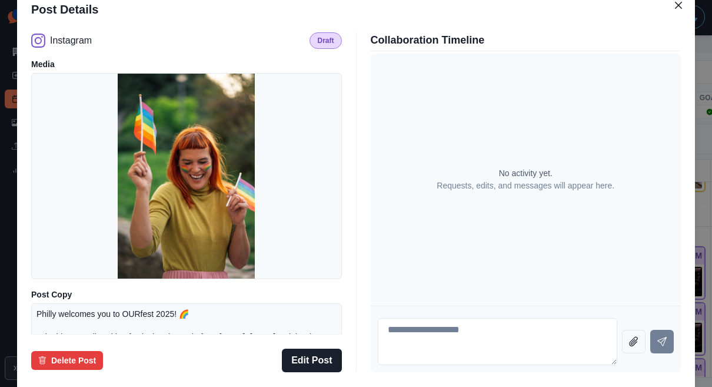
scroll to position [154, 0]
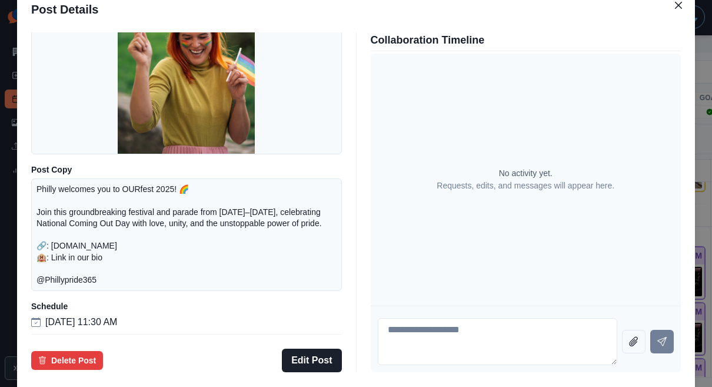
click at [65, 164] on div "Post Details Instagram Draft Media Post Copy Philly welcomes you to OURfest 202…" at bounding box center [356, 193] width 712 height 387
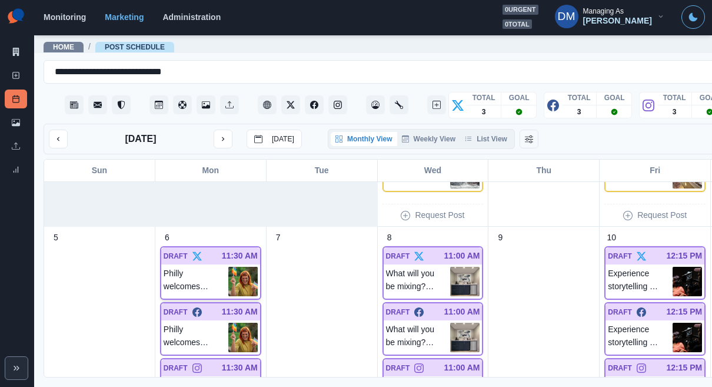
click at [228, 267] on img at bounding box center [242, 281] width 29 height 29
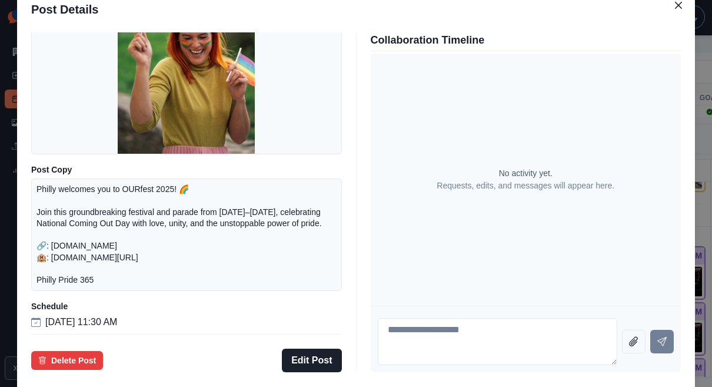
click at [64, 228] on div "Post Details Twitter Draft Media Post Copy Philly welcomes you to OURfest 2025!…" at bounding box center [356, 193] width 712 height 387
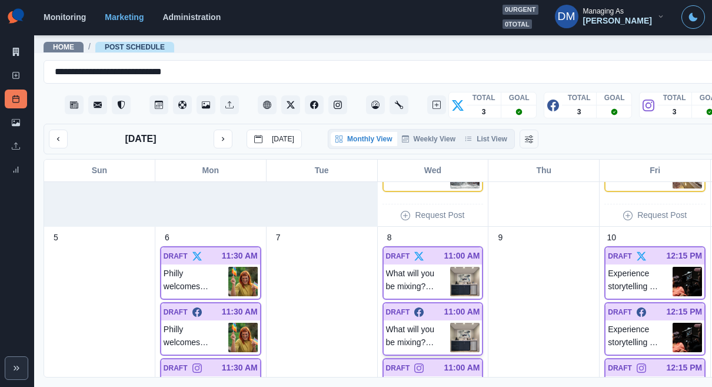
click at [450, 323] on img at bounding box center [464, 337] width 29 height 29
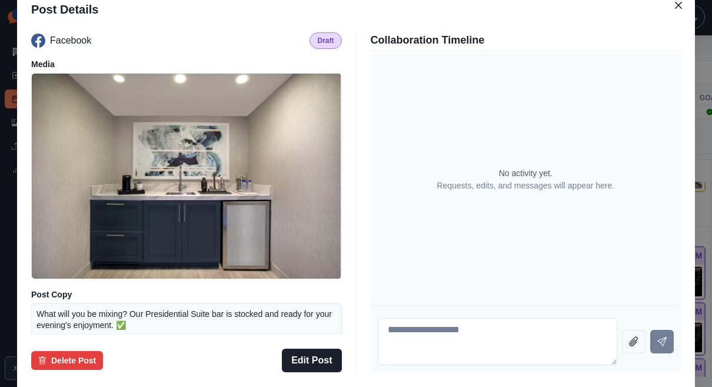
scroll to position [86, 0]
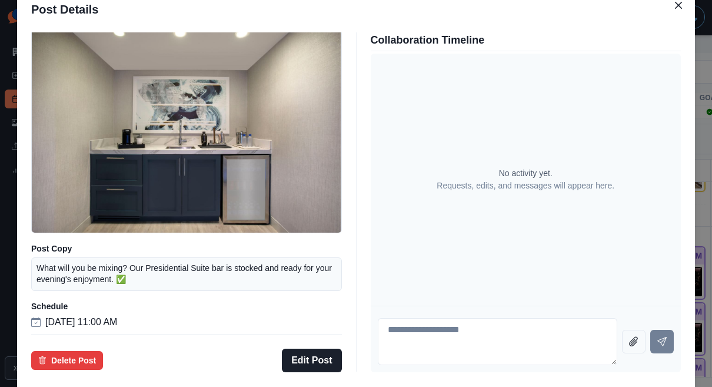
click at [71, 246] on div "Post Details Facebook Draft Media Post Copy What will you be mixing? Our Presid…" at bounding box center [356, 193] width 712 height 387
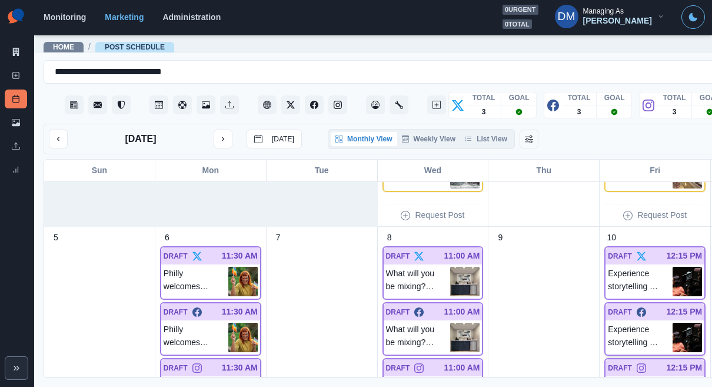
click at [673, 323] on img at bounding box center [687, 337] width 29 height 29
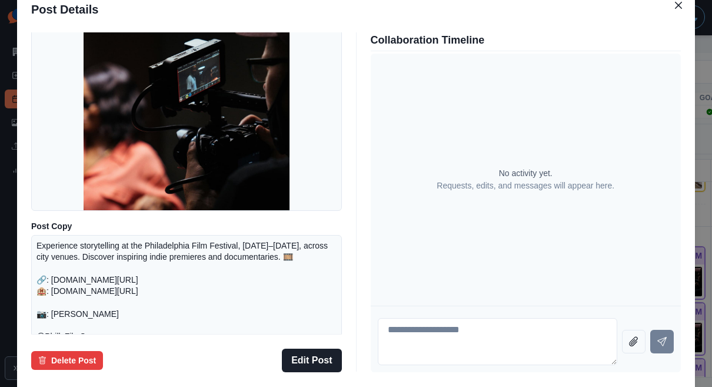
scroll to position [154, 0]
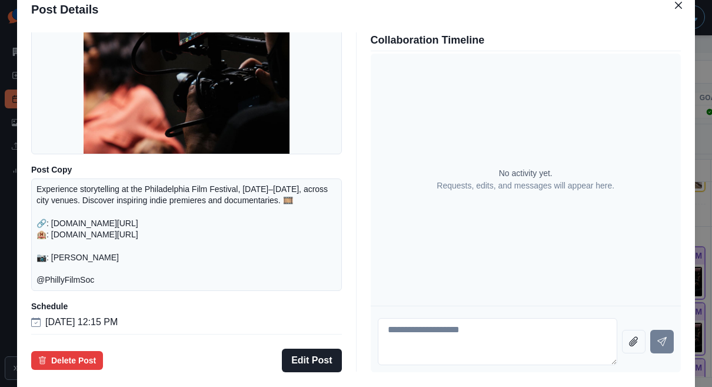
click at [63, 230] on div "Post Details Facebook Draft Media Post Copy Experience storytelling at the Phil…" at bounding box center [356, 193] width 712 height 387
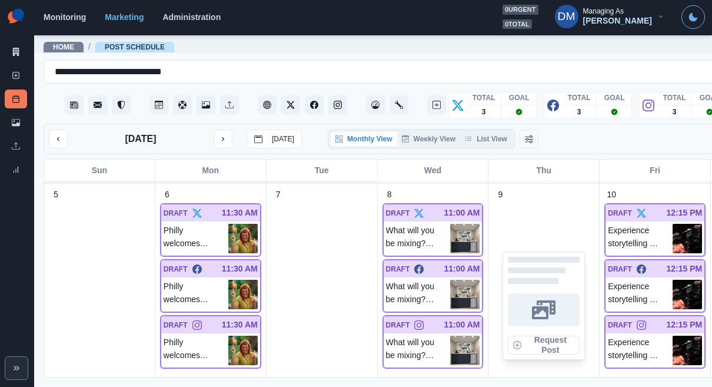
scroll to position [221, 0]
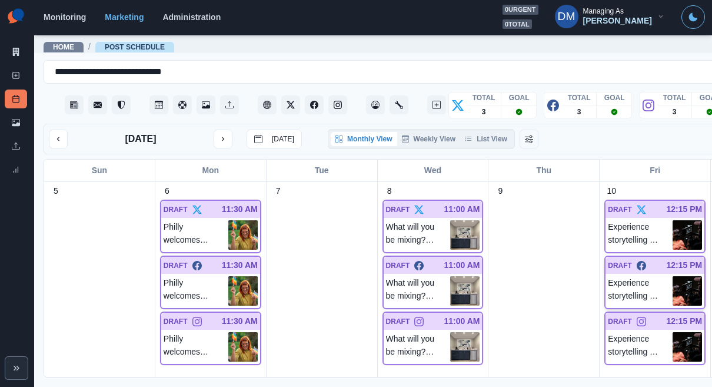
click at [673, 276] on img at bounding box center [687, 290] width 29 height 29
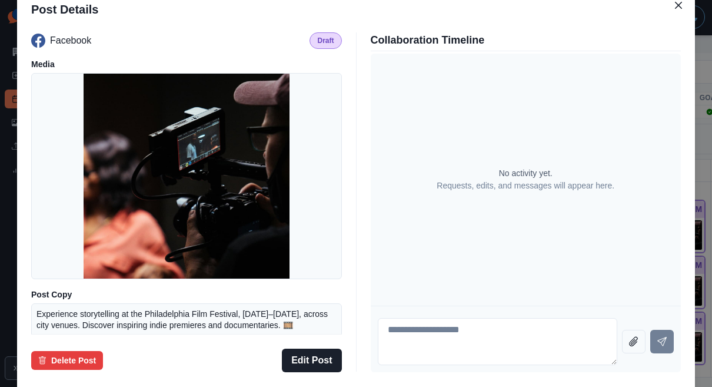
scroll to position [128, 0]
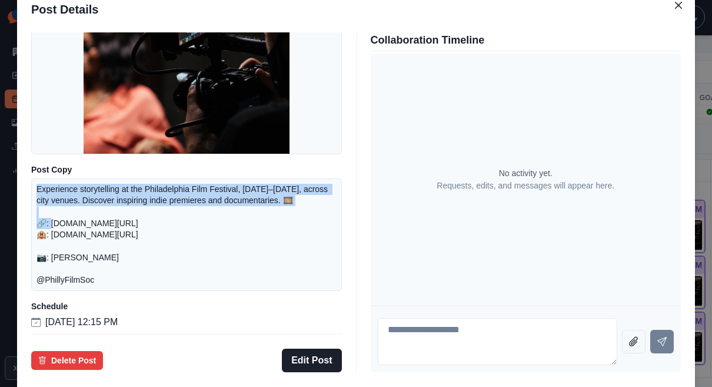
drag, startPoint x: 112, startPoint y: 207, endPoint x: 203, endPoint y: 227, distance: 93.4
click at [203, 227] on div "Facebook Draft Media Post Copy Experience storytelling at the Philadelphia Film…" at bounding box center [356, 202] width 678 height 349
copy p "Experience storytelling at the Philadelphia Film Festival, October 16–26, 2025,…"
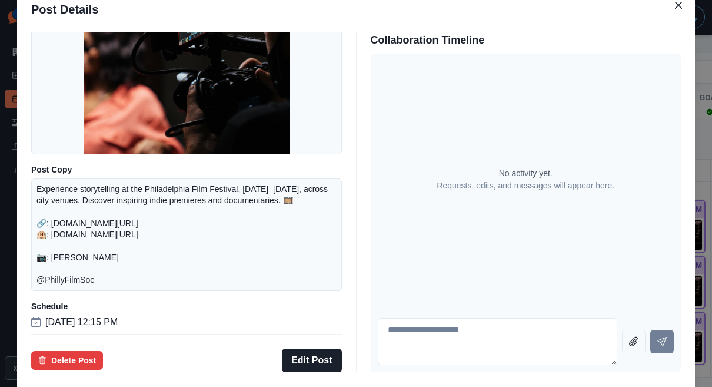
click at [637, 309] on div "Post Details Facebook Draft Media Post Copy Experience storytelling at the Phil…" at bounding box center [356, 193] width 712 height 387
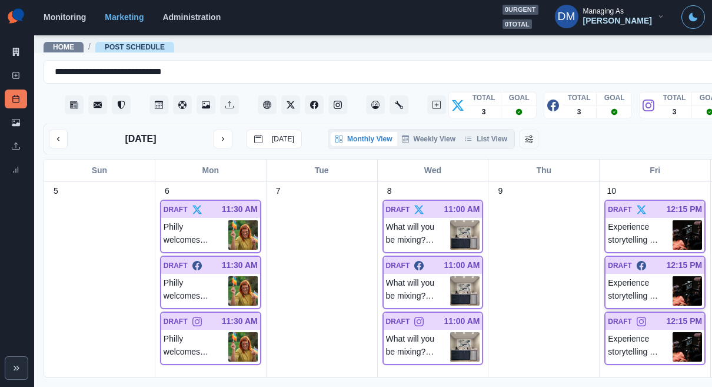
click at [673, 276] on img at bounding box center [687, 290] width 29 height 29
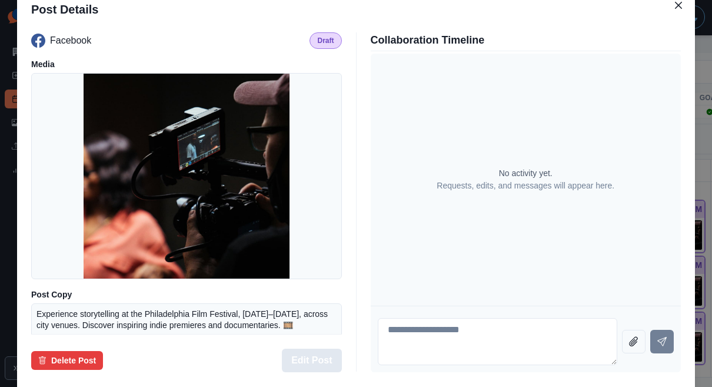
click at [321, 349] on button "Edit Post" at bounding box center [311, 361] width 59 height 24
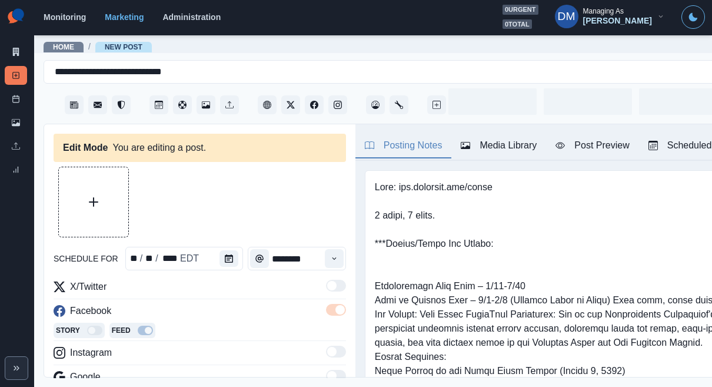
type input "********"
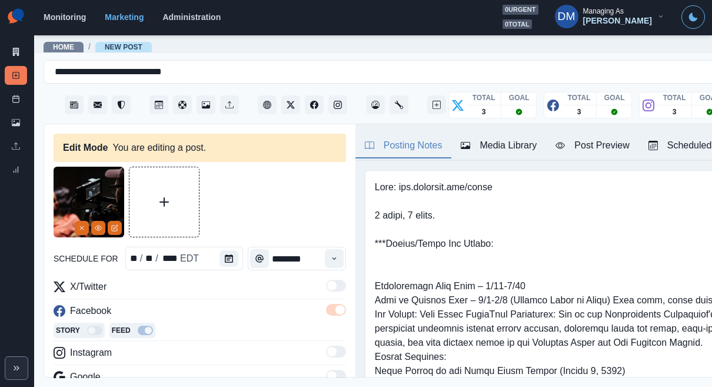
scroll to position [19, 0]
paste textarea "**********"
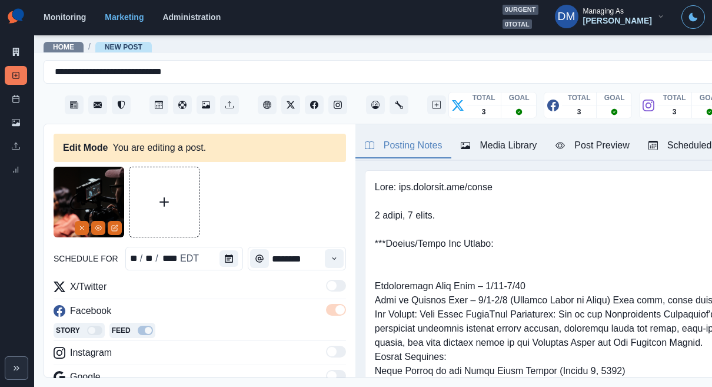
type textarea "**********"
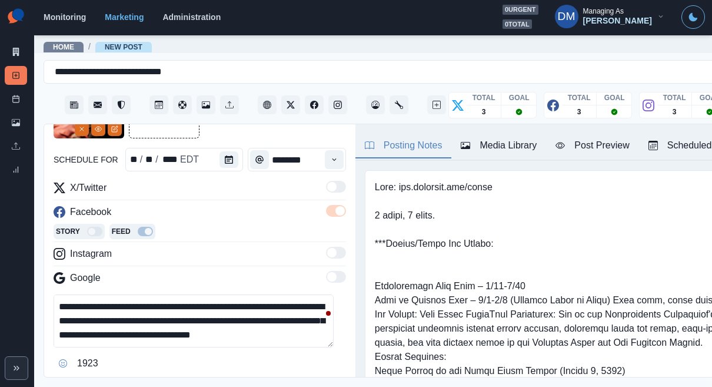
scroll to position [90, 0]
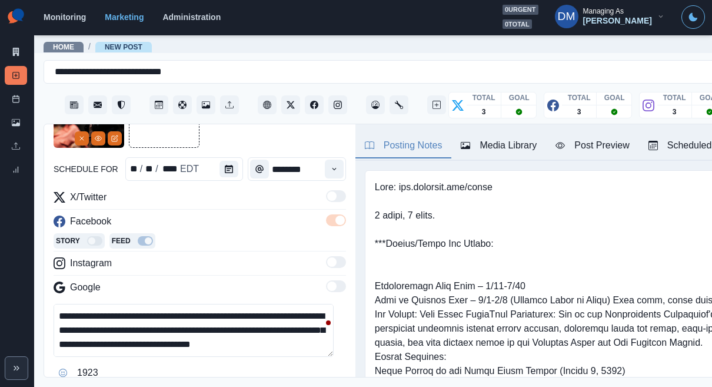
drag, startPoint x: 297, startPoint y: 269, endPoint x: 223, endPoint y: 271, distance: 74.2
click at [267, 304] on textarea "**********" at bounding box center [194, 330] width 280 height 53
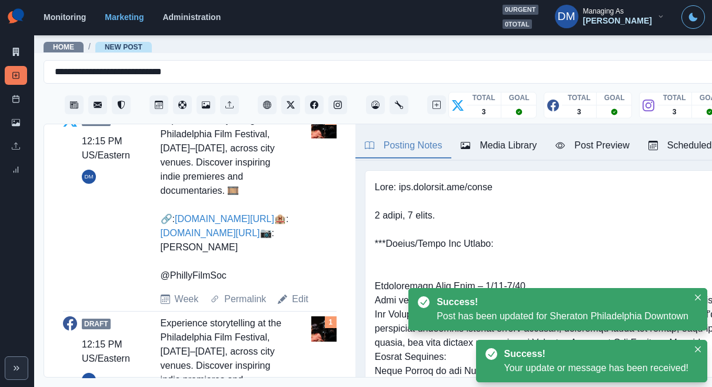
scroll to position [466, 0]
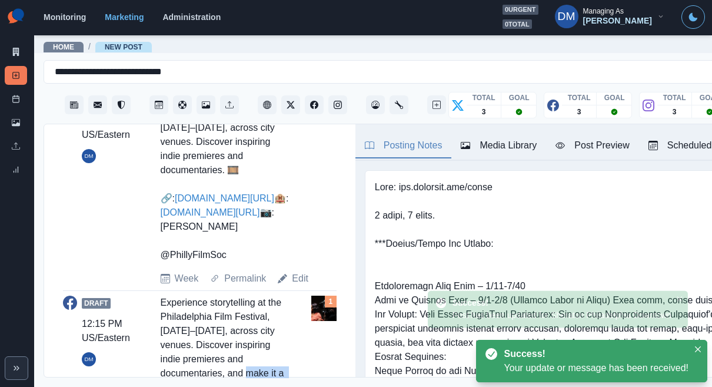
drag, startPoint x: 198, startPoint y: 209, endPoint x: 181, endPoint y: 219, distance: 19.8
click at [181, 296] on div "Experience storytelling at the Philadelphia Film Festival, October 16–26, 2025,…" at bounding box center [226, 388] width 131 height 184
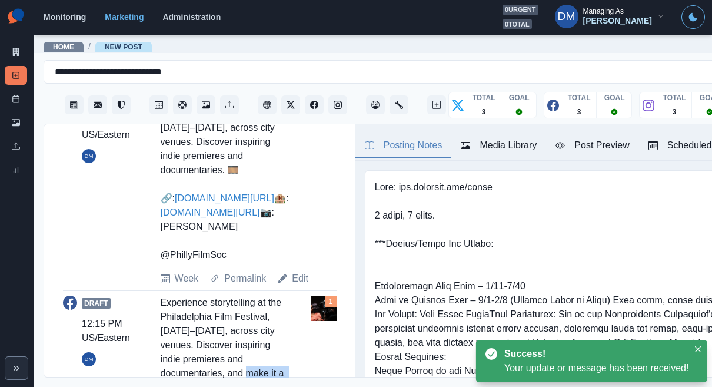
copy div ", and make it a reel adventure"
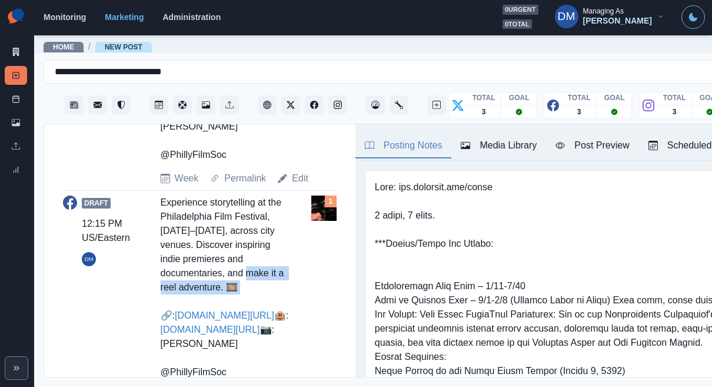
scroll to position [596, 0]
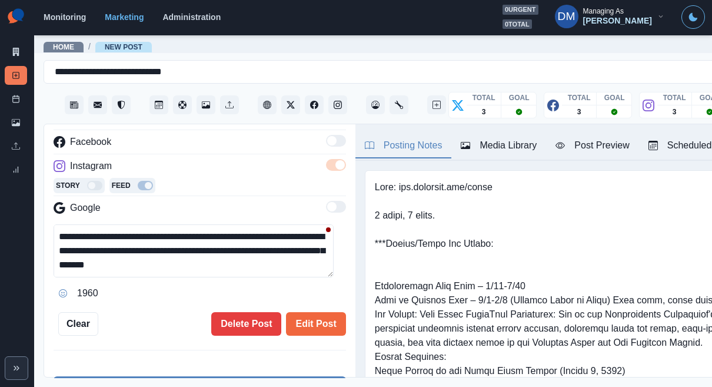
scroll to position [168, 0]
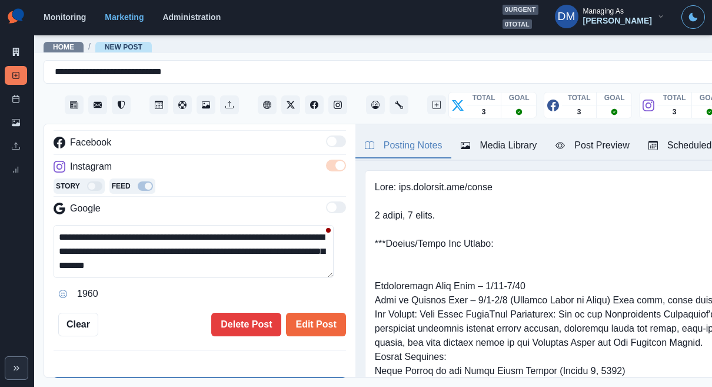
click at [297, 225] on textarea "**********" at bounding box center [194, 251] width 280 height 53
paste textarea "**********"
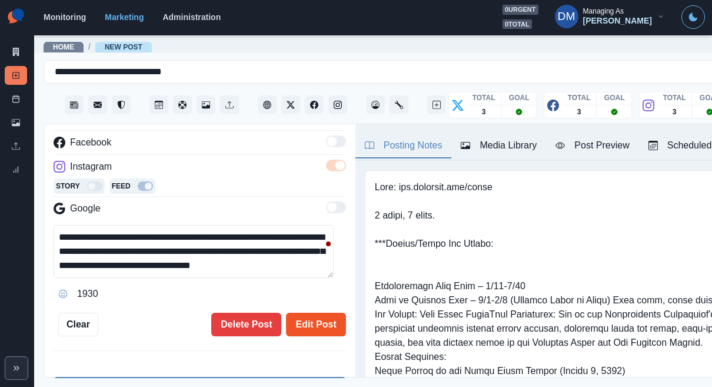
type textarea "**********"
click at [301, 313] on button "Edit Post" at bounding box center [315, 325] width 59 height 24
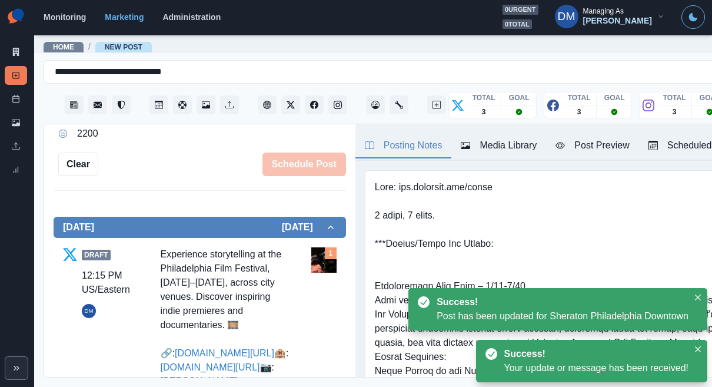
scroll to position [299, 0]
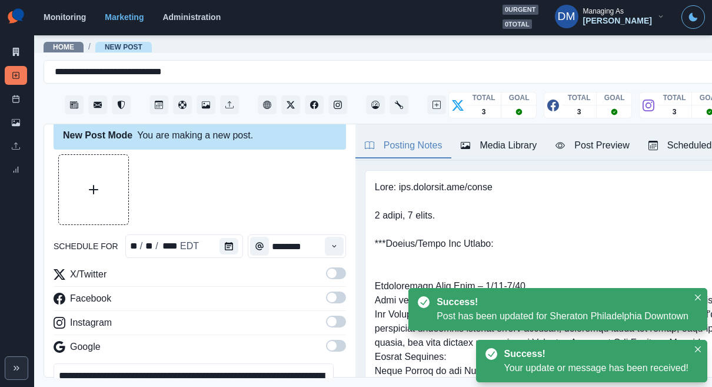
scroll to position [11, 0]
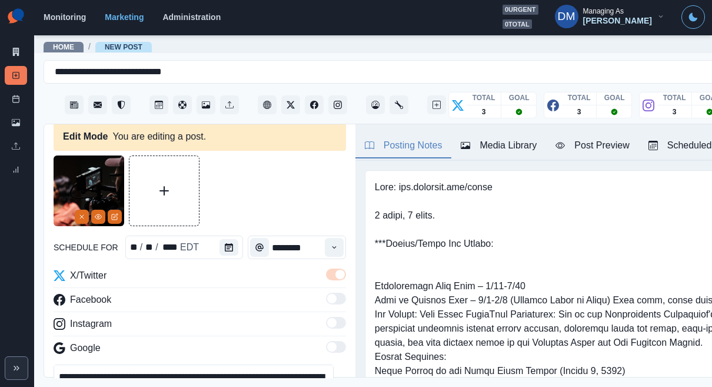
click at [299, 364] on textarea "**********" at bounding box center [194, 390] width 280 height 53
paste textarea "**********"
click at [301, 364] on textarea "**********" at bounding box center [194, 390] width 280 height 53
click at [134, 364] on textarea "**********" at bounding box center [194, 390] width 280 height 53
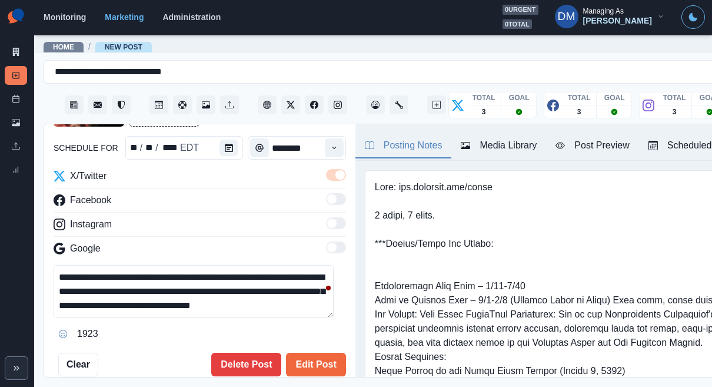
click at [266, 265] on textarea "**********" at bounding box center [194, 291] width 280 height 53
click at [269, 265] on textarea "**********" at bounding box center [194, 291] width 280 height 53
type textarea "**********"
click at [306, 353] on button "Edit Post" at bounding box center [315, 365] width 59 height 24
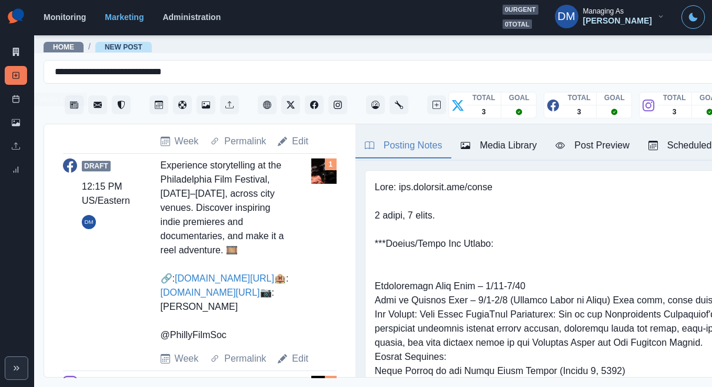
click at [18, 90] on div "Post Schedule" at bounding box center [16, 102] width 22 height 24
click at [17, 90] on link "Post Schedule" at bounding box center [16, 99] width 22 height 19
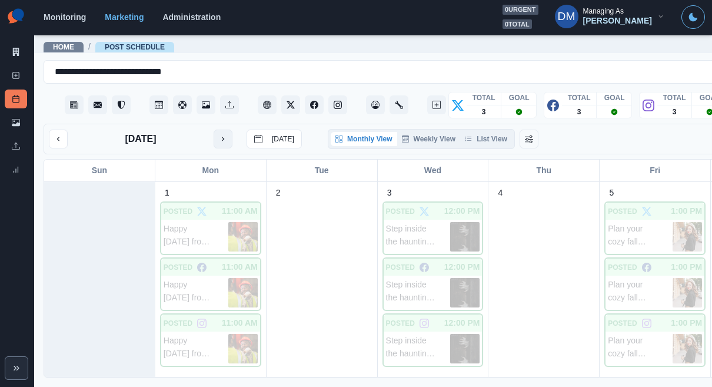
click at [219, 135] on icon "next month" at bounding box center [223, 139] width 8 height 8
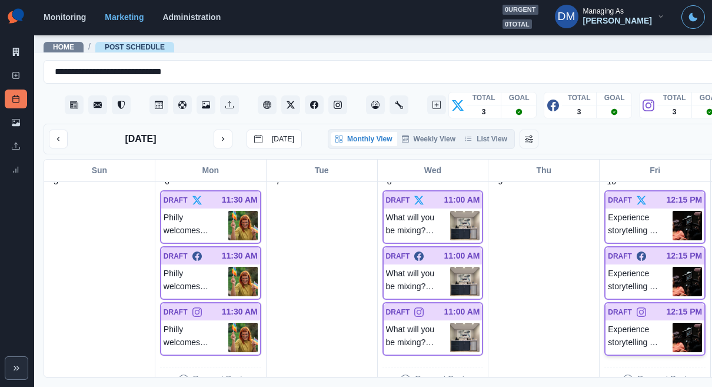
click at [673, 323] on img at bounding box center [687, 337] width 29 height 29
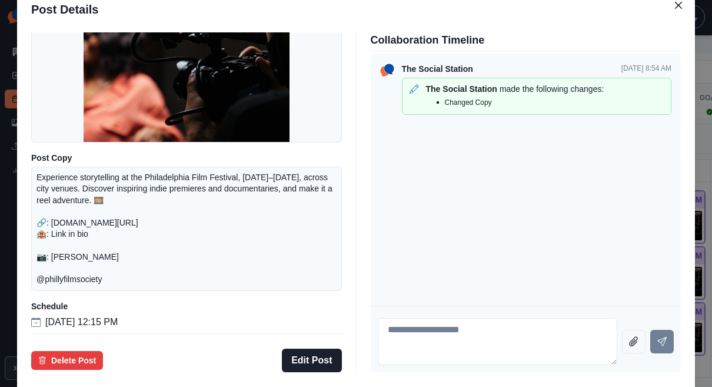
click at [72, 220] on div "Post Details Instagram Draft Media Post Copy Experience storytelling at the Phi…" at bounding box center [356, 193] width 712 height 387
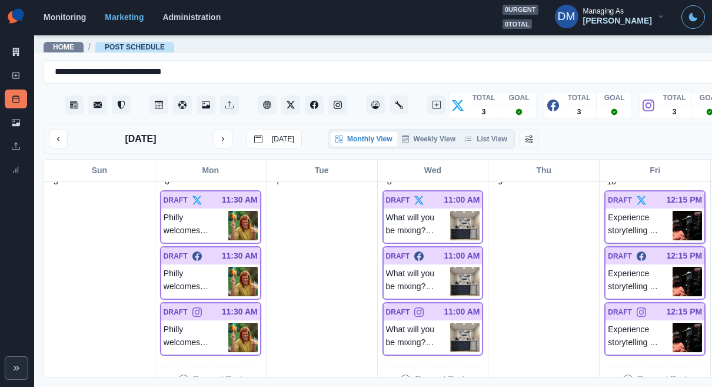
click at [673, 211] on img at bounding box center [687, 225] width 29 height 29
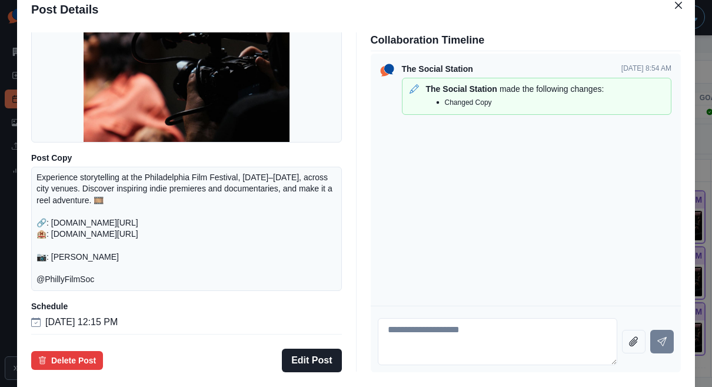
click at [70, 217] on div "Post Details Twitter Draft Media Post Copy Experience storytelling at the Phila…" at bounding box center [356, 193] width 712 height 387
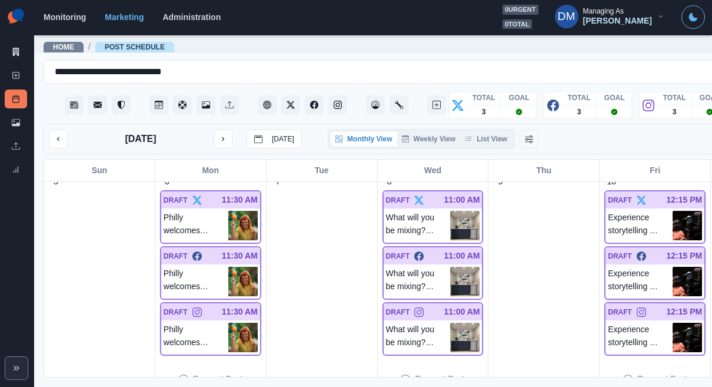
click at [673, 267] on img at bounding box center [687, 281] width 29 height 29
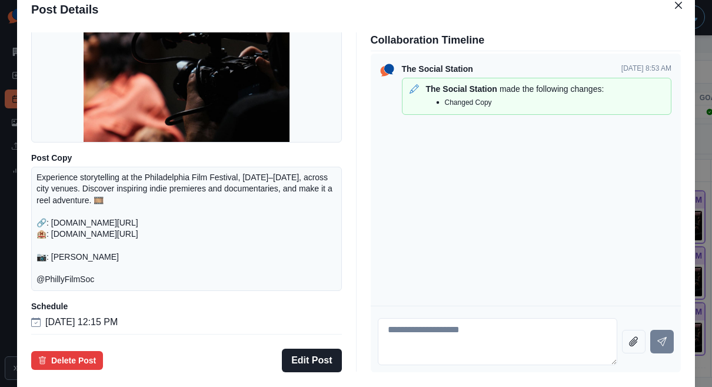
click at [81, 221] on div "Post Details Facebook Draft Media Post Copy Experience storytelling at the Phil…" at bounding box center [356, 193] width 712 height 387
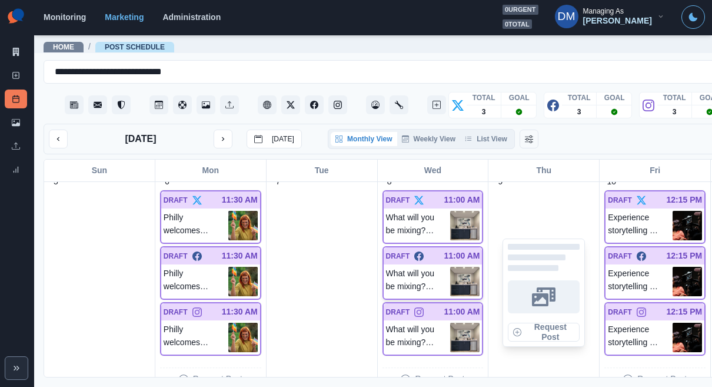
click at [450, 267] on img at bounding box center [464, 281] width 29 height 29
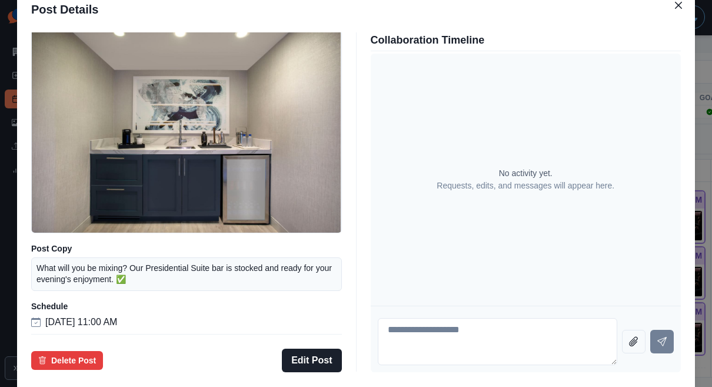
click at [61, 206] on div "Post Details Facebook Draft Media Post Copy What will you be mixing? Our Presid…" at bounding box center [356, 193] width 712 height 387
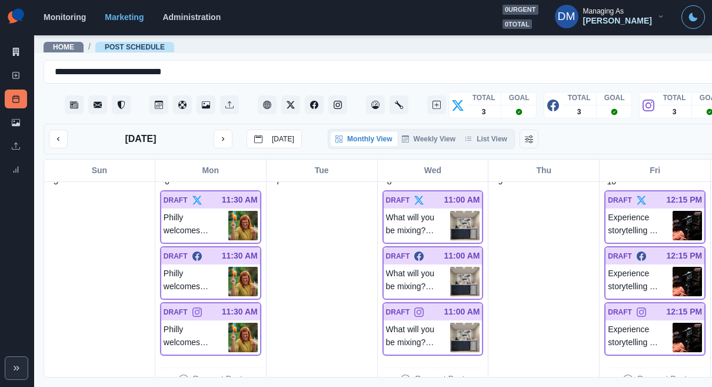
click at [233, 235] on div "1 SCHEDULED 11:15 AM Paddle power and tradition unite at the Philadelphia Inter…" at bounding box center [433, 279] width 778 height 195
click at [228, 267] on img at bounding box center [242, 281] width 29 height 29
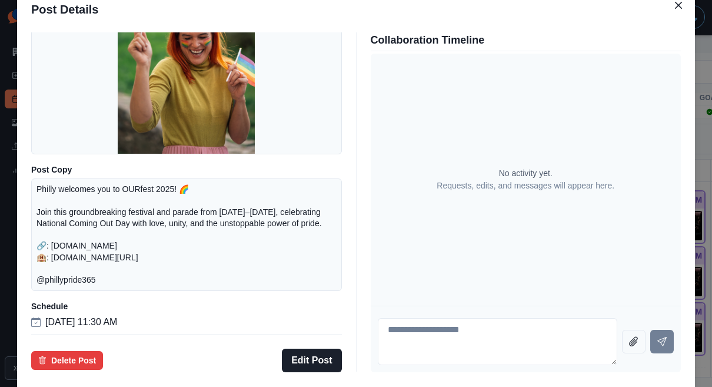
click at [61, 174] on div "Post Details Facebook Draft Media Post Copy Philly welcomes you to OURfest 2025…" at bounding box center [356, 193] width 712 height 387
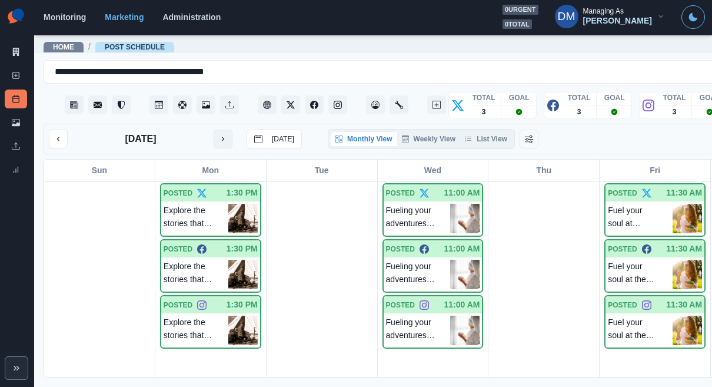
click at [214, 130] on button "next month" at bounding box center [223, 139] width 19 height 19
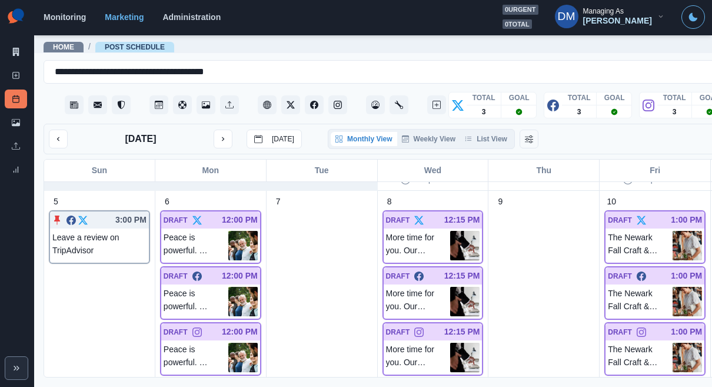
scroll to position [222, 0]
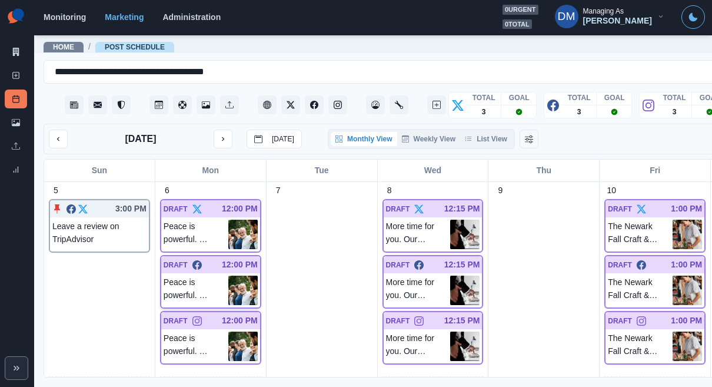
click at [228, 276] on img at bounding box center [242, 290] width 29 height 29
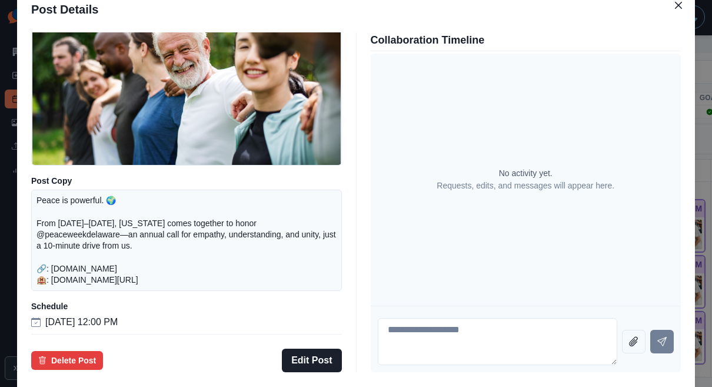
scroll to position [136, 0]
click at [49, 243] on div "Post Details Facebook Draft Media Post Copy Peace is powerful. 🌍 From October 1…" at bounding box center [356, 193] width 712 height 387
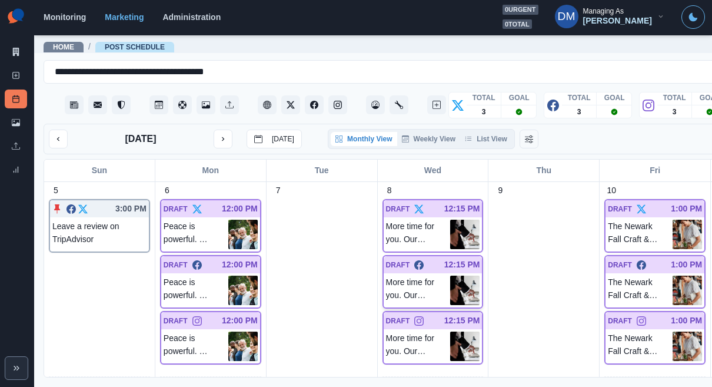
click at [450, 276] on img at bounding box center [464, 290] width 29 height 29
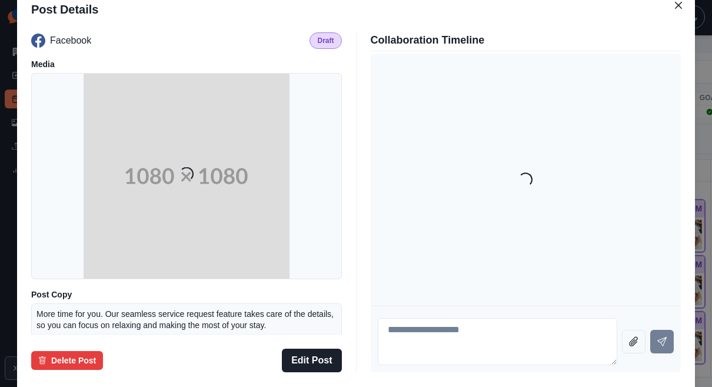
scroll to position [86, 0]
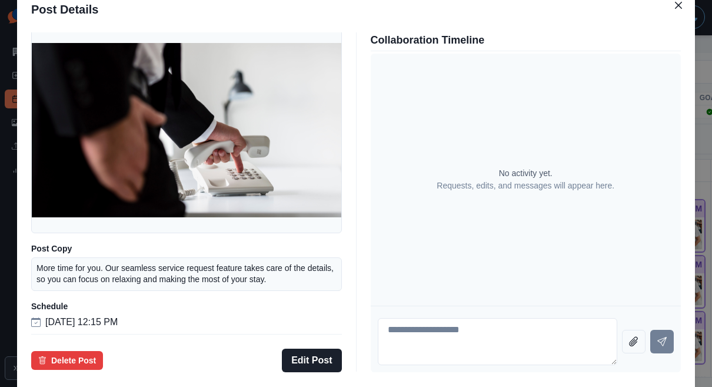
click at [69, 241] on div "Post Details Facebook Draft Media Post Copy More time for you. Our seamless ser…" at bounding box center [356, 193] width 712 height 387
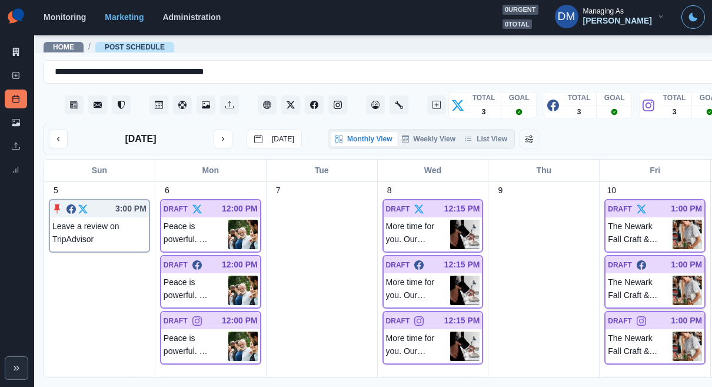
click at [673, 276] on img at bounding box center [687, 290] width 29 height 29
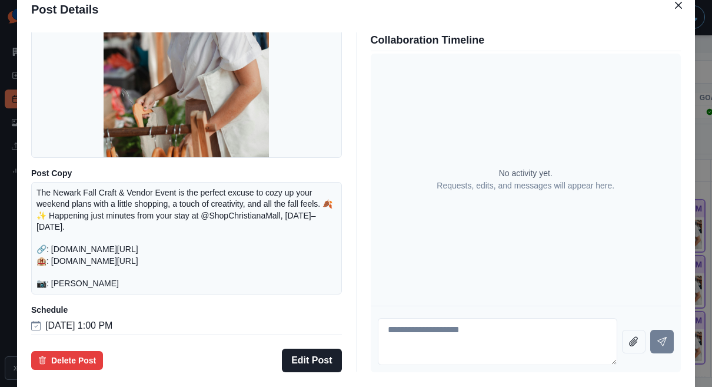
scroll to position [145, 0]
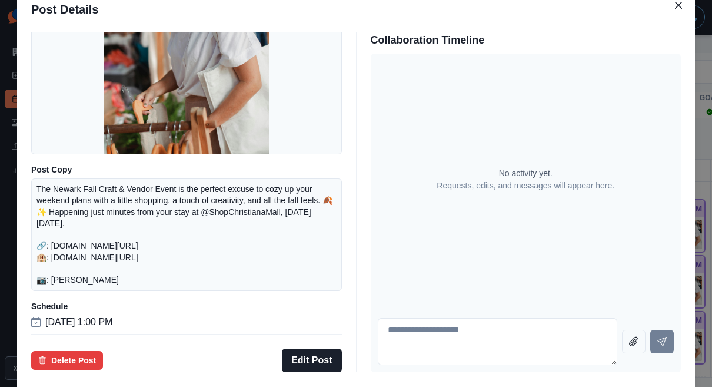
click at [93, 230] on div "Post Details Facebook Draft Media Post Copy The Newark Fall Craft & Vendor Even…" at bounding box center [356, 193] width 712 height 387
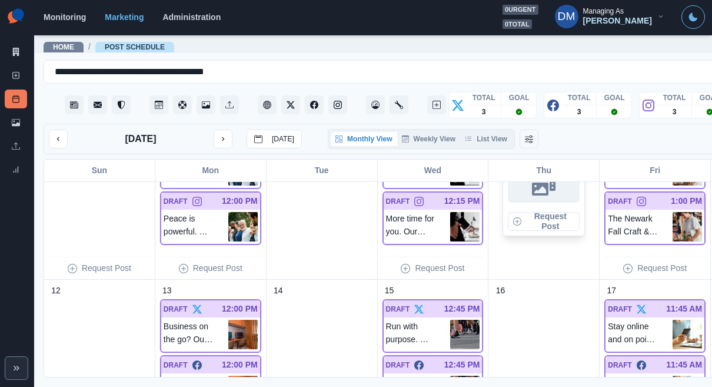
scroll to position [363, 0]
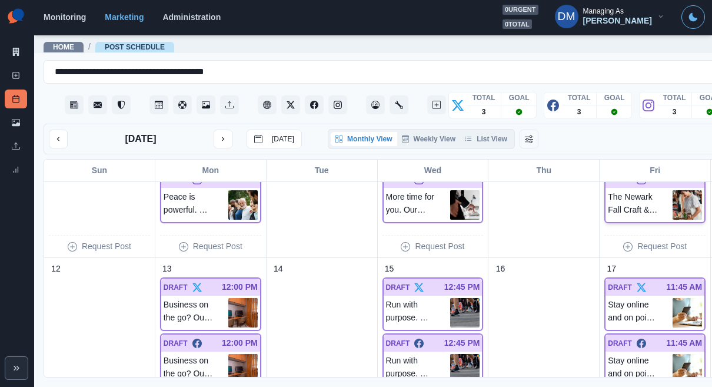
click at [673, 190] on img at bounding box center [687, 204] width 29 height 29
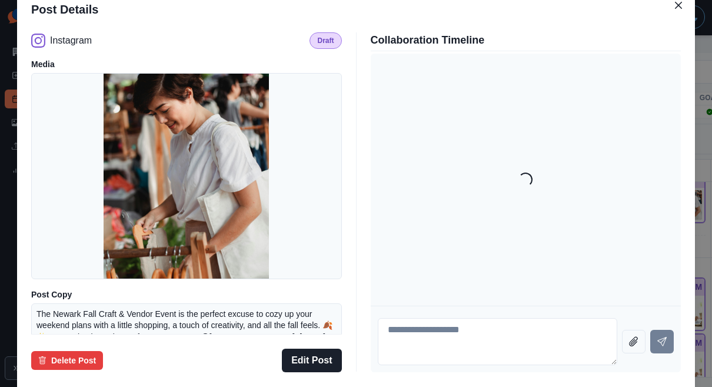
scroll to position [145, 0]
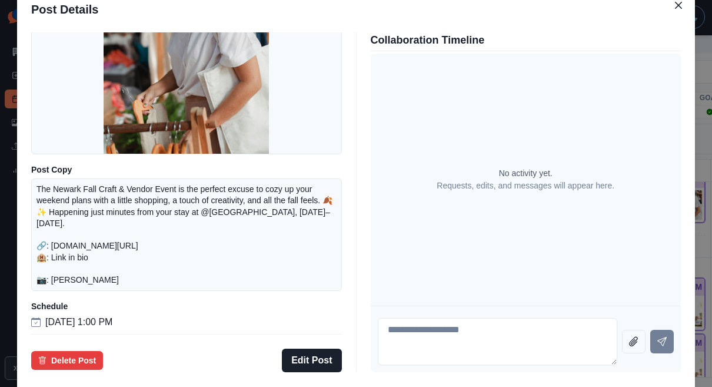
click at [76, 258] on div "Post Details Instagram Draft Media Post Copy The Newark Fall Craft & Vendor Eve…" at bounding box center [356, 193] width 712 height 387
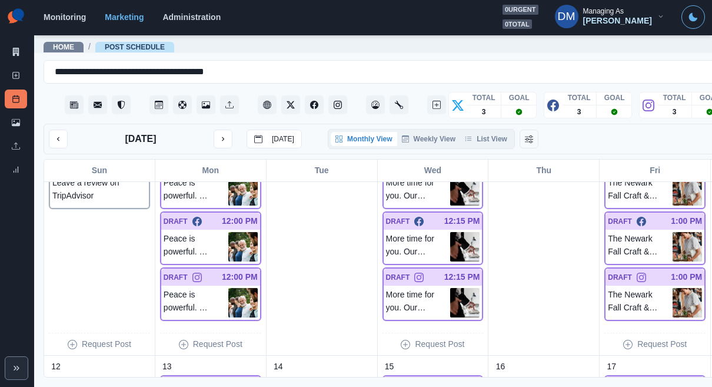
scroll to position [260, 0]
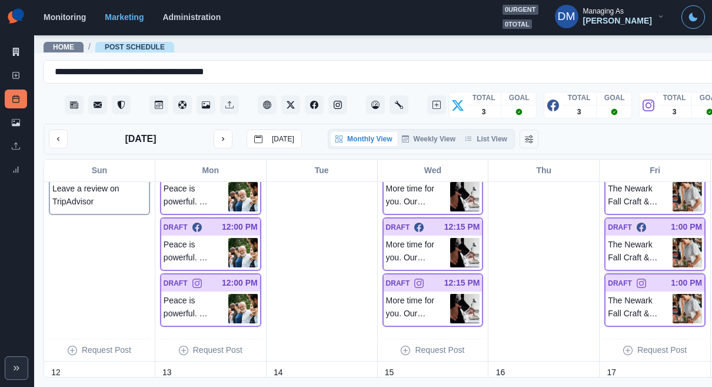
click at [673, 238] on img at bounding box center [687, 252] width 29 height 29
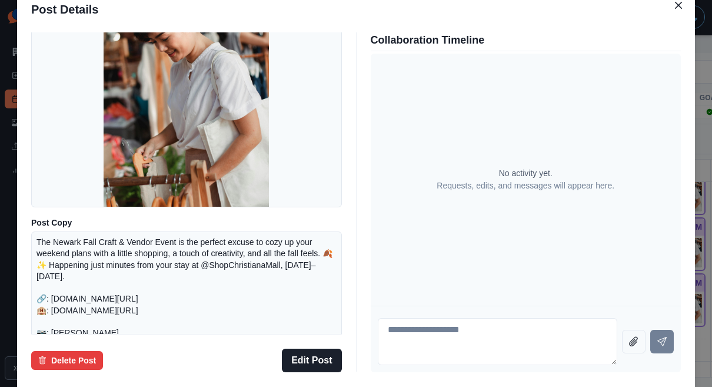
scroll to position [145, 0]
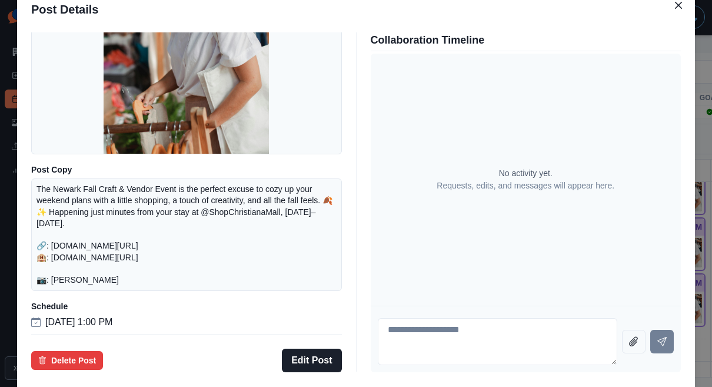
click at [74, 191] on div "Post Details Facebook Draft Media Post Copy The Newark Fall Craft & Vendor Even…" at bounding box center [356, 193] width 712 height 387
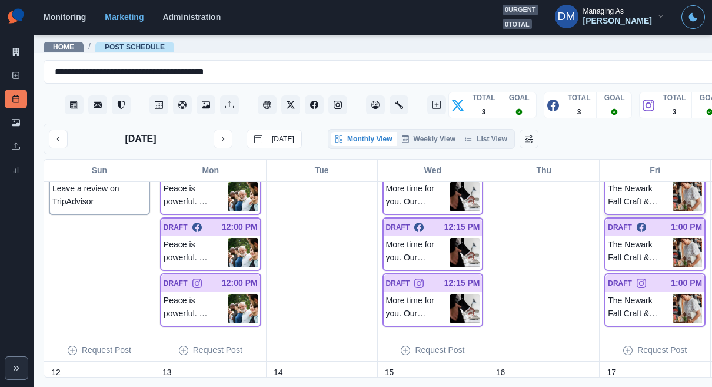
click at [673, 182] on img at bounding box center [687, 196] width 29 height 29
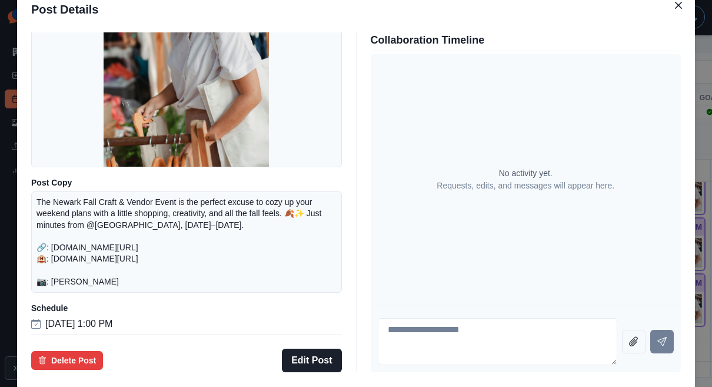
scroll to position [137, 0]
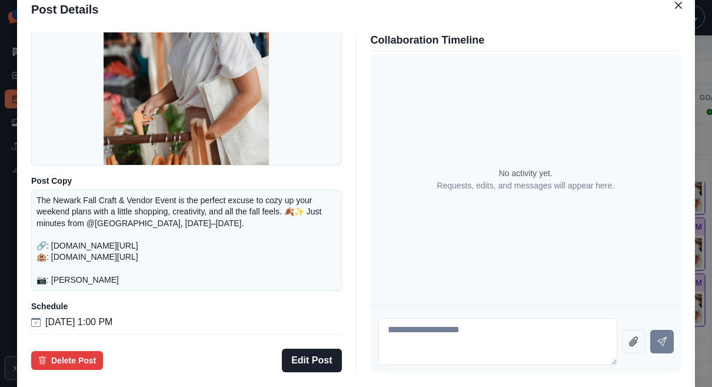
click at [81, 218] on div "Post Details Twitter Draft Media Post Copy The Newark Fall Craft & Vendor Event…" at bounding box center [356, 193] width 712 height 387
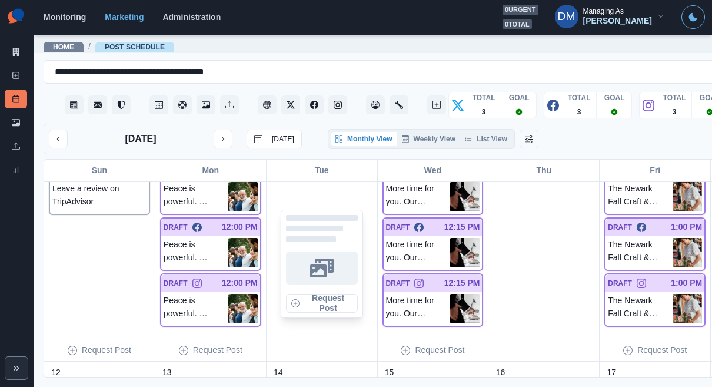
scroll to position [242, 0]
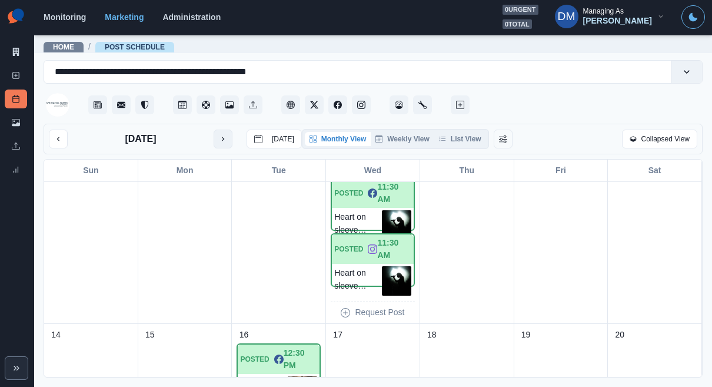
click at [219, 135] on icon "next month" at bounding box center [223, 139] width 8 height 8
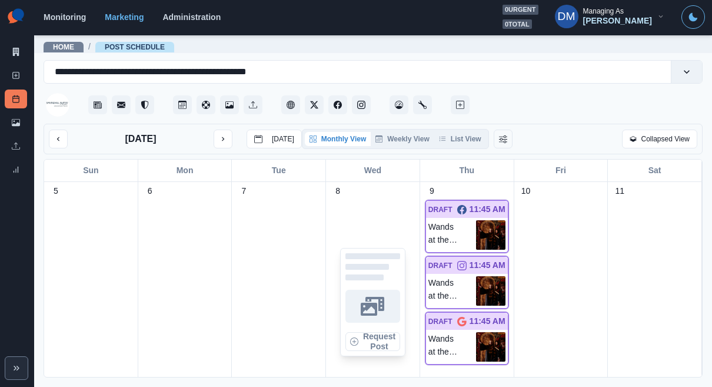
scroll to position [225, 0]
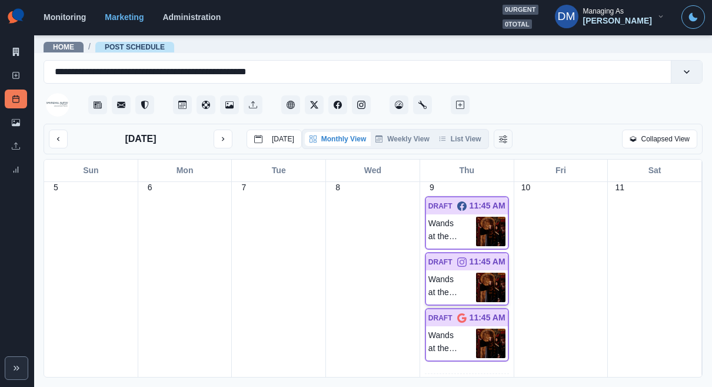
click at [490, 273] on img at bounding box center [490, 287] width 29 height 29
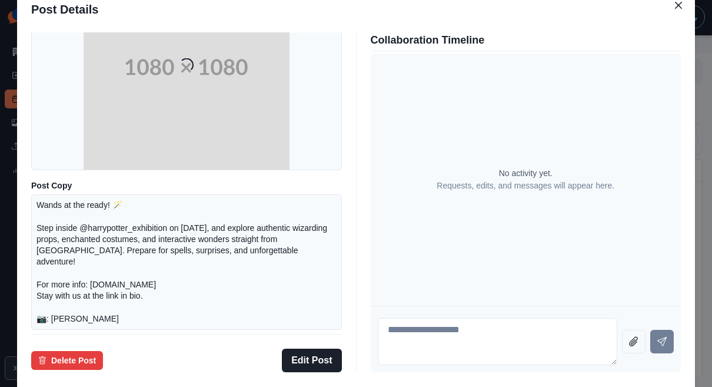
scroll to position [163, 0]
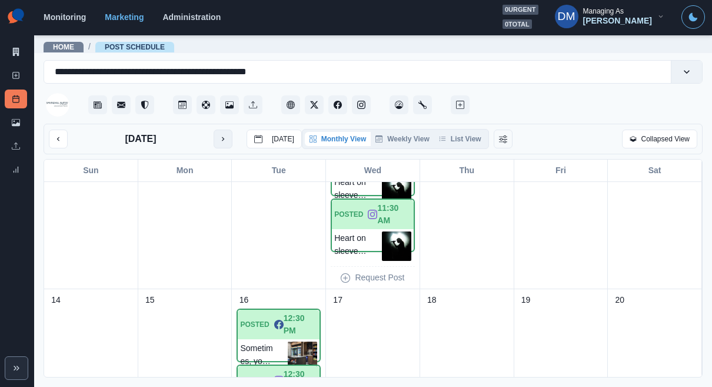
click at [214, 130] on button "next month" at bounding box center [223, 139] width 19 height 19
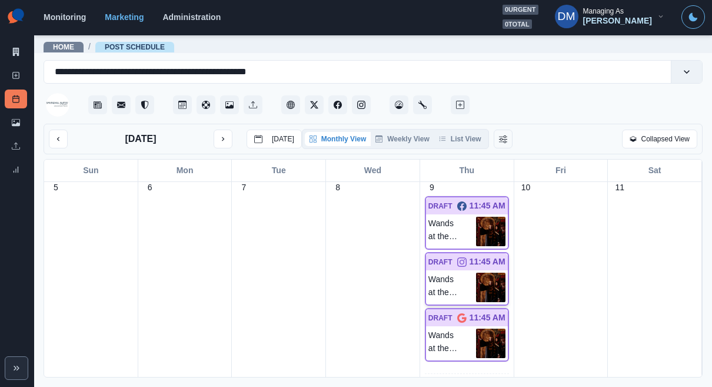
click at [496, 273] on img at bounding box center [490, 287] width 29 height 29
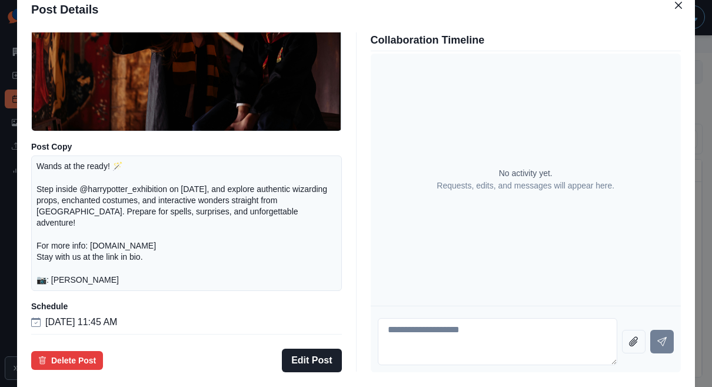
click at [76, 213] on div "Post Details Instagram Draft Media Post Copy Wands at the ready! 🪄 Step inside …" at bounding box center [356, 193] width 712 height 387
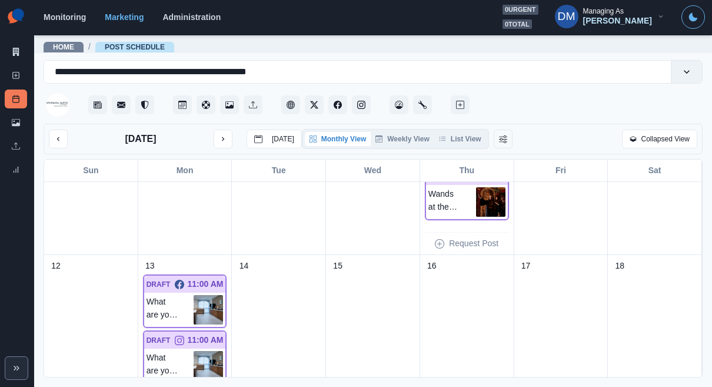
scroll to position [417, 0]
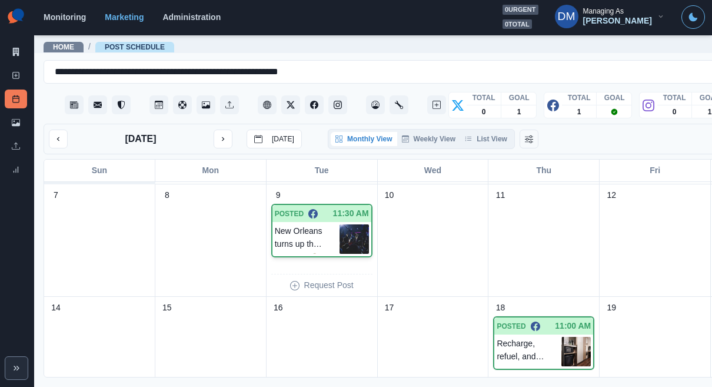
scroll to position [181, 0]
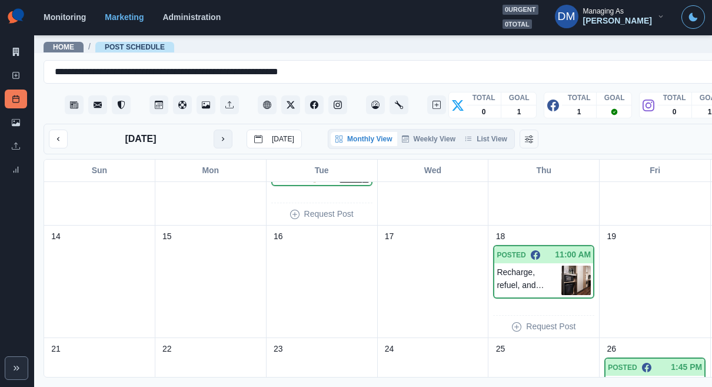
click at [219, 135] on icon "next month" at bounding box center [223, 139] width 8 height 8
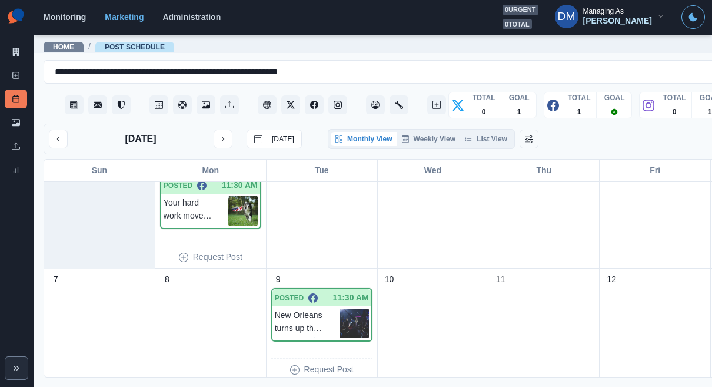
scroll to position [45, 0]
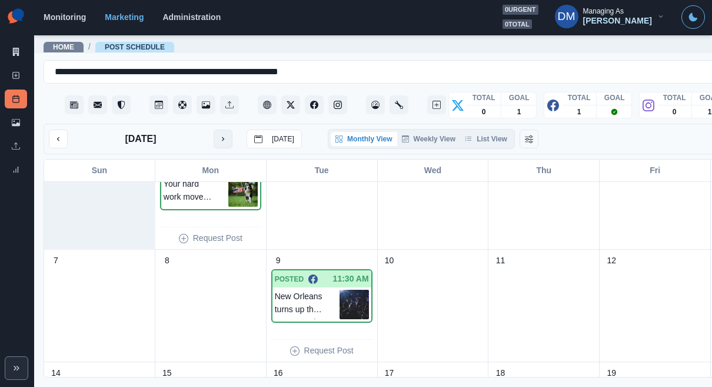
click at [219, 135] on icon "next month" at bounding box center [223, 139] width 8 height 8
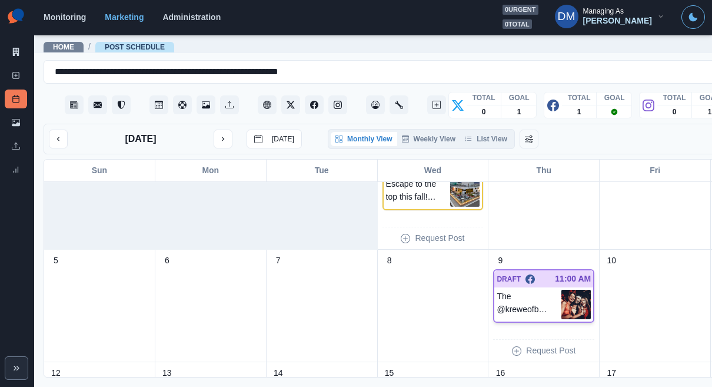
click at [562, 290] on img at bounding box center [576, 304] width 29 height 29
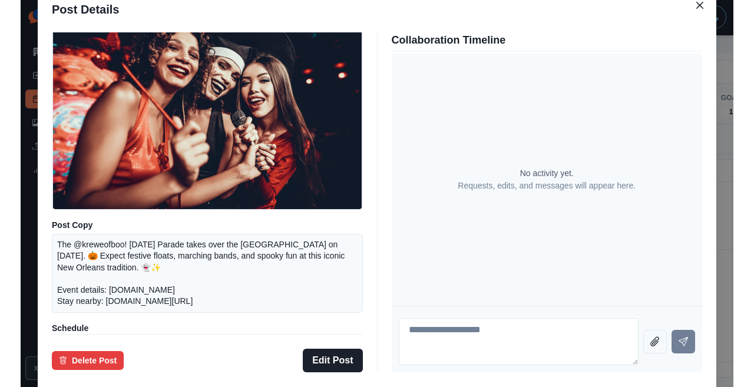
scroll to position [71, 0]
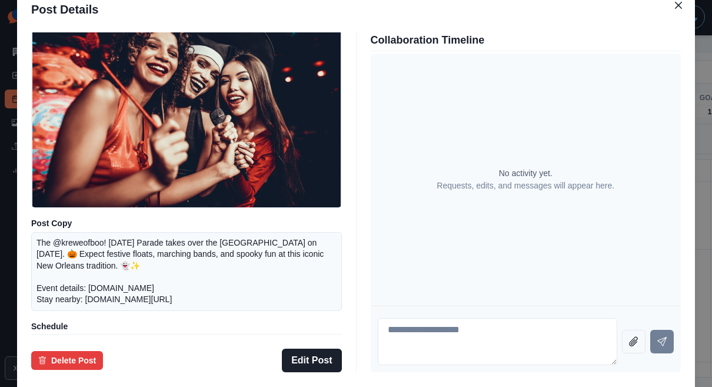
click at [198, 266] on p "The @kreweofboo! Halloween Parade takes over the French Quarter on October 25, …" at bounding box center [187, 271] width 300 height 68
click at [211, 266] on p "The @kreweofboo! Halloween Parade takes over the French Quarter on October 25, …" at bounding box center [187, 271] width 300 height 68
copy p "Halloween Parade"
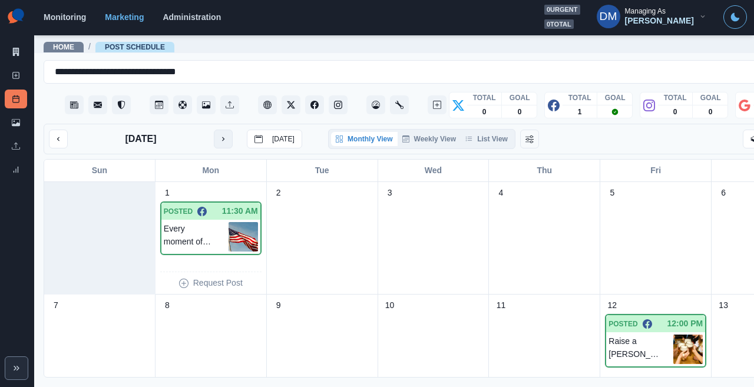
click at [219, 135] on icon "next month" at bounding box center [223, 139] width 8 height 8
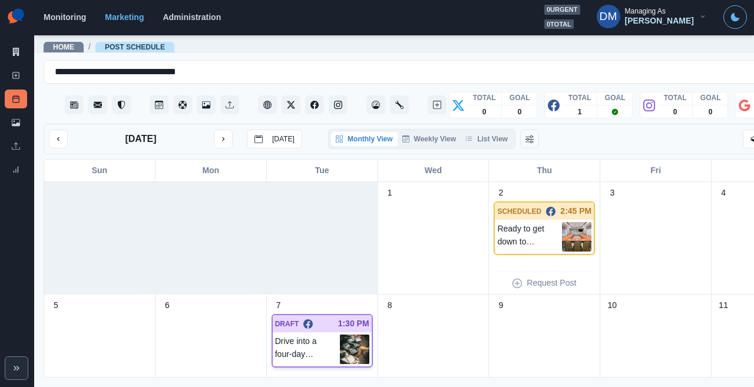
click at [340, 334] on img at bounding box center [354, 348] width 29 height 29
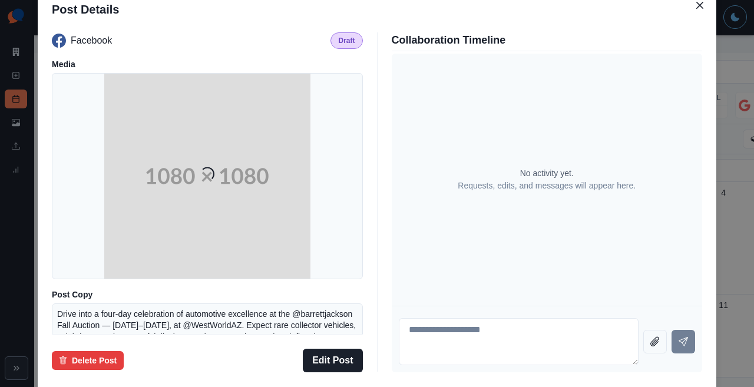
scroll to position [145, 0]
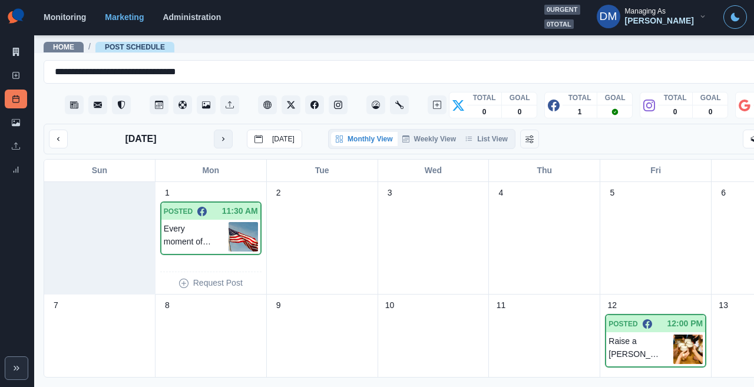
click at [219, 135] on icon "next month" at bounding box center [223, 139] width 8 height 8
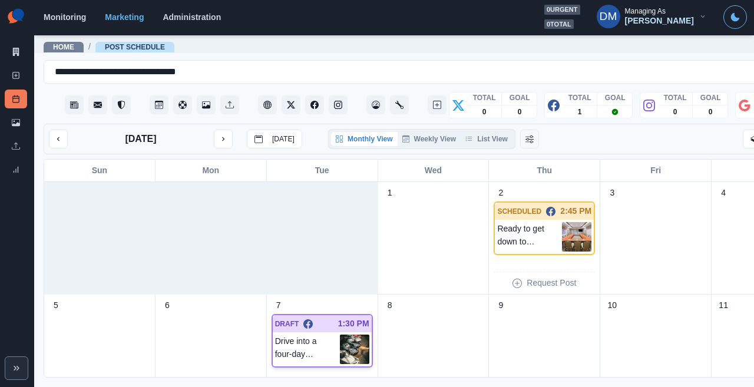
click at [340, 334] on img at bounding box center [354, 348] width 29 height 29
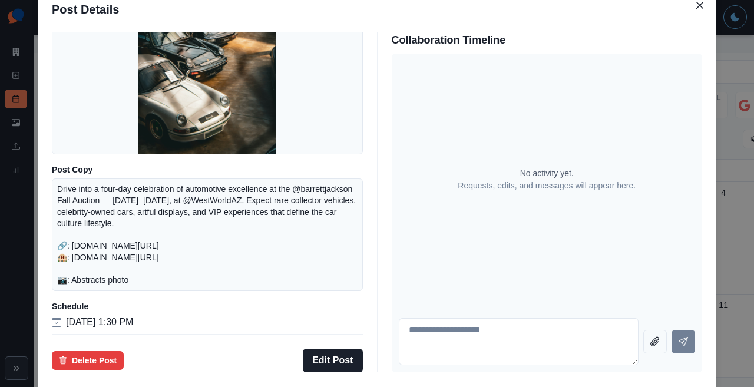
click at [56, 213] on div "Post Details Facebook Draft Media Post Copy Drive into a four-day celebration o…" at bounding box center [377, 193] width 754 height 387
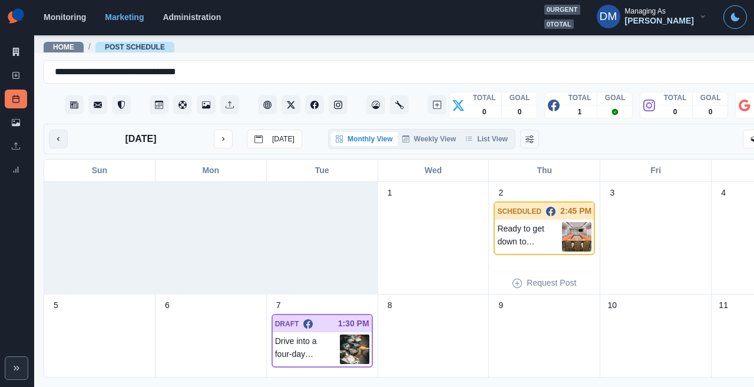
click at [53, 130] on button "previous month" at bounding box center [58, 139] width 19 height 19
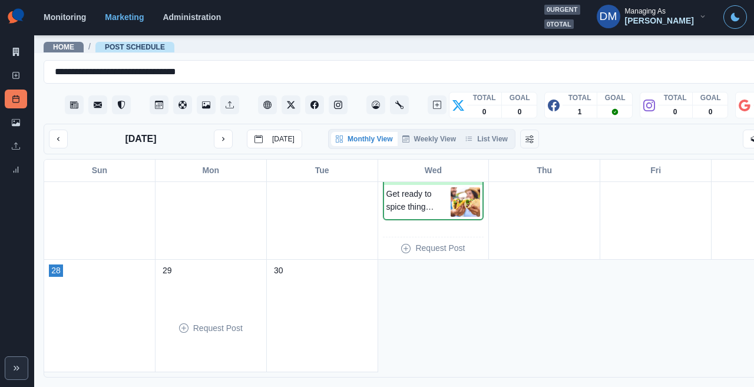
scroll to position [367, 0]
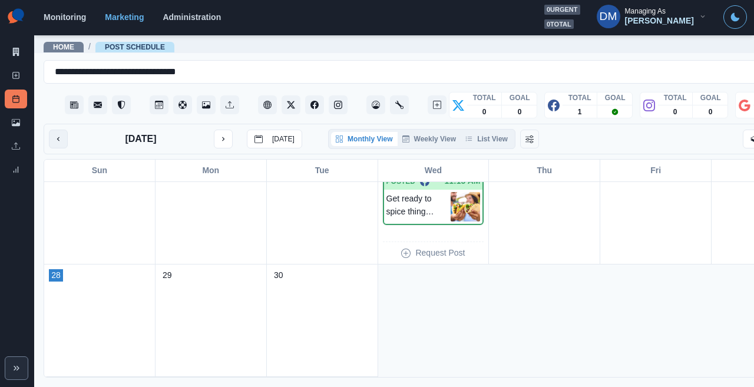
click at [54, 135] on icon "previous month" at bounding box center [58, 139] width 8 height 8
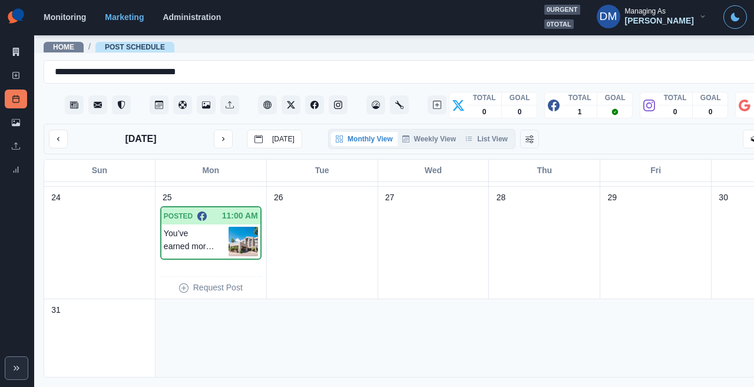
scroll to position [465, 0]
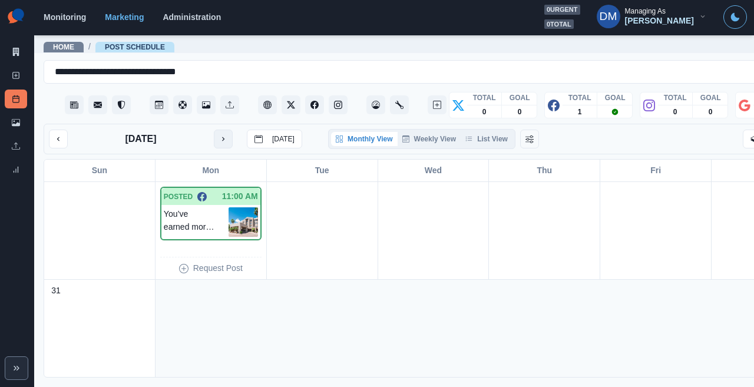
click at [219, 135] on icon "next month" at bounding box center [223, 139] width 8 height 8
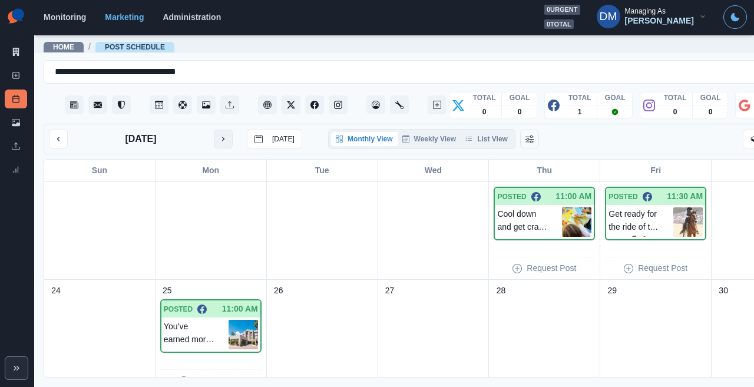
click at [219, 135] on icon "next month" at bounding box center [223, 139] width 8 height 8
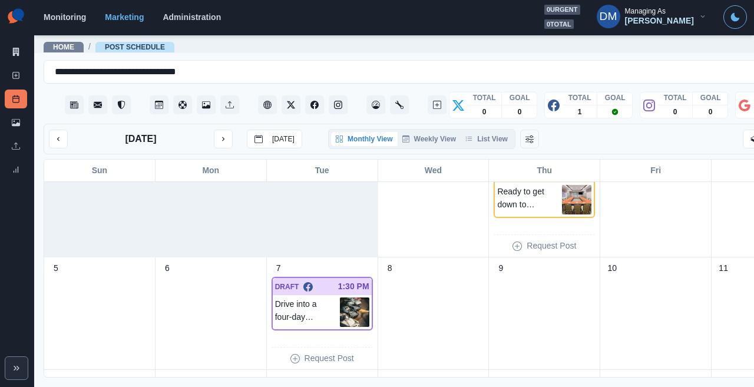
scroll to position [0, 0]
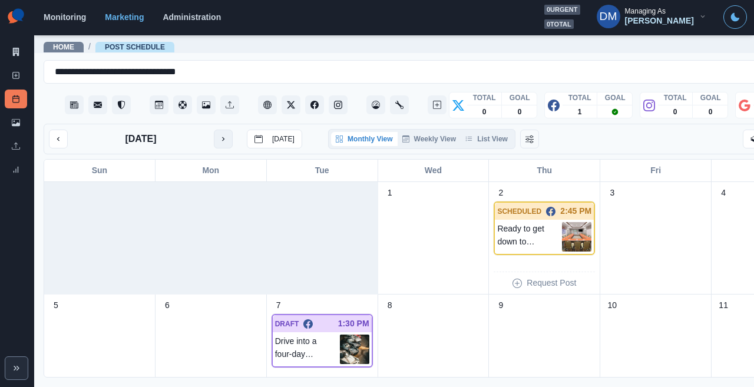
click at [219, 135] on icon "next month" at bounding box center [223, 139] width 8 height 8
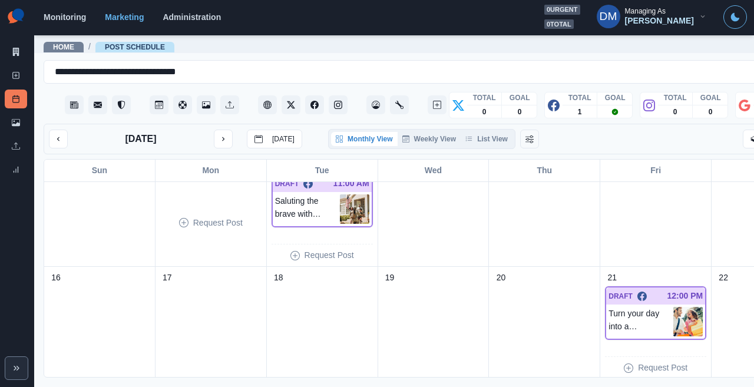
scroll to position [273, 0]
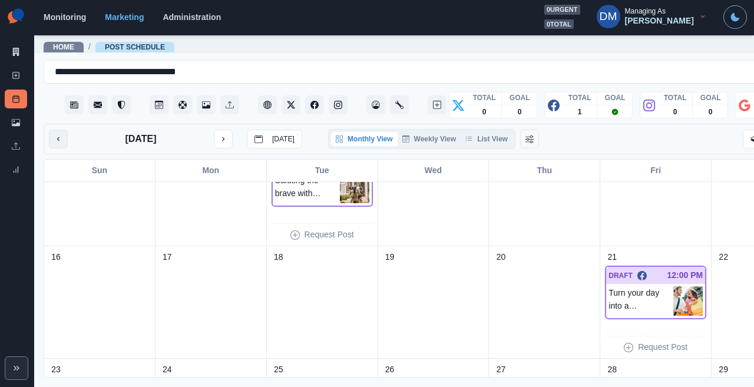
click at [57, 130] on button "previous month" at bounding box center [58, 139] width 19 height 19
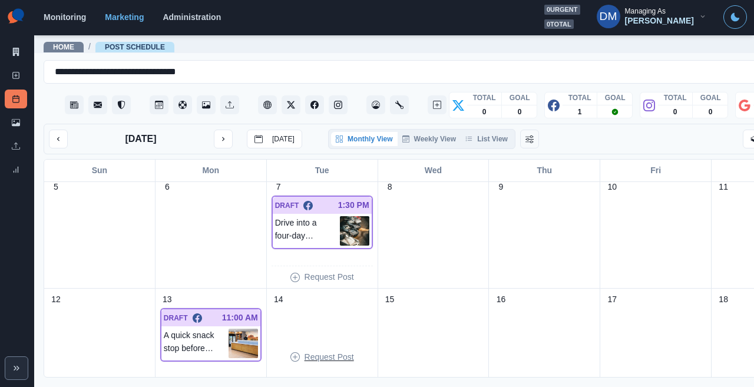
scroll to position [68, 0]
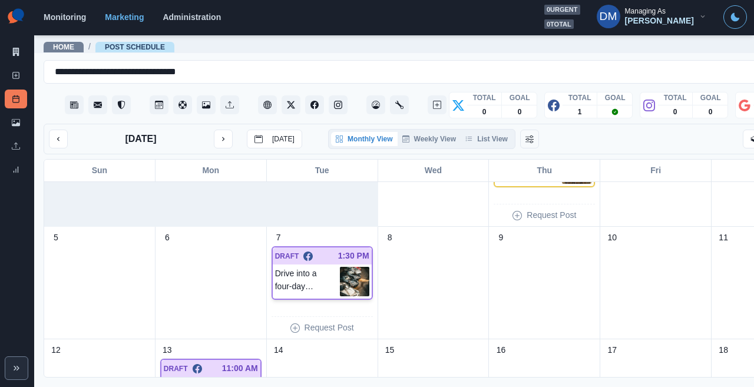
click at [340, 267] on img at bounding box center [354, 281] width 29 height 29
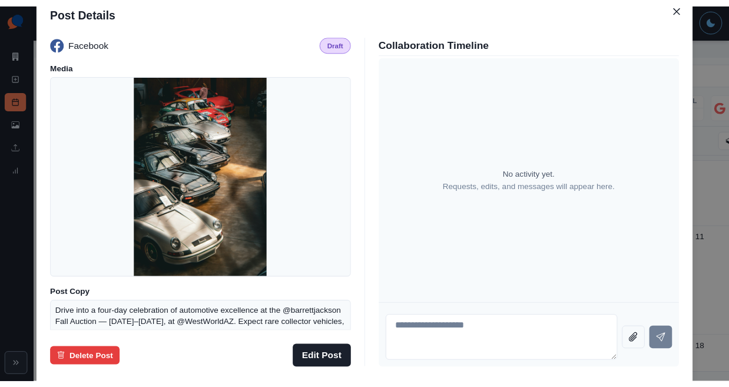
scroll to position [145, 0]
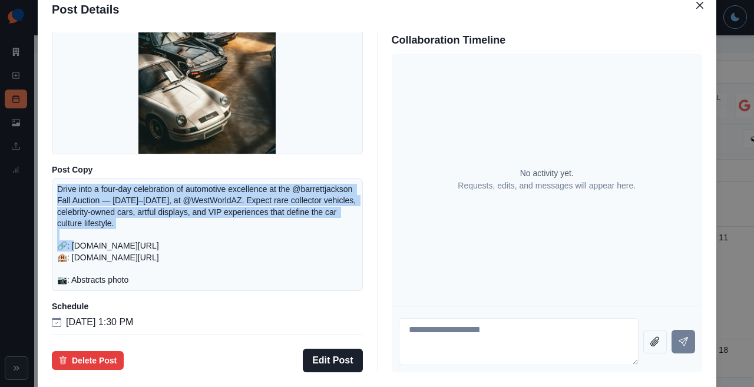
drag, startPoint x: 135, startPoint y: 191, endPoint x: 325, endPoint y: 220, distance: 191.9
click at [325, 220] on div "Drive into a four-day celebration of automotive excellence at the @barrettjacks…" at bounding box center [207, 234] width 311 height 112
copy p "Drive into a four-day celebration of automotive excellence at the @barrettjacks…"
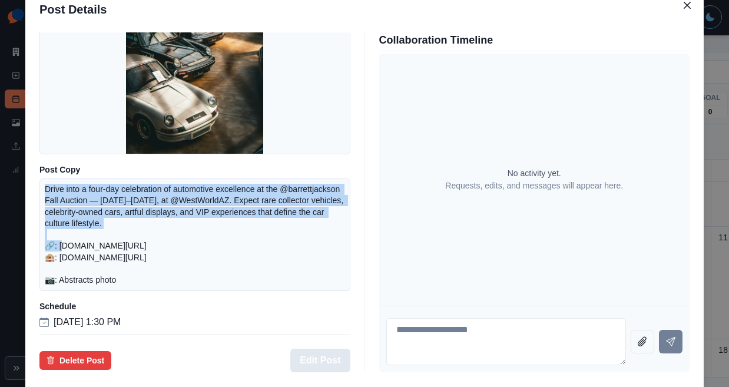
click at [329, 349] on button "Edit Post" at bounding box center [319, 361] width 59 height 24
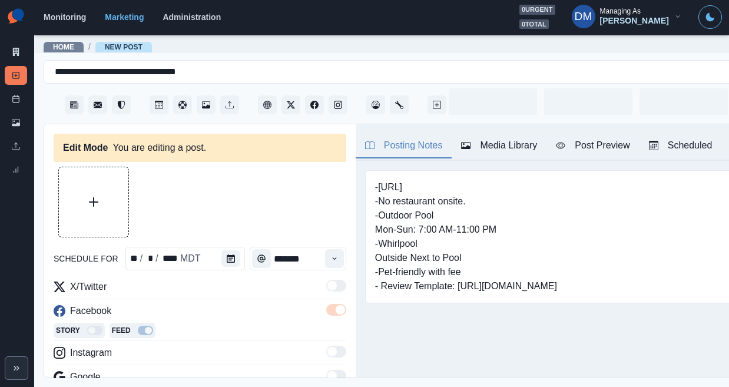
type input "*******"
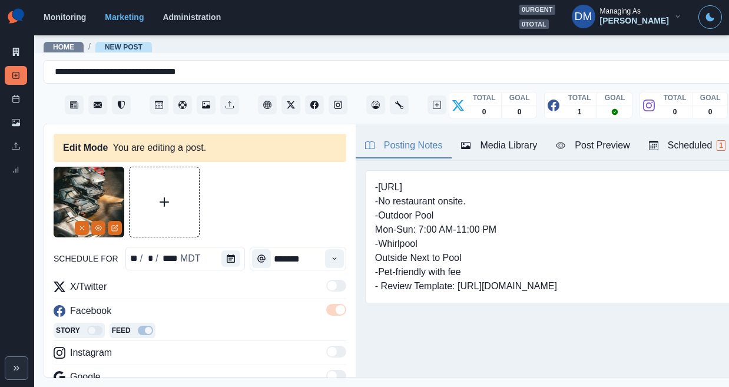
drag, startPoint x: 226, startPoint y: 358, endPoint x: 17, endPoint y: 329, distance: 210.5
click at [17, 329] on div "**********" at bounding box center [364, 193] width 729 height 387
paste textarea "**********"
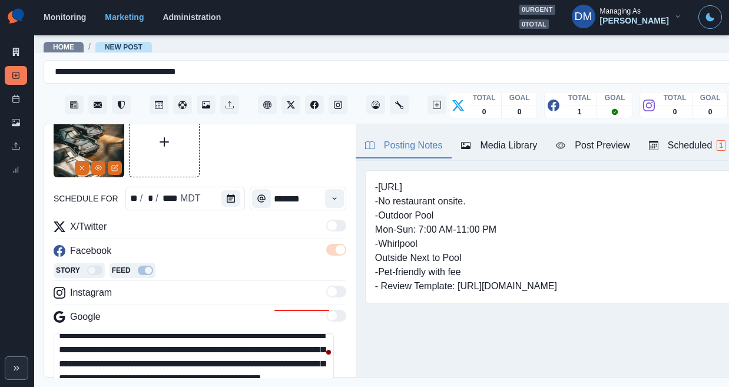
click at [293, 333] on textarea "**********" at bounding box center [194, 359] width 280 height 53
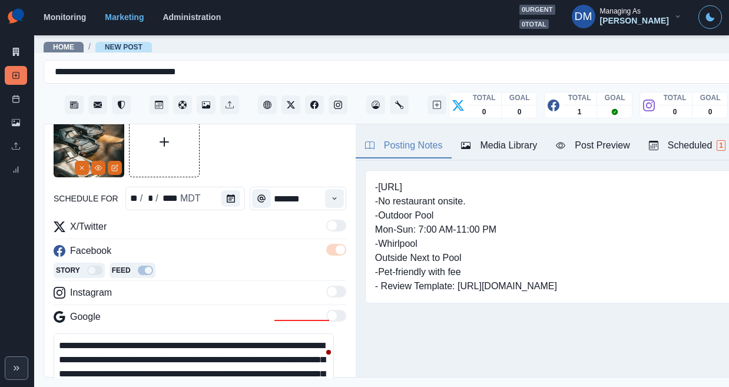
drag, startPoint x: 293, startPoint y: 313, endPoint x: 15, endPoint y: 259, distance: 283.0
click at [15, 259] on div "**********" at bounding box center [364, 193] width 729 height 387
click at [297, 333] on textarea "**********" at bounding box center [194, 359] width 280 height 53
drag, startPoint x: 287, startPoint y: 317, endPoint x: 15, endPoint y: 285, distance: 273.9
click at [15, 285] on div "**********" at bounding box center [364, 193] width 729 height 387
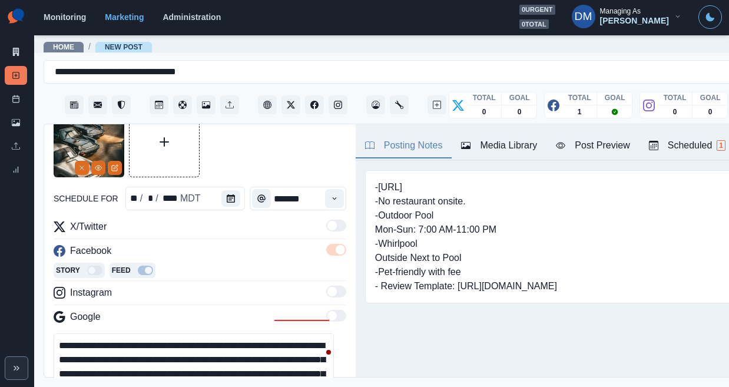
paste textarea
click at [248, 333] on textarea "**********" at bounding box center [194, 359] width 280 height 53
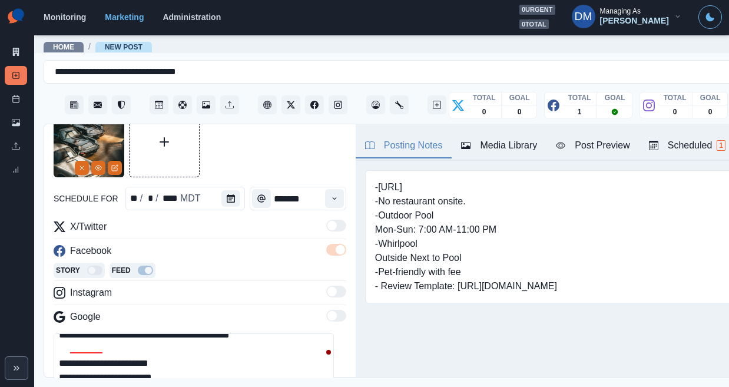
type textarea "**********"
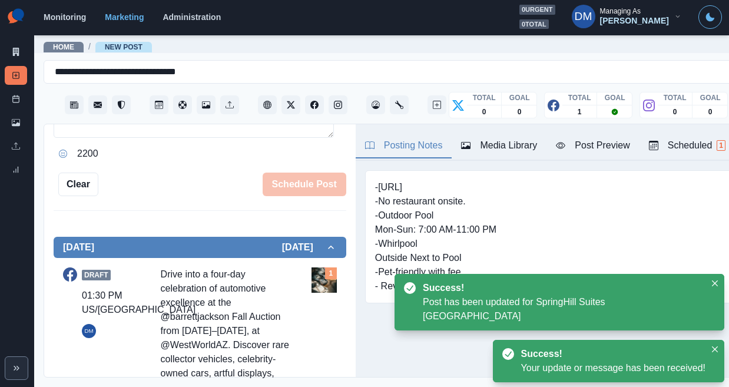
click at [311, 267] on img at bounding box center [323, 279] width 25 height 25
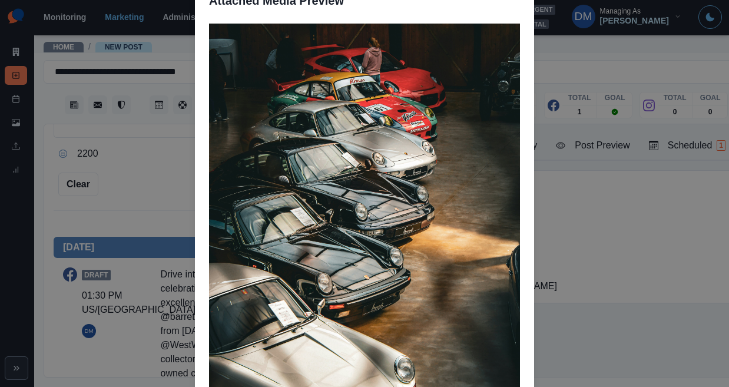
click at [198, 219] on div "Attached Media Preview" at bounding box center [364, 193] width 729 height 387
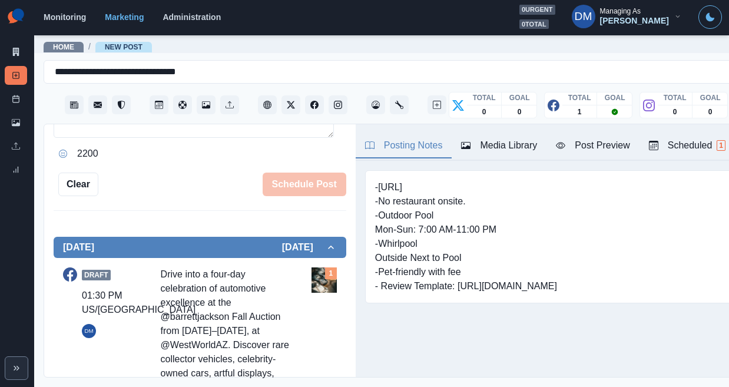
click at [188, 267] on div "Drive into a four-day celebration of automotive excellence at the @barrettjacks…" at bounding box center [226, 373] width 131 height 212
copy div "barrettjackson"
click at [173, 267] on div "Drive into a four-day celebration of automotive excellence at the @barrettjacks…" at bounding box center [226, 373] width 131 height 212
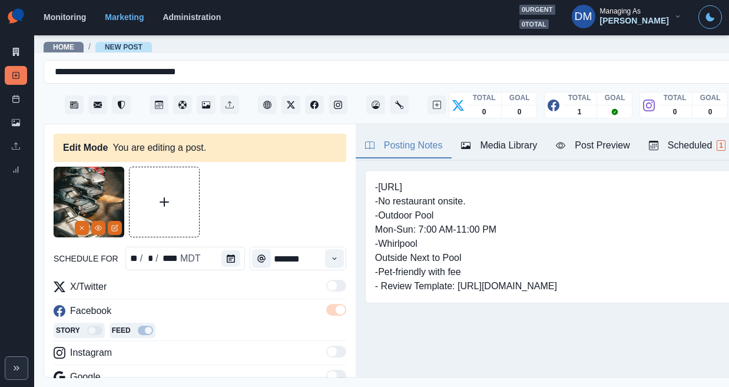
scroll to position [42, 0]
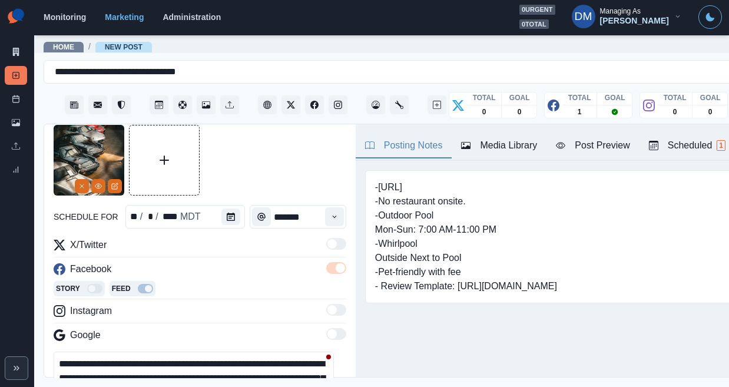
click at [91, 352] on textarea "**********" at bounding box center [194, 378] width 280 height 53
click at [142, 352] on textarea "**********" at bounding box center [194, 378] width 280 height 53
click at [85, 183] on icon "Remove" at bounding box center [81, 186] width 7 height 7
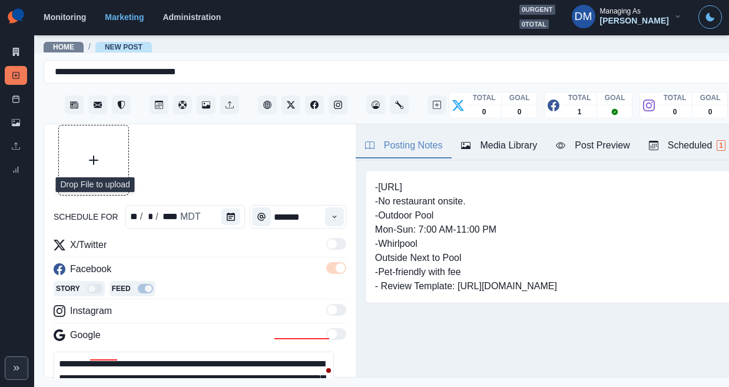
click at [92, 142] on button "Upload Media" at bounding box center [93, 159] width 69 height 69
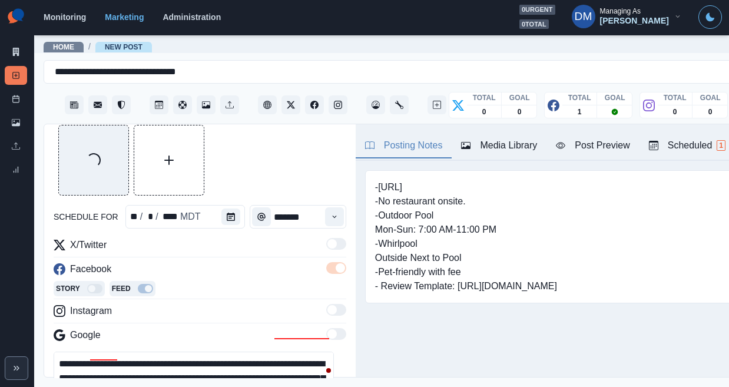
scroll to position [52, 0]
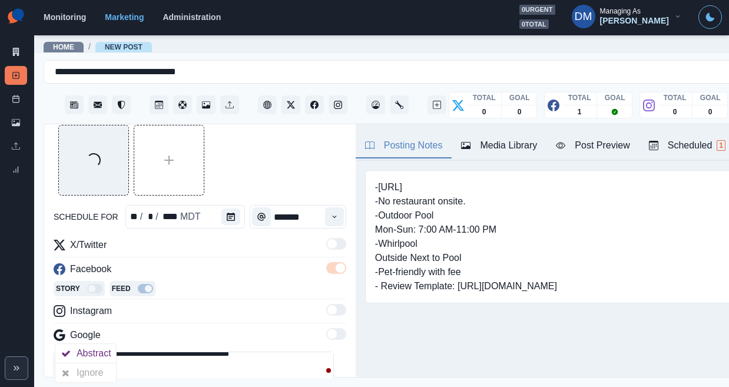
drag, startPoint x: 67, startPoint y: 339, endPoint x: 147, endPoint y: 340, distance: 80.7
click at [147, 352] on textarea "**********" at bounding box center [194, 378] width 280 height 53
paste textarea
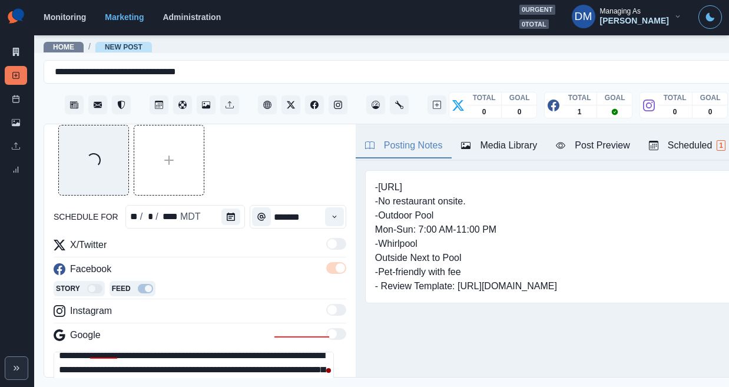
scroll to position [0, 0]
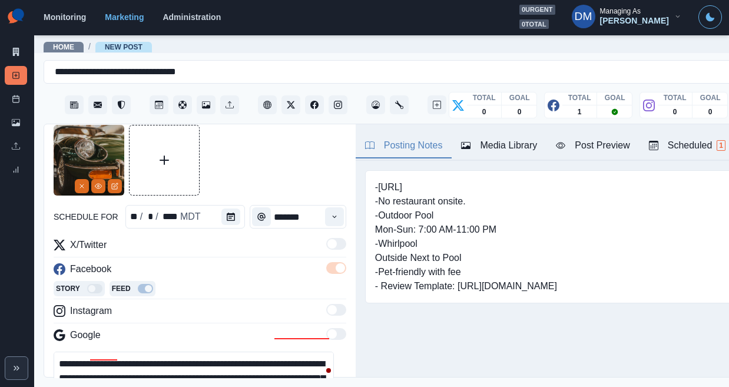
type textarea "**********"
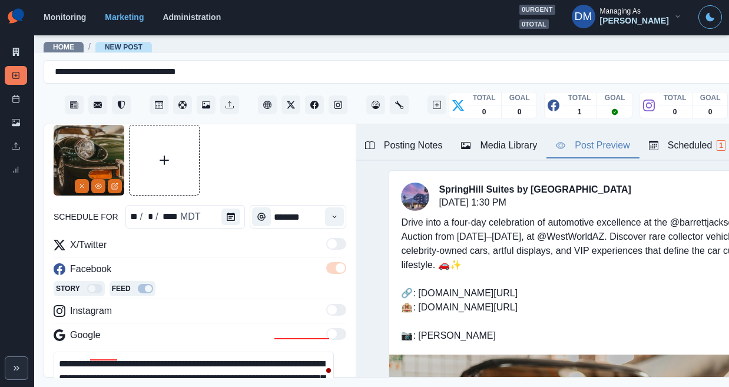
click at [556, 138] on div "Post Preview" at bounding box center [593, 145] width 74 height 14
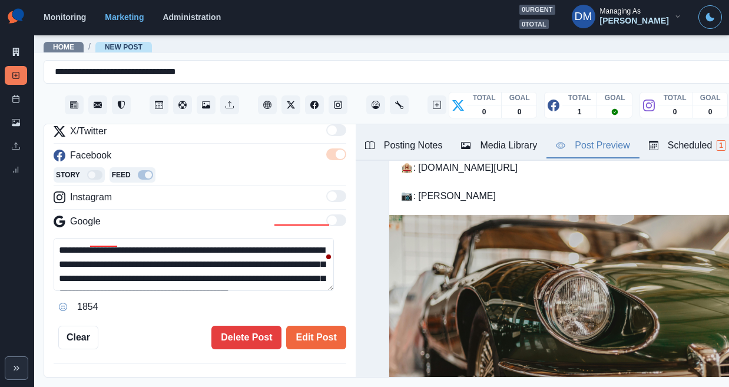
scroll to position [188, 0]
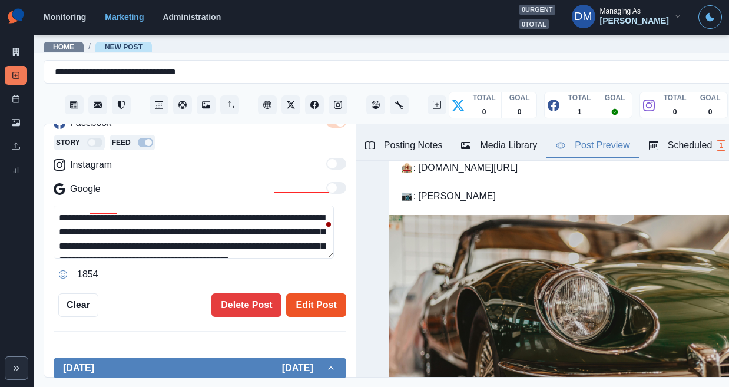
click at [311, 293] on button "Edit Post" at bounding box center [315, 305] width 59 height 24
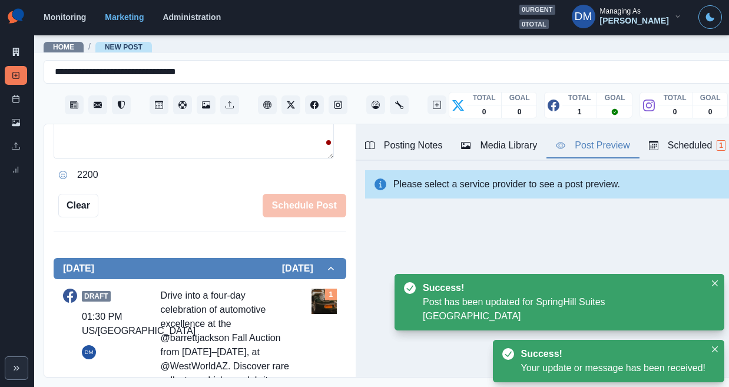
scroll to position [301, 0]
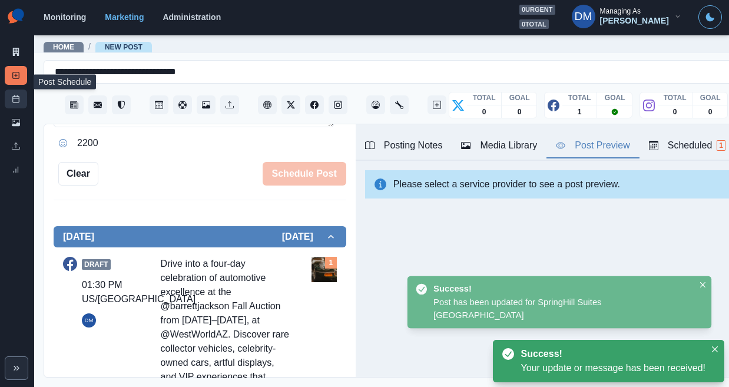
click at [16, 90] on link "Post Schedule" at bounding box center [16, 99] width 22 height 19
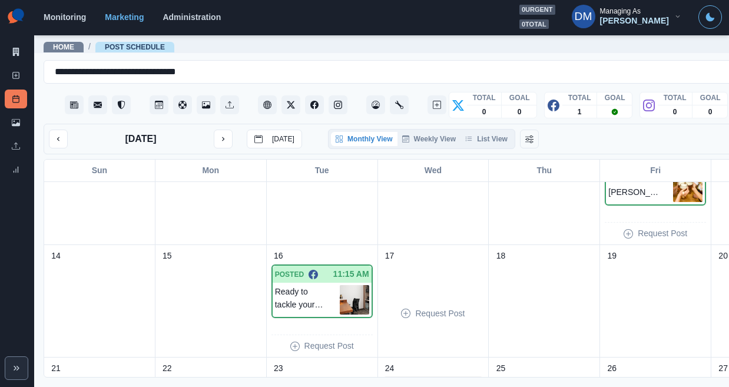
scroll to position [367, 0]
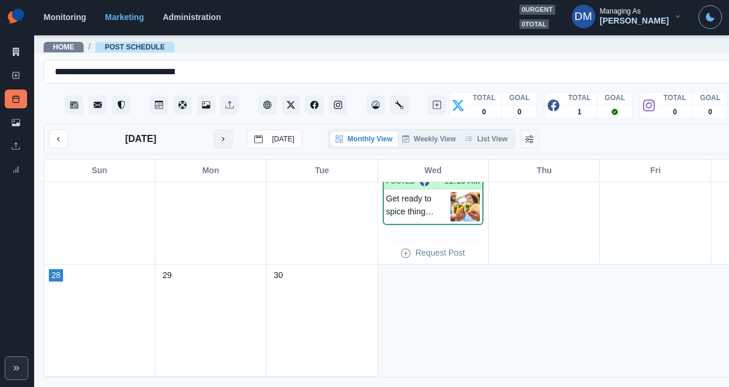
click at [219, 135] on icon "next month" at bounding box center [223, 139] width 8 height 8
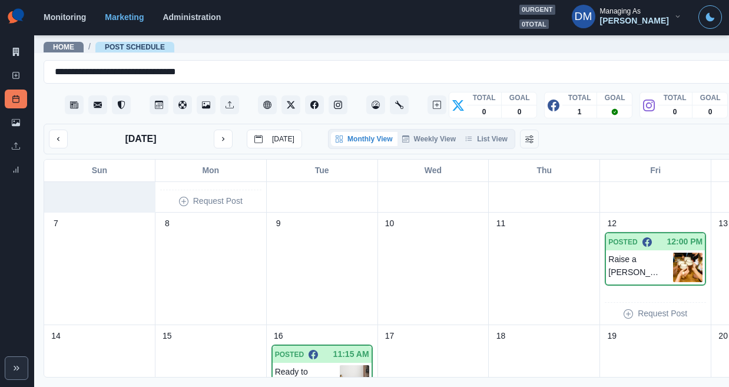
scroll to position [0, 0]
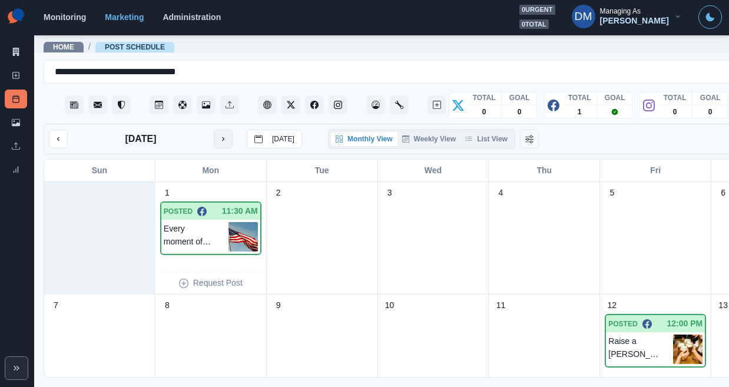
click at [214, 130] on button "next month" at bounding box center [223, 139] width 19 height 19
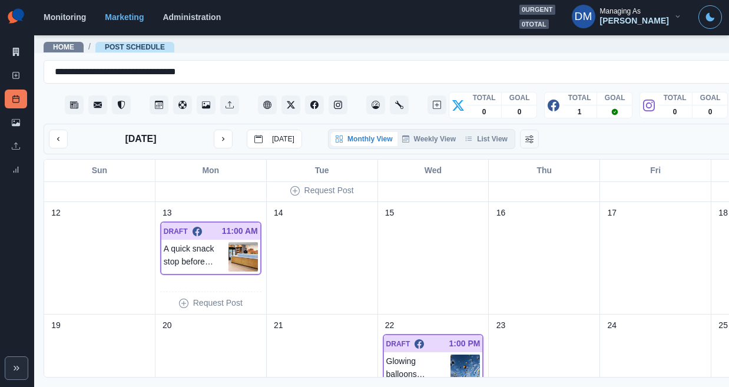
scroll to position [219, 0]
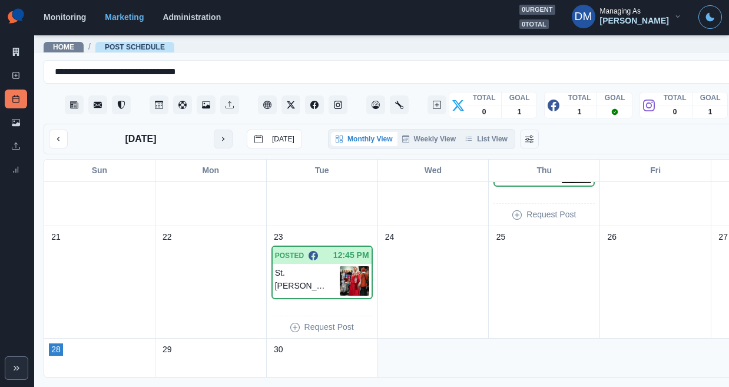
click at [219, 135] on icon "next month" at bounding box center [223, 139] width 8 height 8
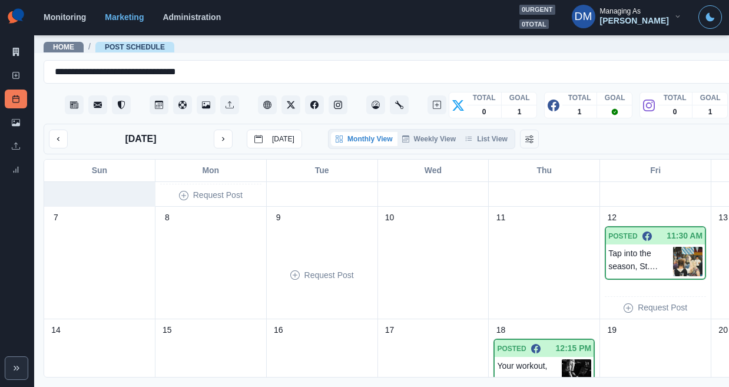
scroll to position [293, 0]
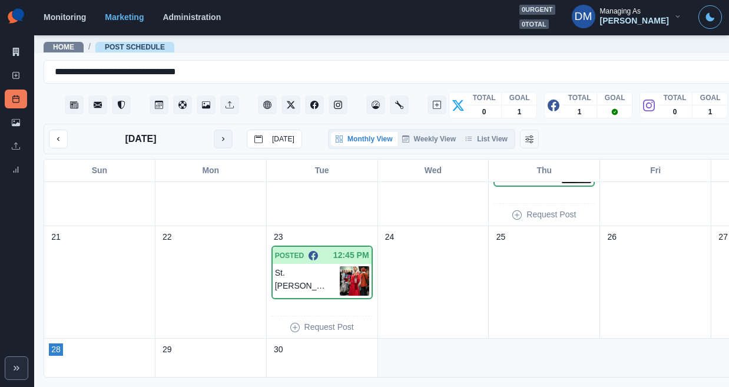
click at [219, 135] on icon "next month" at bounding box center [223, 139] width 8 height 8
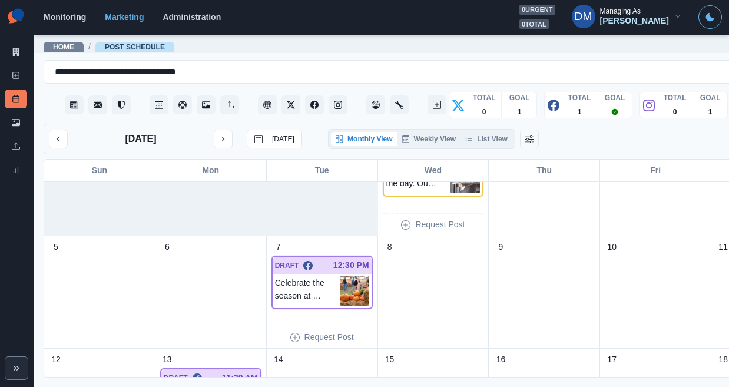
scroll to position [38, 0]
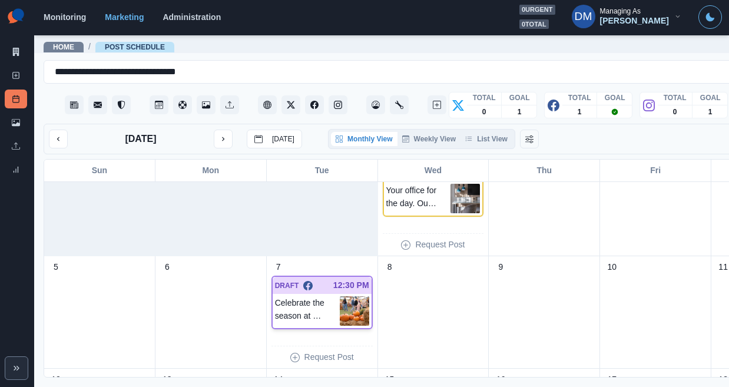
click at [340, 296] on img at bounding box center [354, 310] width 29 height 29
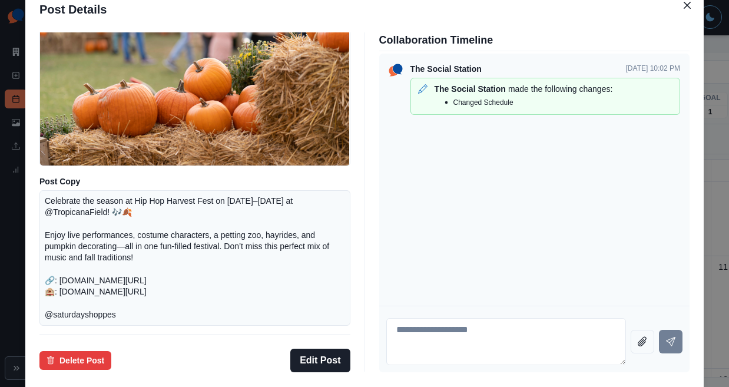
scroll to position [114, 0]
click at [161, 230] on p "Celebrate the season at Hip Hop Harvest Fest on [DATE]–[DATE] at @TropicanaFiel…" at bounding box center [195, 257] width 300 height 125
copy p "TropicanaField"
click at [62, 181] on div "Post Details Facebook Draft Media Post Copy Celebrate the season at Hip Hop Har…" at bounding box center [364, 193] width 729 height 387
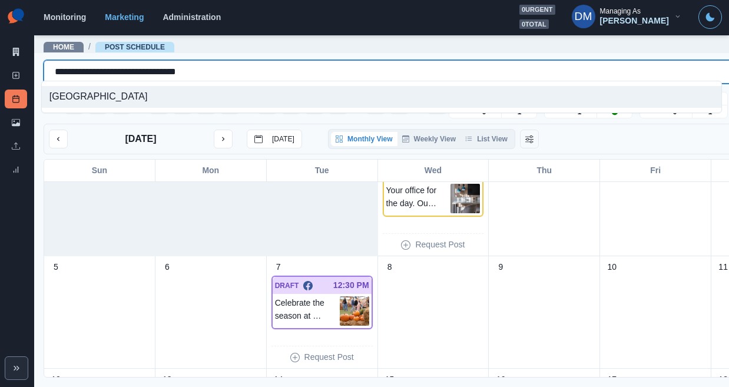
drag, startPoint x: 49, startPoint y: 67, endPoint x: 250, endPoint y: 67, distance: 200.2
click at [250, 67] on div "**********" at bounding box center [418, 72] width 726 height 16
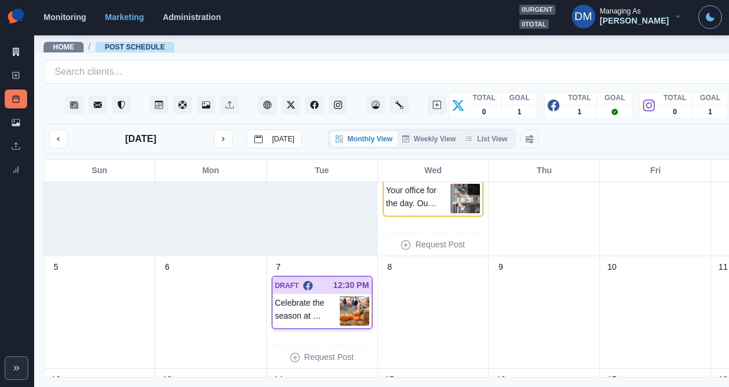
click at [295, 296] on p "Celebrate the season at Hip Hop Harvest Fest on [DATE]–[DATE] at @TropicanaFiel…" at bounding box center [307, 310] width 65 height 29
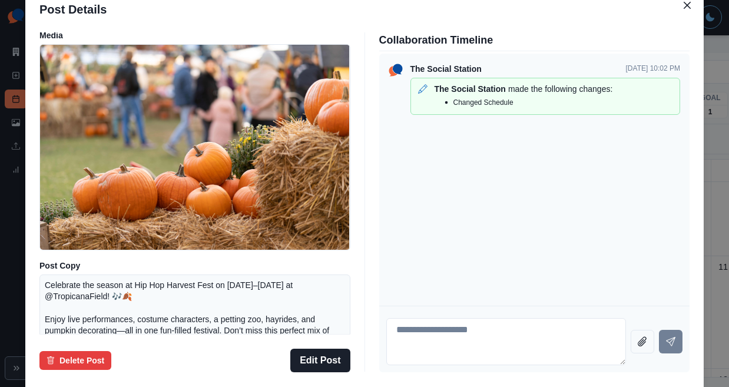
scroll to position [26, 0]
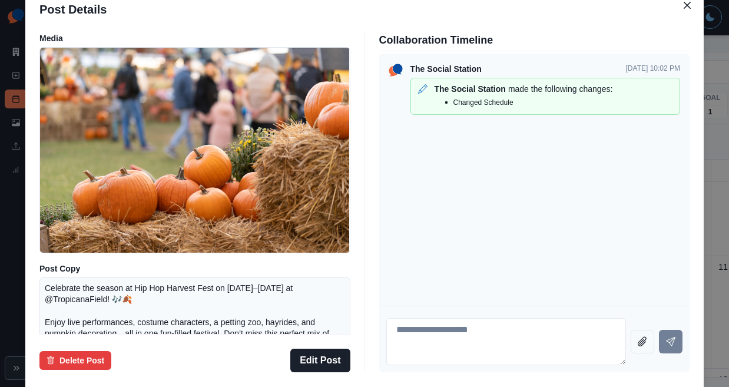
click at [90, 202] on div "Post Details Facebook Draft Media Post Copy Celebrate the season at Hip Hop Har…" at bounding box center [364, 193] width 729 height 387
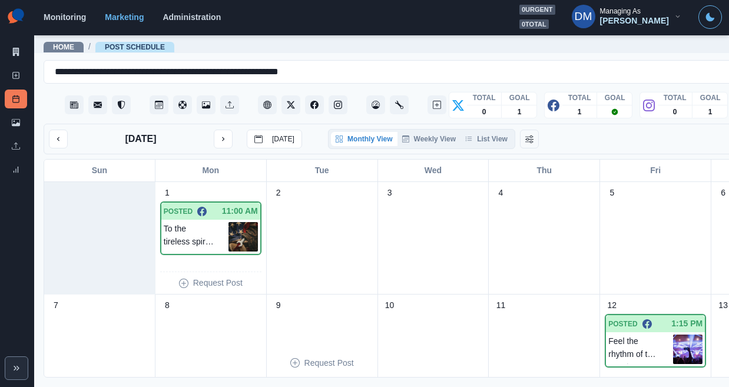
scroll to position [197, 0]
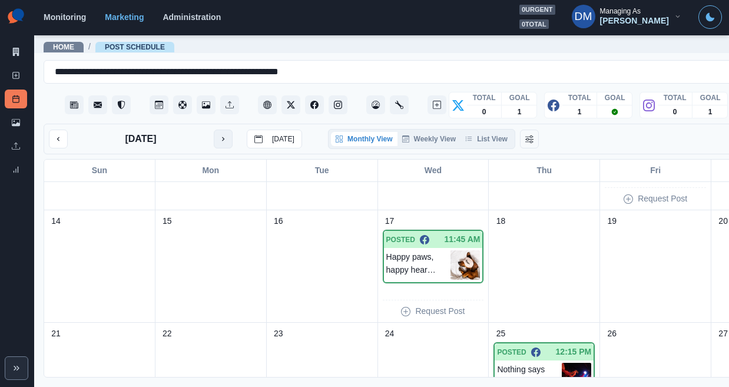
click at [219, 135] on icon "next month" at bounding box center [223, 139] width 8 height 8
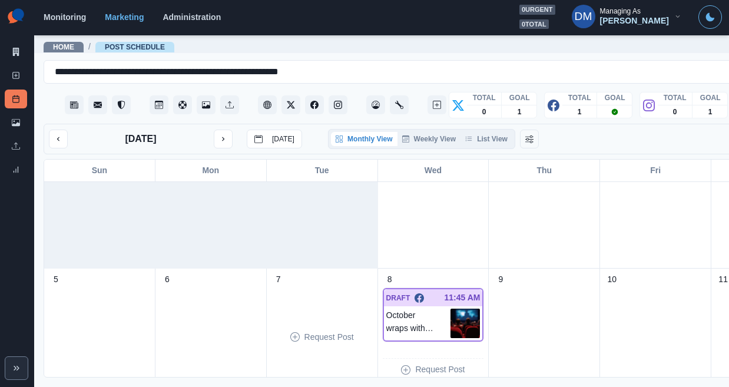
scroll to position [31, 0]
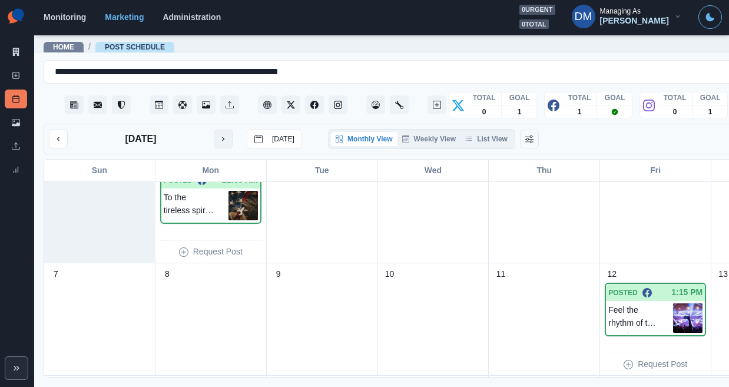
click at [219, 135] on icon "next month" at bounding box center [223, 139] width 8 height 8
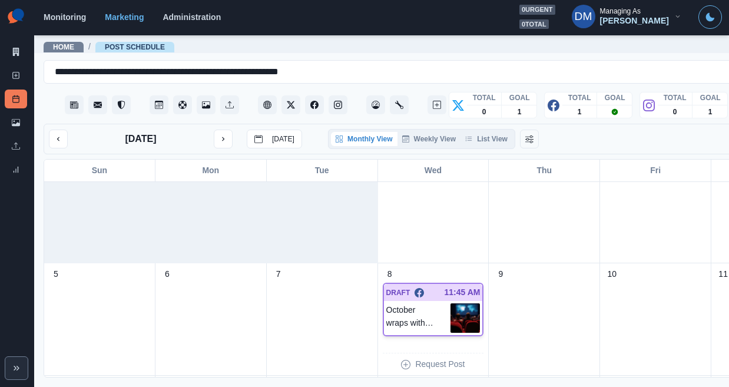
click at [450, 303] on img at bounding box center [464, 317] width 29 height 29
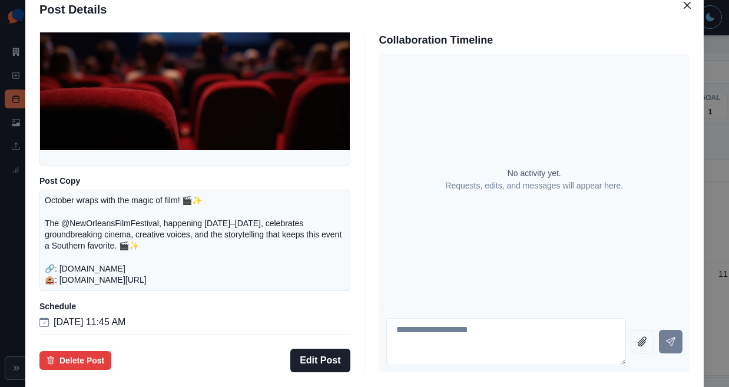
scroll to position [137, 0]
click at [80, 173] on div "Post Details Facebook Draft Media Post Copy October wraps with the magic of fil…" at bounding box center [364, 193] width 729 height 387
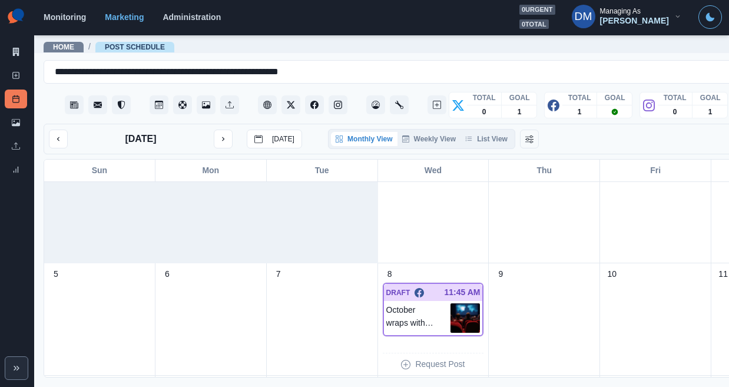
scroll to position [0, 0]
